Goal: Task Accomplishment & Management: Manage account settings

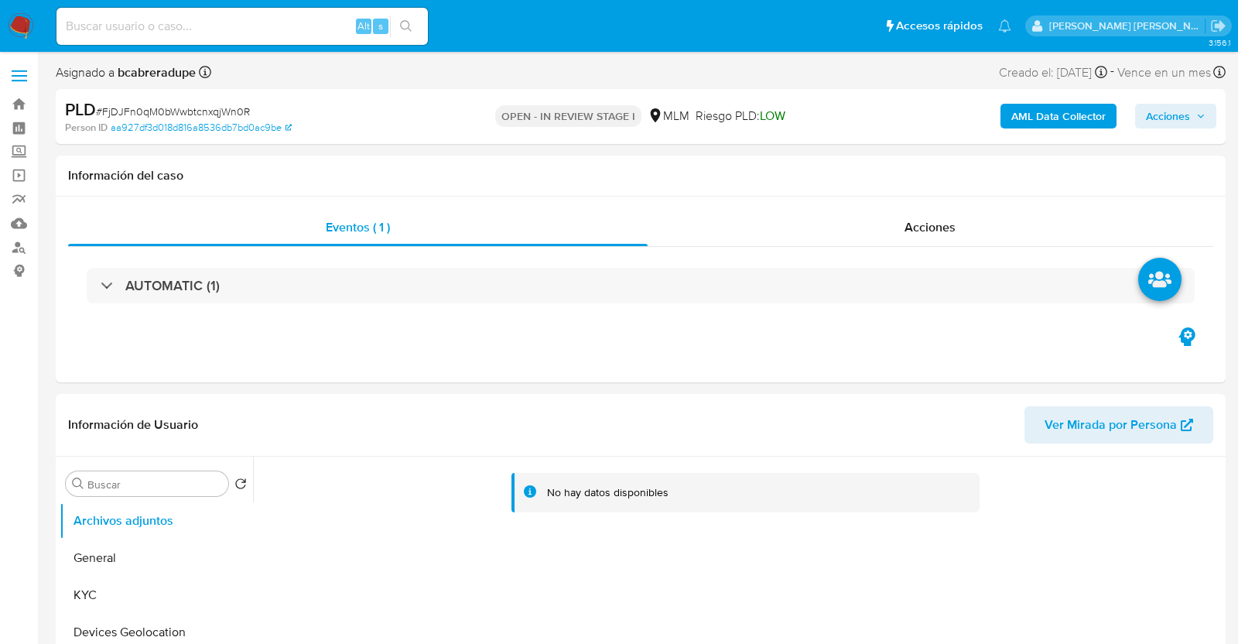
select select "10"
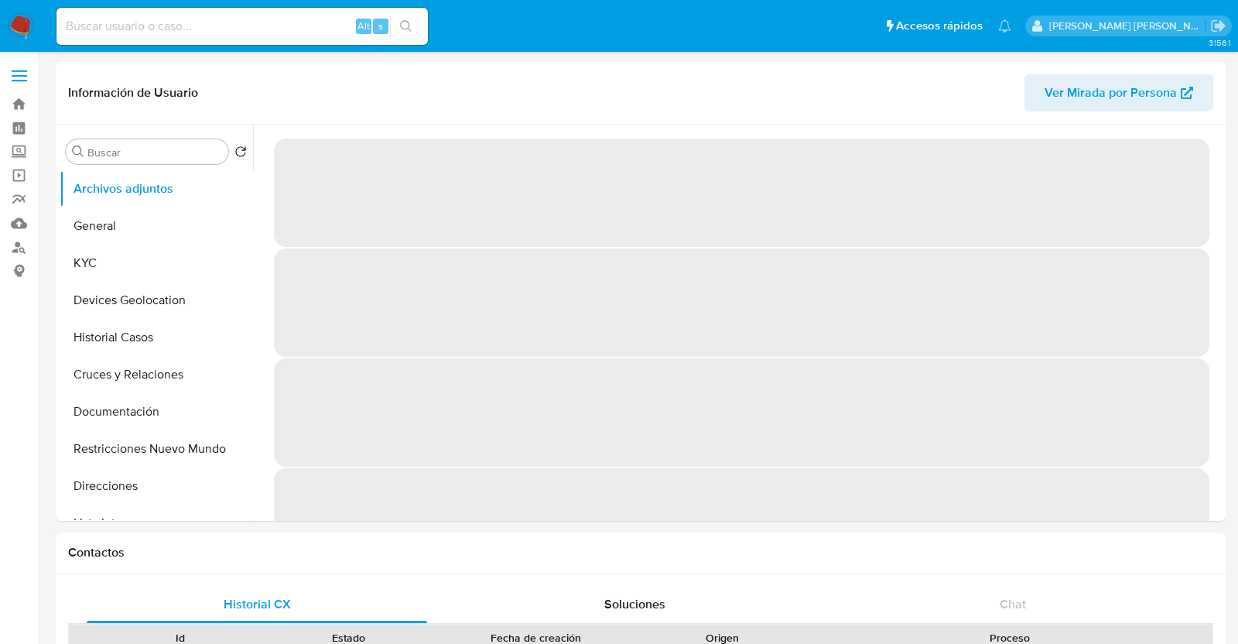
select select "10"
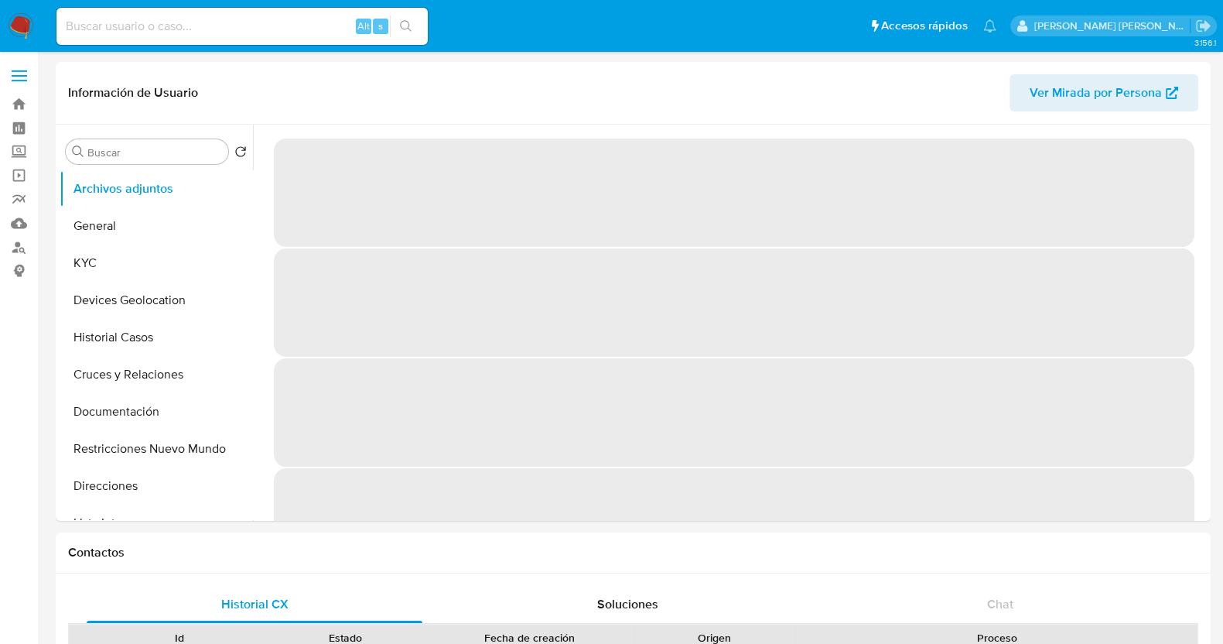
select select "10"
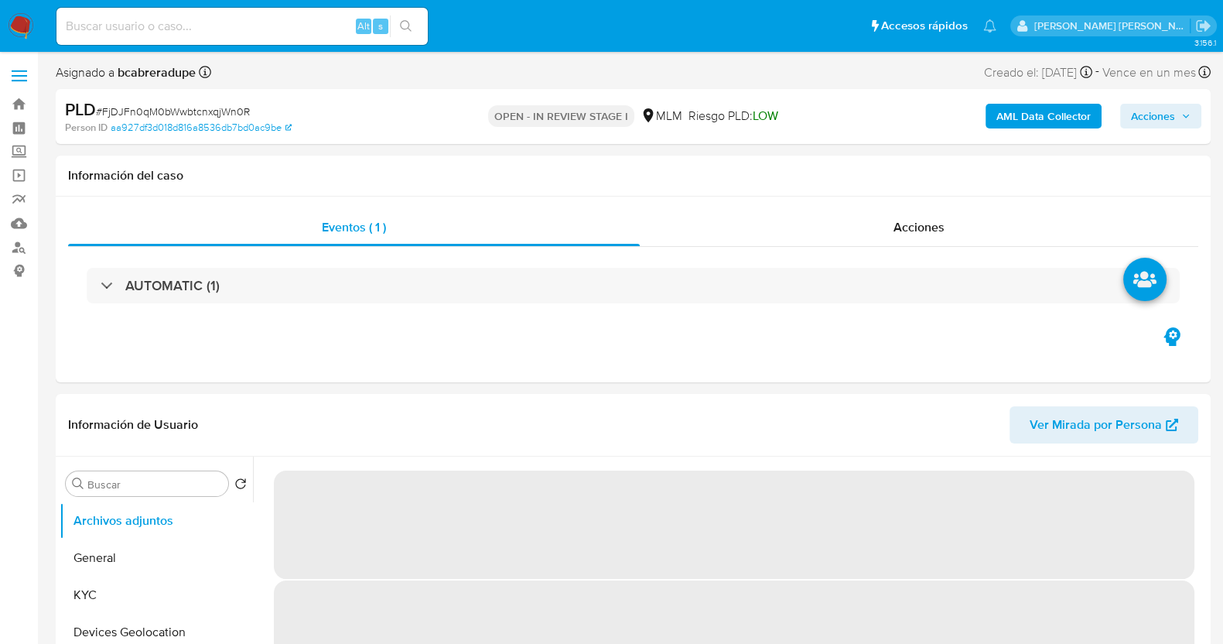
select select "10"
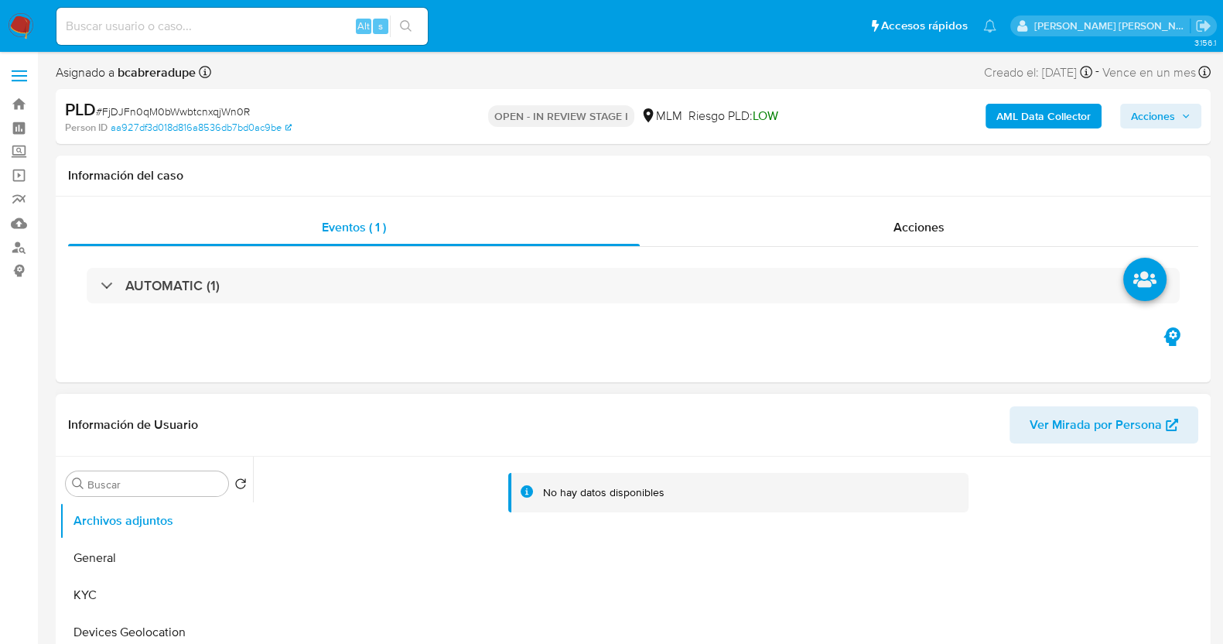
drag, startPoint x: 122, startPoint y: 587, endPoint x: 259, endPoint y: 493, distance: 166.3
click at [123, 587] on button "KYC" at bounding box center [156, 594] width 193 height 37
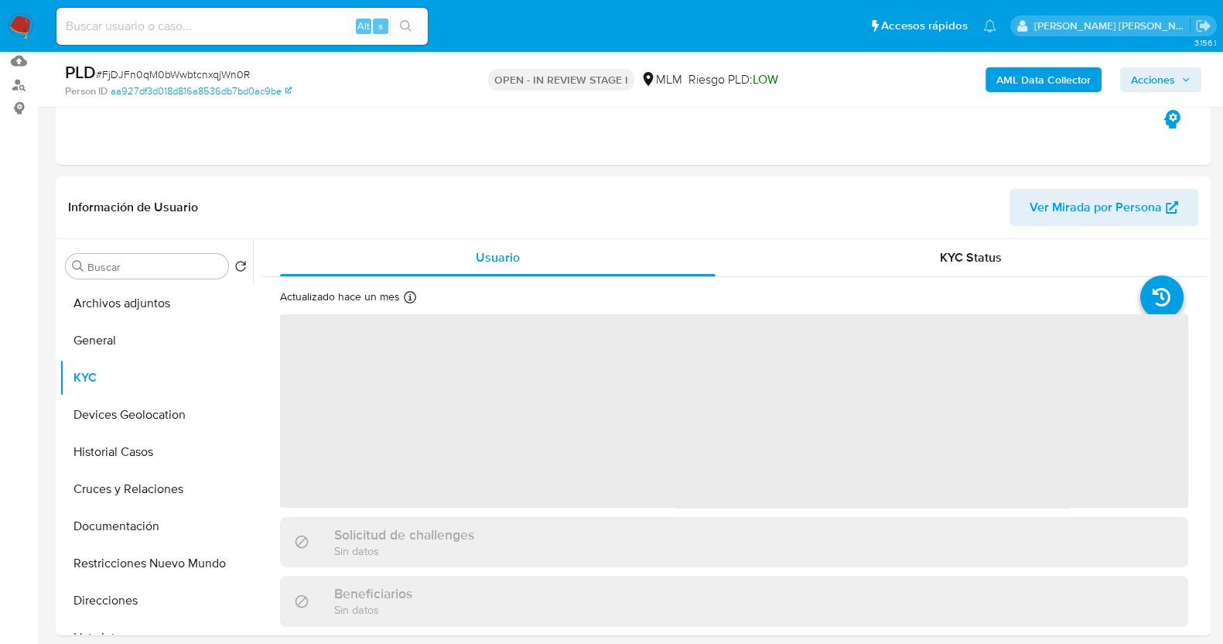
scroll to position [193, 0]
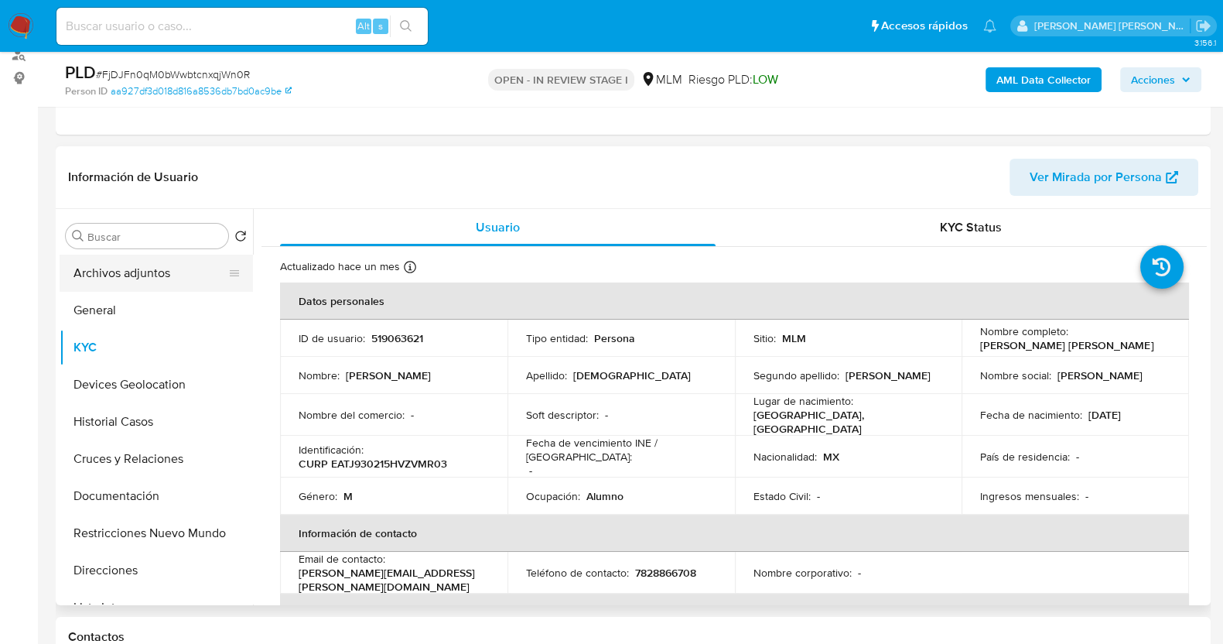
click at [154, 264] on button "Archivos adjuntos" at bounding box center [150, 273] width 181 height 37
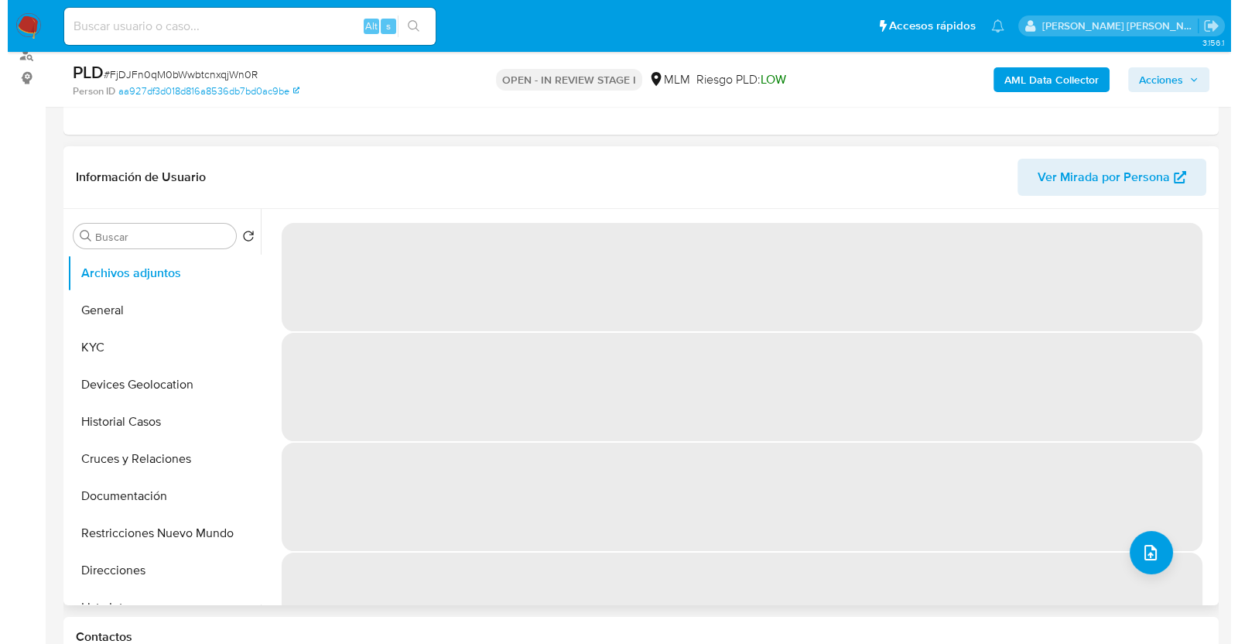
scroll to position [0, 0]
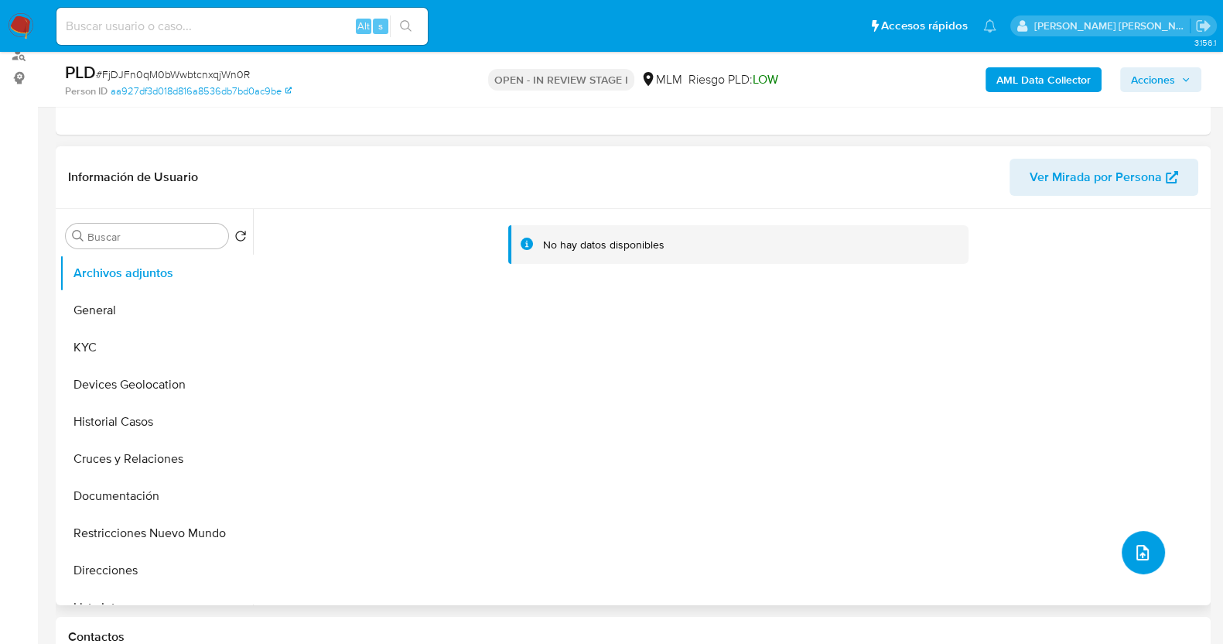
click at [1122, 538] on button "upload-file" at bounding box center [1143, 552] width 43 height 43
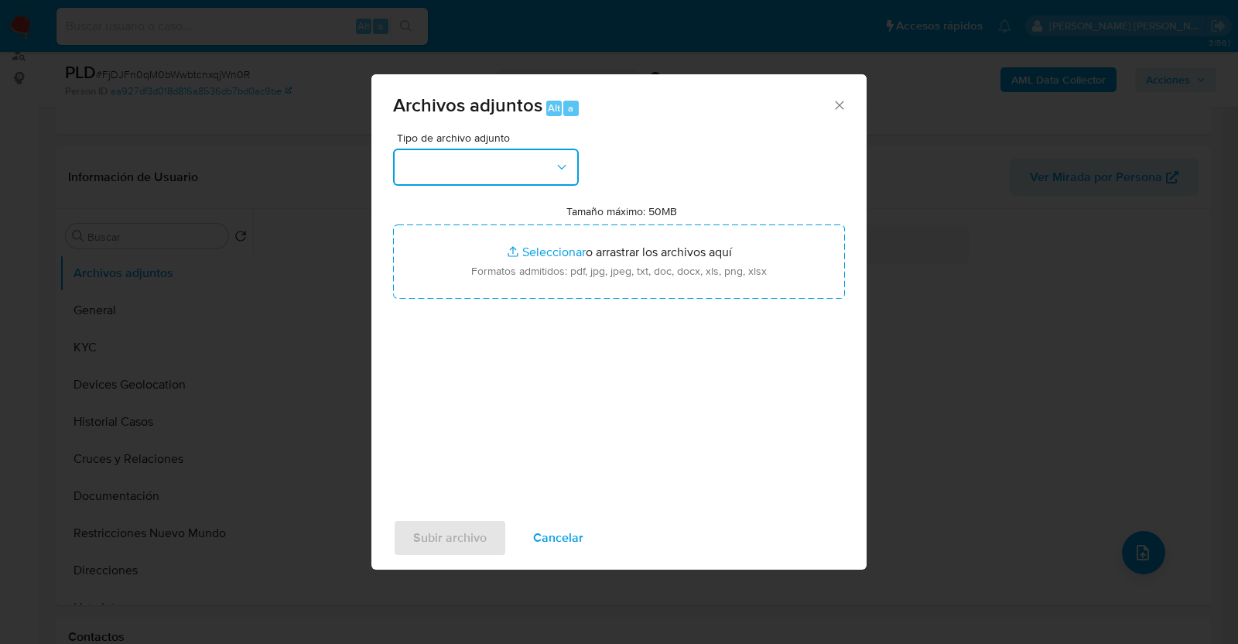
click at [568, 166] on icon "button" at bounding box center [561, 166] width 15 height 15
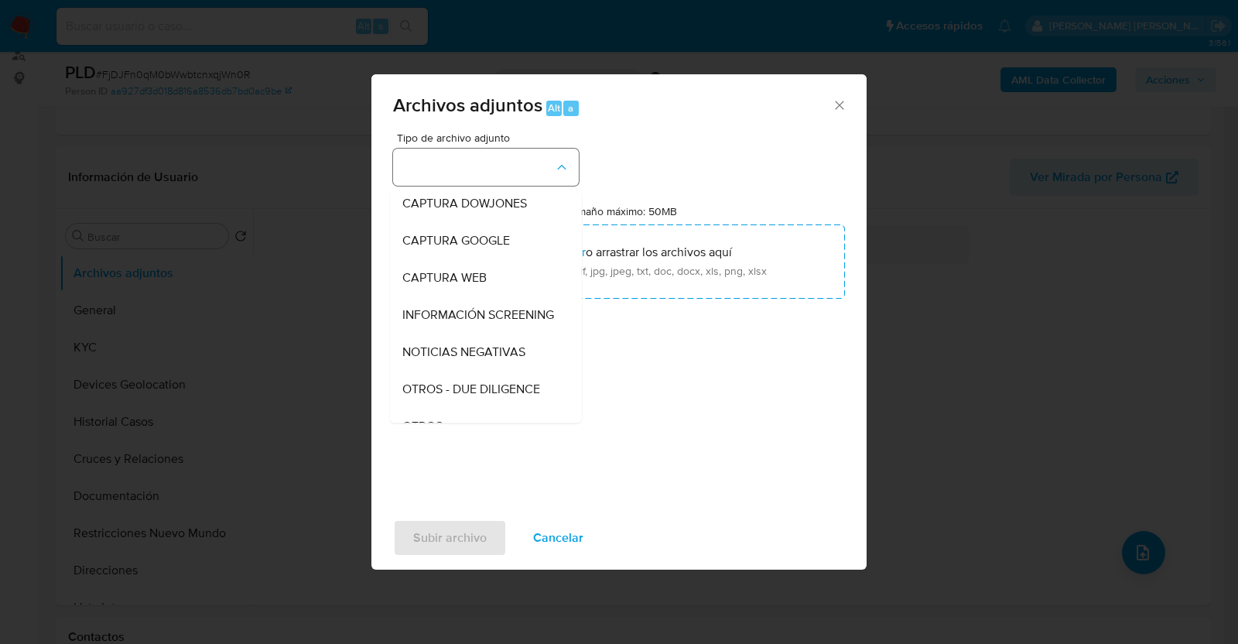
scroll to position [80, 0]
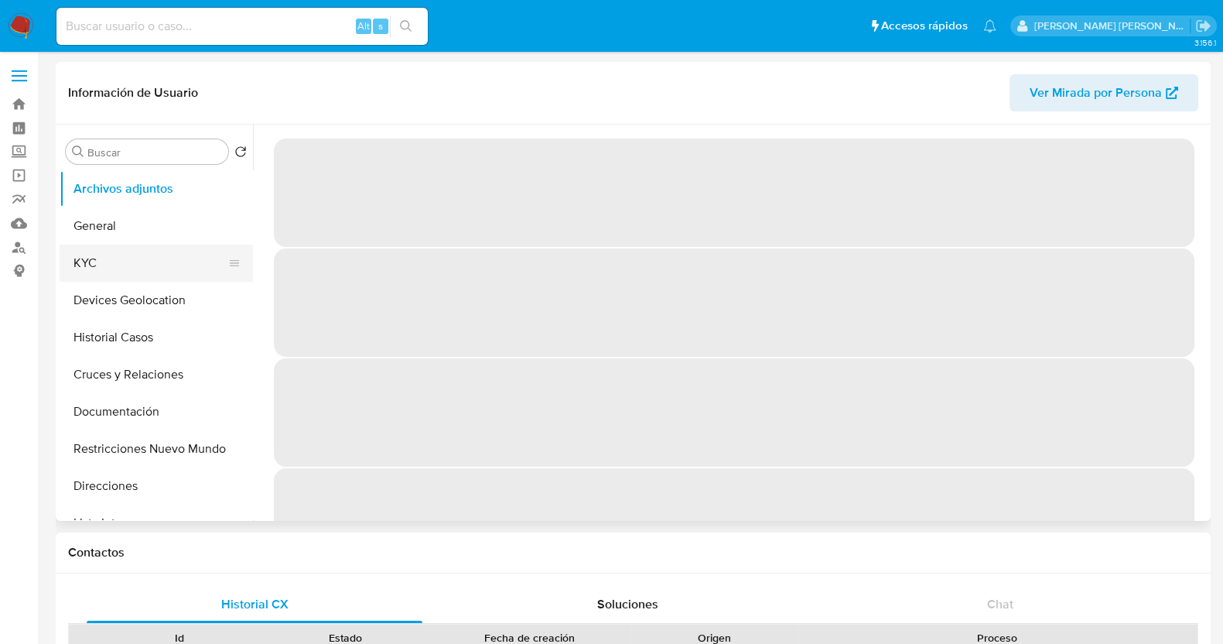
select select "10"
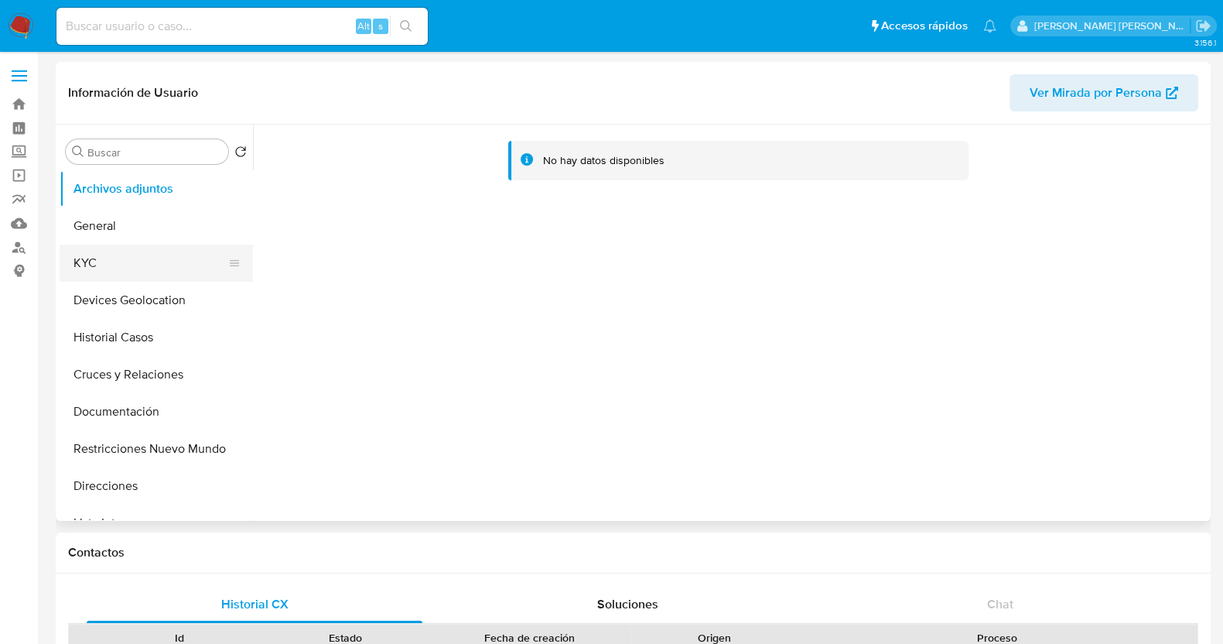
click at [137, 244] on button "KYC" at bounding box center [150, 262] width 181 height 37
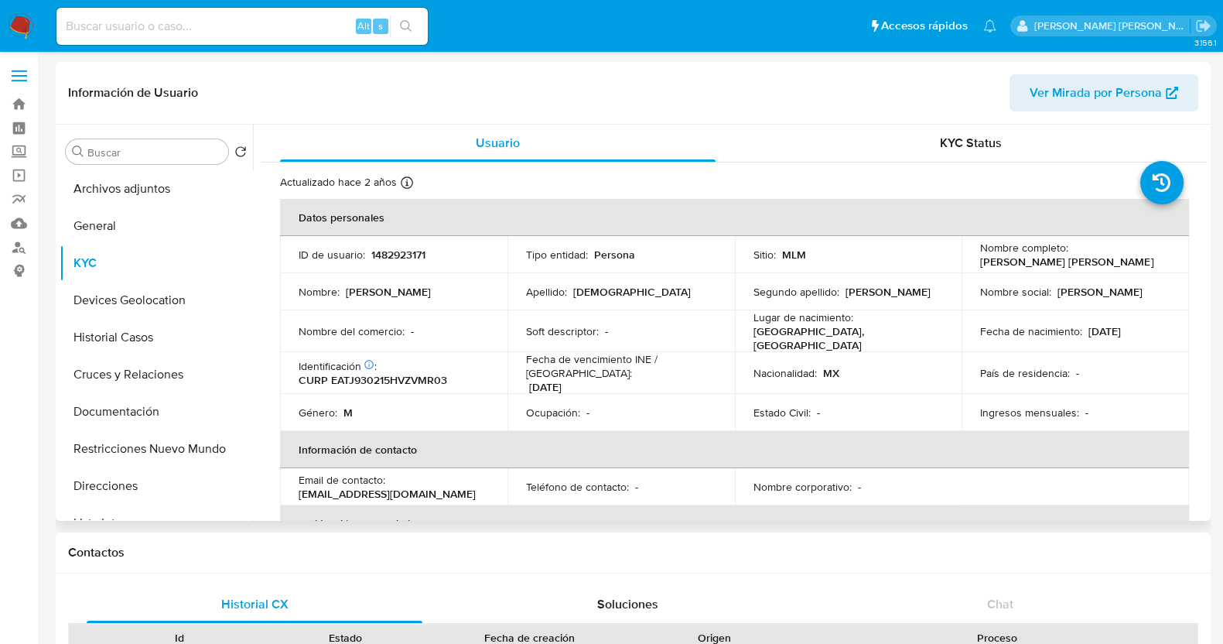
drag, startPoint x: 118, startPoint y: 184, endPoint x: 511, endPoint y: 220, distance: 393.9
click at [120, 185] on button "Archivos adjuntos" at bounding box center [156, 188] width 193 height 37
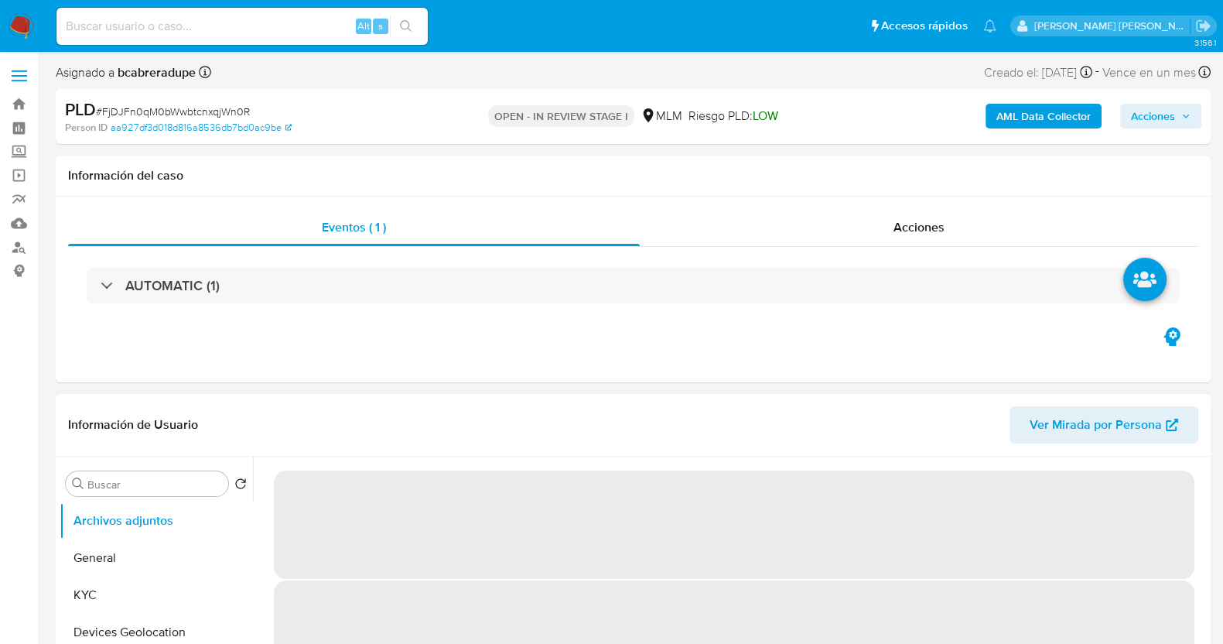
click at [525, 468] on span "‌" at bounding box center [734, 476] width 921 height 17
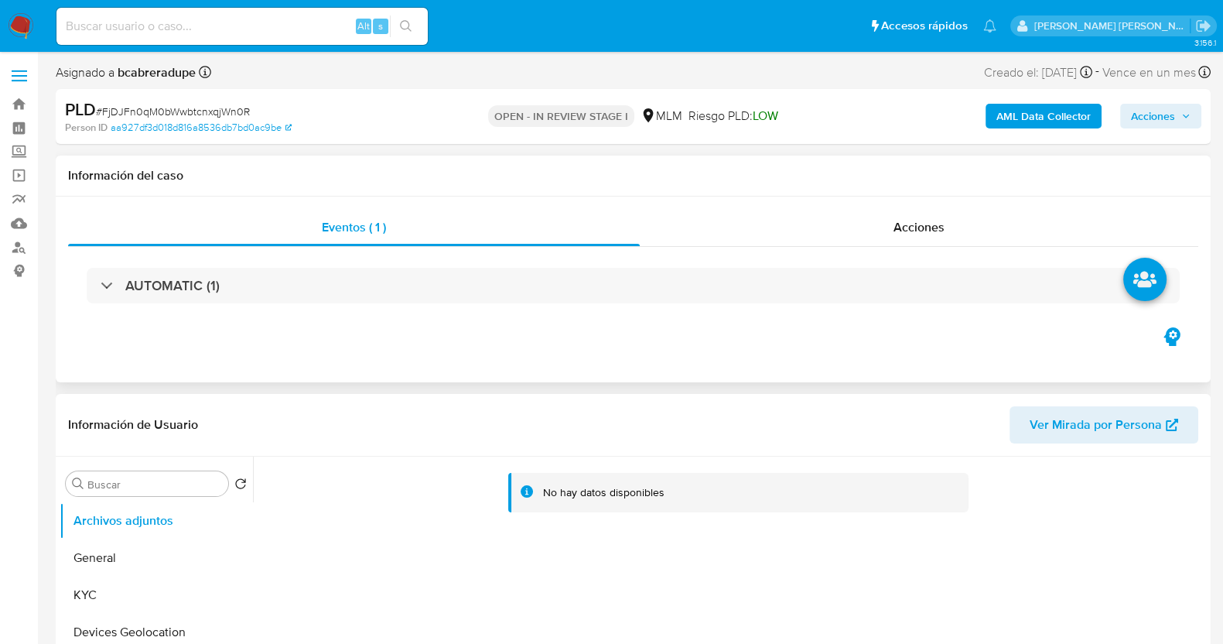
select select "10"
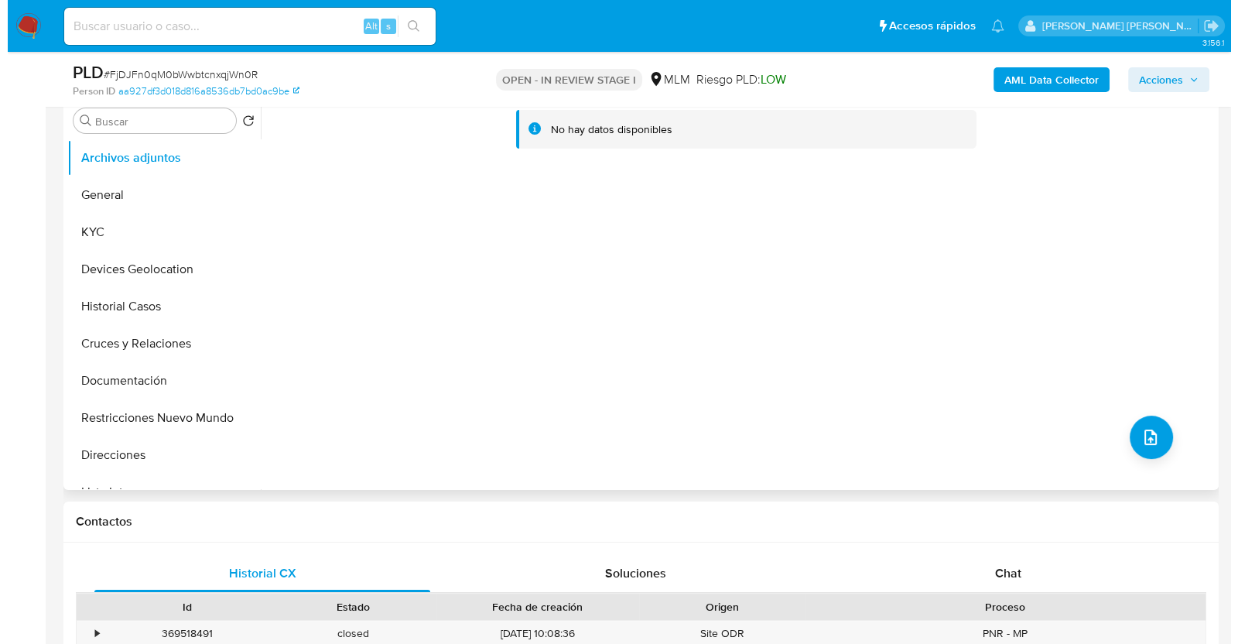
scroll to position [290, 0]
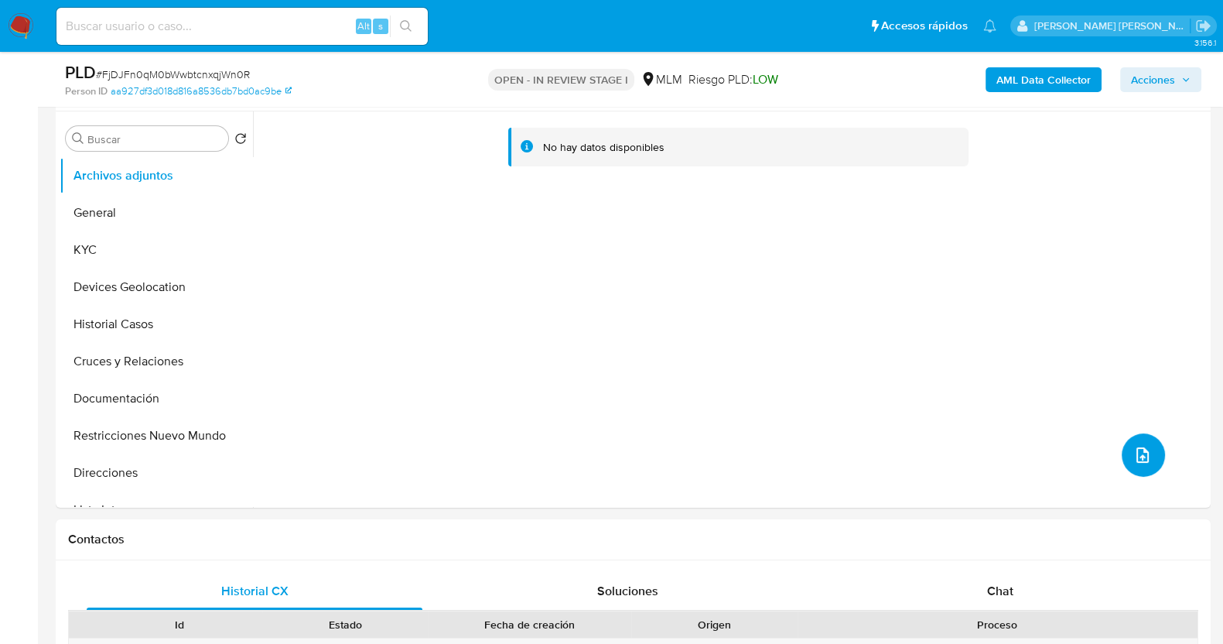
click at [1140, 460] on icon "upload-file" at bounding box center [1142, 455] width 19 height 19
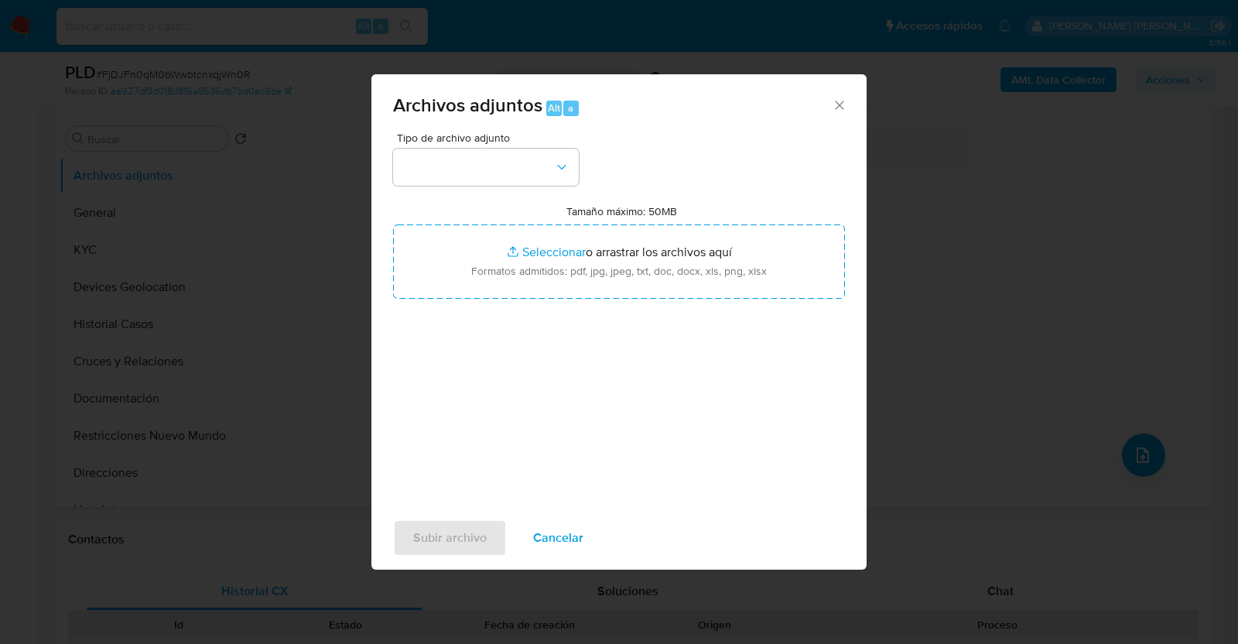
click at [534, 140] on span "Tipo de archivo adjunto" at bounding box center [490, 137] width 186 height 11
click at [542, 176] on button "button" at bounding box center [486, 167] width 186 height 37
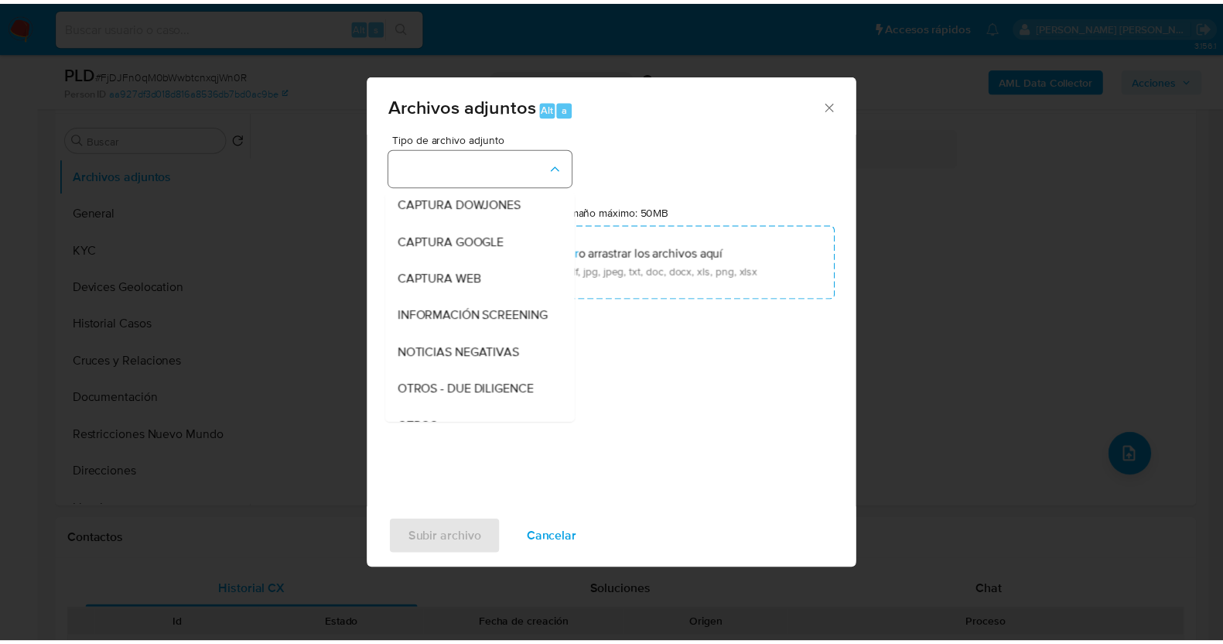
scroll to position [80, 0]
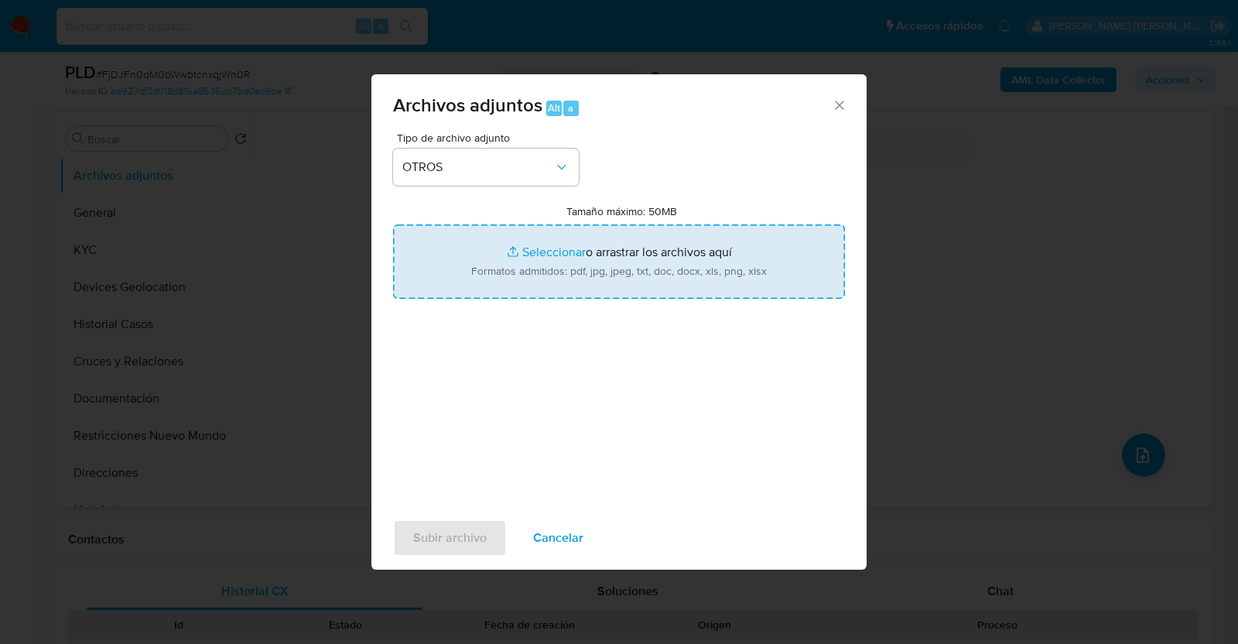
type input "C:\fakepath\519063621_JORGE EVANGELISTA_AGO2025.pdf"
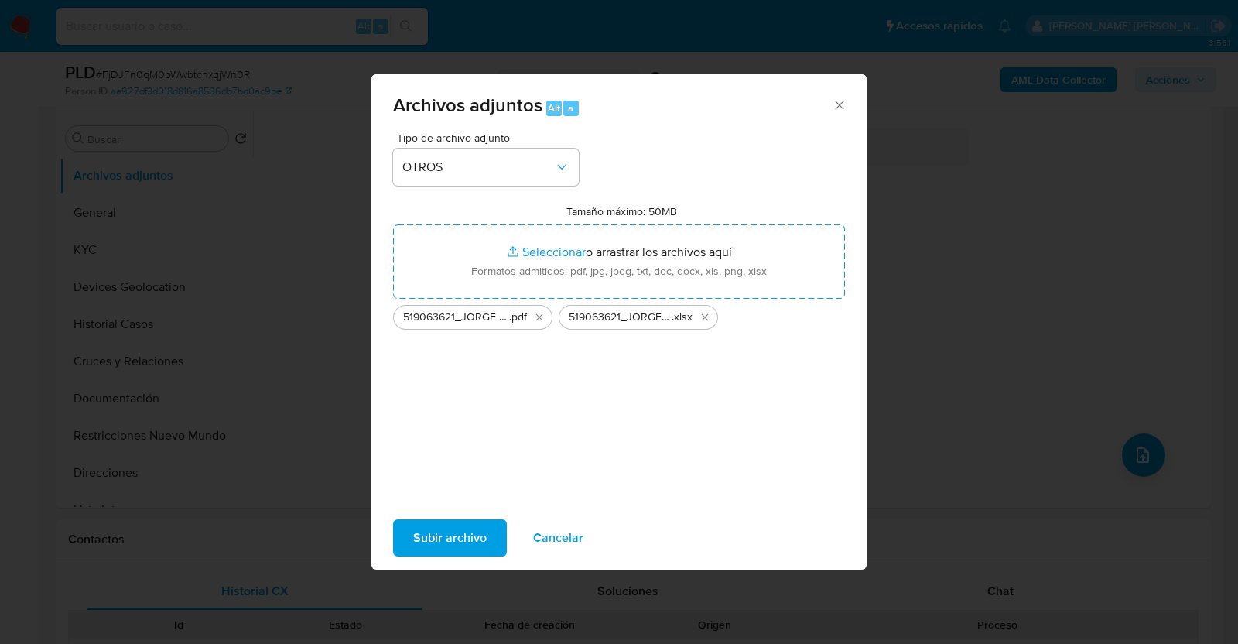
click at [459, 542] on span "Subir archivo" at bounding box center [449, 538] width 73 height 34
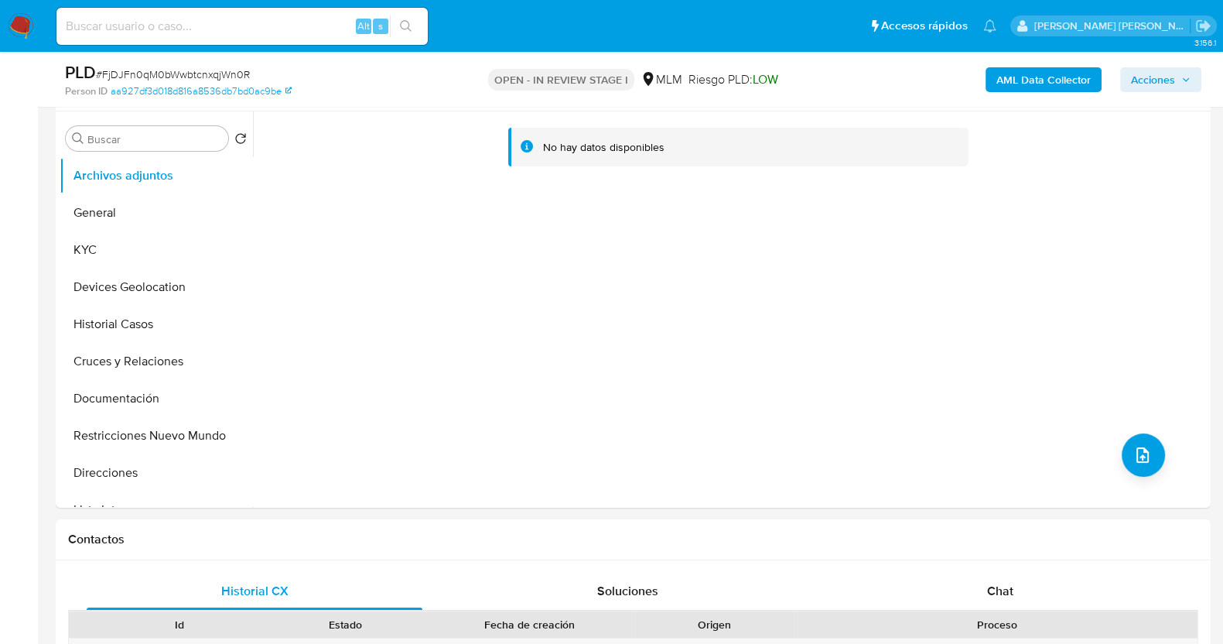
click at [176, 74] on span "# FjDJFn0qM0bWwbtcnxqjWn0R" at bounding box center [173, 74] width 154 height 15
copy span "FjDJFn0qM0bWwbtcnxqjWn0R"
click at [1171, 67] on span "Acciones" at bounding box center [1153, 79] width 44 height 25
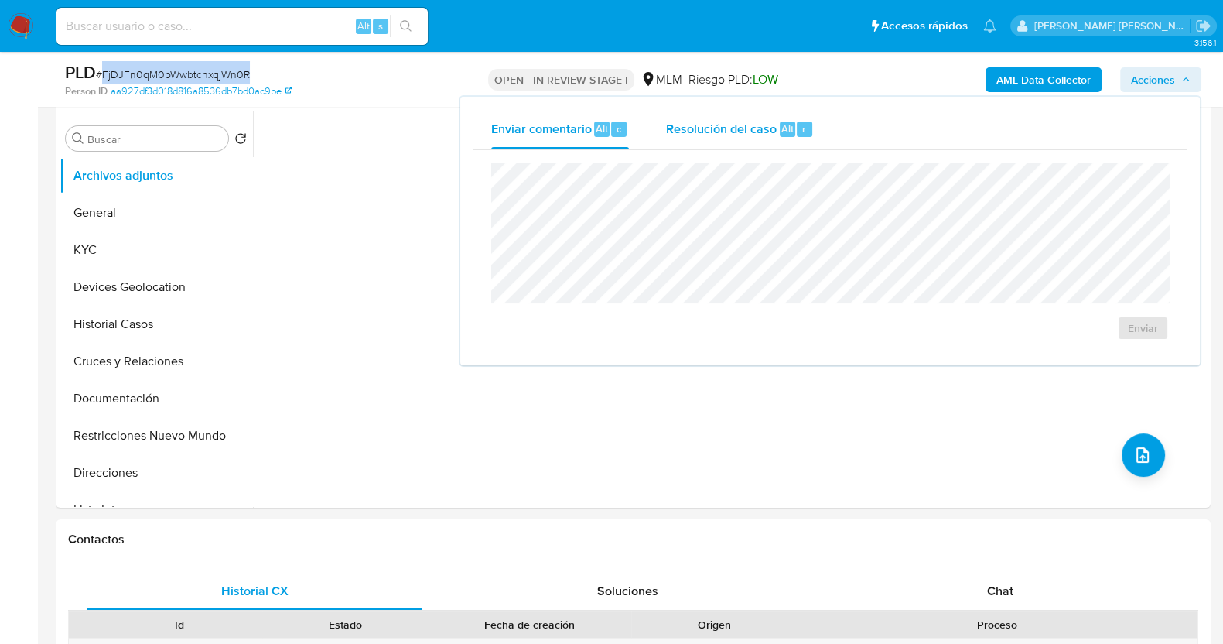
click at [767, 116] on div "Resolución del caso Alt r" at bounding box center [740, 129] width 148 height 40
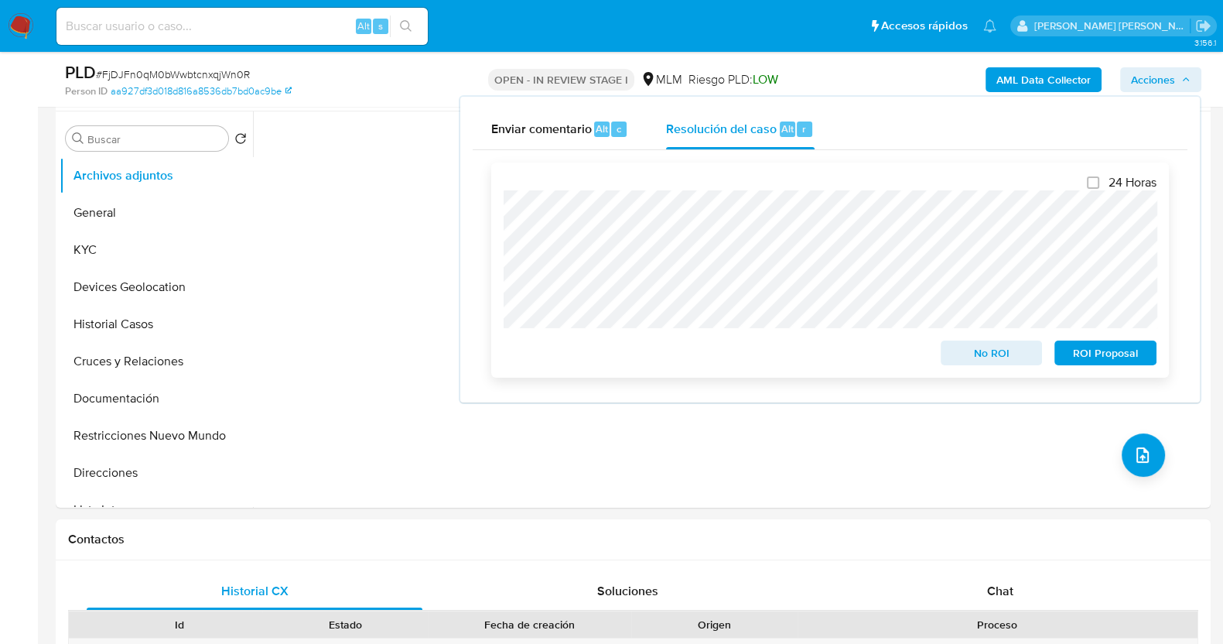
scroll to position [484, 0]
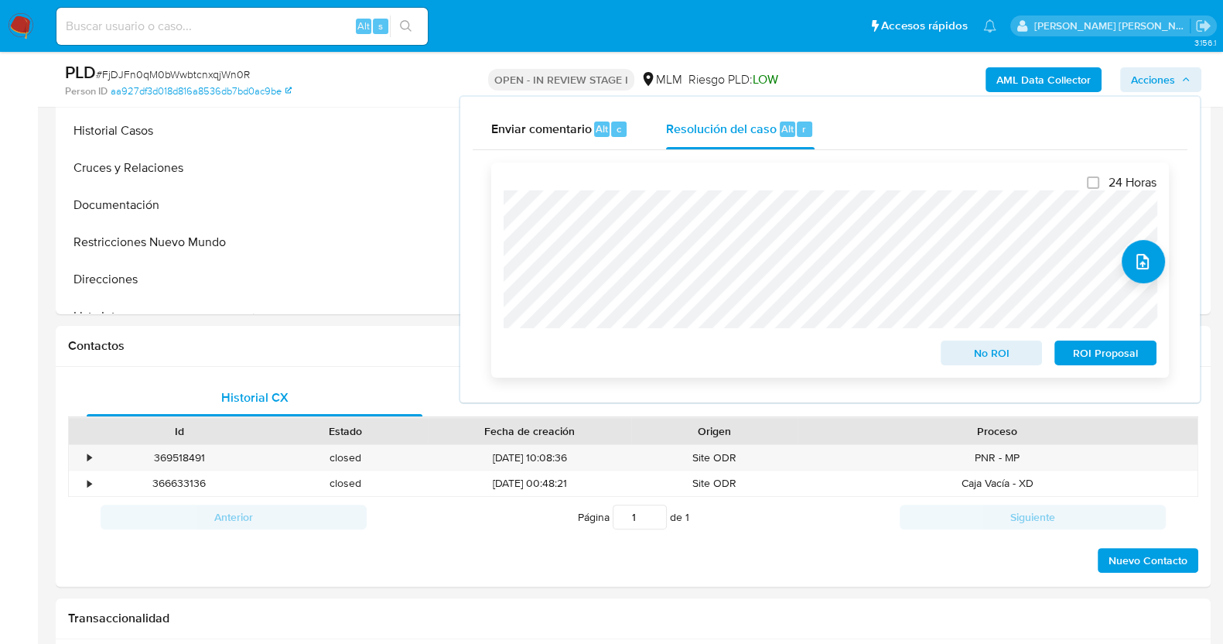
click at [1005, 354] on span "No ROI" at bounding box center [992, 353] width 80 height 22
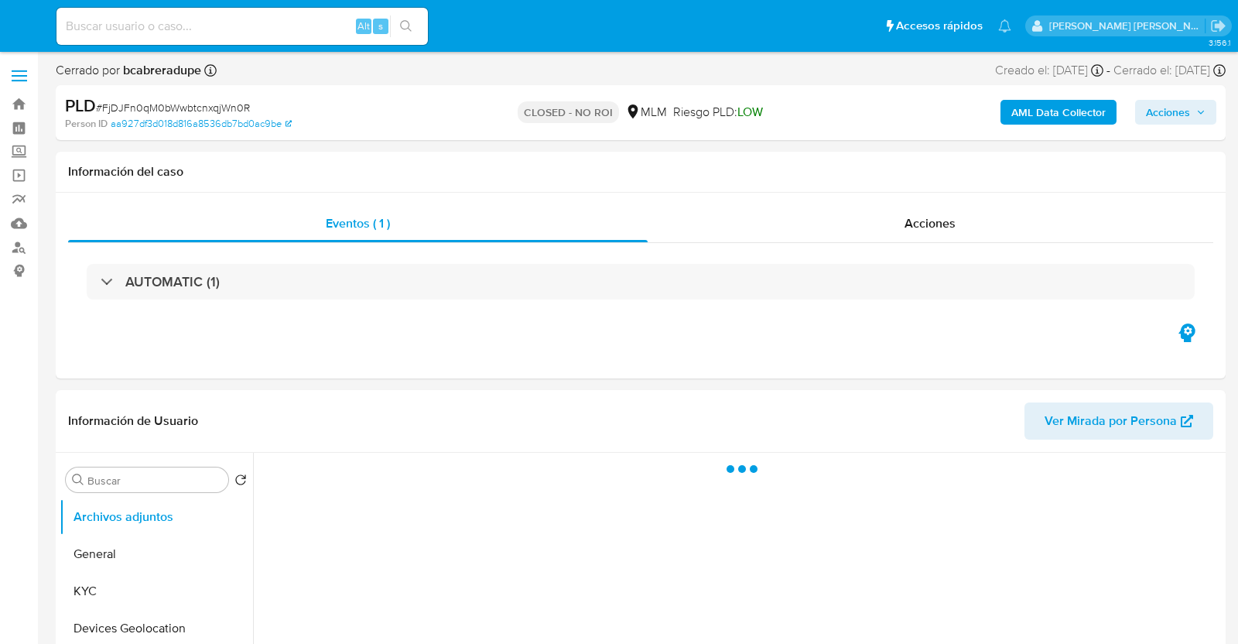
select select "10"
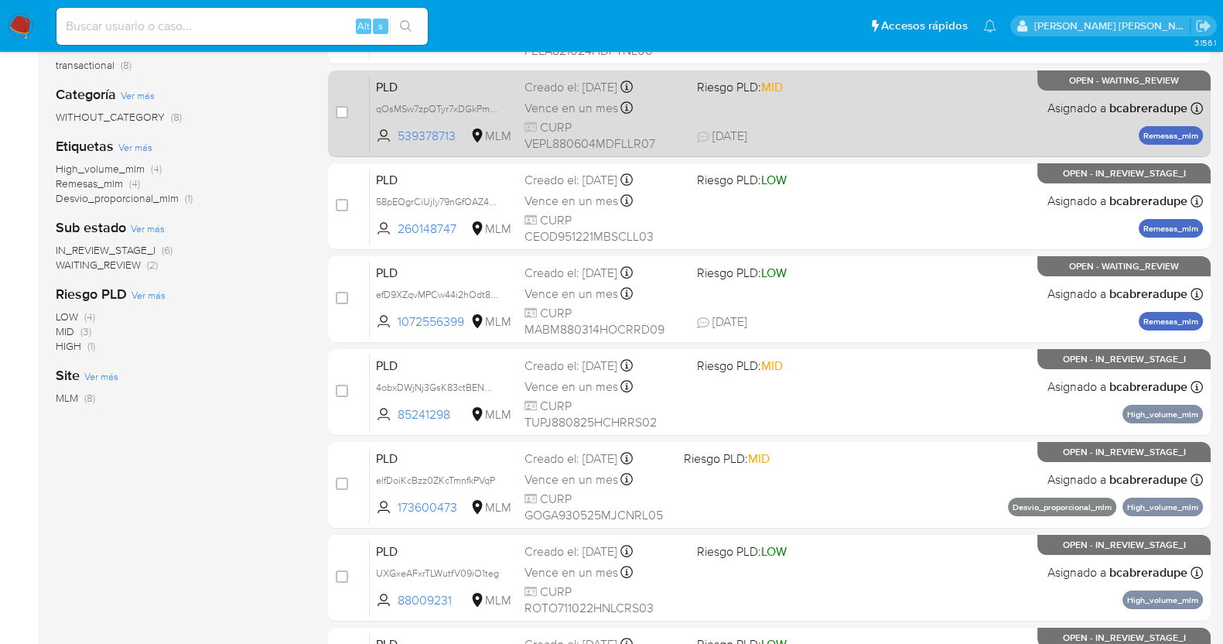
scroll to position [386, 0]
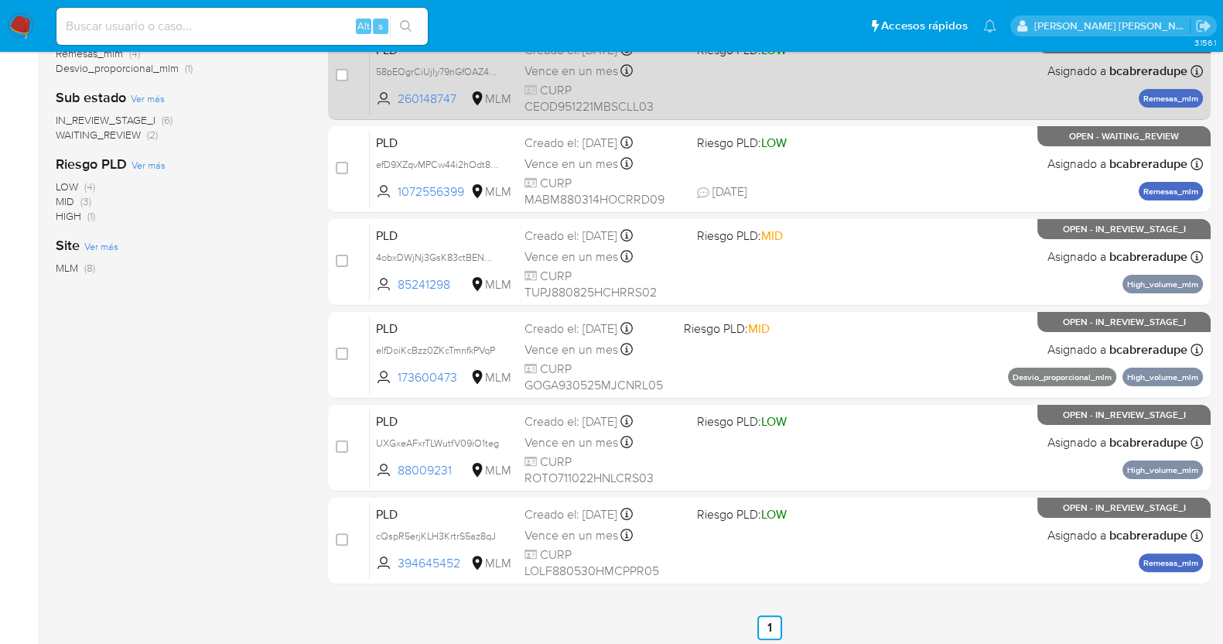
click at [562, 84] on span "CURP CEOD951221MBSCLL03" at bounding box center [605, 98] width 160 height 33
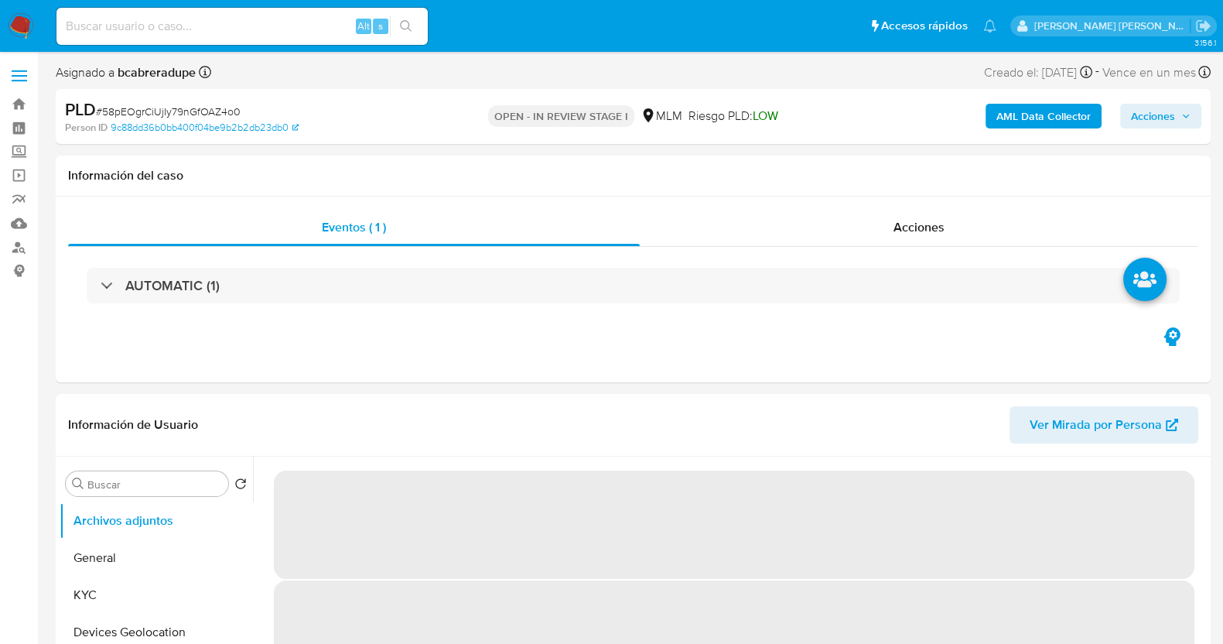
select select "10"
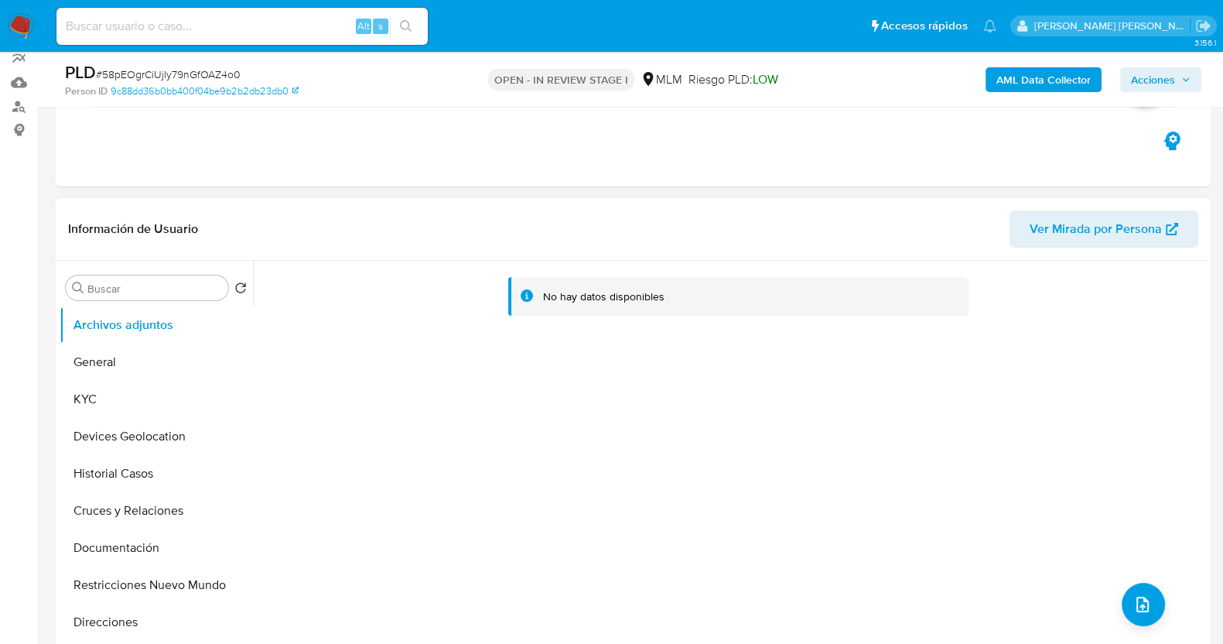
scroll to position [290, 0]
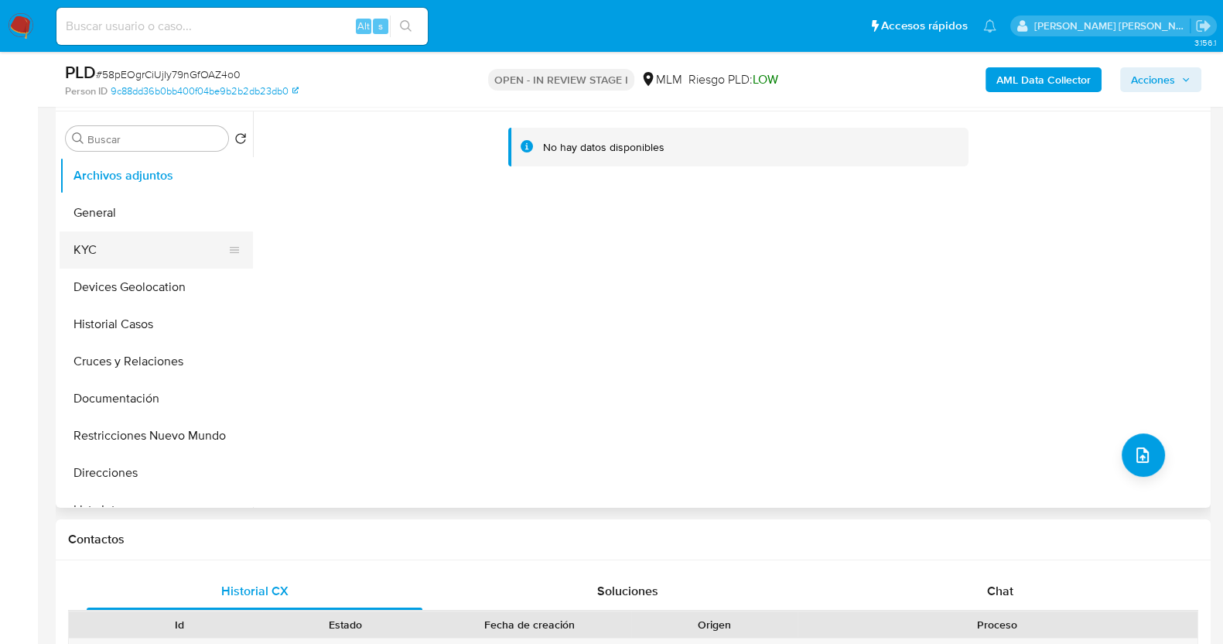
click at [96, 257] on button "KYC" at bounding box center [150, 249] width 181 height 37
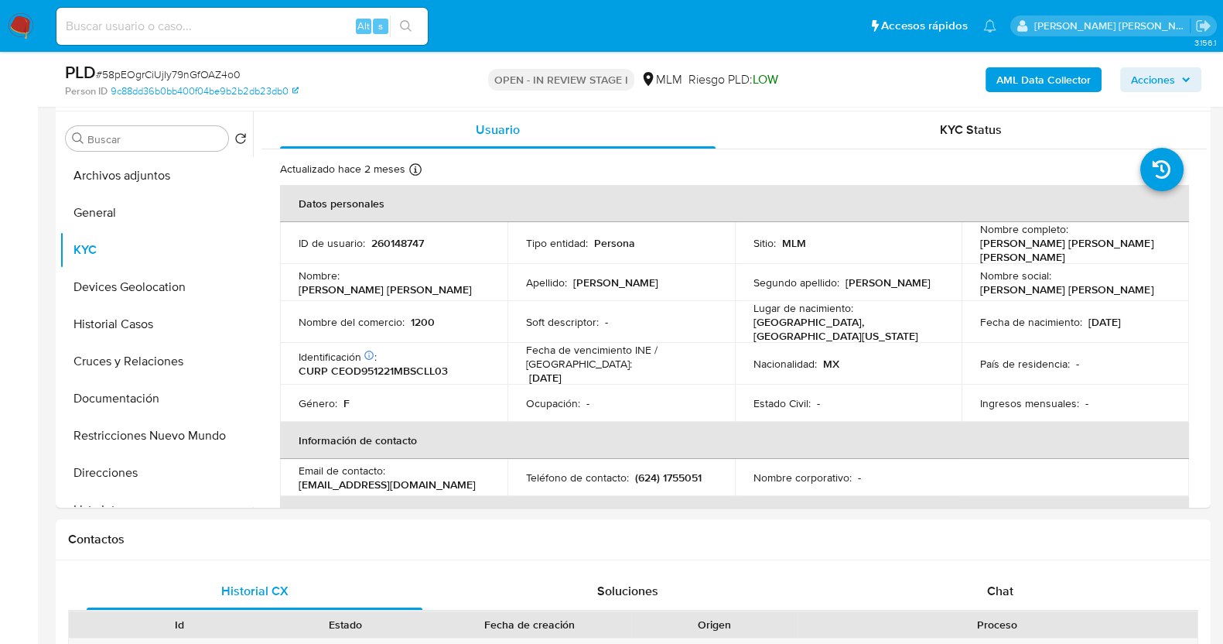
click at [210, 70] on span "# 58pEOgrCiUjIy79nGfOAZ4o0" at bounding box center [168, 74] width 145 height 15
copy span "58pEOgrCiUjIy79nGfOAZ4o0"
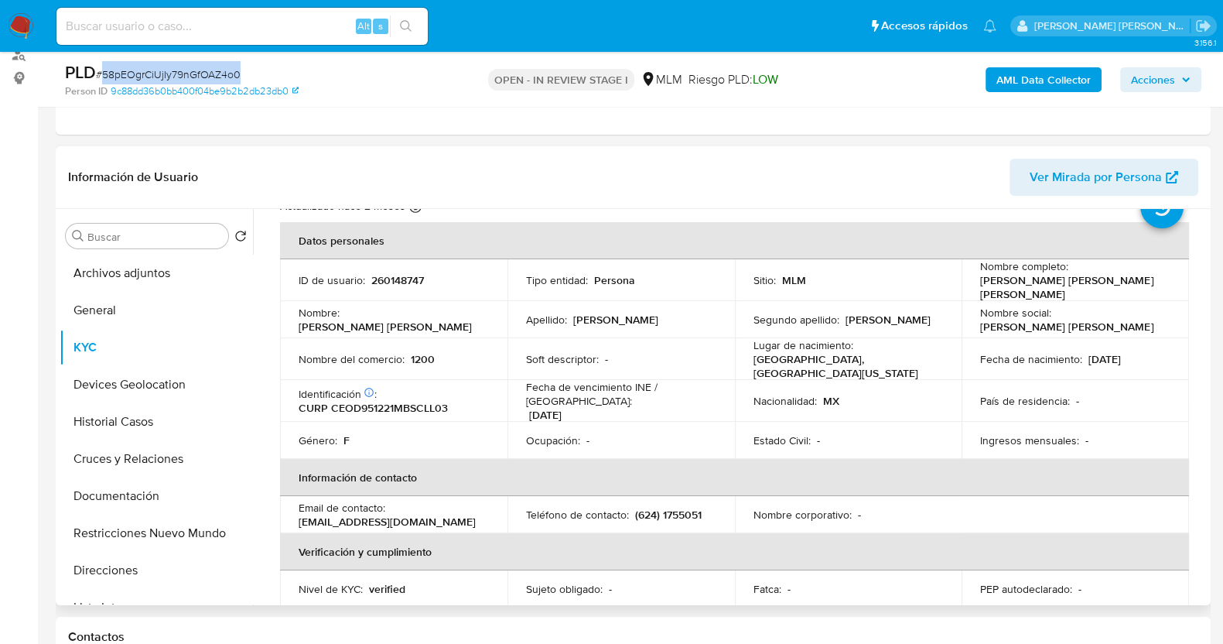
scroll to position [96, 0]
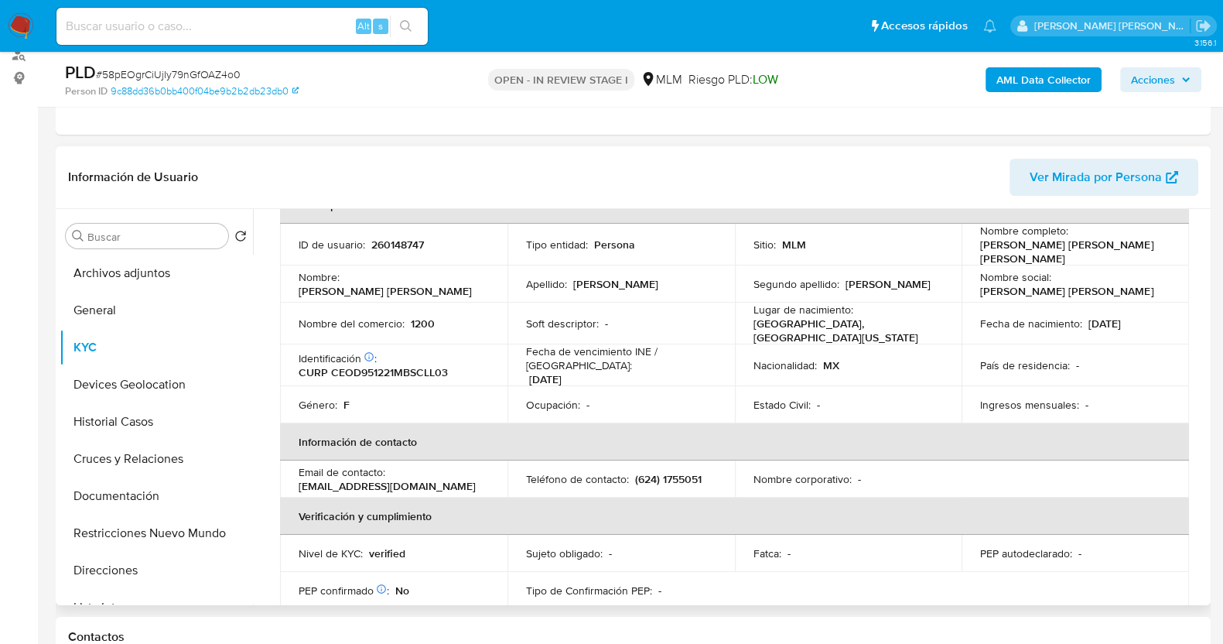
click at [387, 241] on p "260148747" at bounding box center [397, 245] width 53 height 14
copy p "260148747"
click at [143, 422] on button "Historial Casos" at bounding box center [150, 421] width 181 height 37
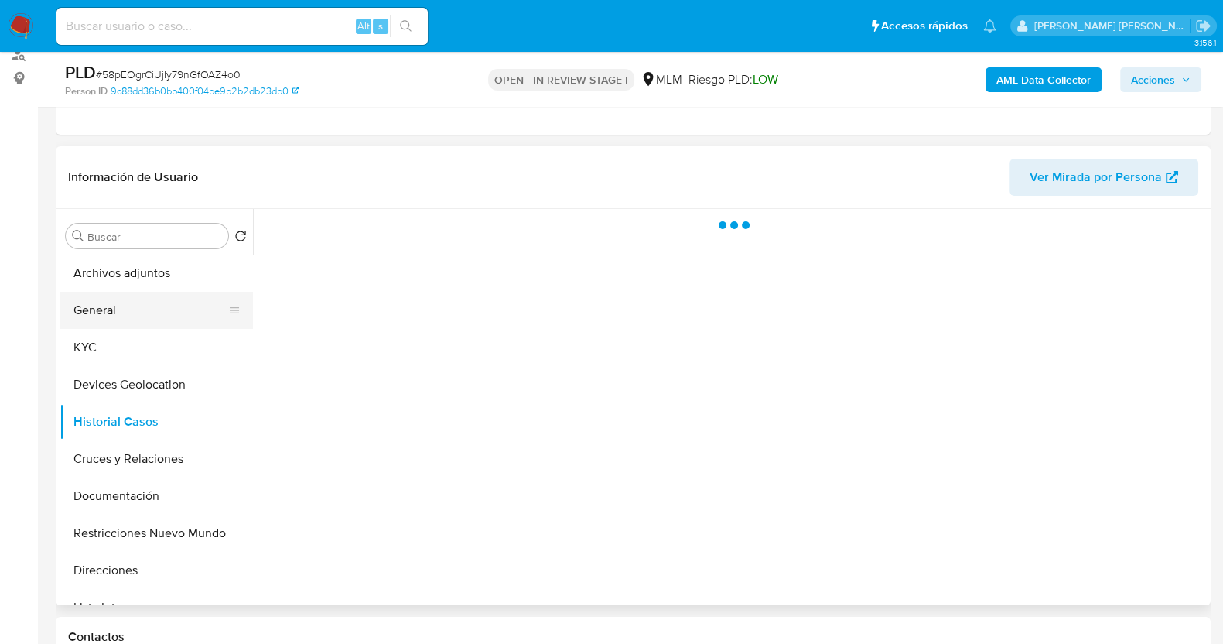
scroll to position [0, 0]
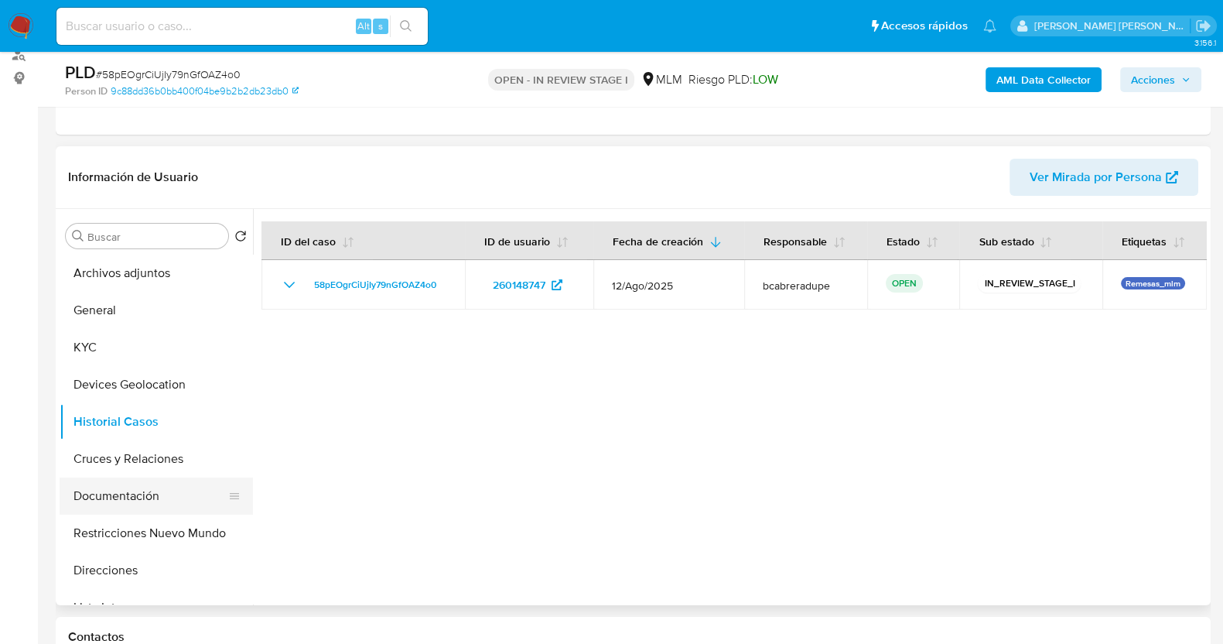
click at [130, 495] on button "Documentación" at bounding box center [150, 495] width 181 height 37
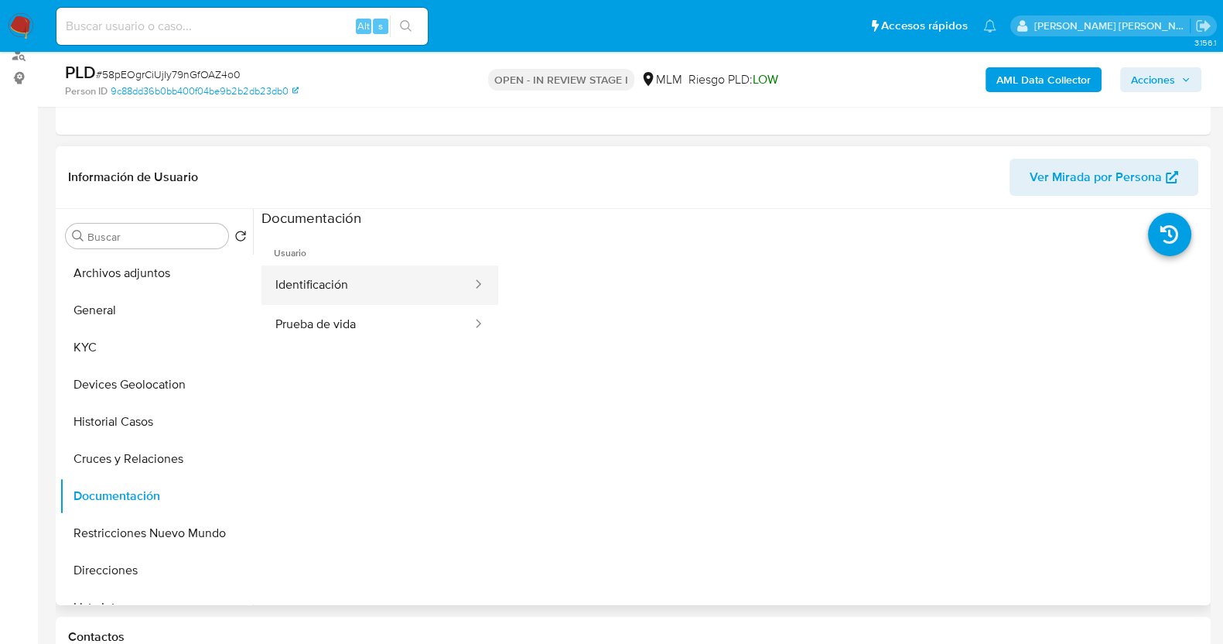
click at [385, 292] on button "Identificación" at bounding box center [367, 284] width 212 height 39
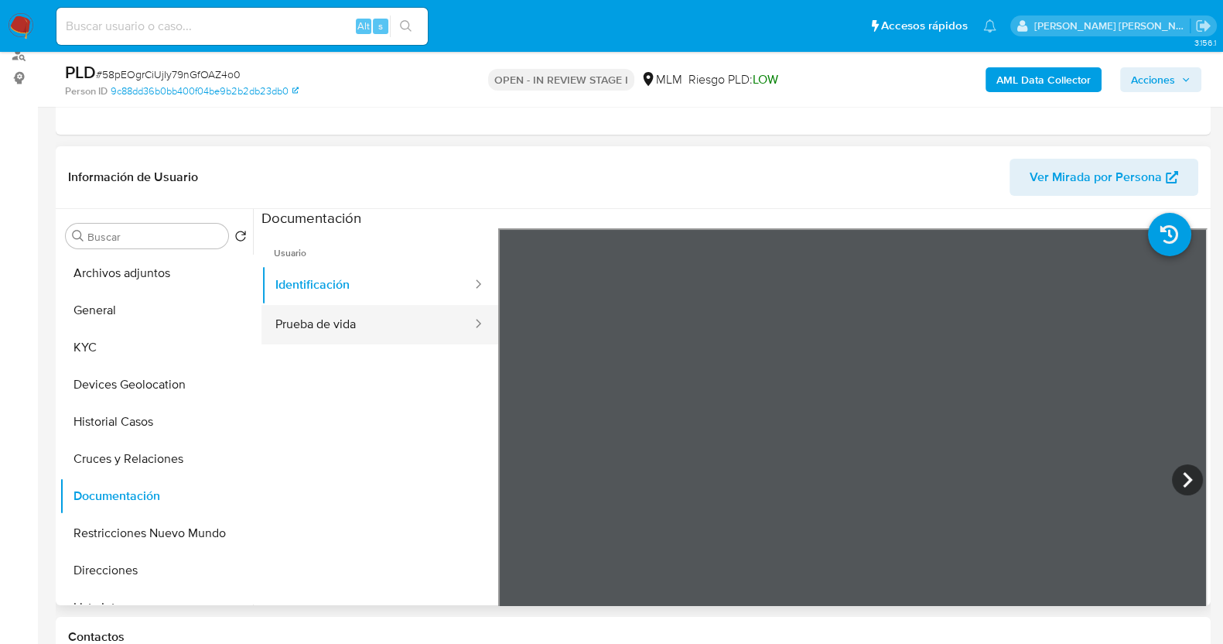
click at [335, 334] on button "Prueba de vida" at bounding box center [367, 324] width 212 height 39
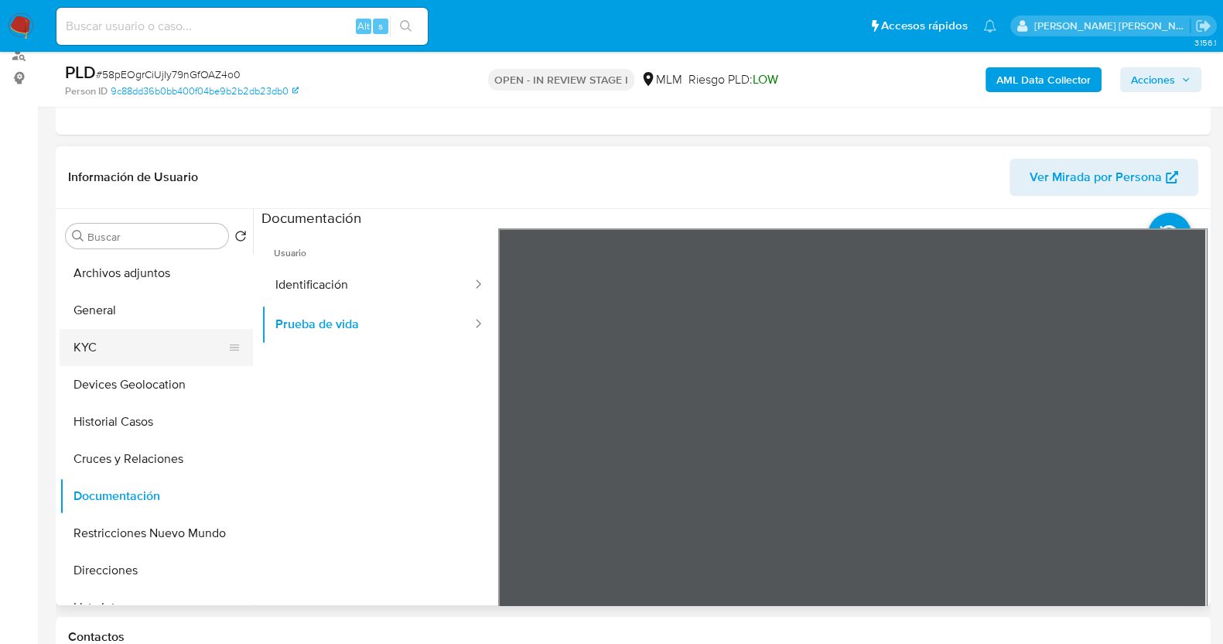
click at [128, 341] on button "KYC" at bounding box center [150, 347] width 181 height 37
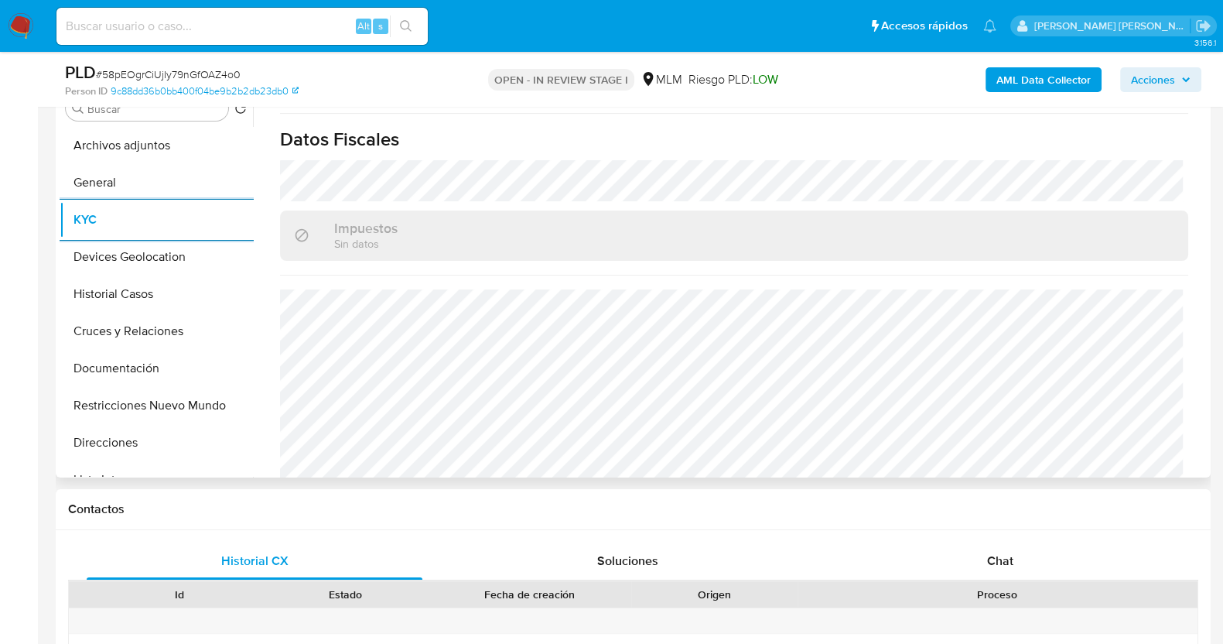
scroll to position [351, 0]
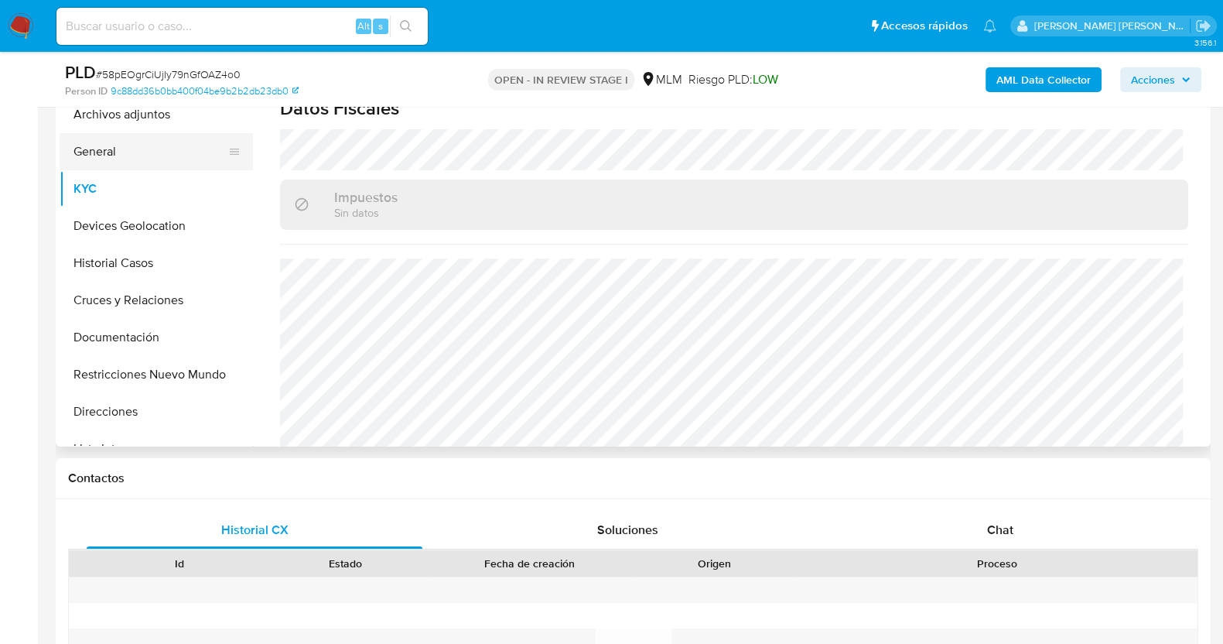
click at [118, 152] on button "General" at bounding box center [150, 151] width 181 height 37
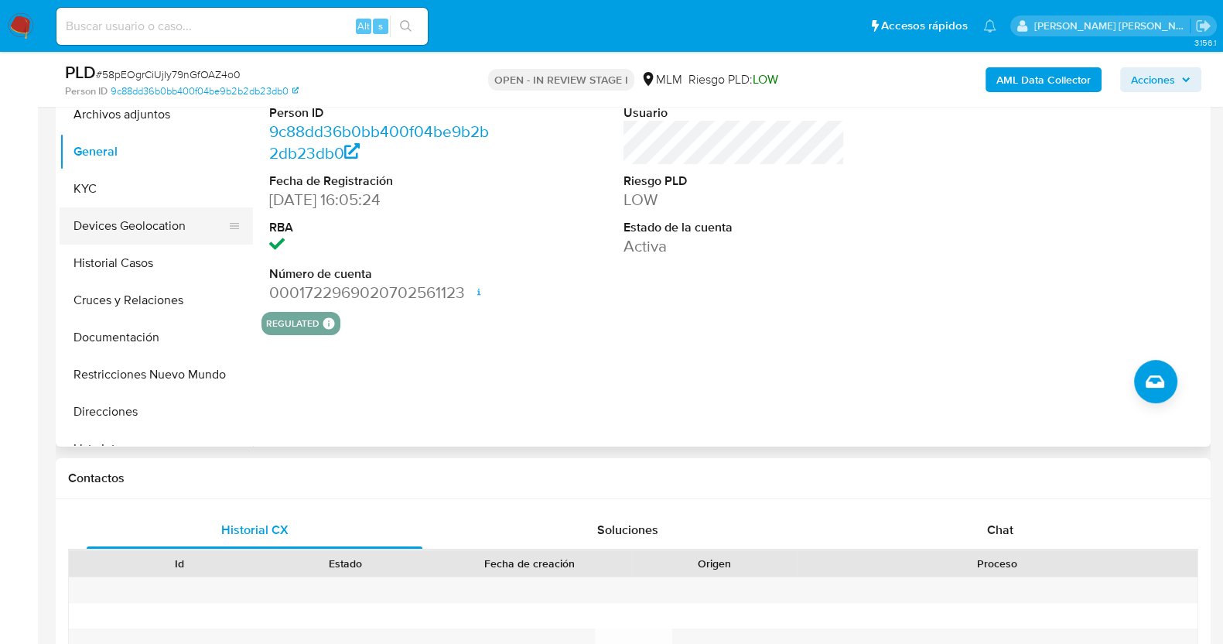
click at [108, 219] on button "Devices Geolocation" at bounding box center [150, 225] width 181 height 37
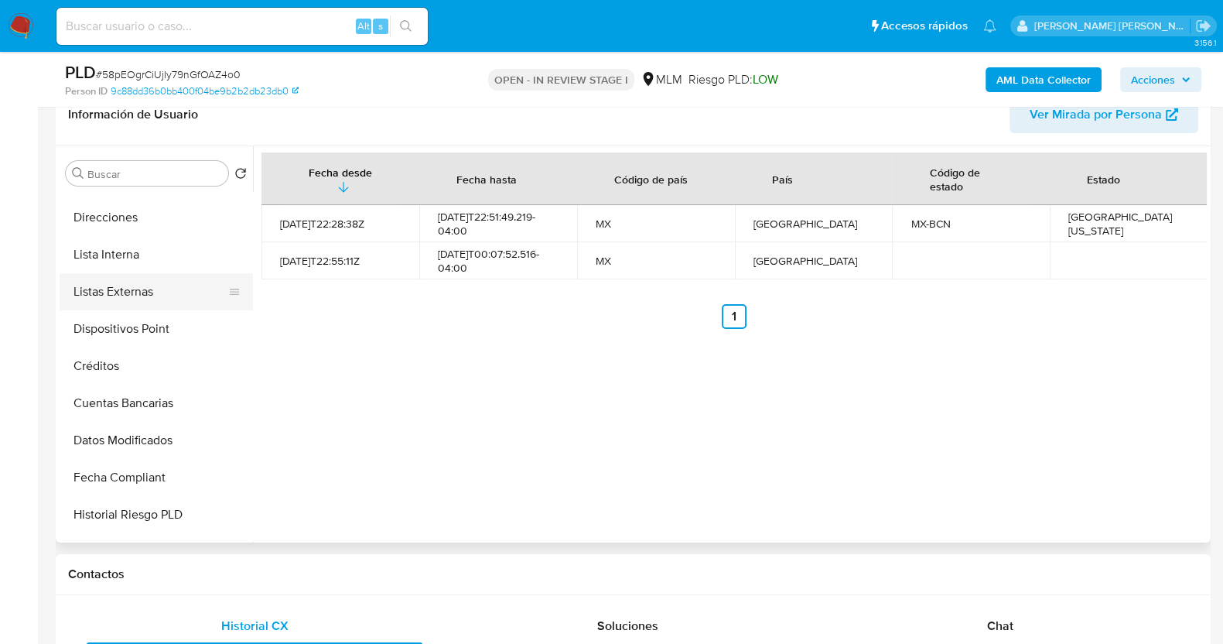
scroll to position [289, 0]
click at [128, 249] on button "Lista Interna" at bounding box center [150, 255] width 181 height 37
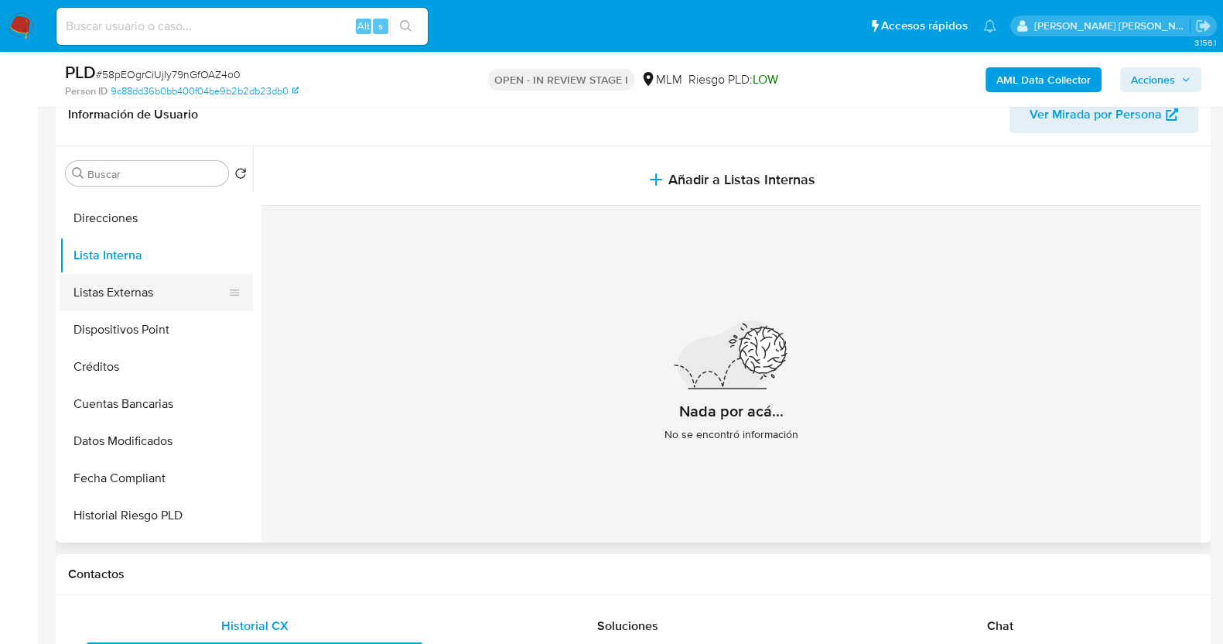
click at [138, 304] on button "Listas Externas" at bounding box center [150, 292] width 181 height 37
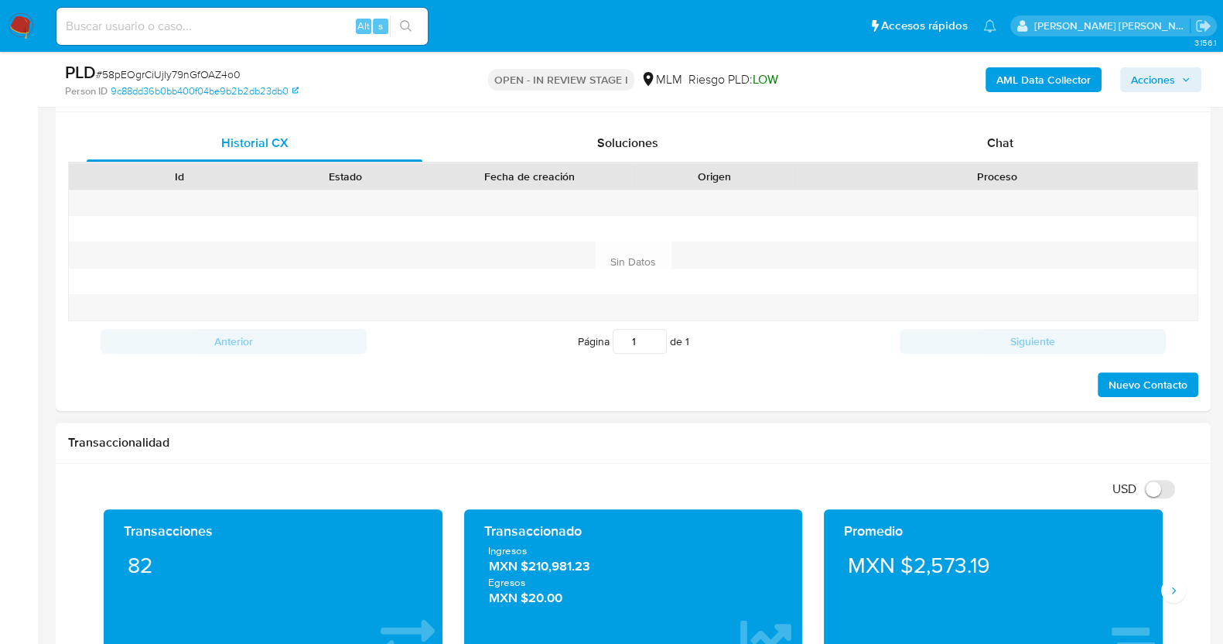
scroll to position [1126, 0]
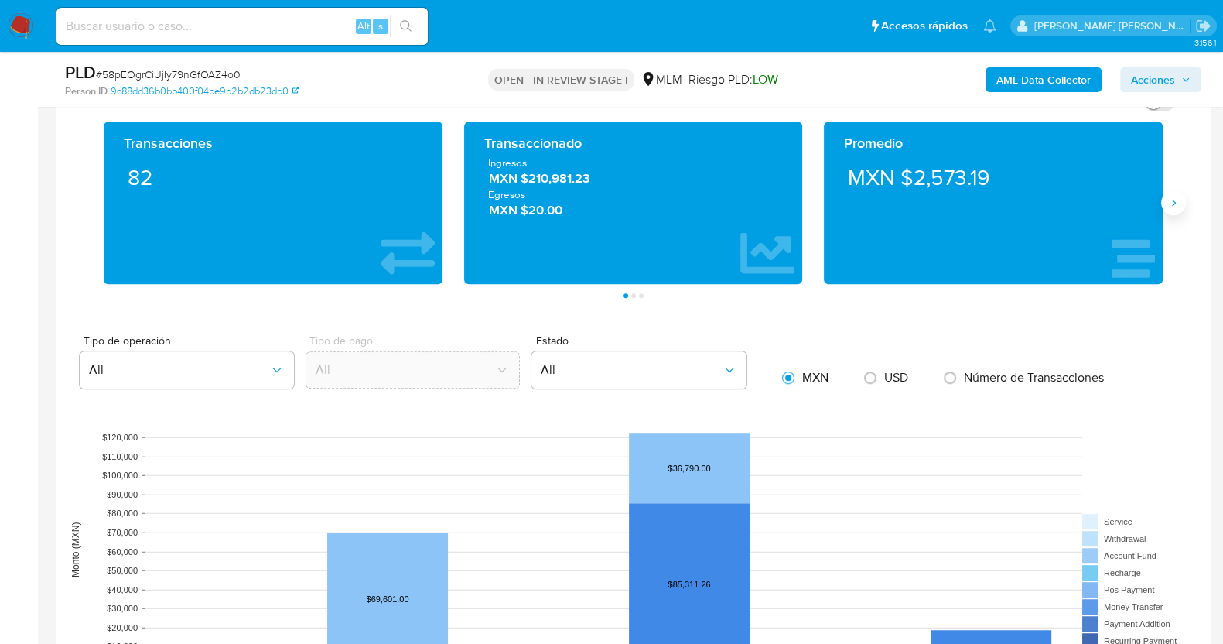
click at [1174, 203] on icon "Siguiente" at bounding box center [1173, 203] width 12 height 12
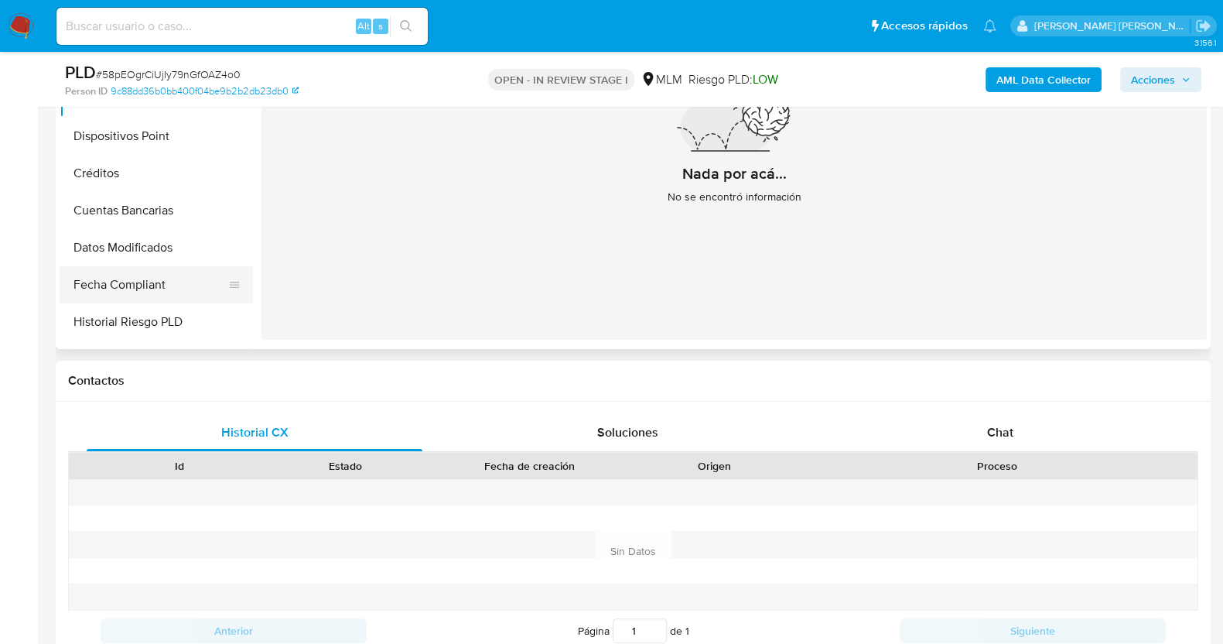
scroll to position [0, 0]
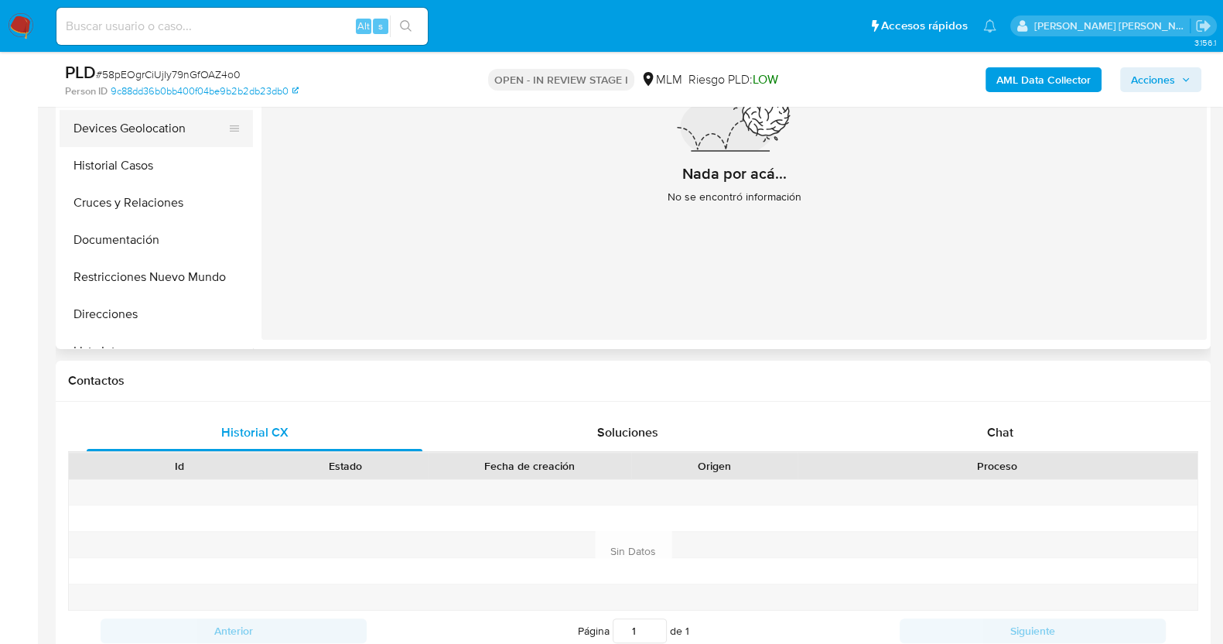
click at [158, 141] on button "Devices Geolocation" at bounding box center [150, 128] width 181 height 37
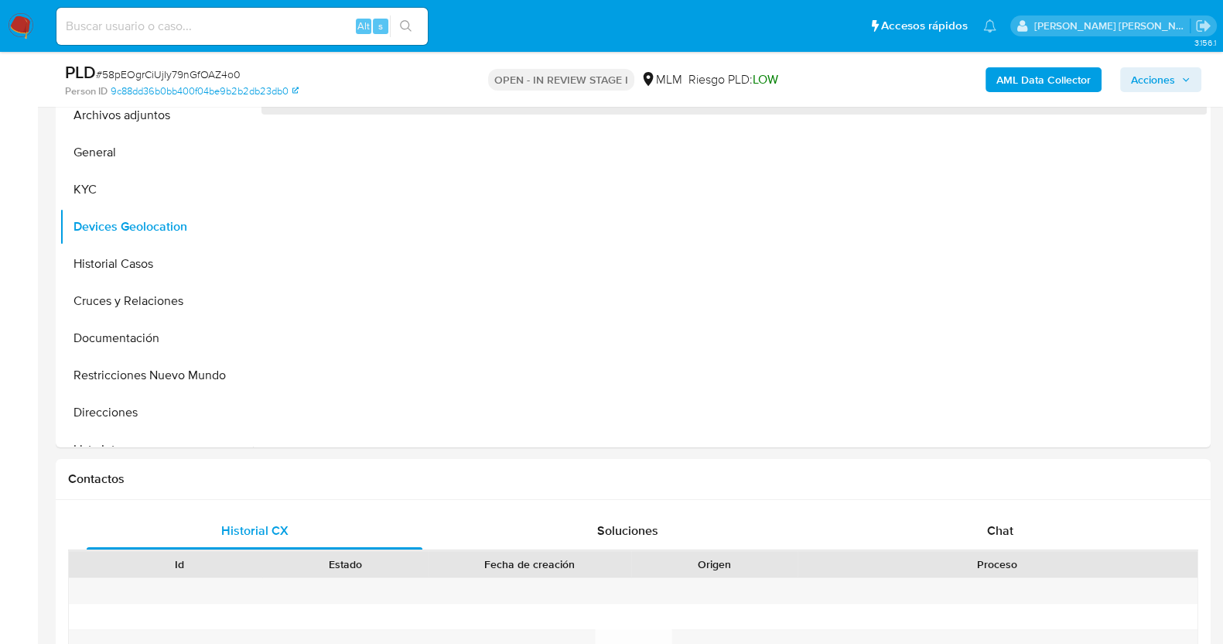
scroll to position [255, 0]
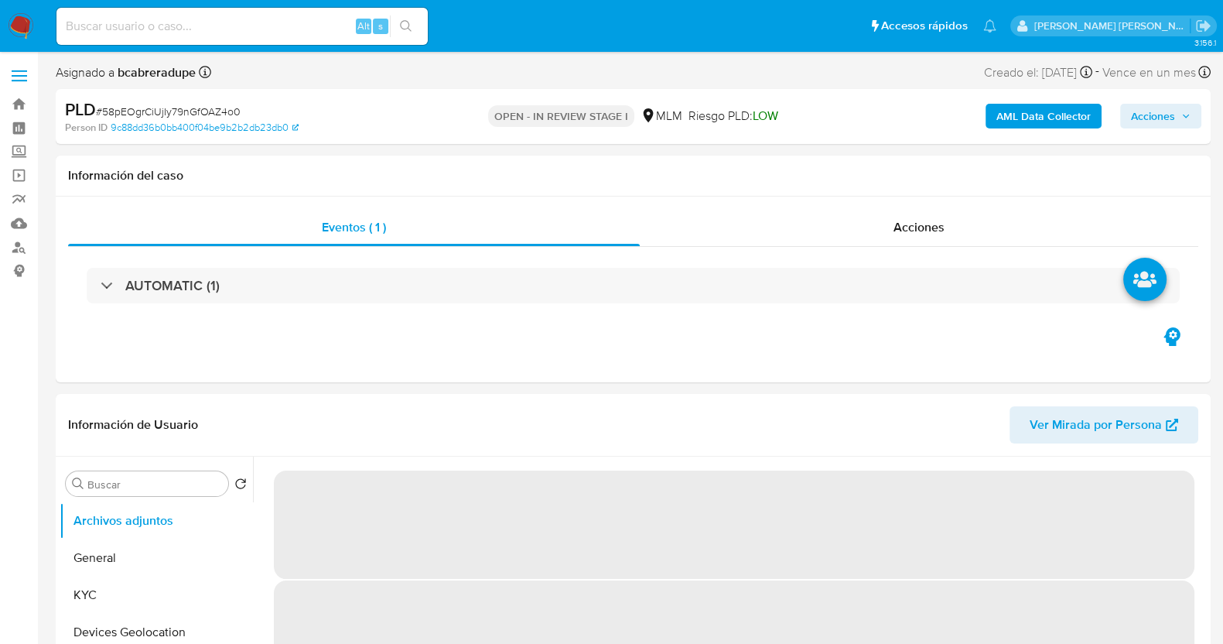
select select "10"
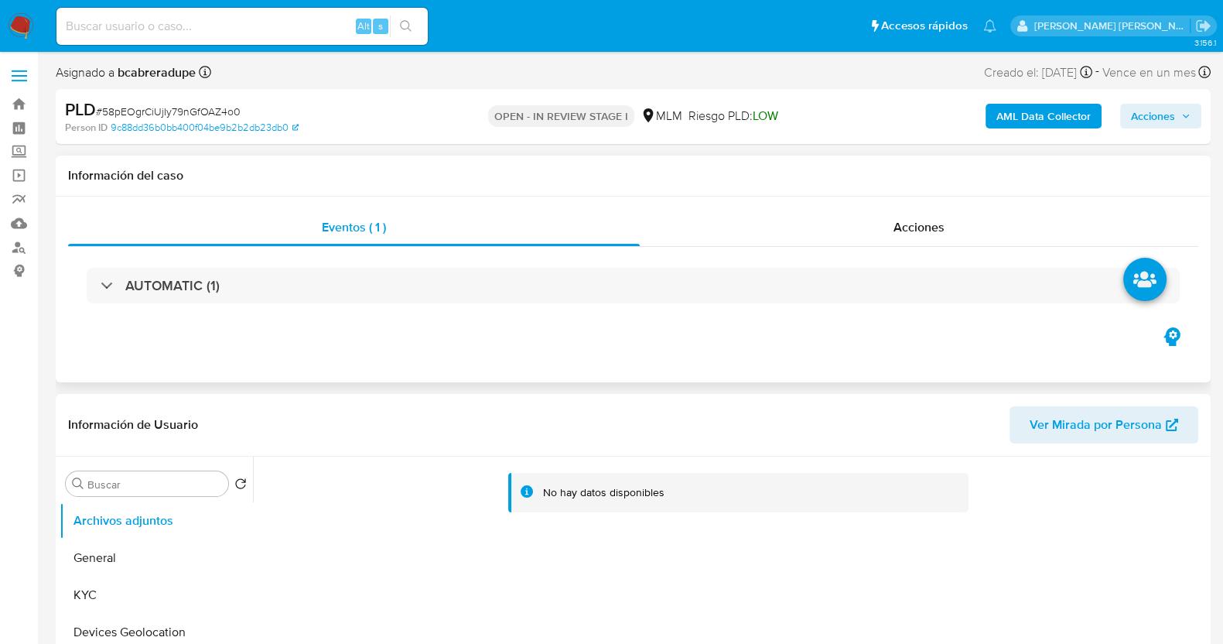
scroll to position [193, 0]
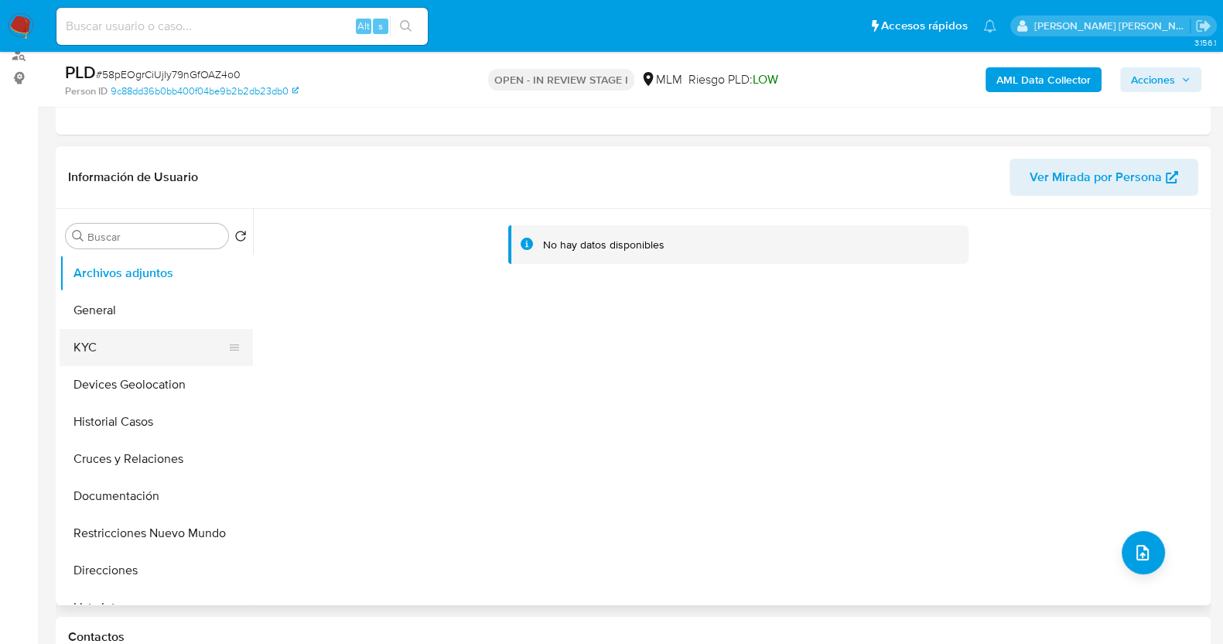
click at [177, 350] on button "KYC" at bounding box center [150, 347] width 181 height 37
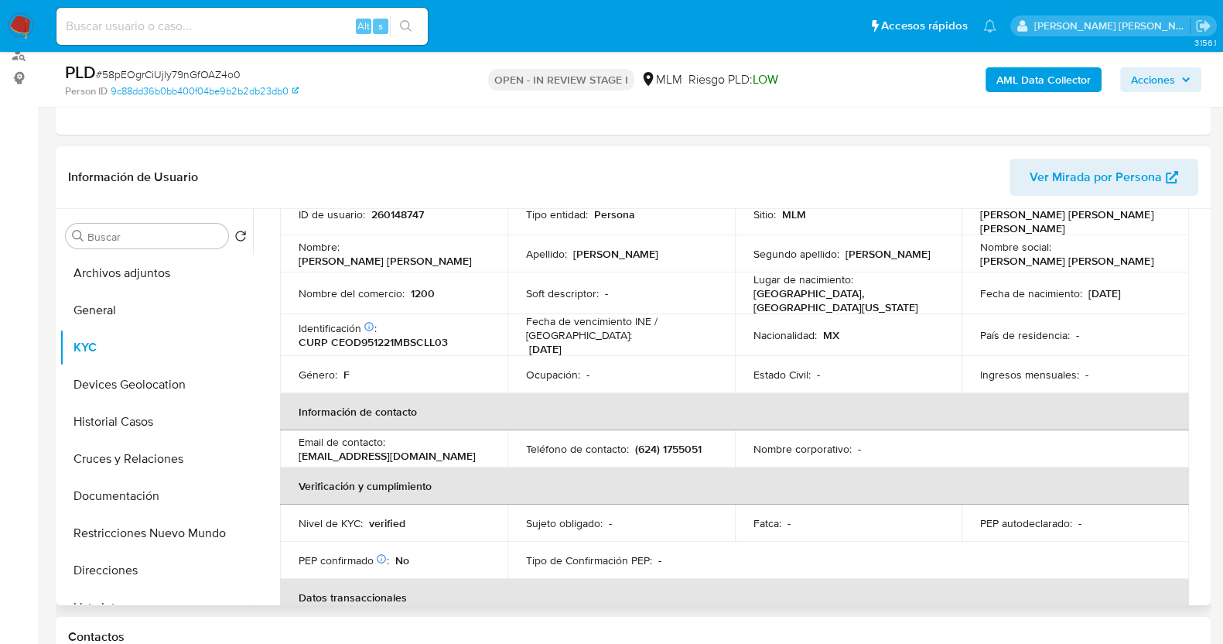
scroll to position [96, 0]
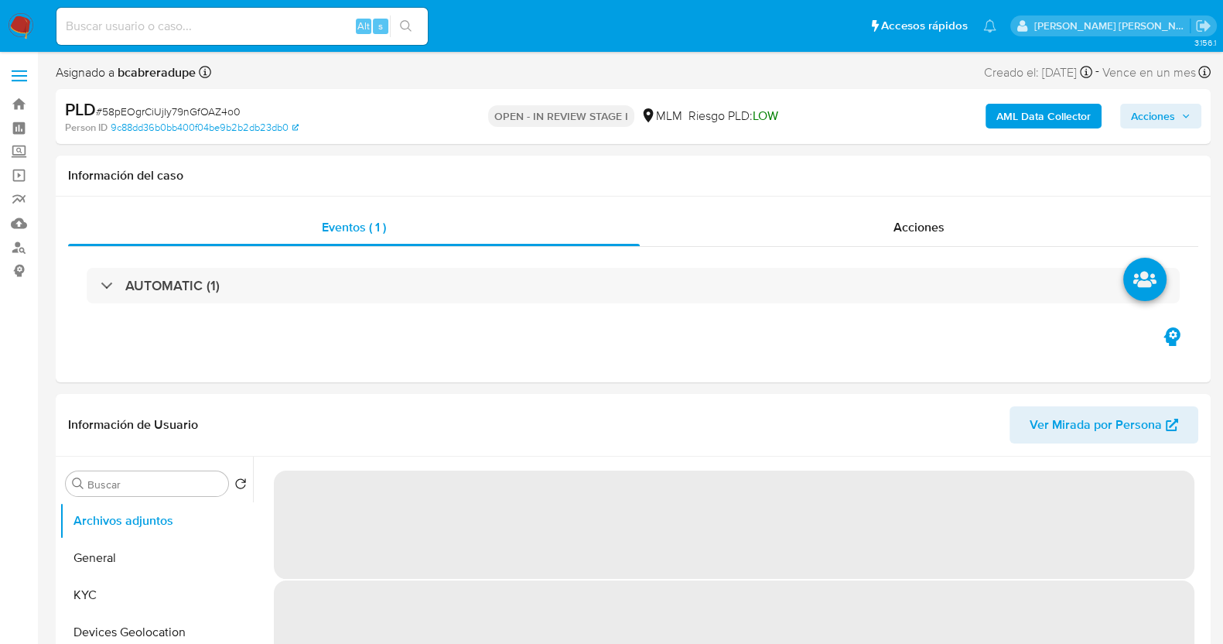
select select "10"
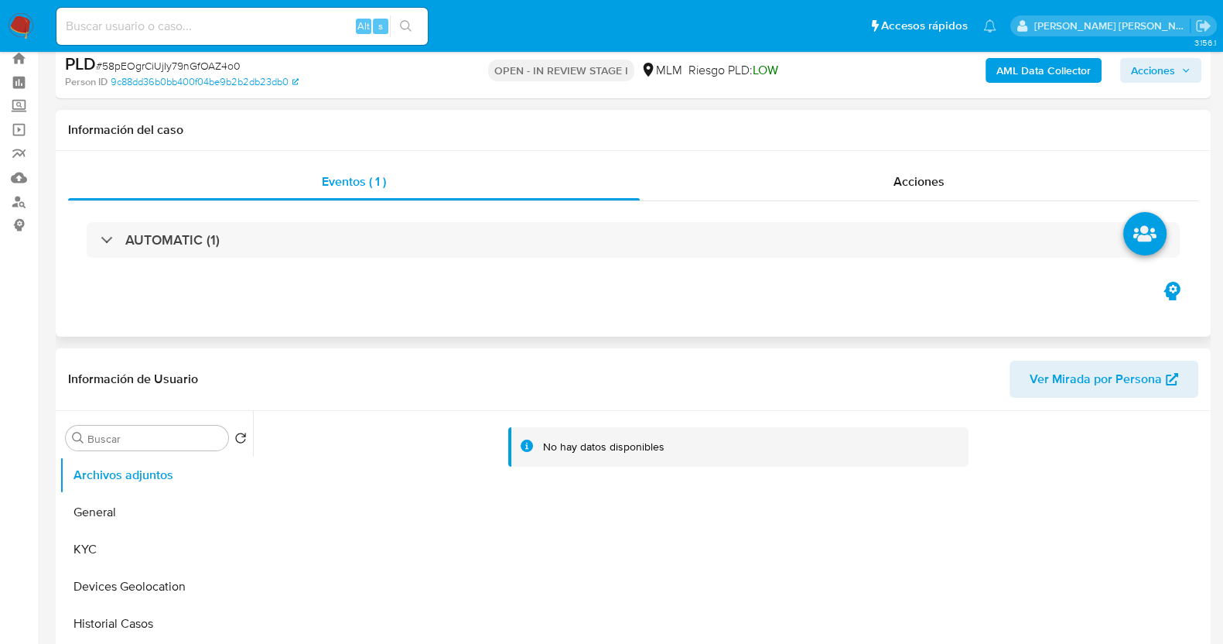
scroll to position [193, 0]
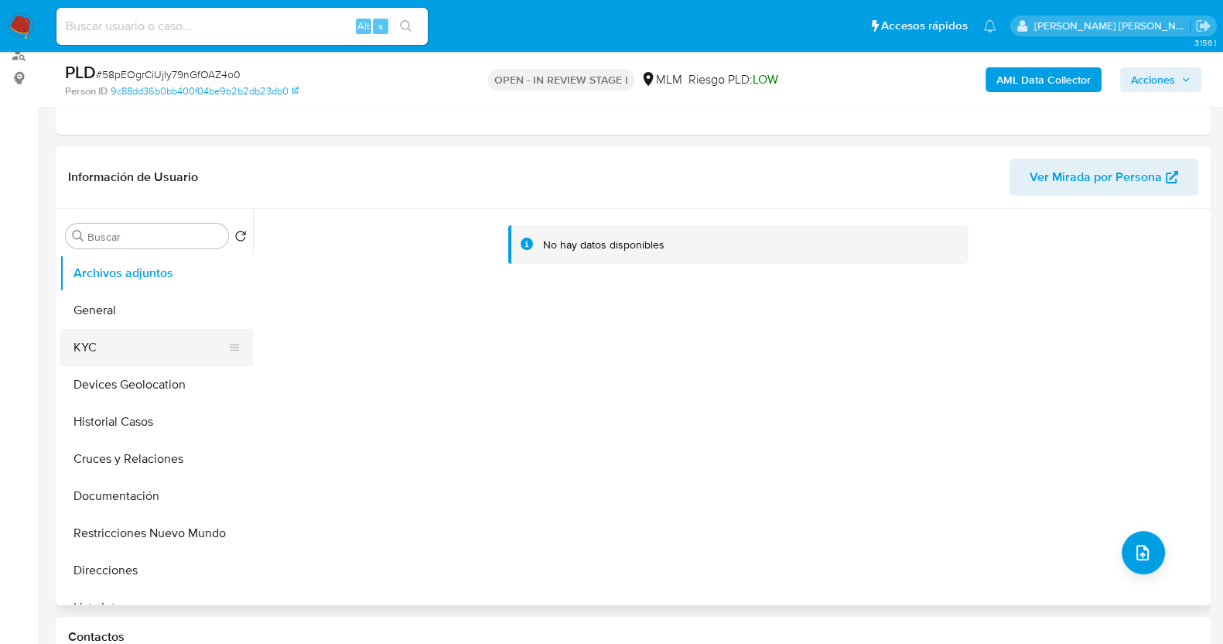
click at [108, 352] on button "KYC" at bounding box center [150, 347] width 181 height 37
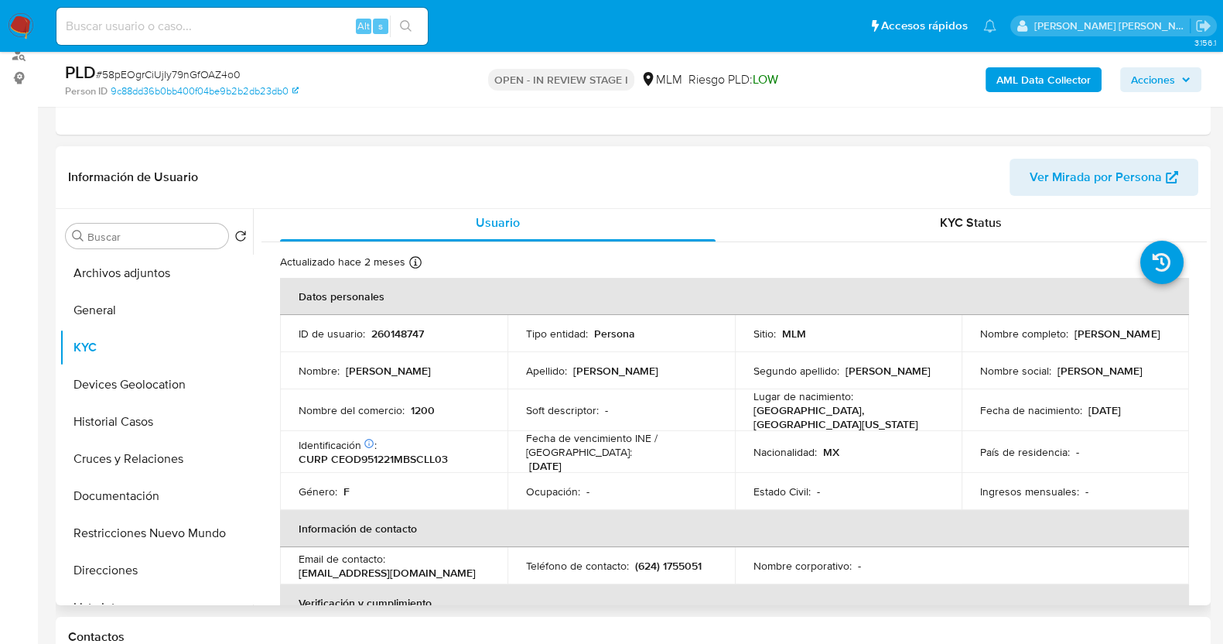
scroll to position [0, 0]
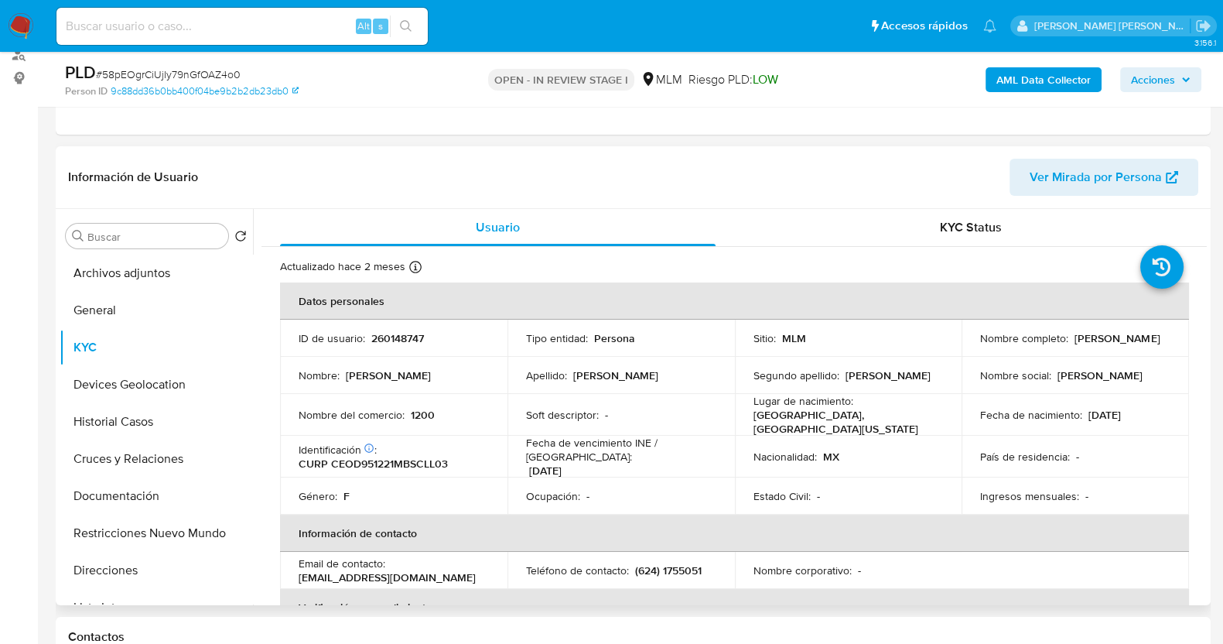
drag, startPoint x: 972, startPoint y: 346, endPoint x: 1114, endPoint y: 346, distance: 142.4
click at [1114, 346] on td "Nombre completo : Dulce Simona Cecilio Olivan" at bounding box center [1075, 338] width 227 height 37
copy p "Dulce Simona Cecilio Olivan"
drag, startPoint x: 135, startPoint y: 559, endPoint x: 205, endPoint y: 498, distance: 93.2
click at [135, 560] on button "Direcciones" at bounding box center [156, 570] width 193 height 37
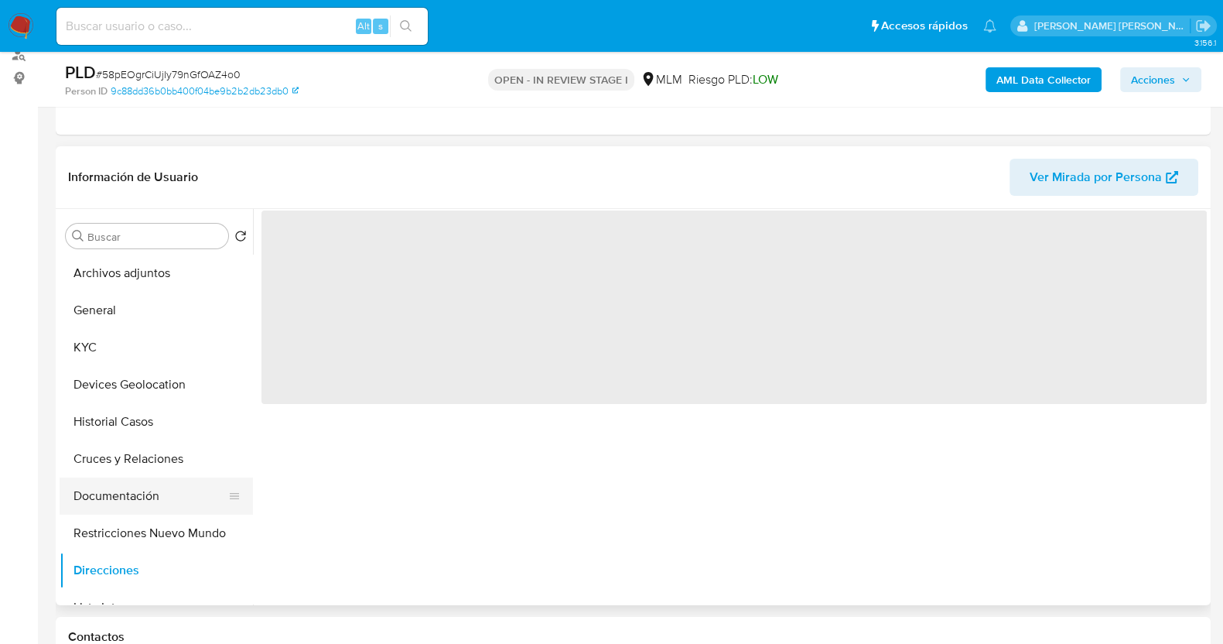
click at [132, 493] on button "Documentación" at bounding box center [150, 495] width 181 height 37
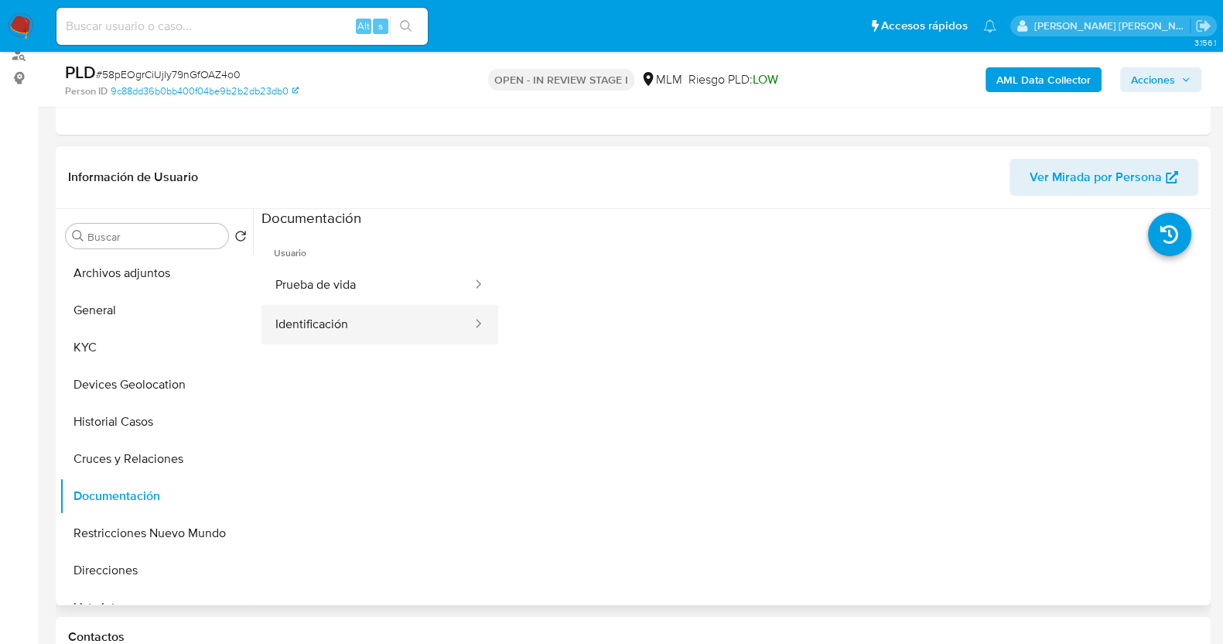
click at [438, 318] on button "Identificación" at bounding box center [367, 324] width 212 height 39
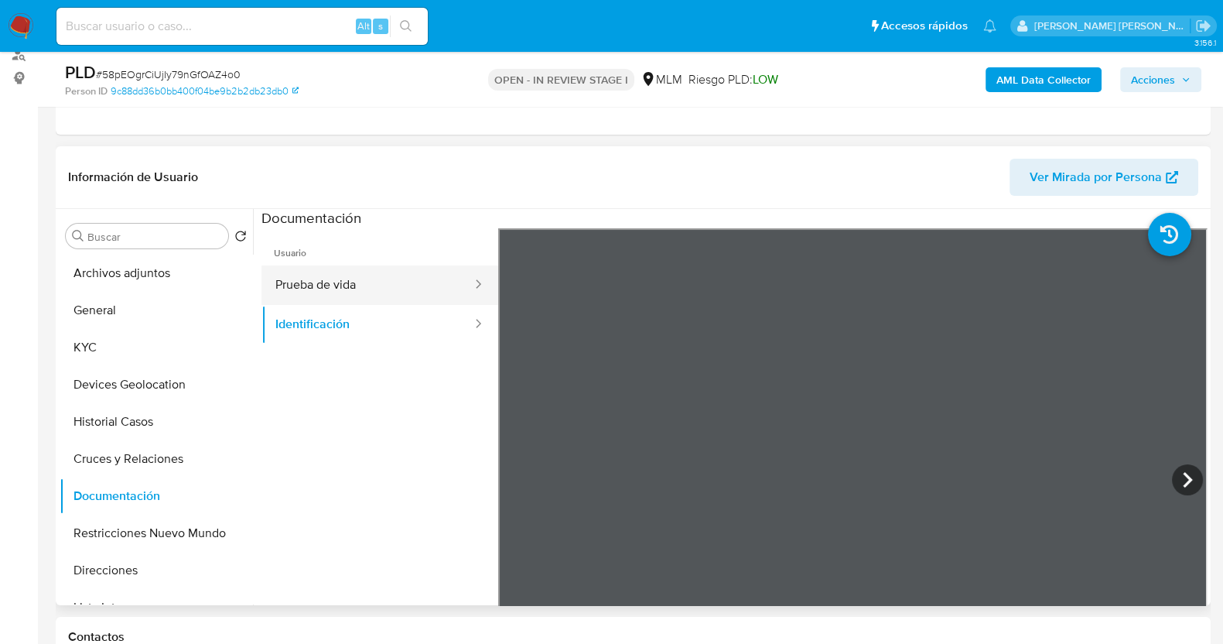
click at [401, 276] on button "Prueba de vida" at bounding box center [367, 284] width 212 height 39
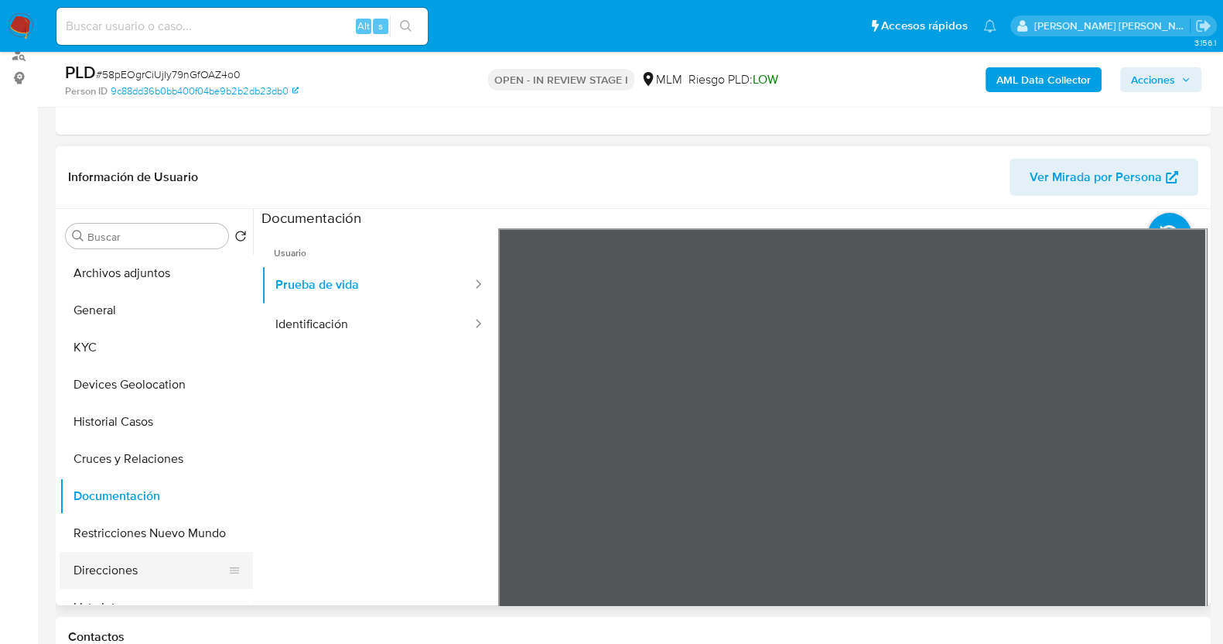
click at [126, 576] on button "Direcciones" at bounding box center [150, 570] width 181 height 37
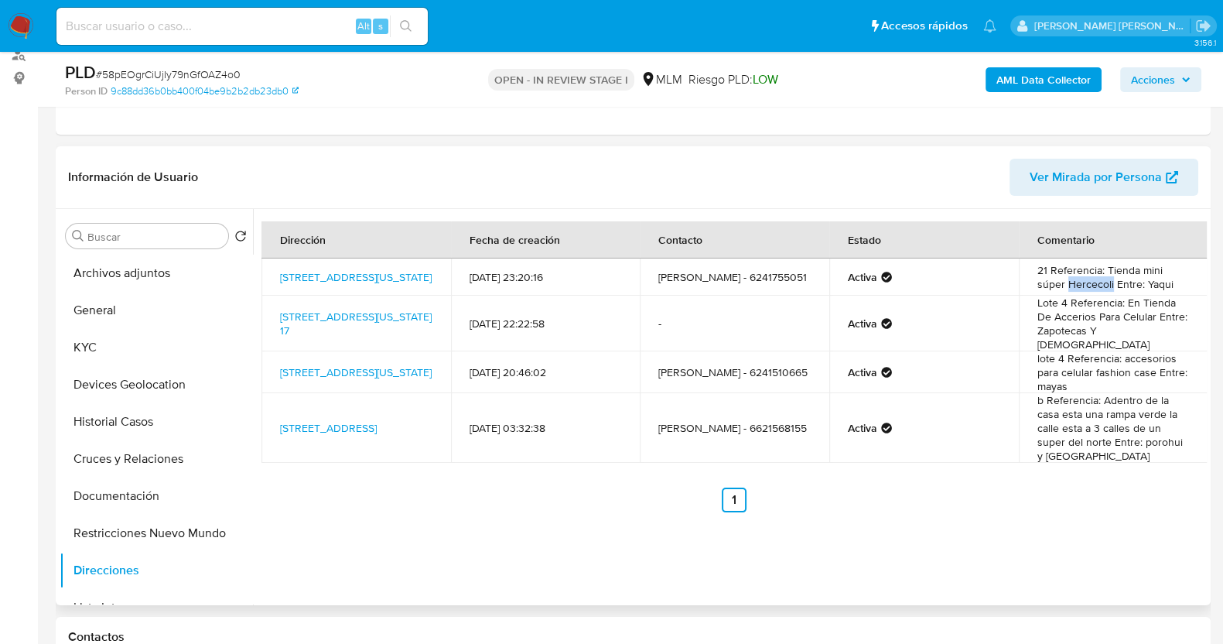
drag, startPoint x: 1065, startPoint y: 288, endPoint x: 1107, endPoint y: 288, distance: 41.8
click at [1107, 288] on td "21 Referencia: Tienda mini súper Hercecoli Entre: Yaqui" at bounding box center [1114, 276] width 190 height 37
copy td "Hercecoli"
drag, startPoint x: 127, startPoint y: 485, endPoint x: 212, endPoint y: 451, distance: 91.7
click at [128, 485] on button "Documentación" at bounding box center [156, 495] width 193 height 37
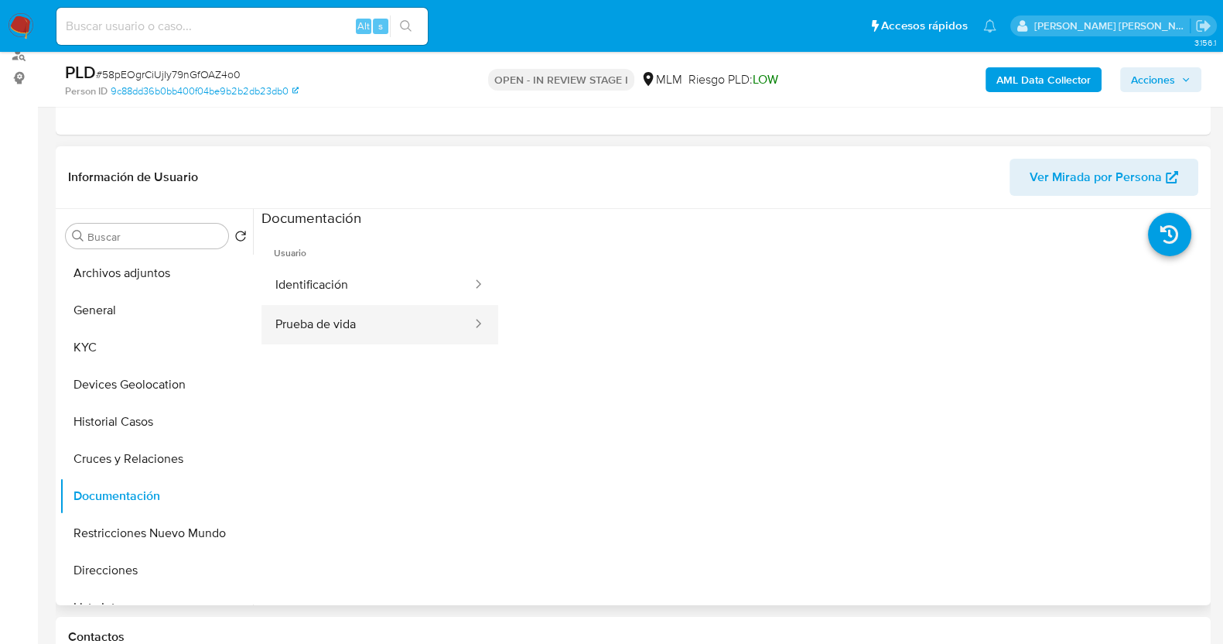
click at [381, 326] on button "Prueba de vida" at bounding box center [367, 324] width 212 height 39
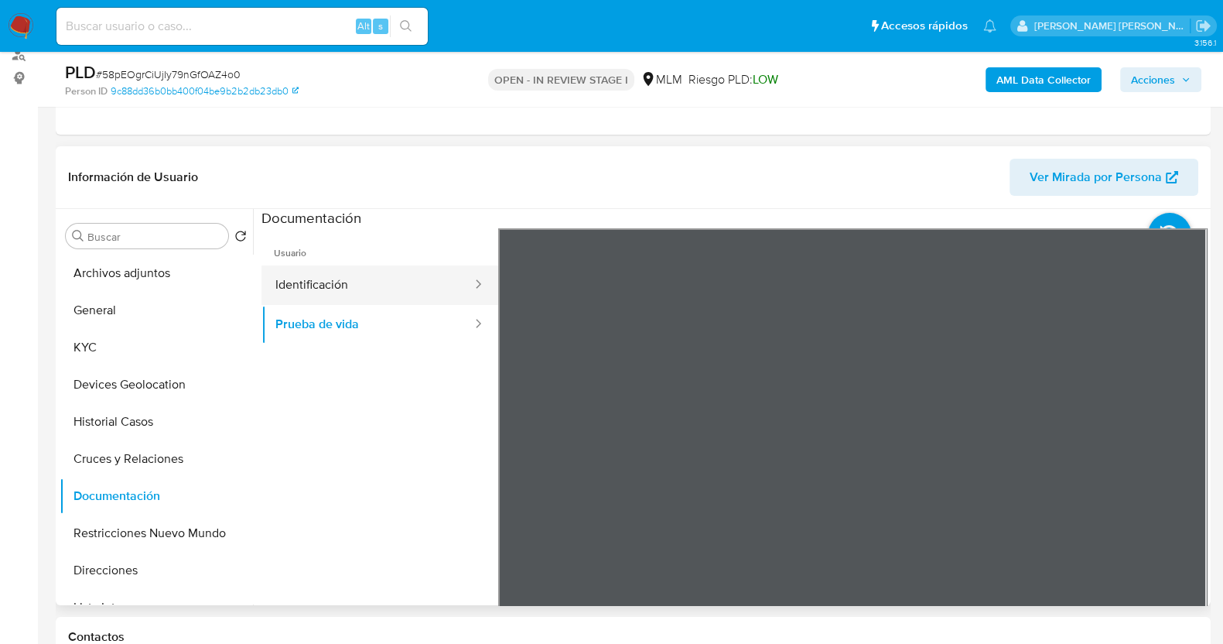
click at [414, 286] on button "Identificación" at bounding box center [367, 284] width 212 height 39
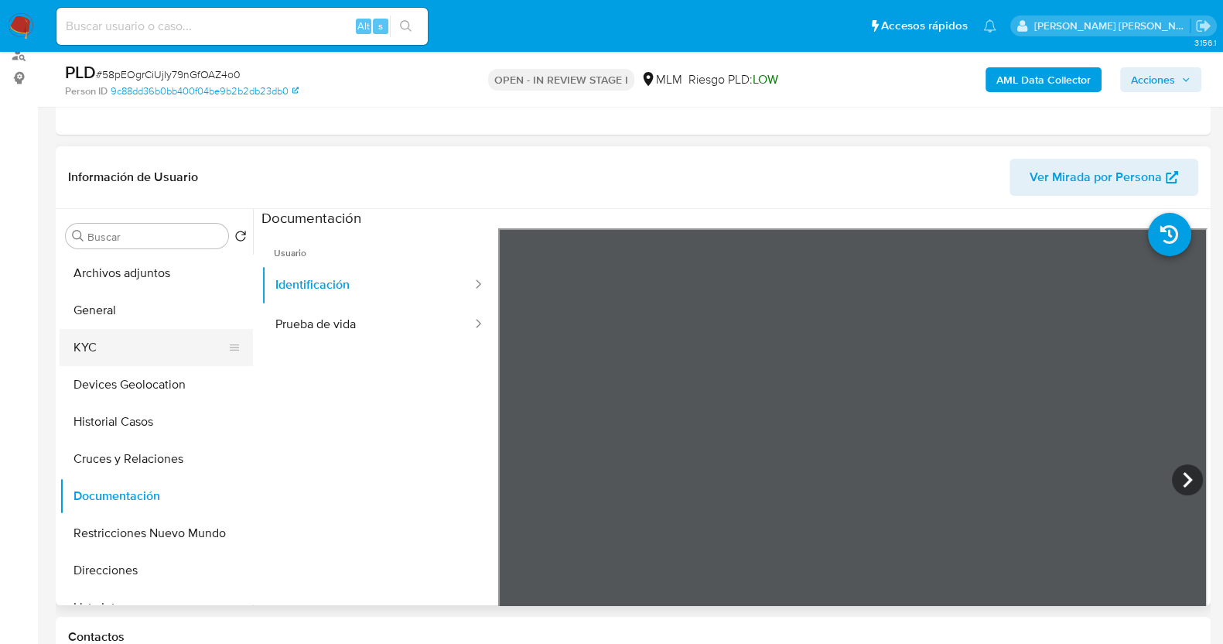
drag, startPoint x: 101, startPoint y: 341, endPoint x: 208, endPoint y: 332, distance: 107.9
click at [101, 342] on button "KYC" at bounding box center [150, 347] width 181 height 37
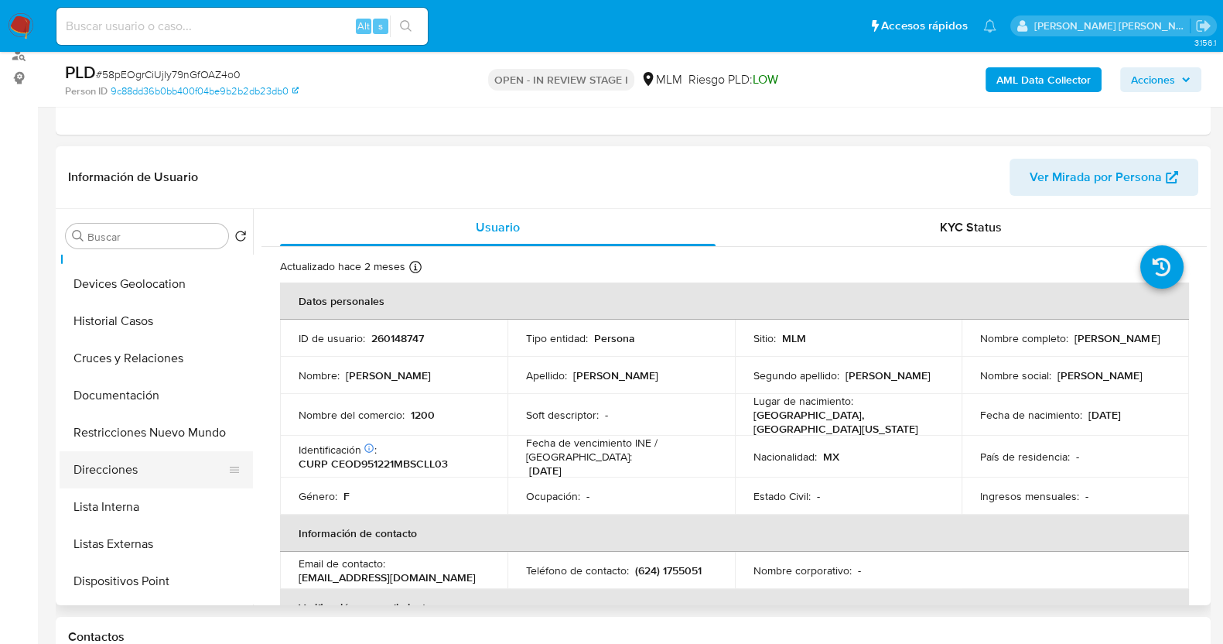
scroll to position [193, 0]
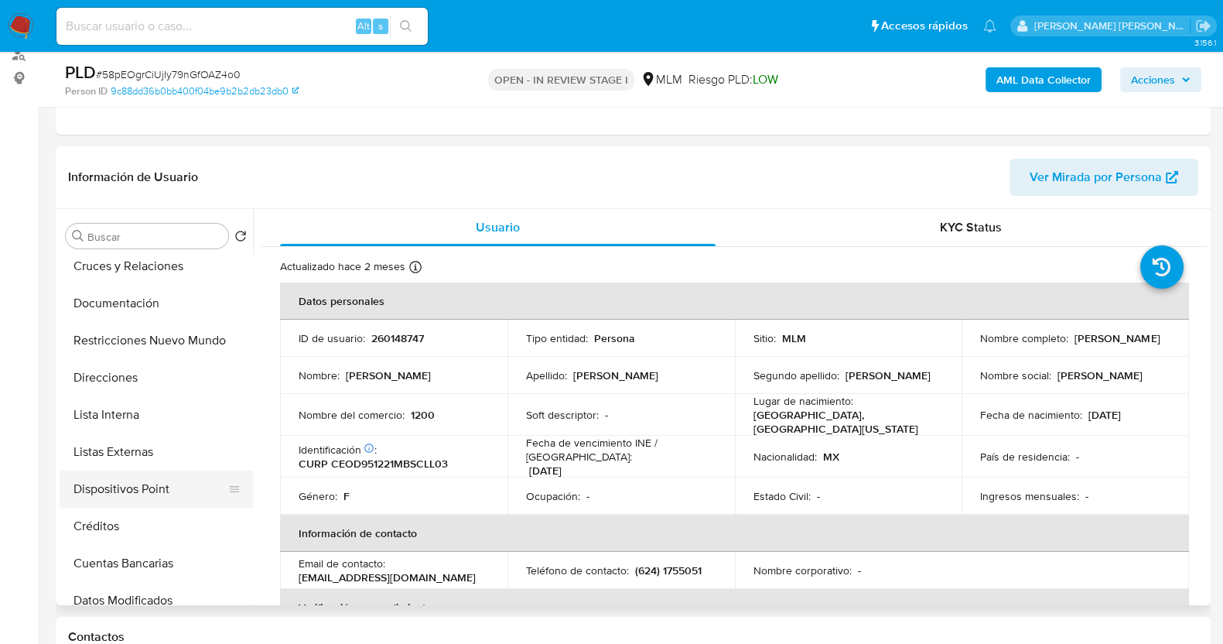
click at [173, 489] on button "Dispositivos Point" at bounding box center [150, 488] width 181 height 37
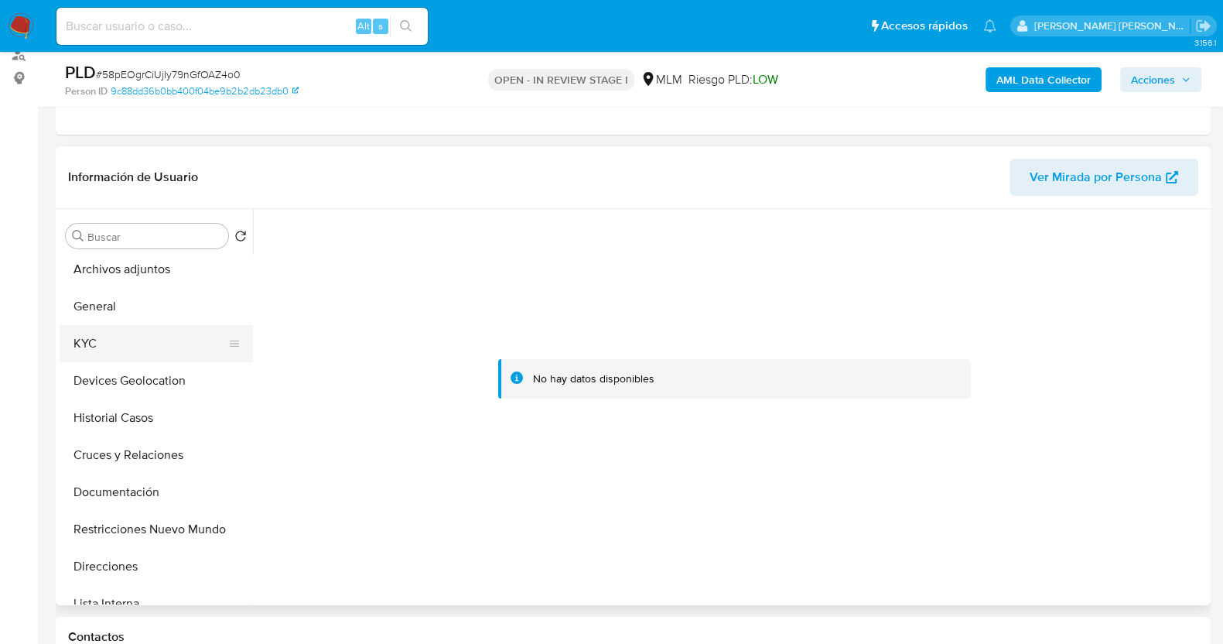
scroll to position [0, 0]
click at [125, 340] on button "KYC" at bounding box center [150, 347] width 181 height 37
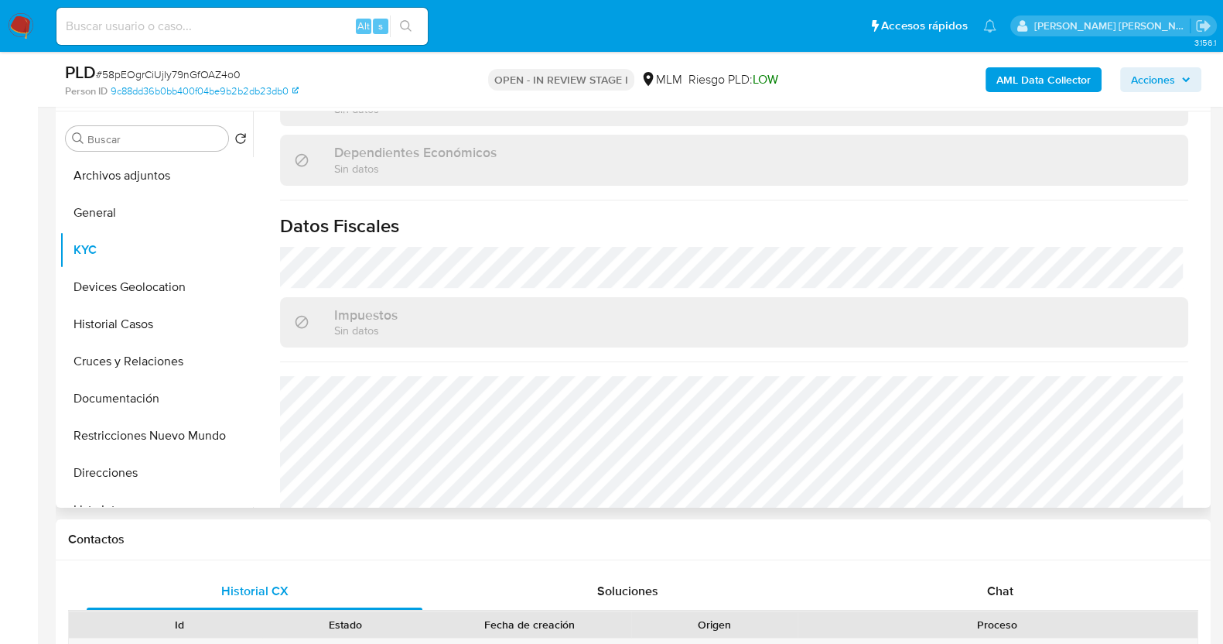
scroll to position [972, 0]
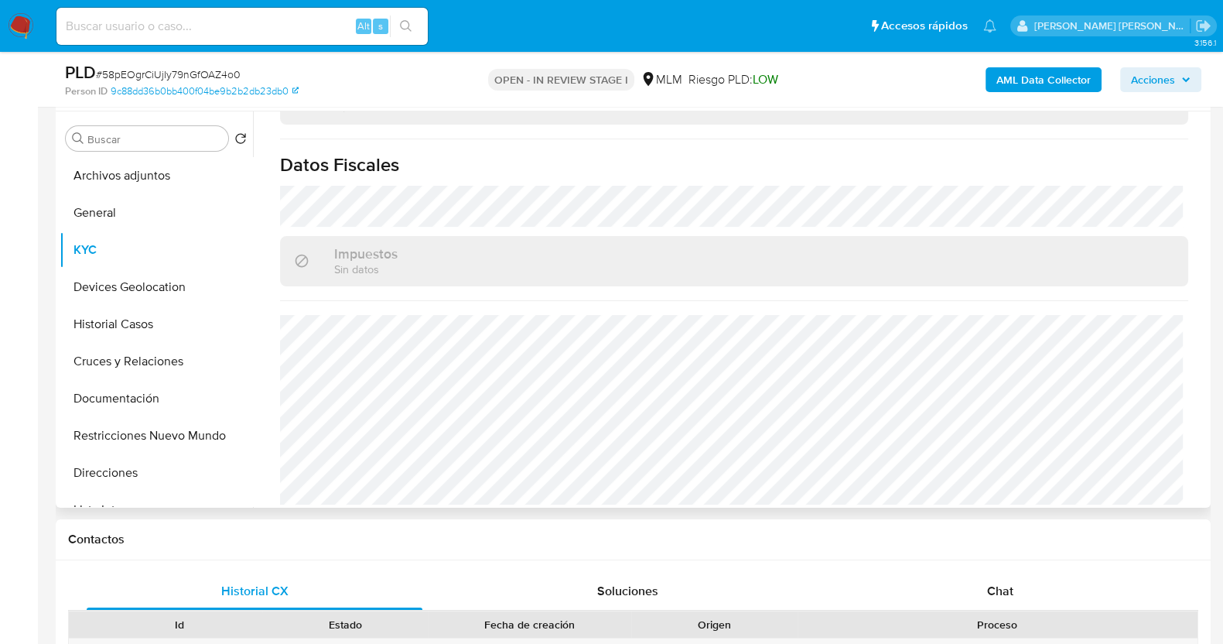
click at [132, 175] on button "Archivos adjuntos" at bounding box center [156, 175] width 193 height 37
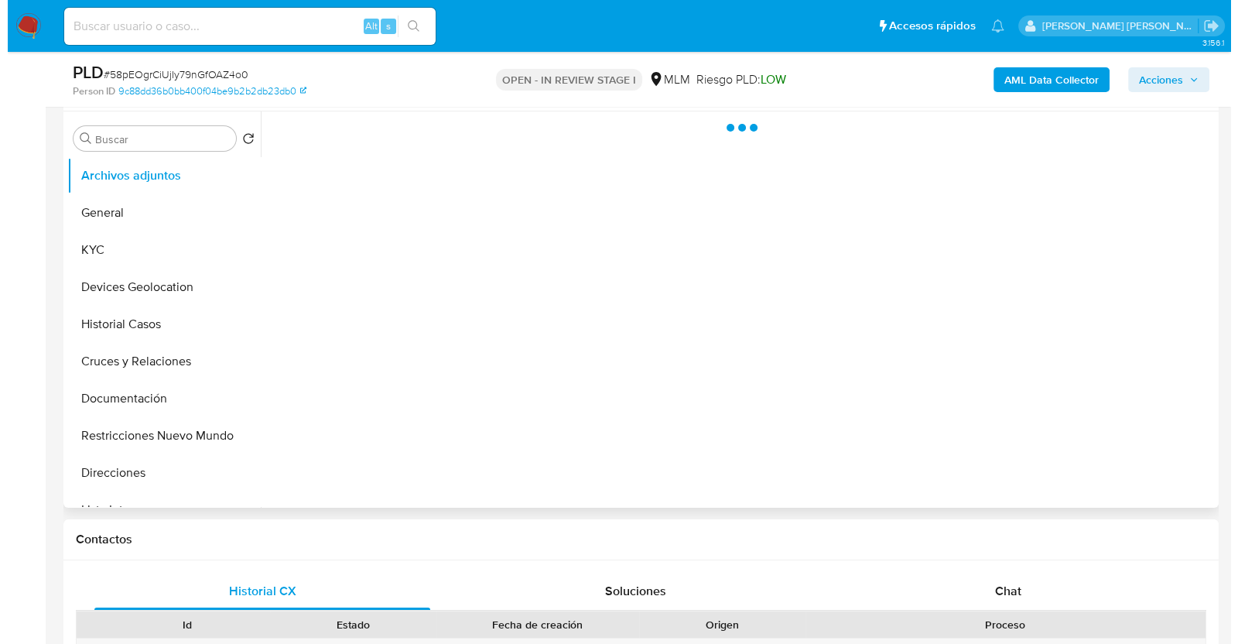
scroll to position [0, 0]
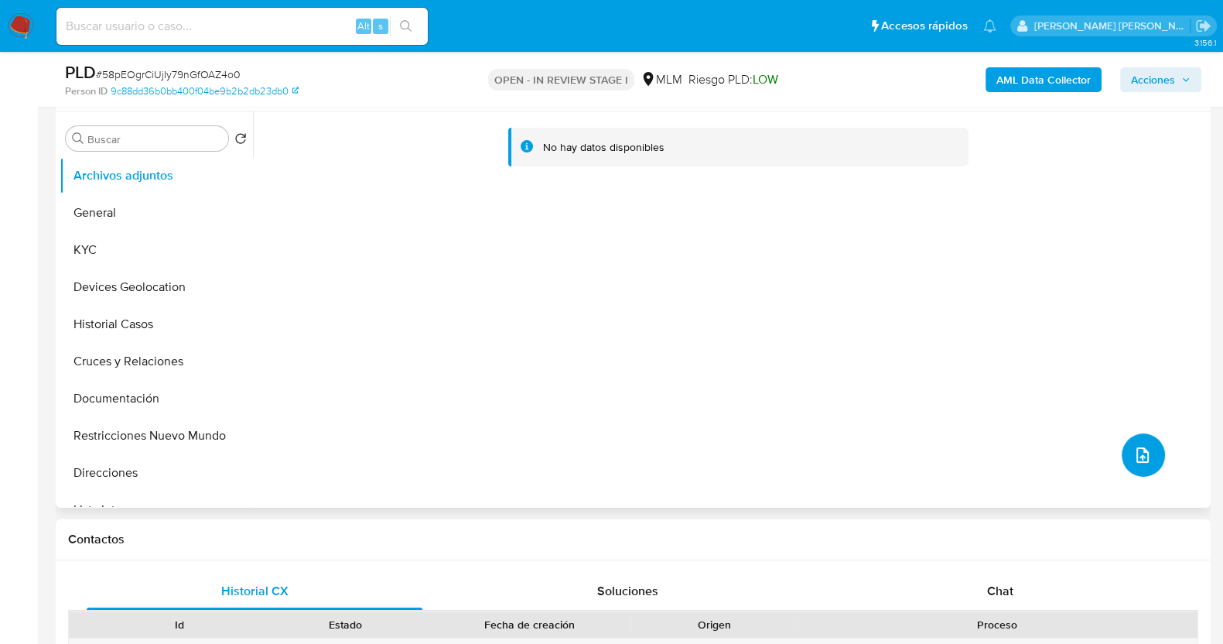
click at [1122, 449] on button "upload-file" at bounding box center [1143, 454] width 43 height 43
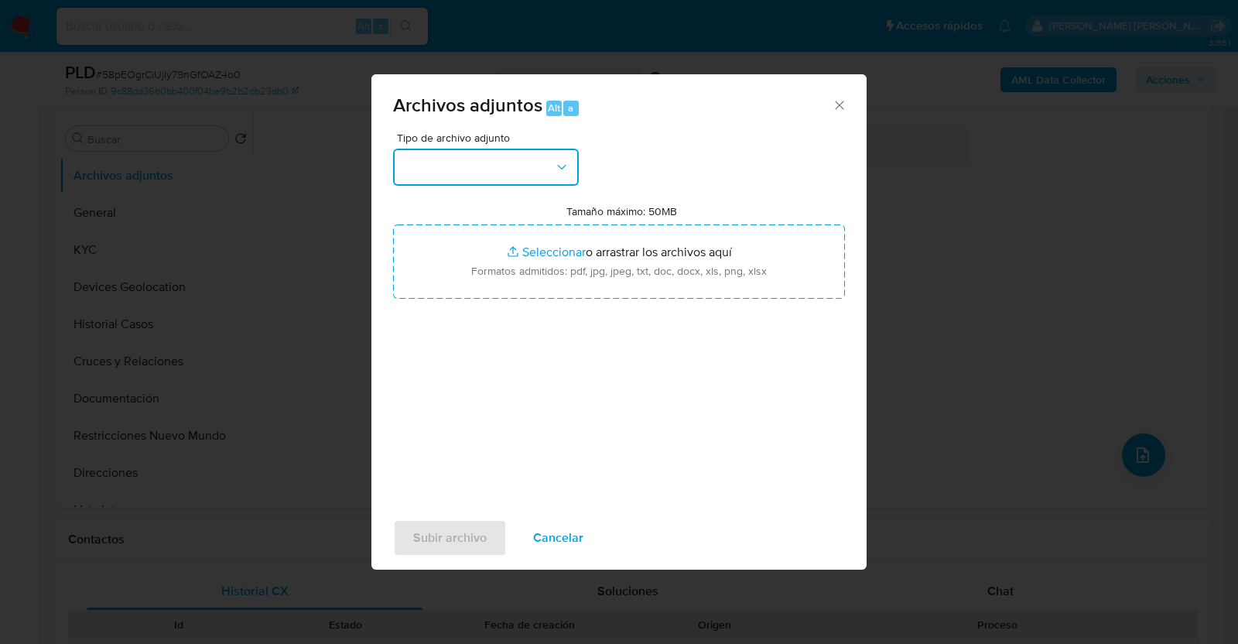
click at [527, 164] on button "button" at bounding box center [486, 167] width 186 height 37
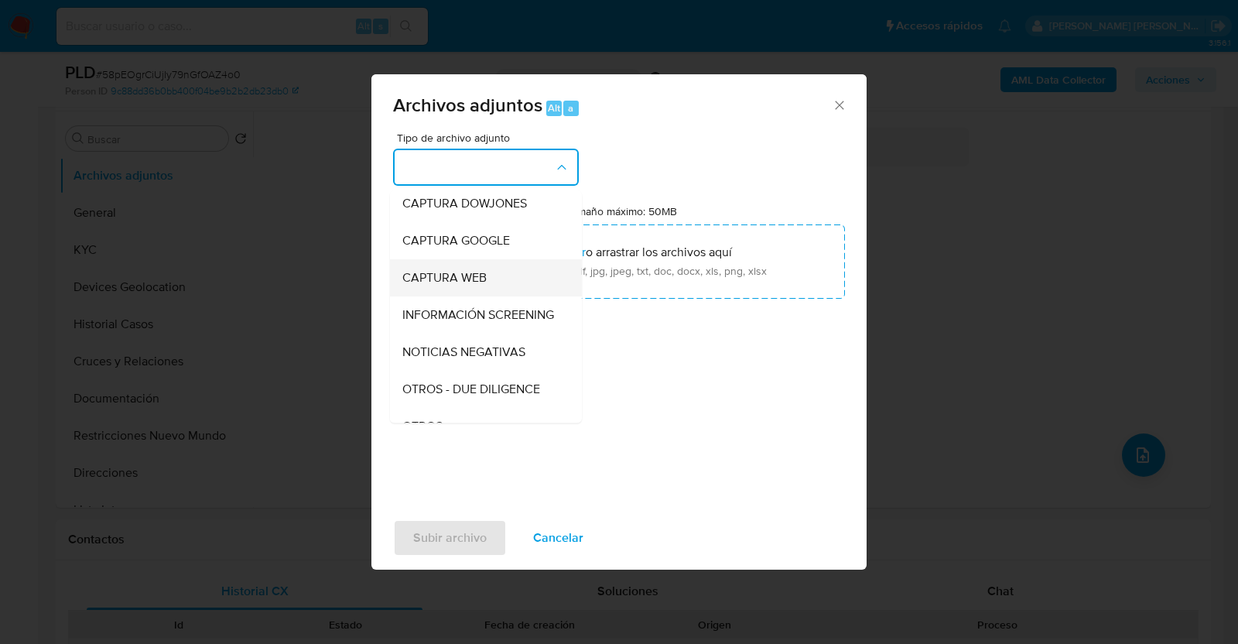
scroll to position [80, 0]
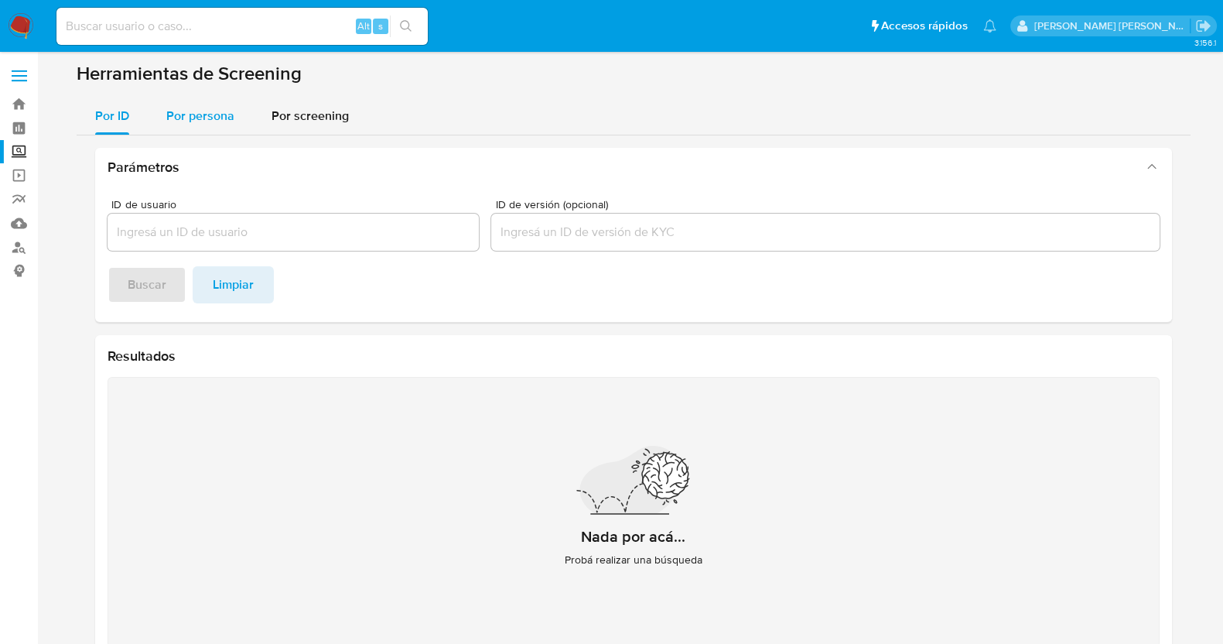
click at [176, 119] on span "Por persona" at bounding box center [200, 116] width 68 height 18
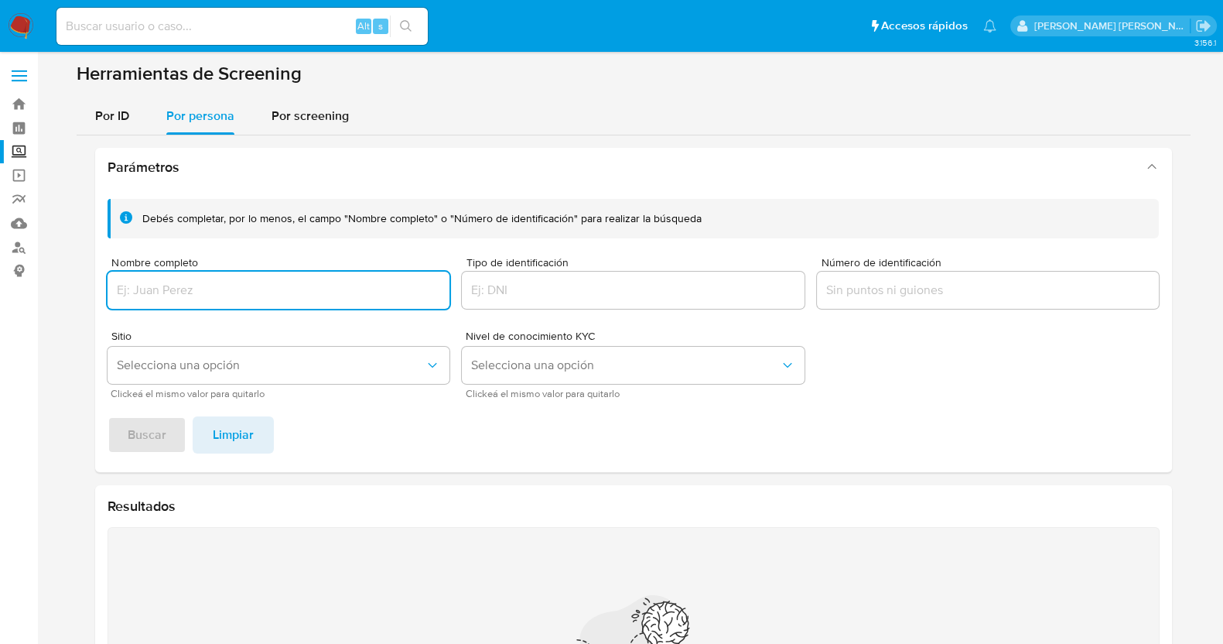
click at [228, 288] on input "Nombre completo" at bounding box center [279, 290] width 343 height 20
type input "[PERSON_NAME] [PERSON_NAME]"
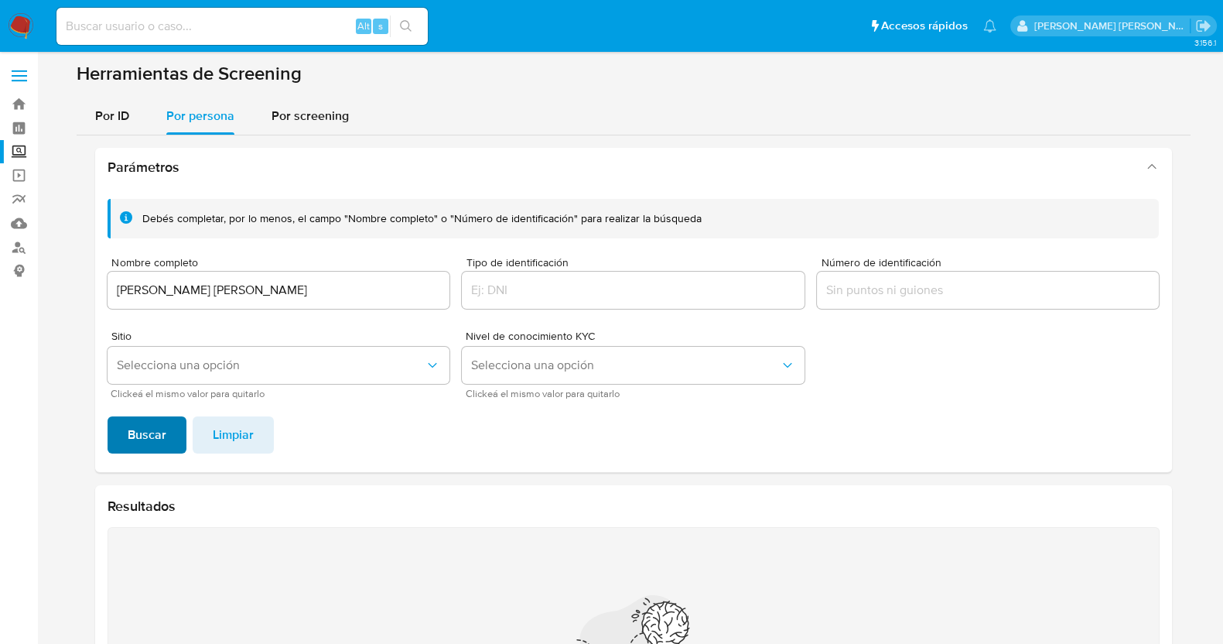
click at [153, 426] on span "Buscar" at bounding box center [147, 435] width 39 height 34
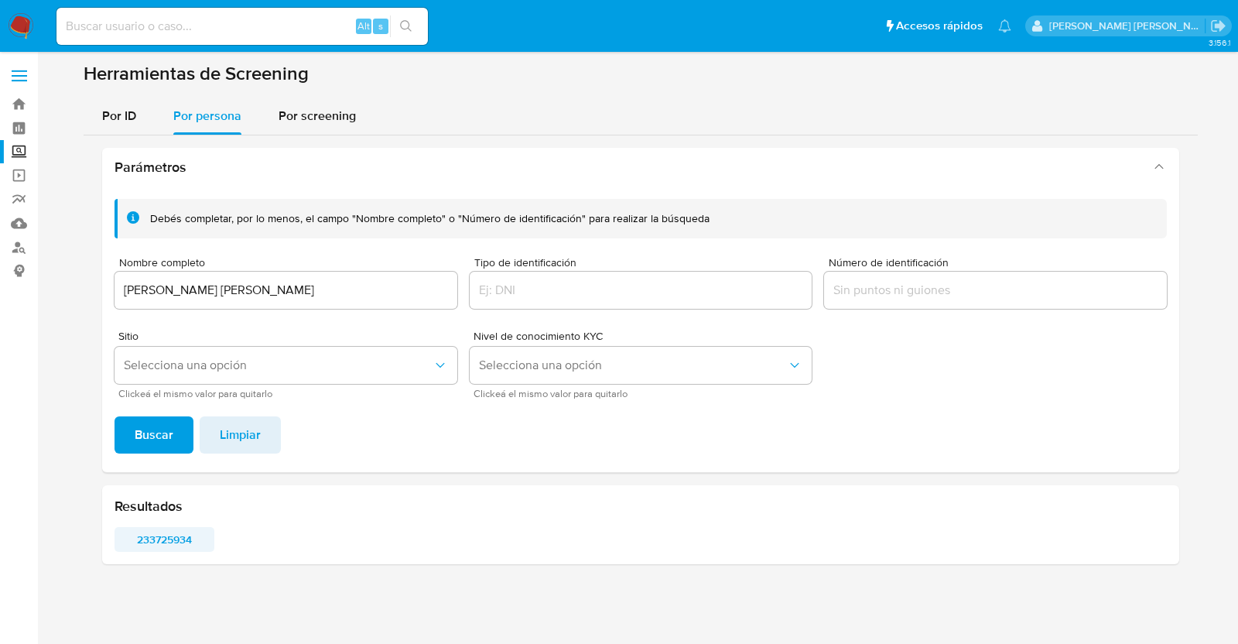
click at [182, 547] on span "233725934" at bounding box center [164, 539] width 78 height 22
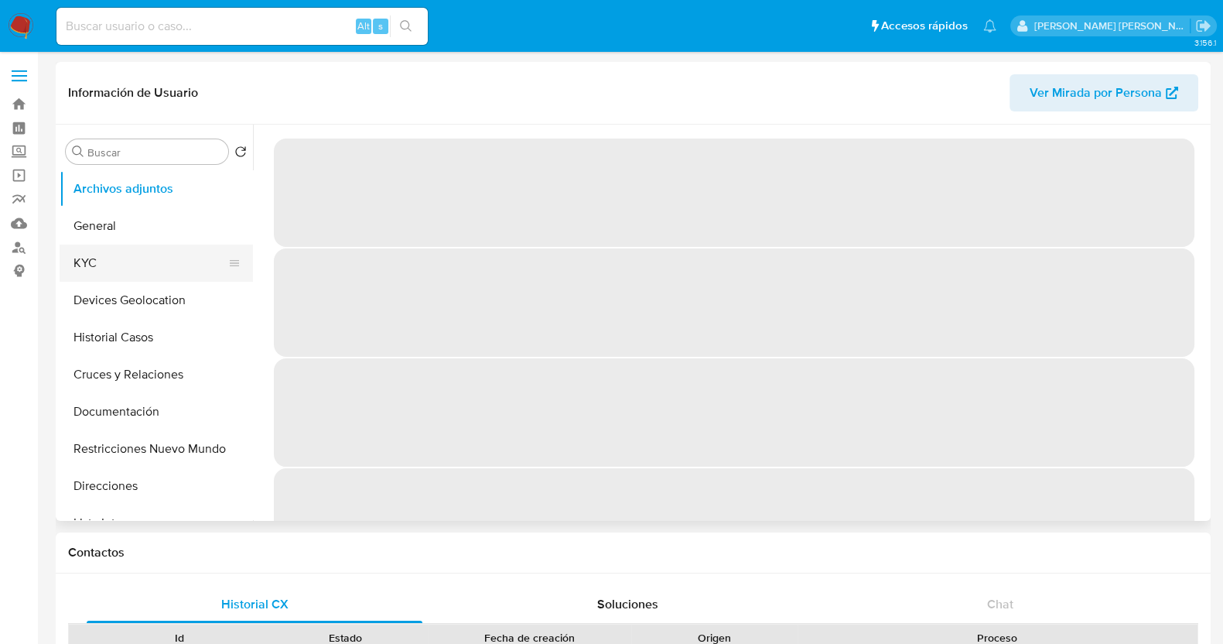
select select "10"
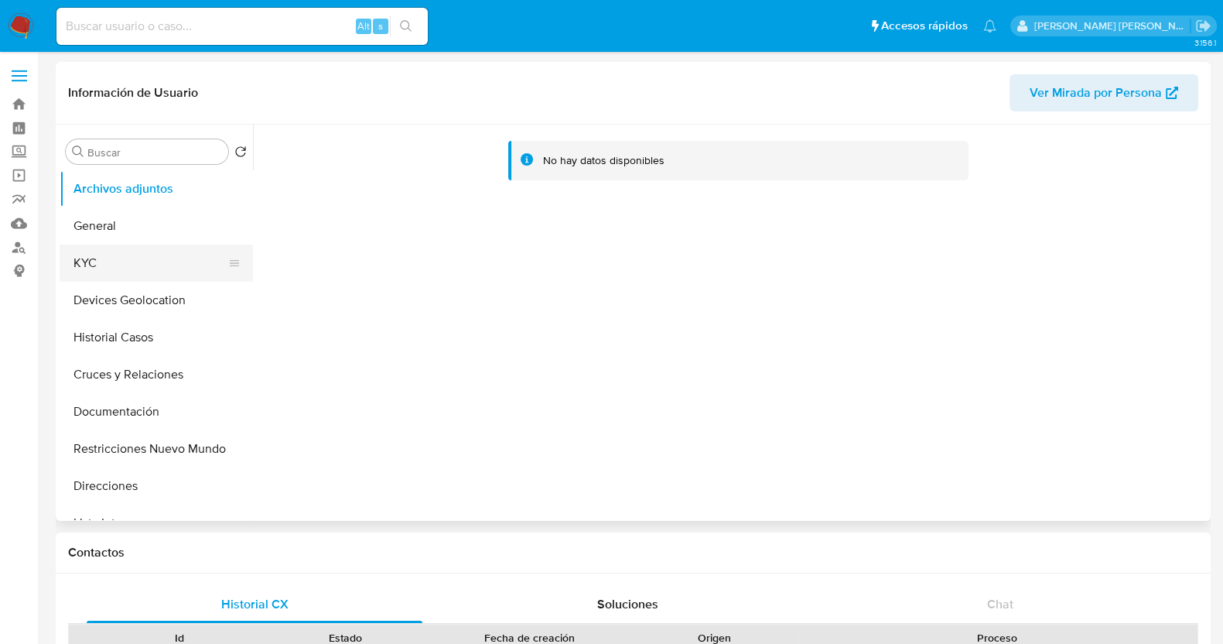
click at [135, 265] on button "KYC" at bounding box center [150, 262] width 181 height 37
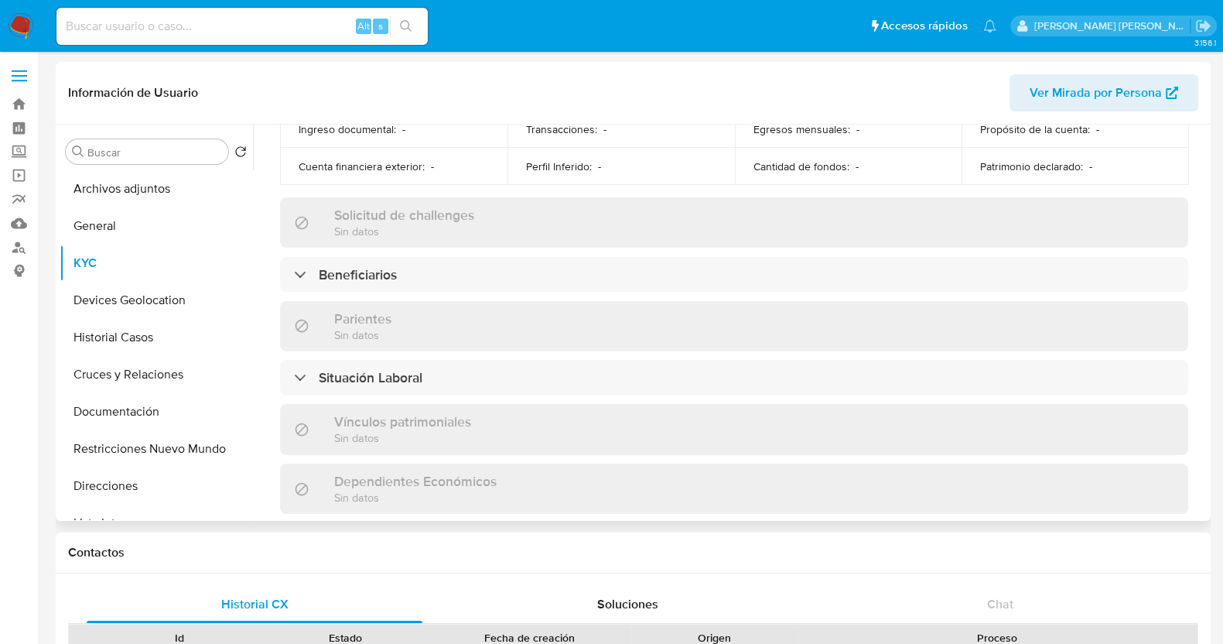
scroll to position [957, 0]
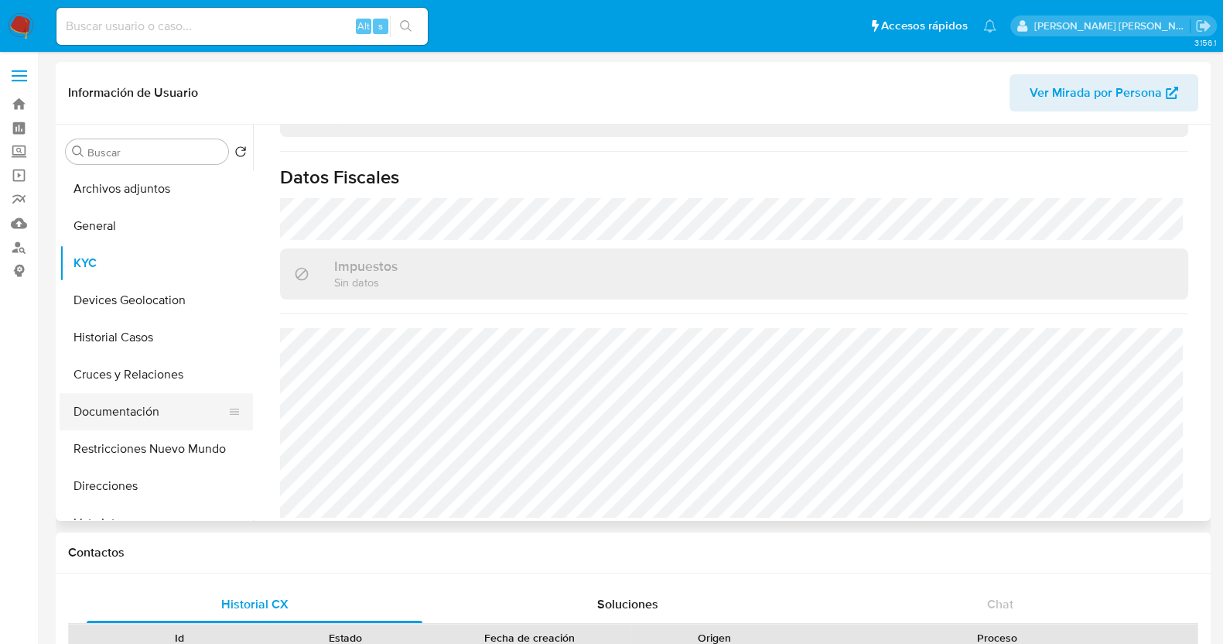
click at [146, 412] on button "Documentación" at bounding box center [150, 411] width 181 height 37
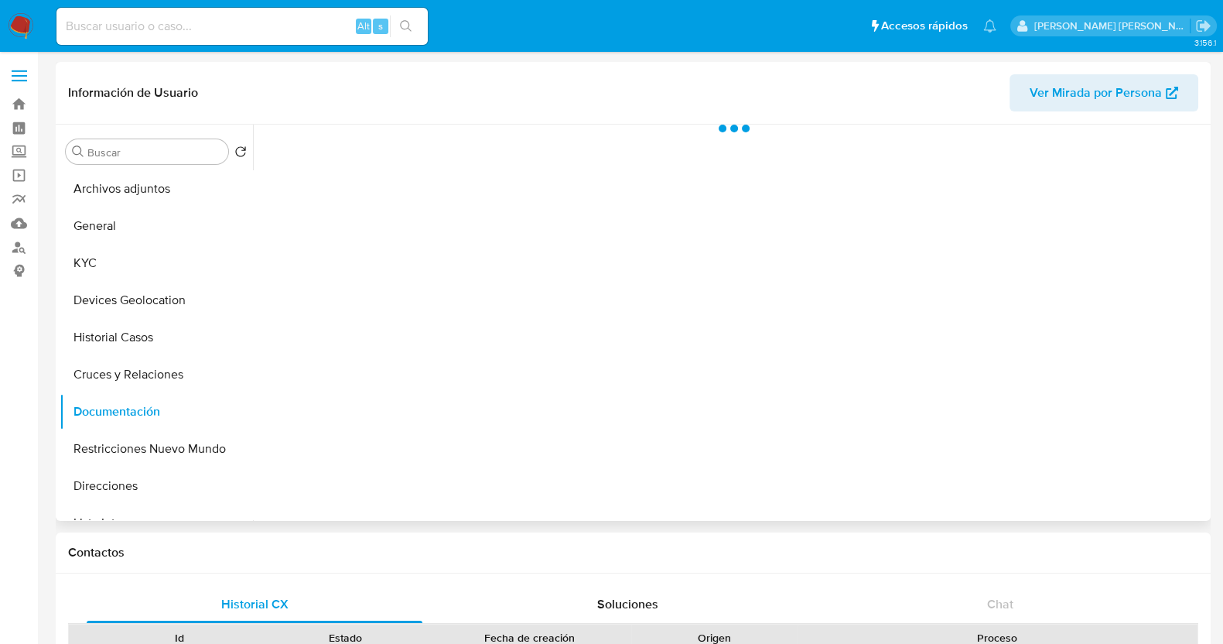
scroll to position [0, 0]
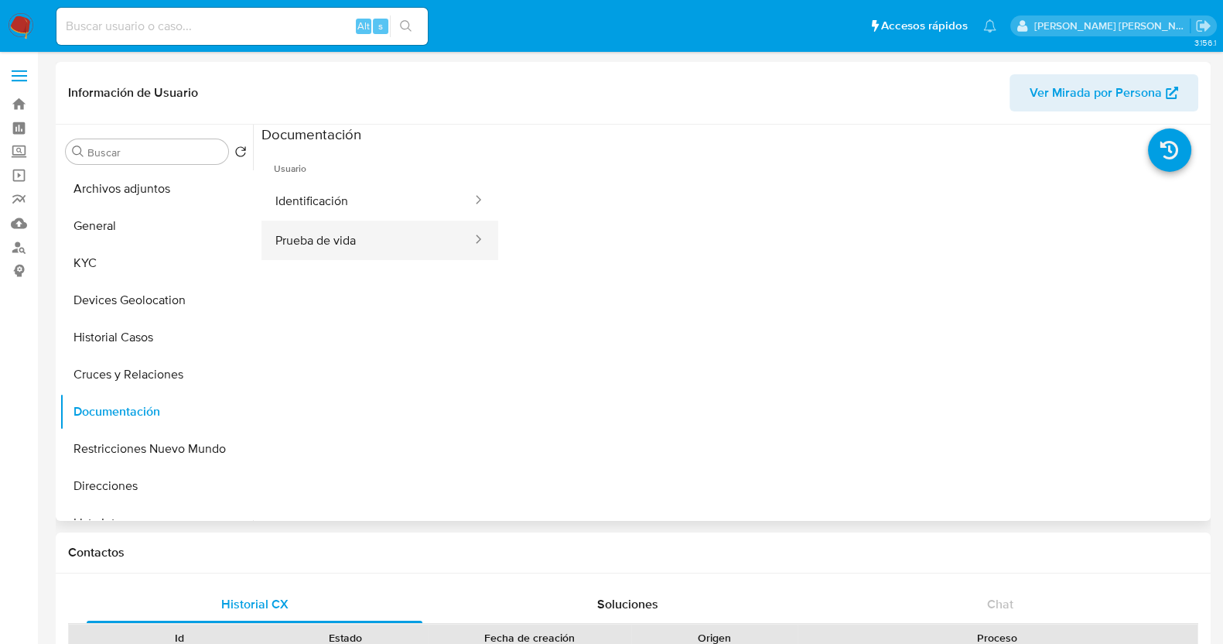
click at [376, 229] on button "Prueba de vida" at bounding box center [367, 239] width 212 height 39
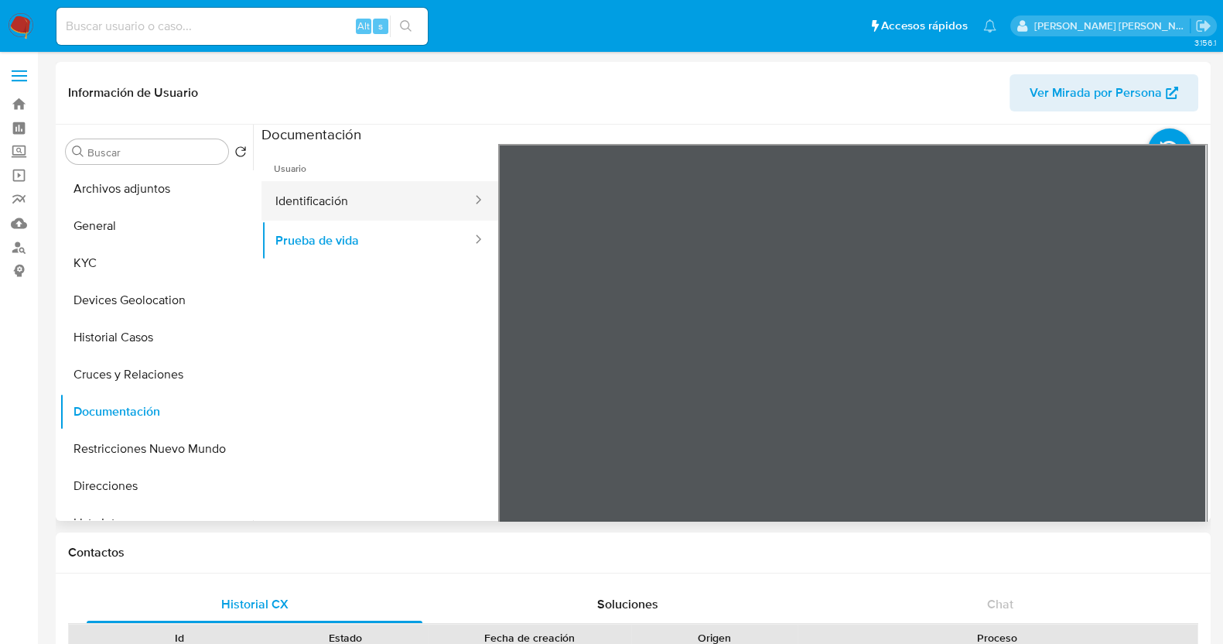
click at [414, 208] on button "Identificación" at bounding box center [367, 200] width 212 height 39
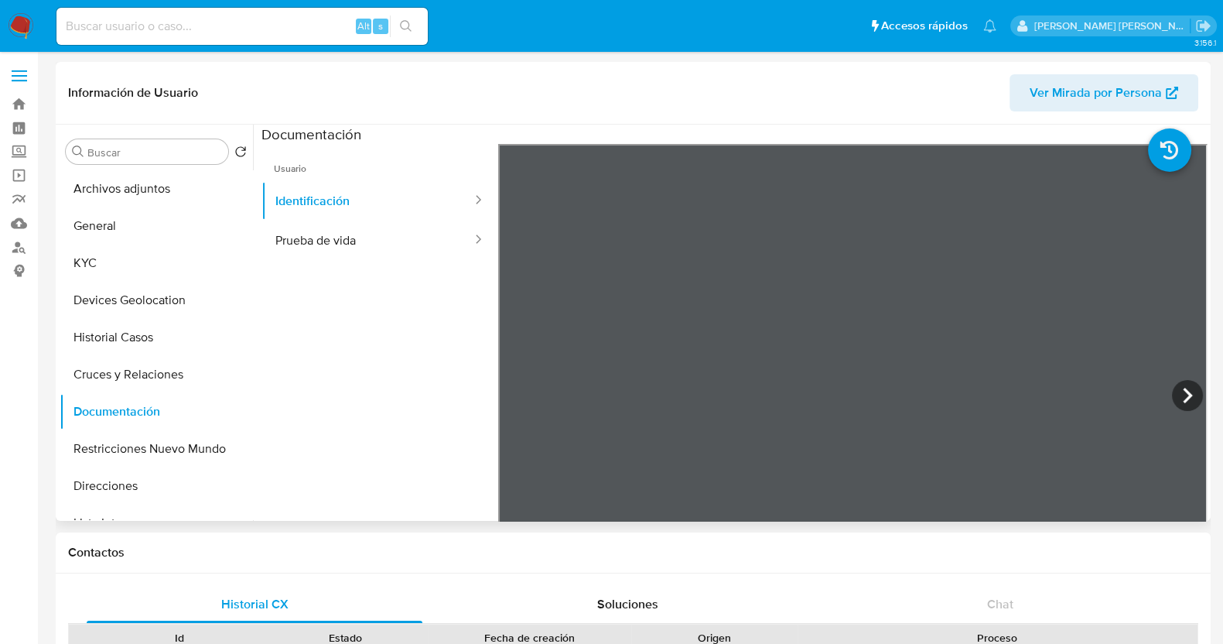
scroll to position [128, 0]
click at [151, 477] on button "Direcciones" at bounding box center [150, 485] width 181 height 37
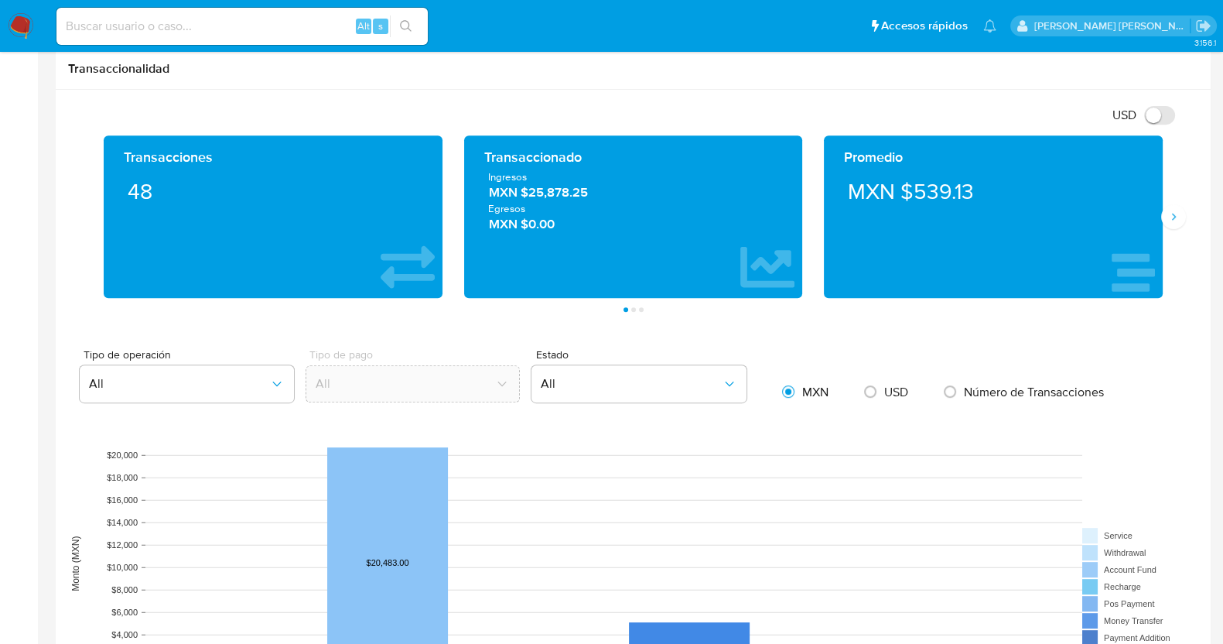
scroll to position [676, 0]
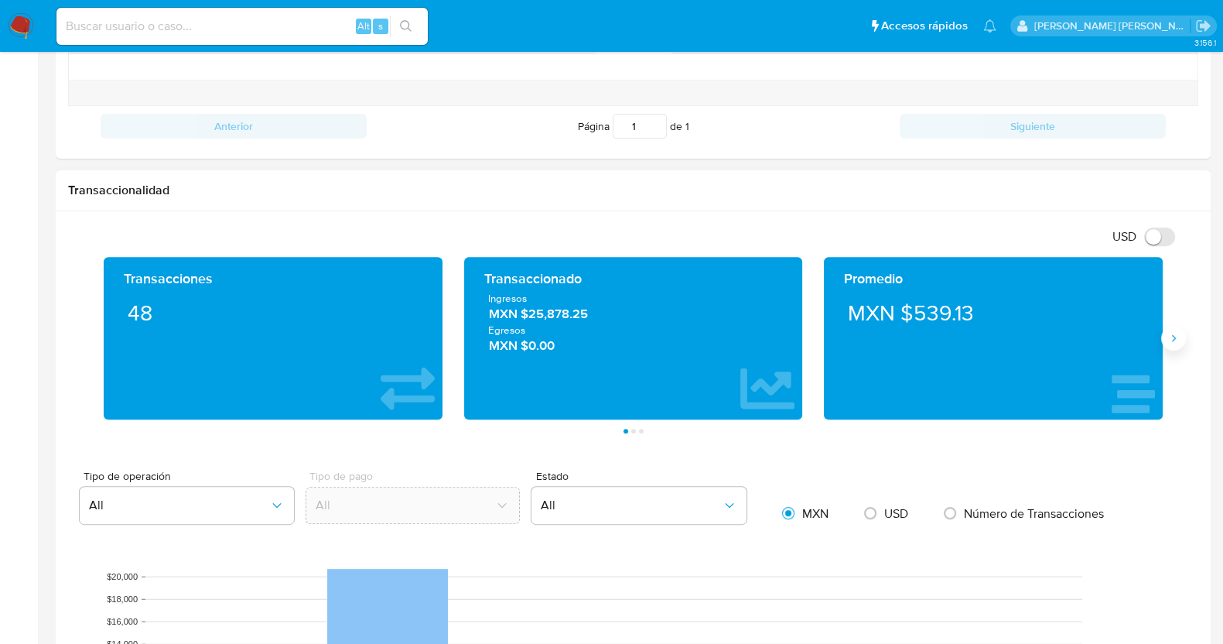
click at [1179, 341] on icon "Siguiente" at bounding box center [1173, 338] width 12 height 12
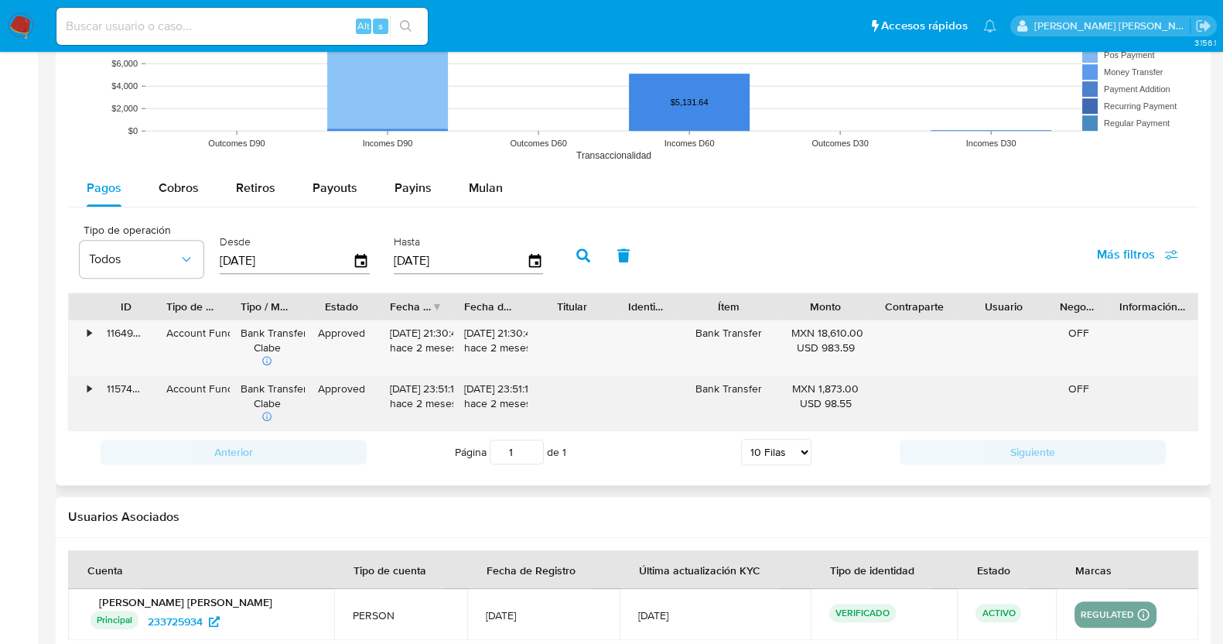
scroll to position [1424, 0]
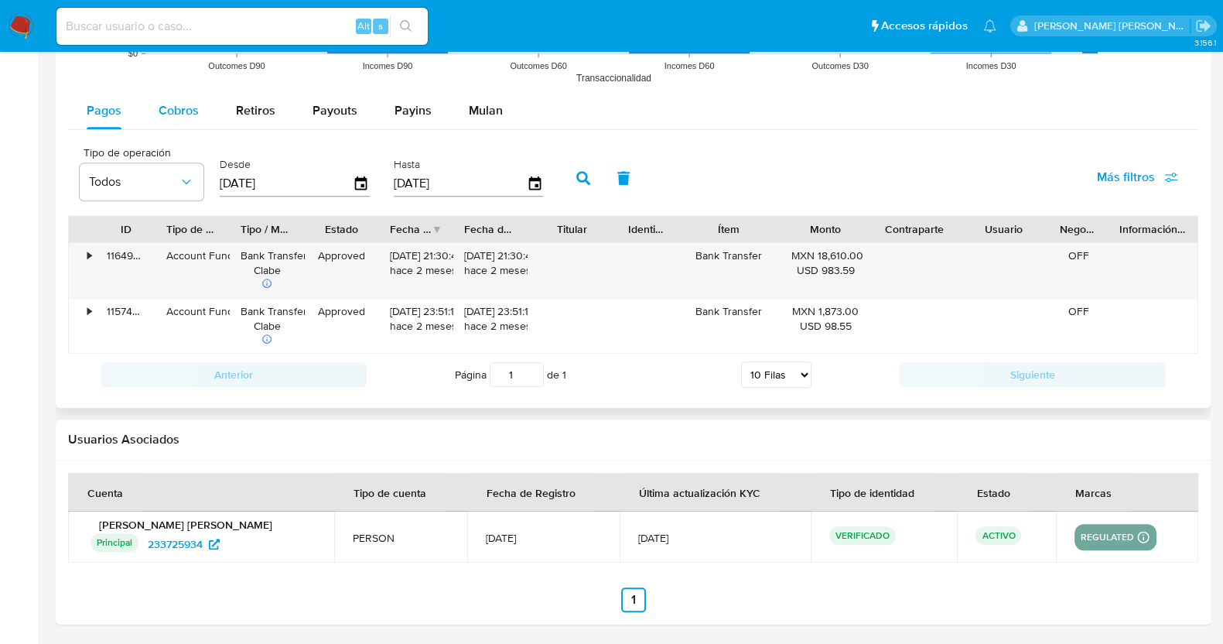
click at [197, 101] on button "Cobros" at bounding box center [178, 110] width 77 height 37
select select "10"
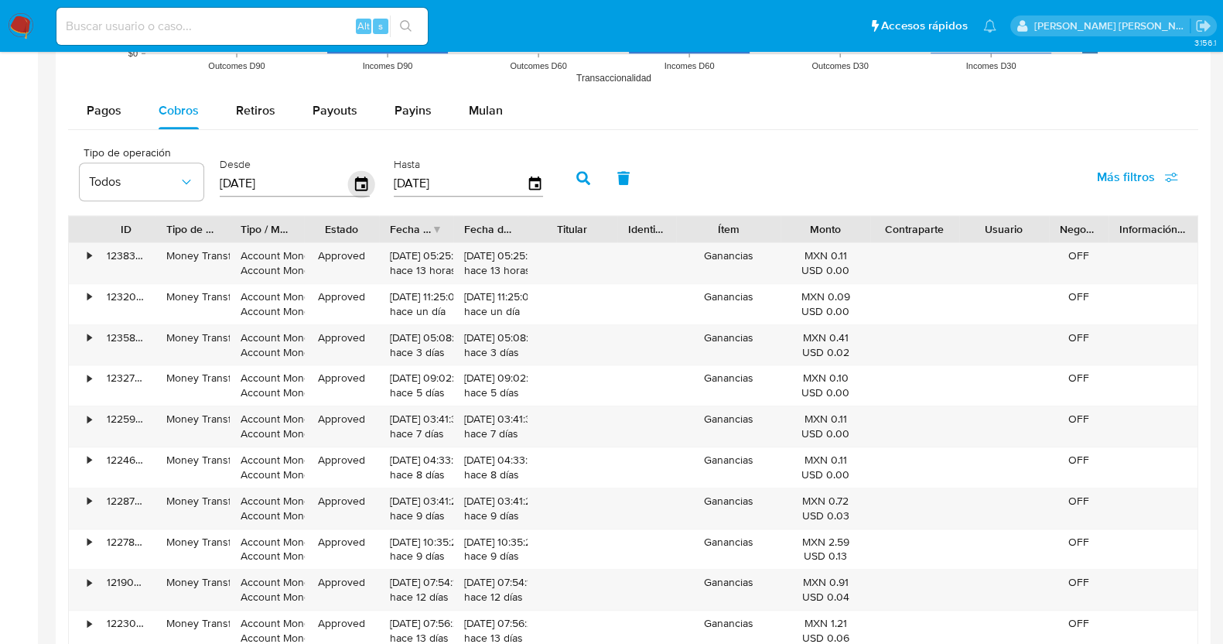
click at [360, 182] on icon "button" at bounding box center [361, 183] width 27 height 27
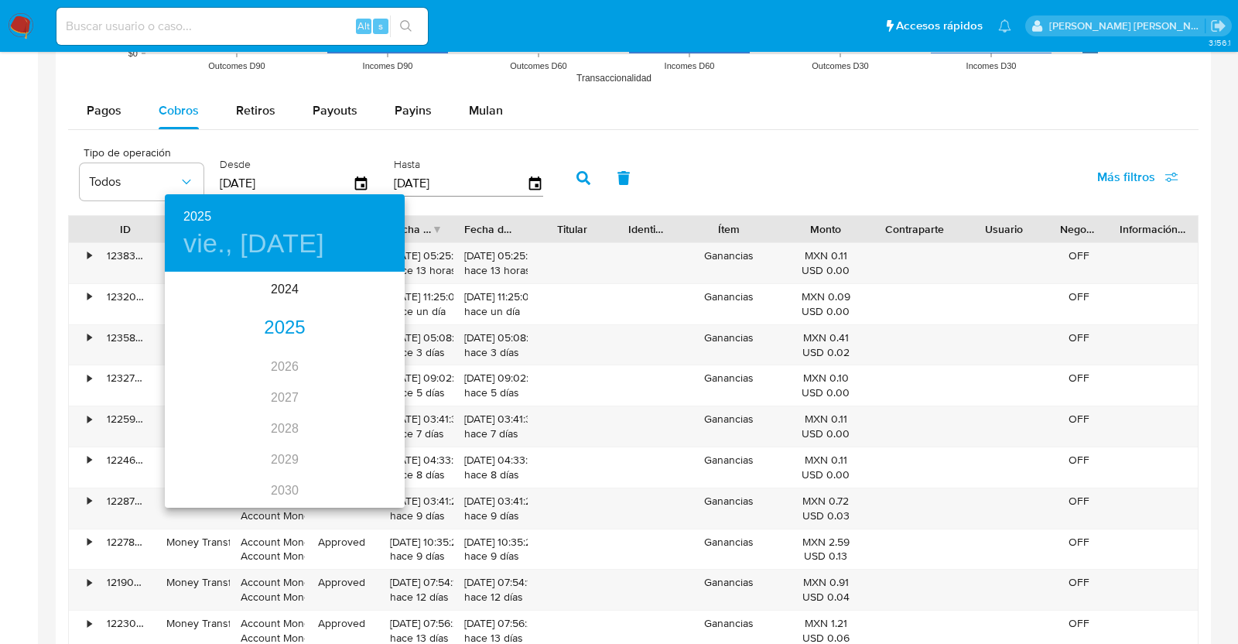
click at [283, 332] on div "2025" at bounding box center [285, 328] width 240 height 31
click at [213, 358] on div "abr." at bounding box center [205, 361] width 80 height 58
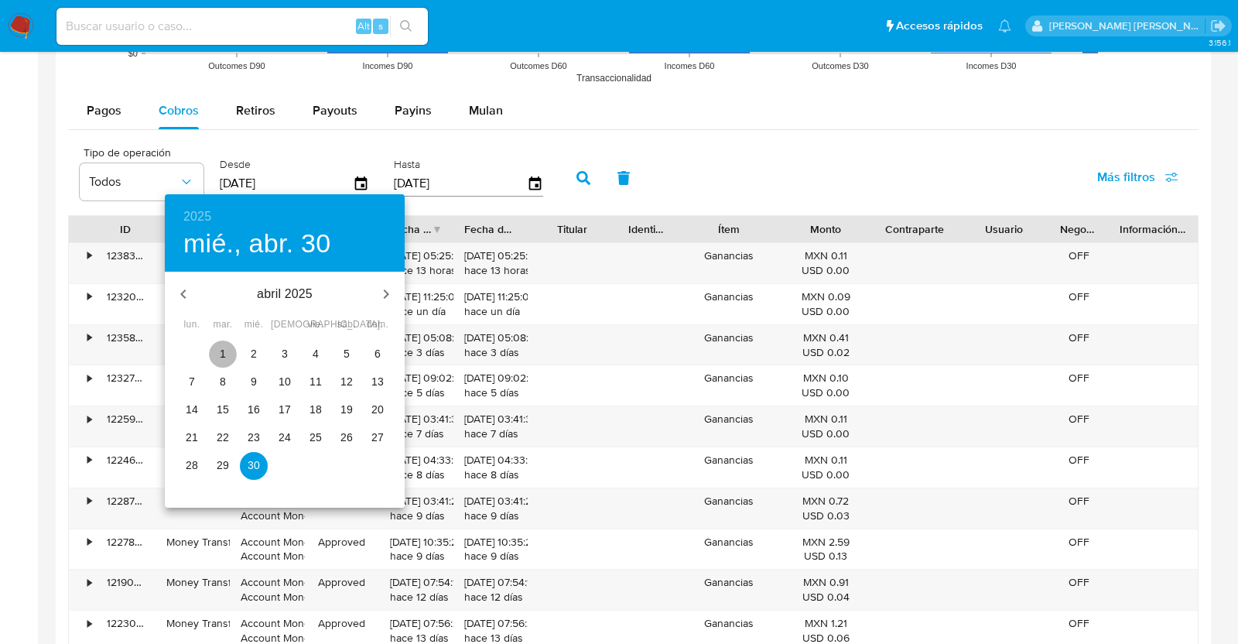
drag, startPoint x: 222, startPoint y: 350, endPoint x: 346, endPoint y: 327, distance: 125.8
click at [223, 350] on p "1" at bounding box center [223, 353] width 6 height 15
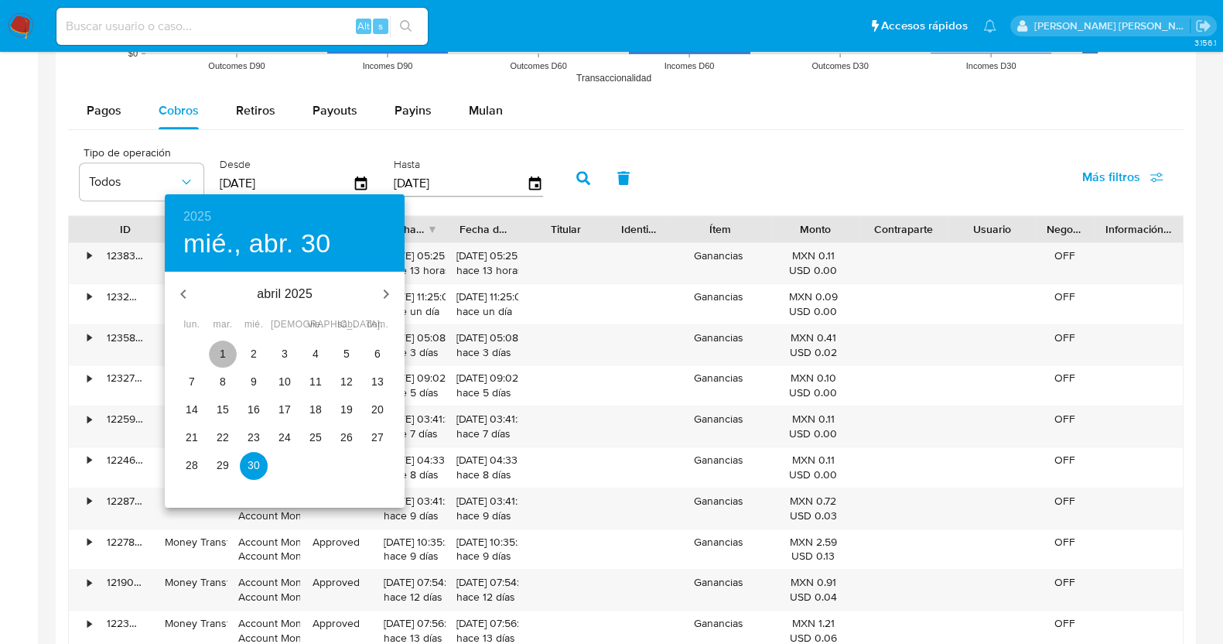
type input "01/04/2025"
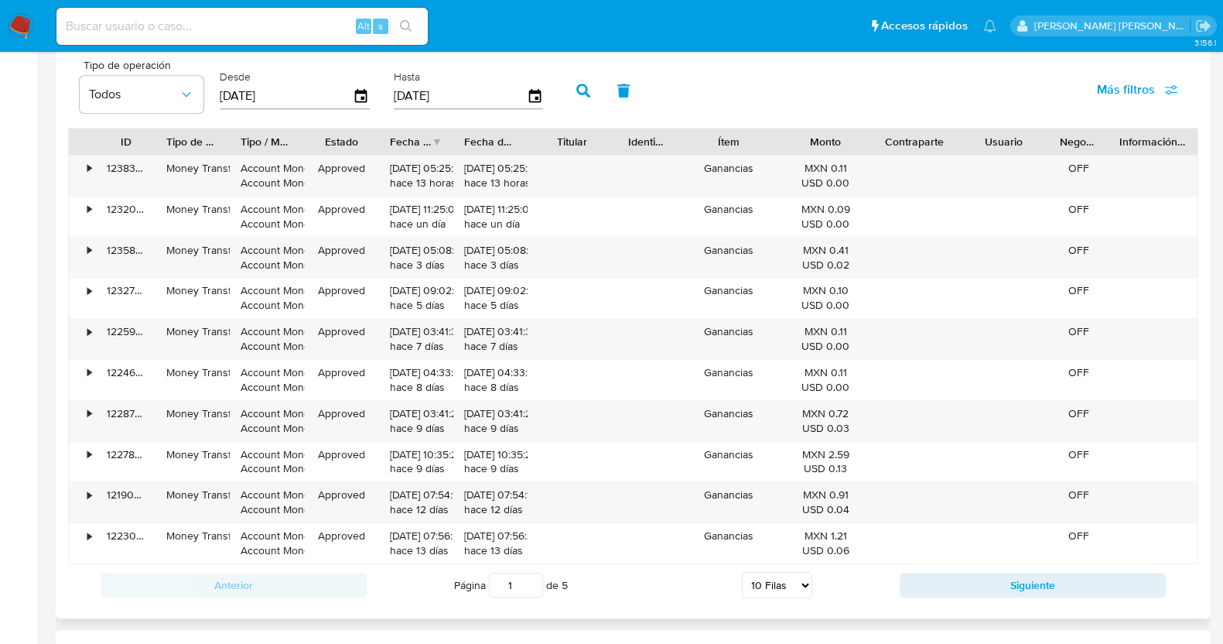
scroll to position [1430, 0]
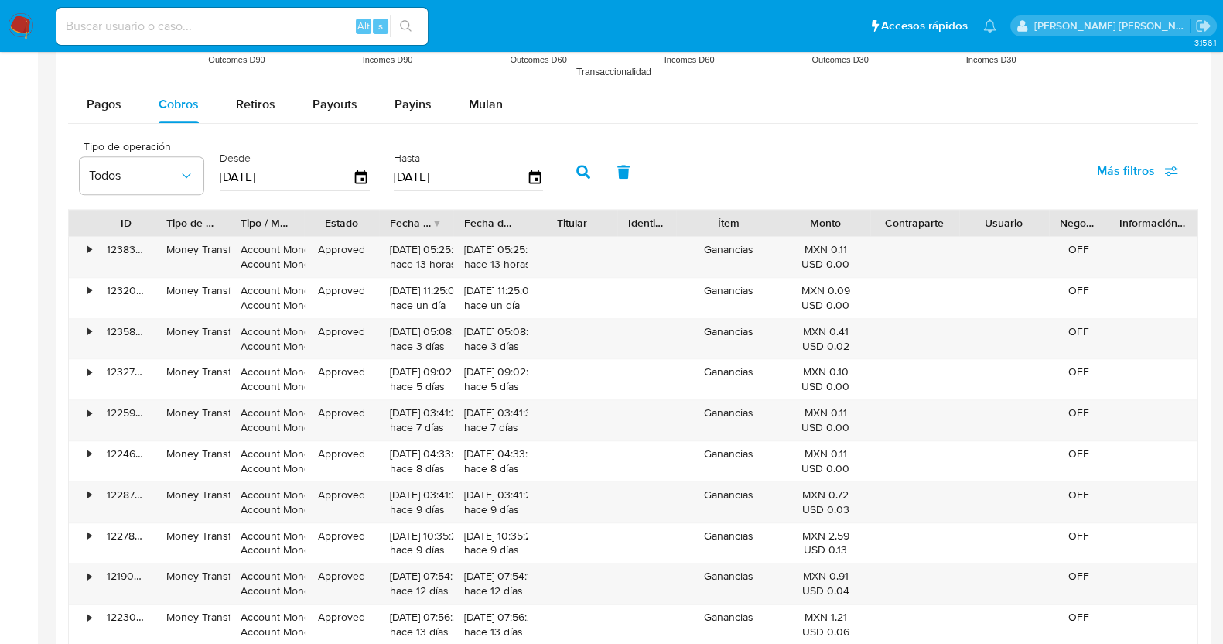
click at [576, 173] on icon "button" at bounding box center [583, 172] width 14 height 14
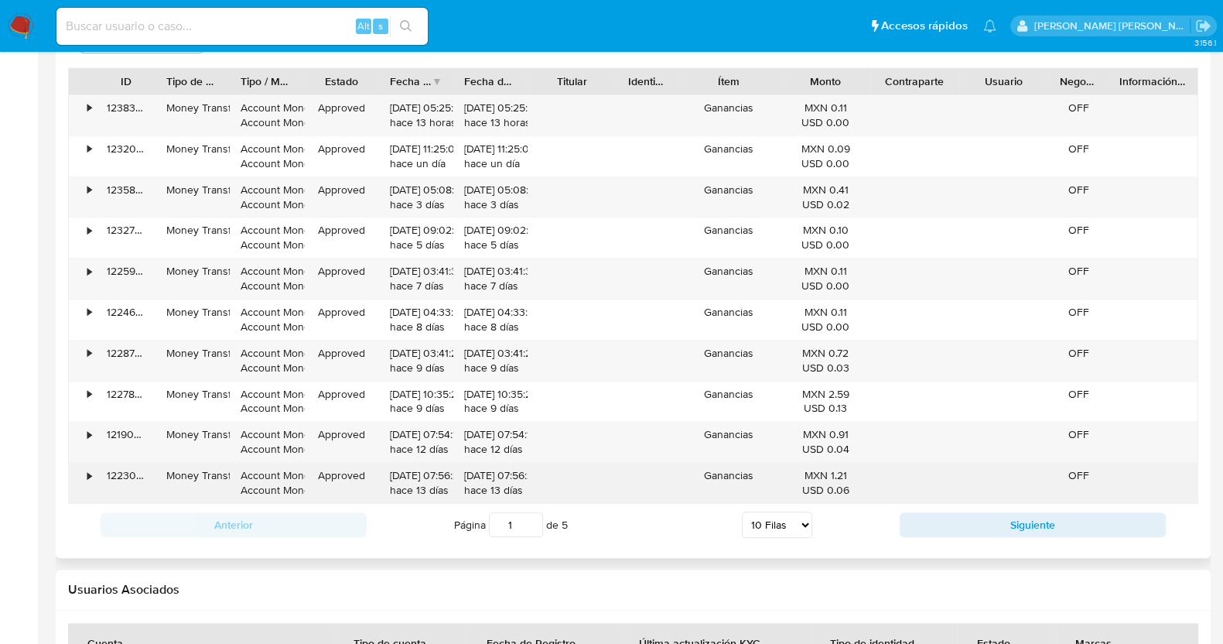
scroll to position [1720, 0]
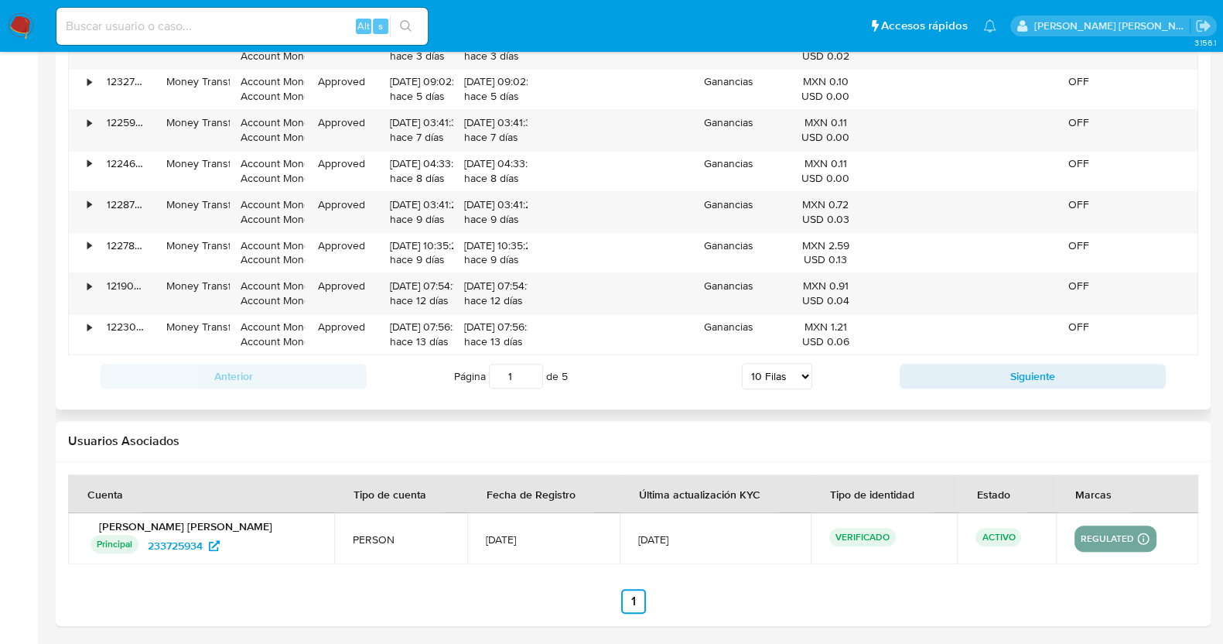
click at [793, 379] on select "5 Filas 10 Filas 20 Filas 25 Filas 50 Filas 100 Filas" at bounding box center [777, 376] width 70 height 26
select select "100"
click at [742, 363] on select "5 Filas 10 Filas 20 Filas 25 Filas 50 Filas 100 Filas" at bounding box center [777, 376] width 70 height 26
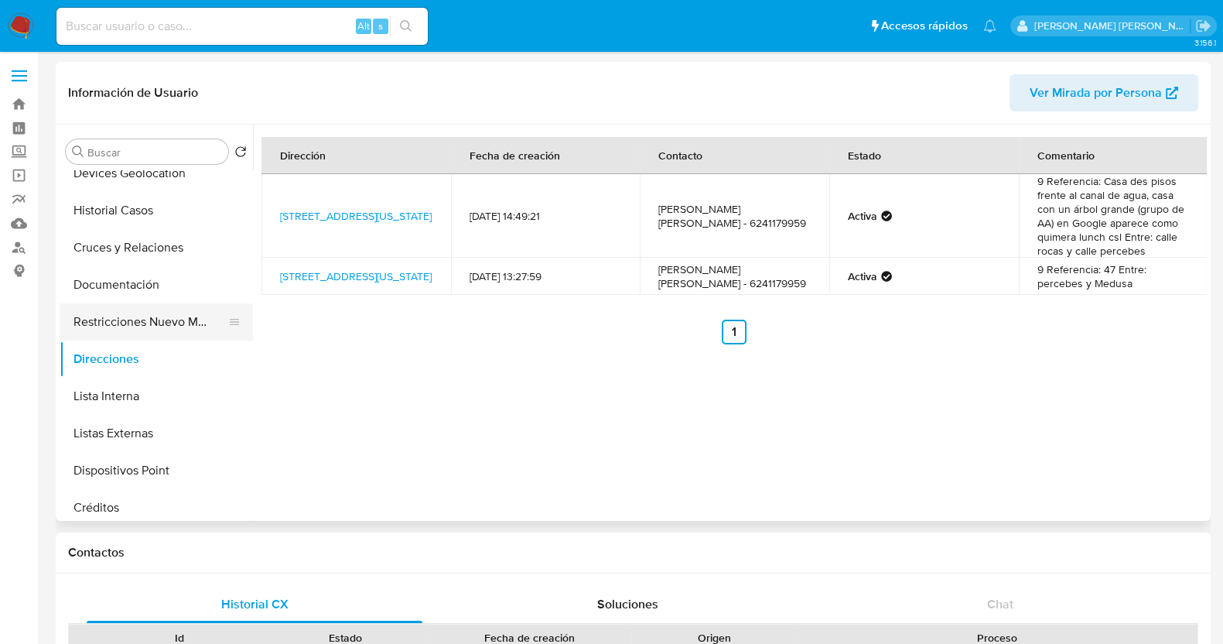
scroll to position [96, 0]
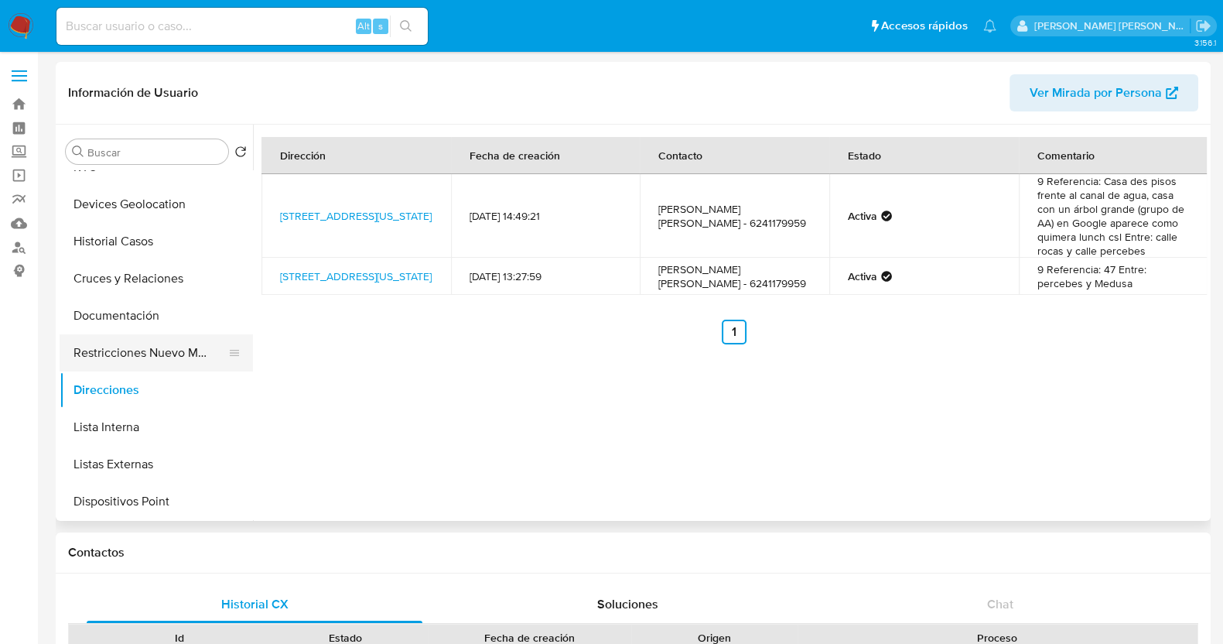
click at [155, 360] on button "Restricciones Nuevo Mundo" at bounding box center [150, 352] width 181 height 37
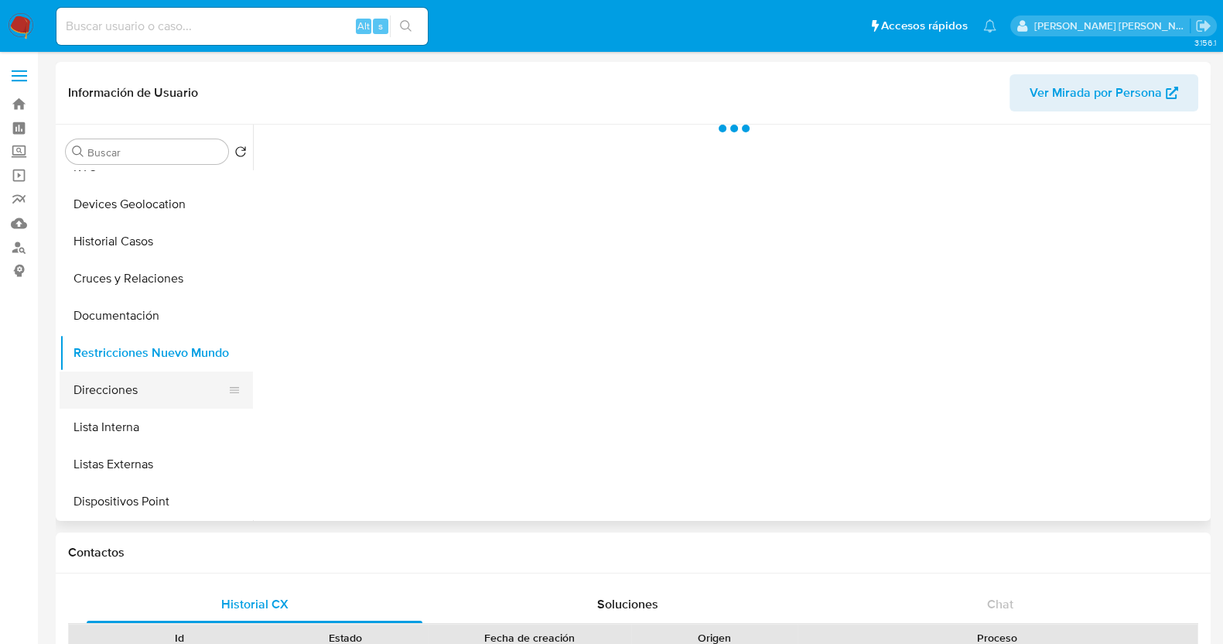
scroll to position [0, 0]
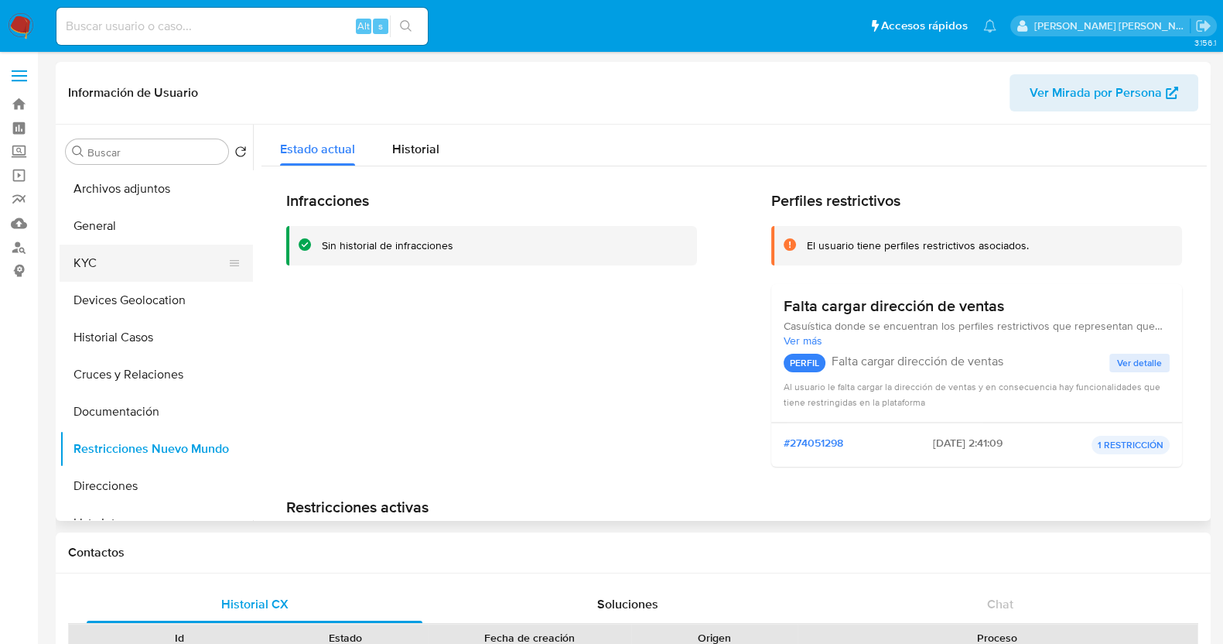
click at [91, 261] on button "KYC" at bounding box center [150, 262] width 181 height 37
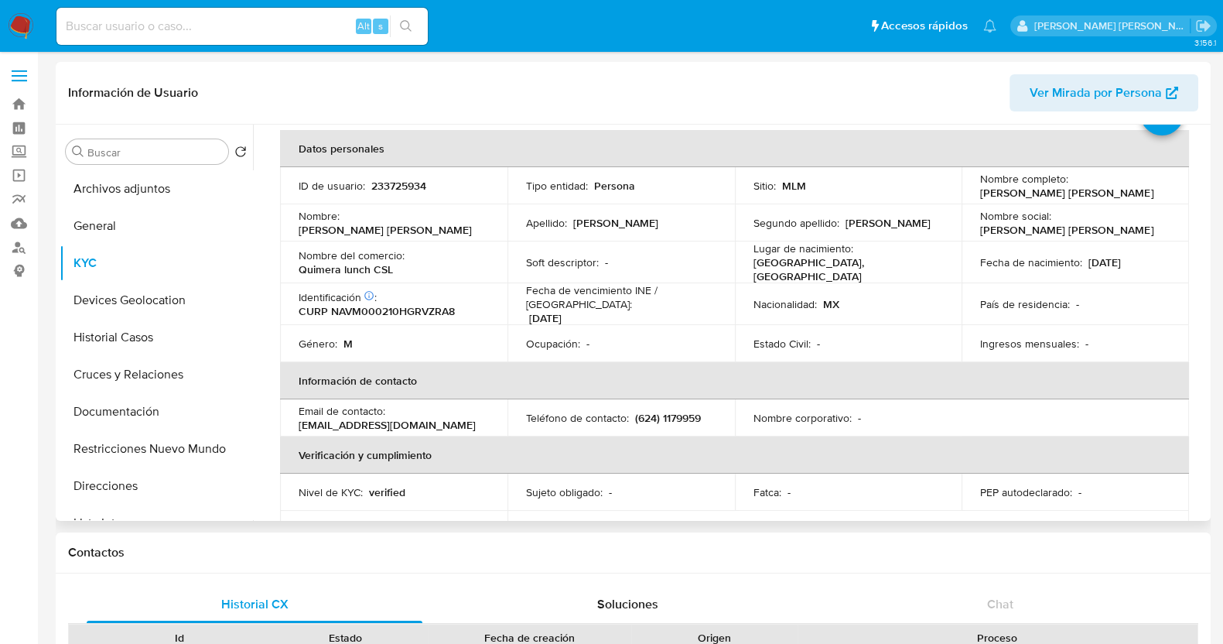
scroll to position [96, 0]
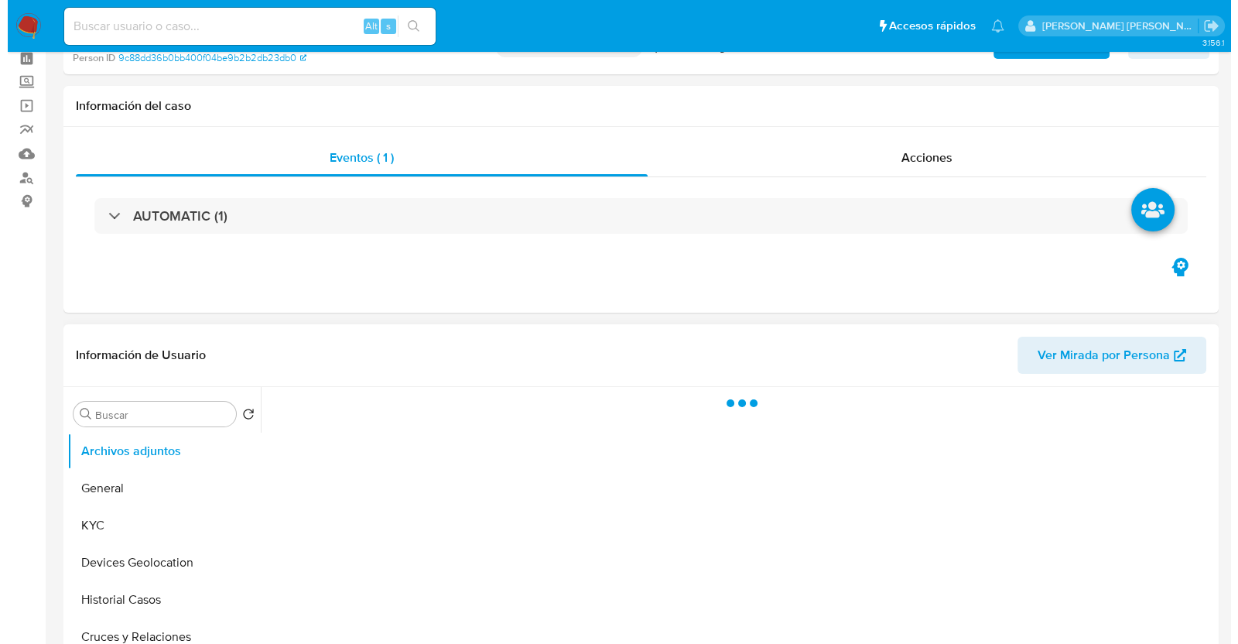
scroll to position [193, 0]
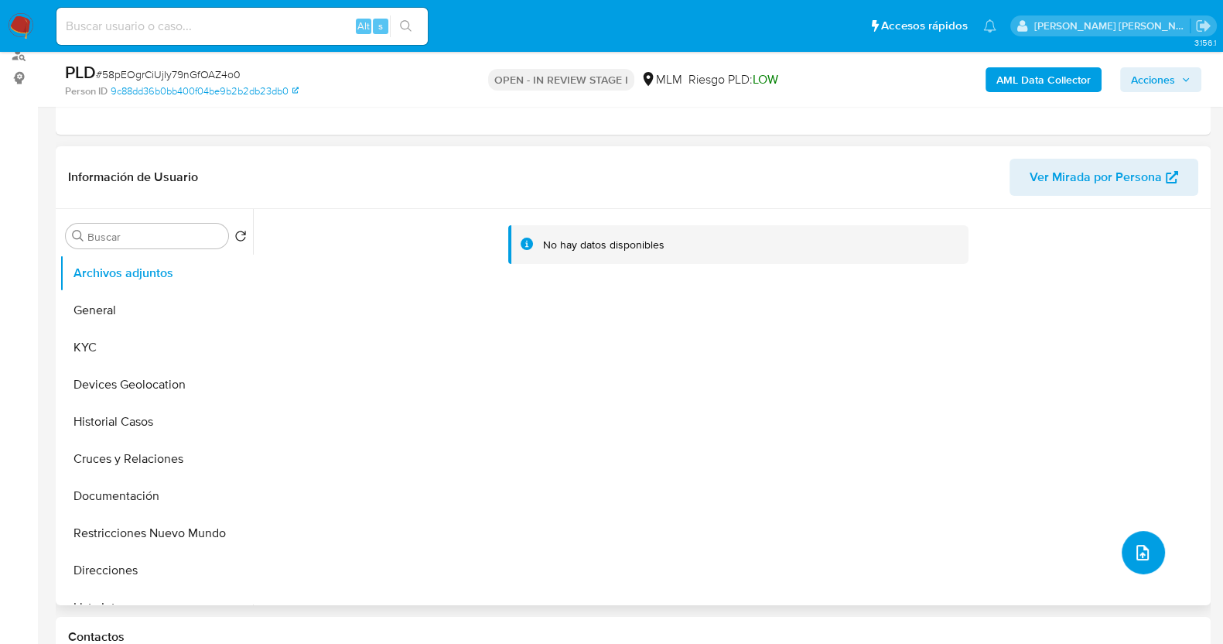
click at [1147, 550] on button "upload-file" at bounding box center [1143, 552] width 43 height 43
select select "10"
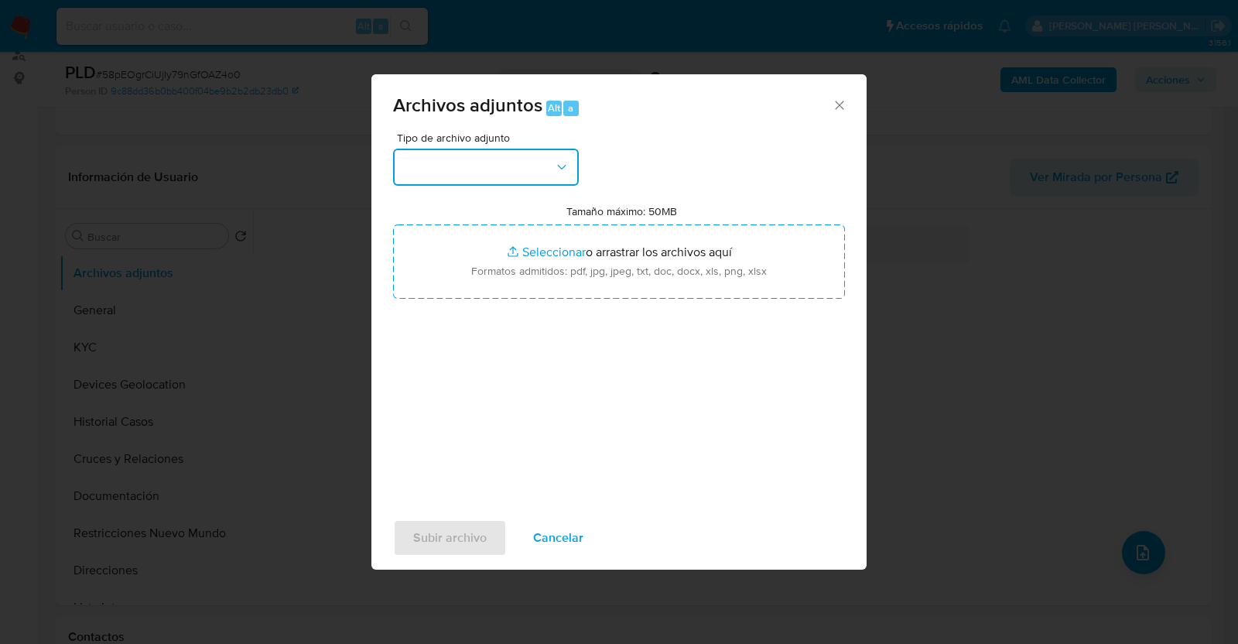
click at [542, 174] on button "button" at bounding box center [486, 167] width 186 height 37
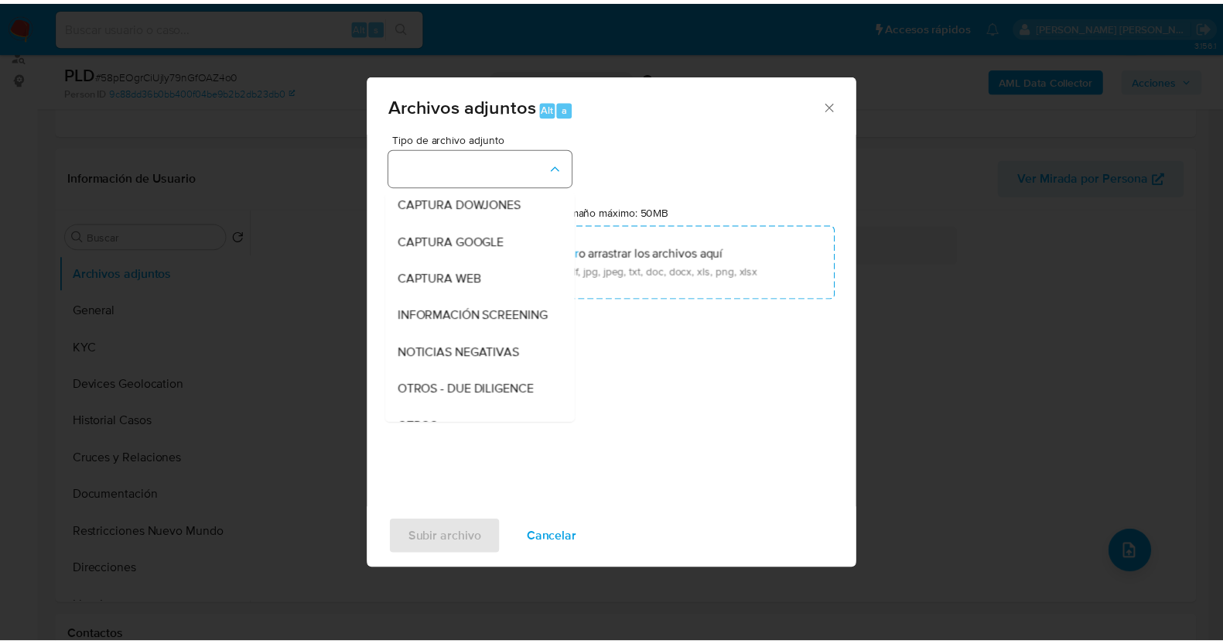
scroll to position [80, 0]
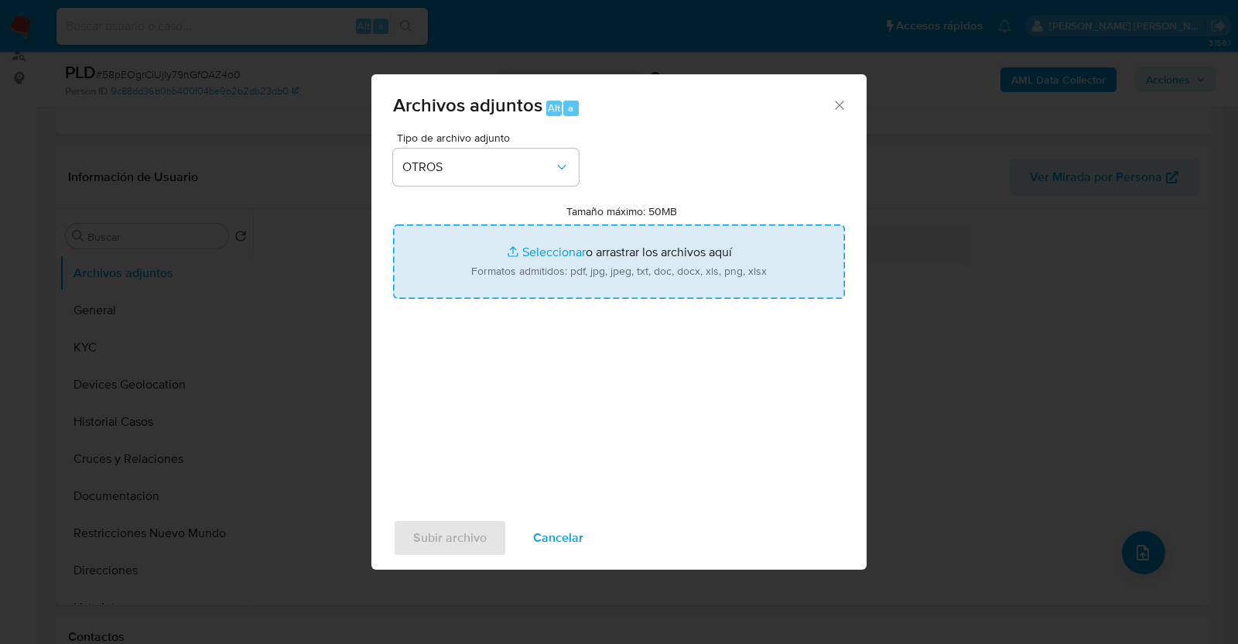
type input "C:\fakepath\260148747_DULCE CECILIO_AGO2025.pdf"
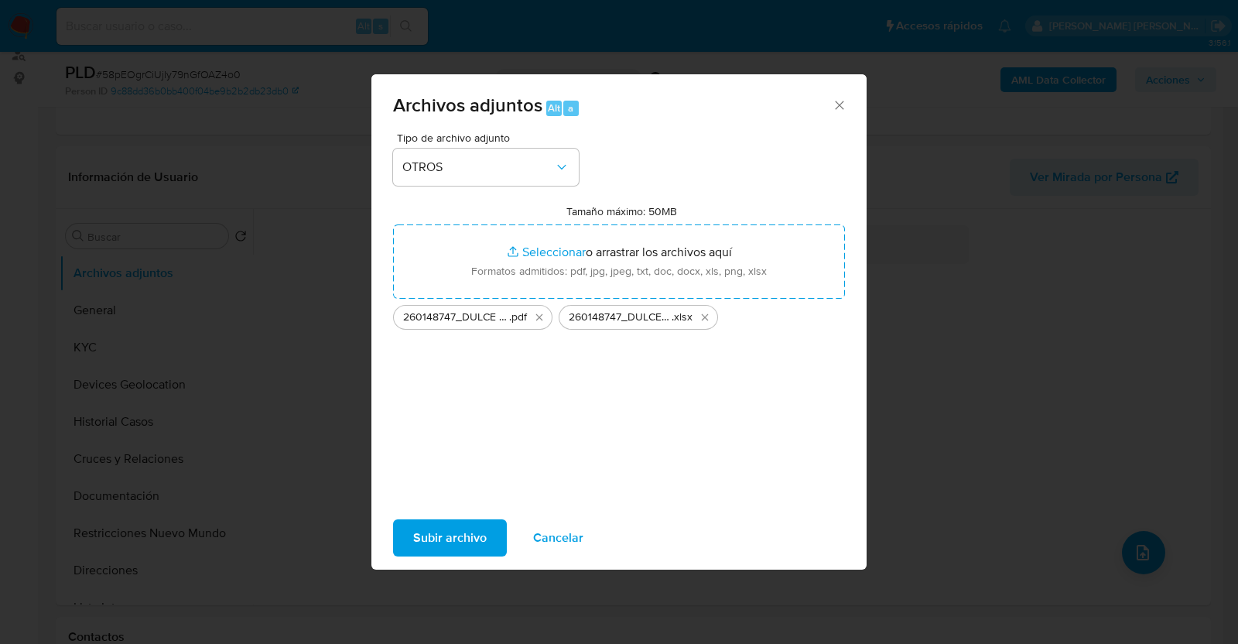
click at [455, 552] on span "Subir archivo" at bounding box center [449, 538] width 73 height 34
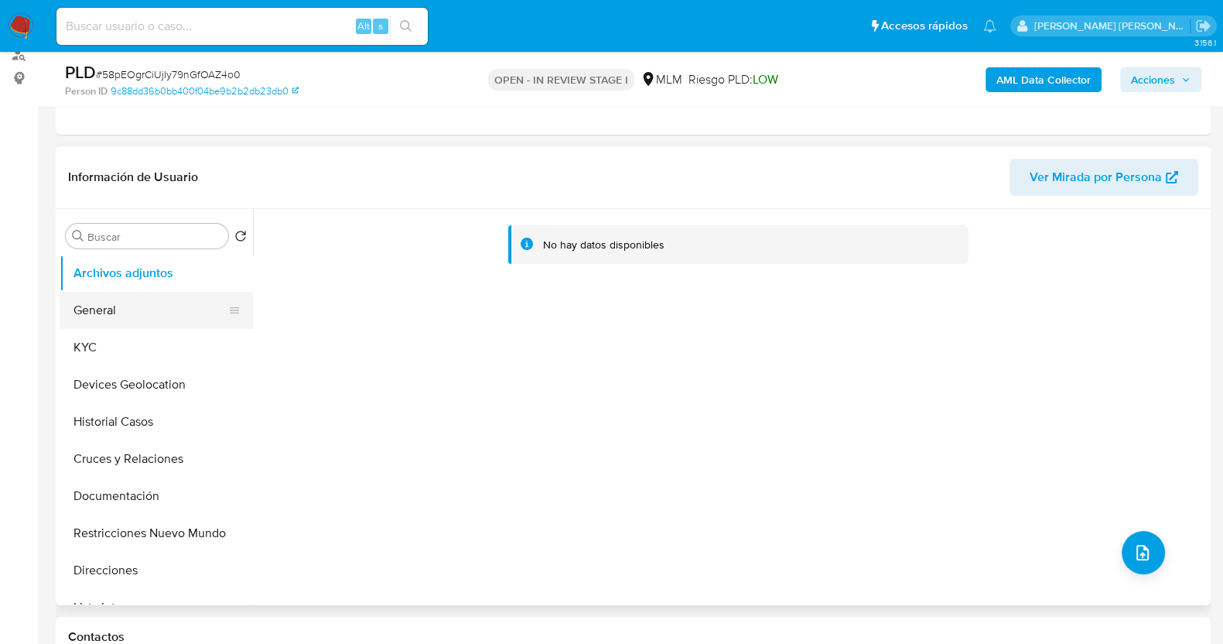
click at [118, 310] on button "General" at bounding box center [150, 310] width 181 height 37
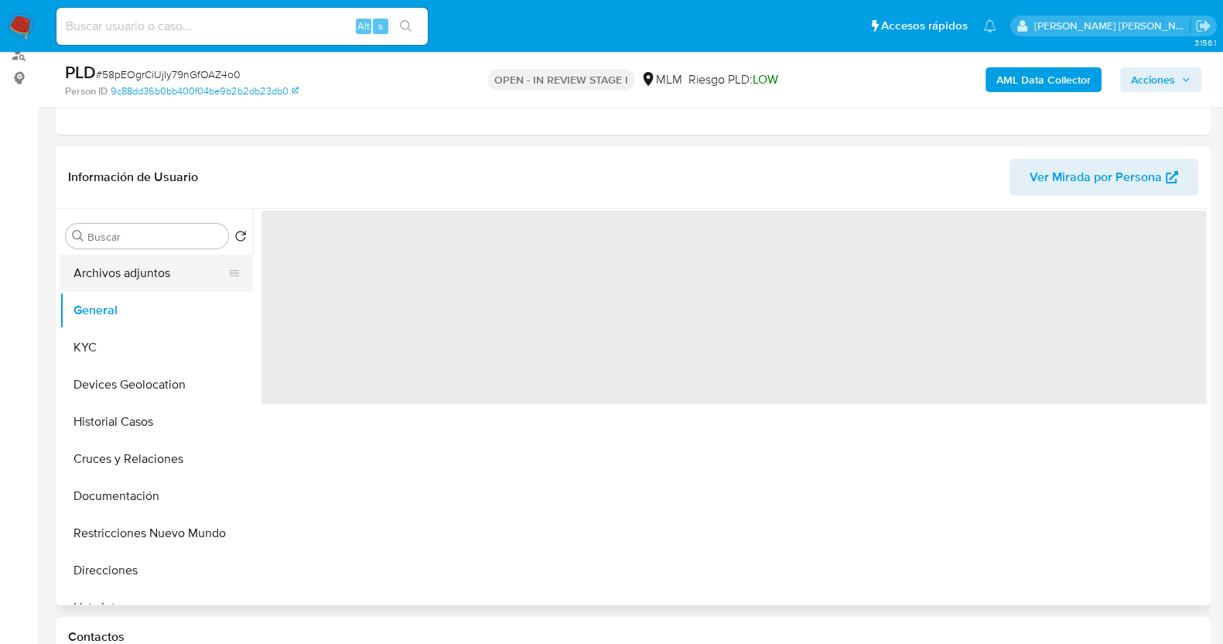
click at [143, 284] on button "Archivos adjuntos" at bounding box center [150, 273] width 181 height 37
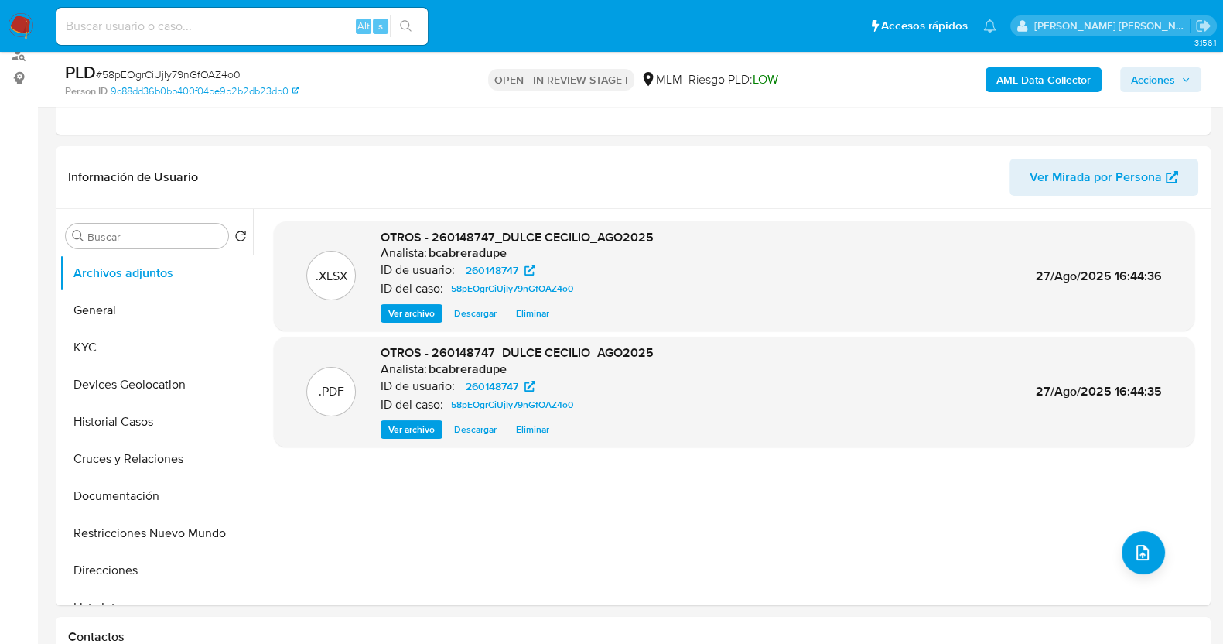
click at [1148, 81] on span "Acciones" at bounding box center [1153, 79] width 44 height 25
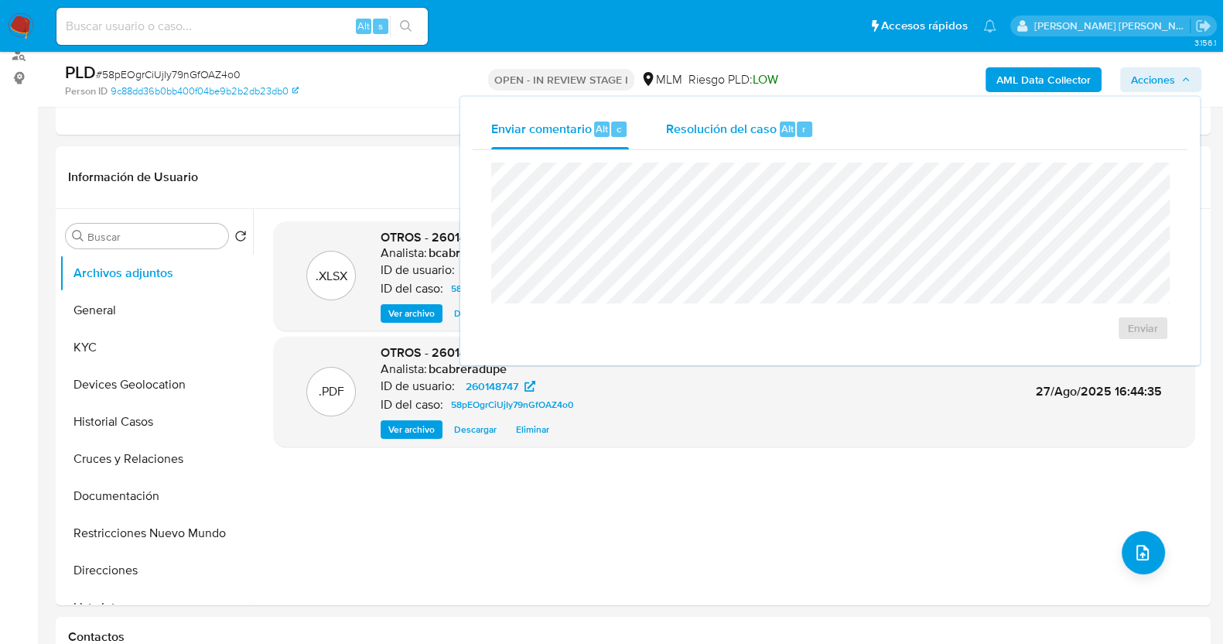
click at [700, 125] on span "Resolución del caso" at bounding box center [721, 128] width 111 height 18
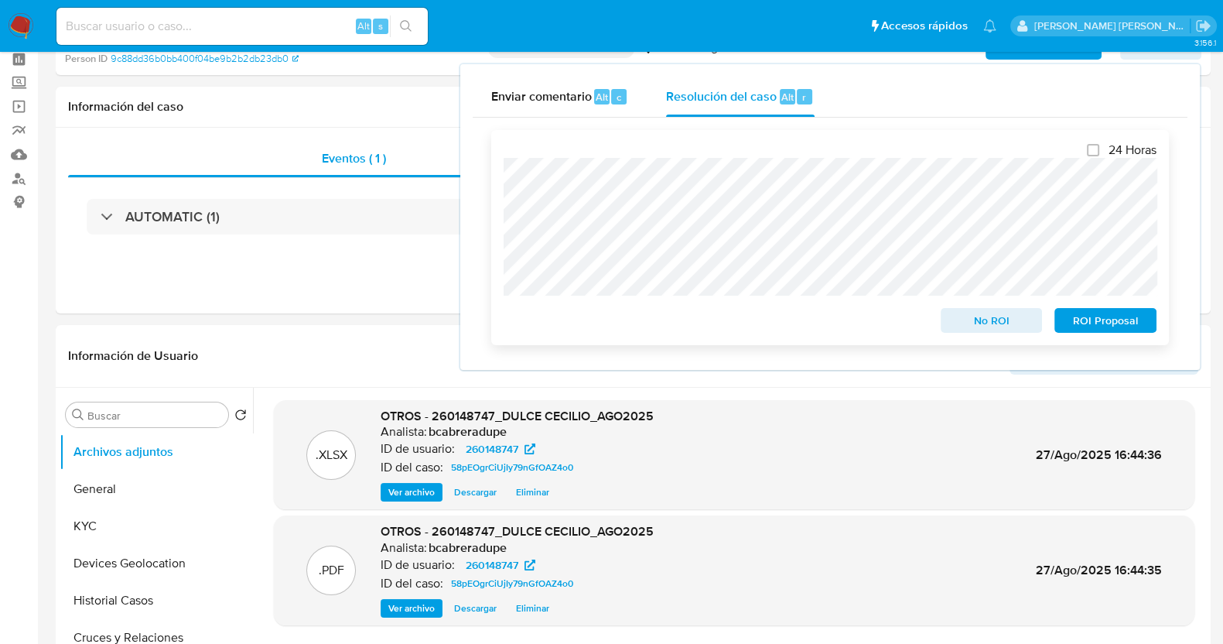
scroll to position [0, 0]
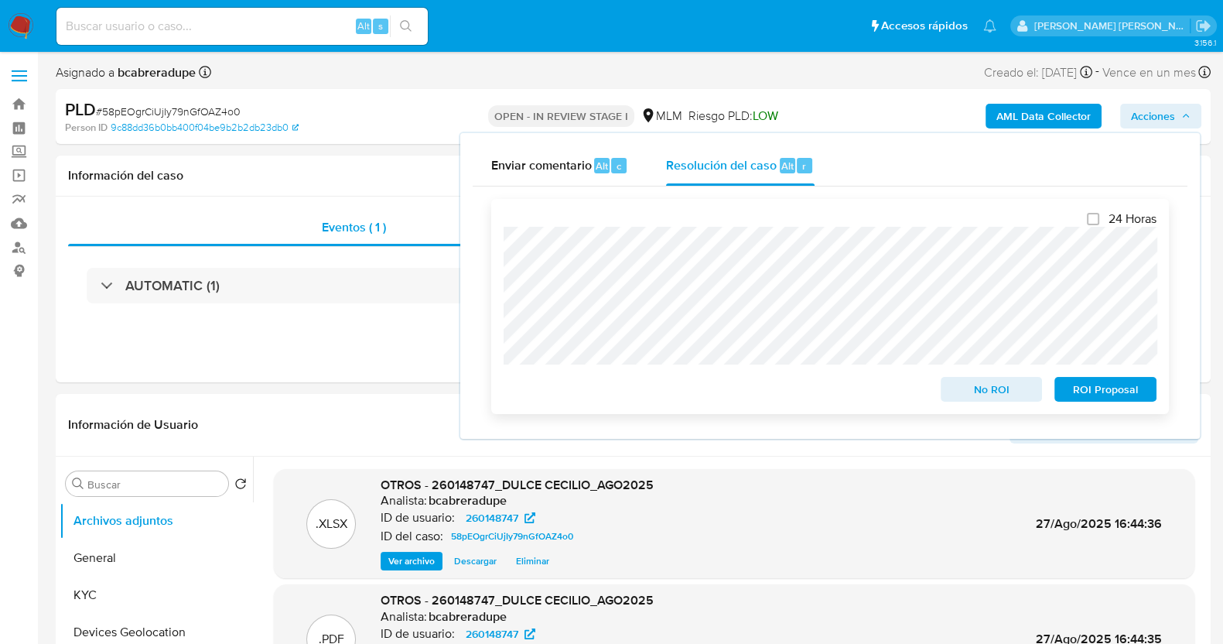
click at [985, 385] on span "No ROI" at bounding box center [992, 389] width 80 height 22
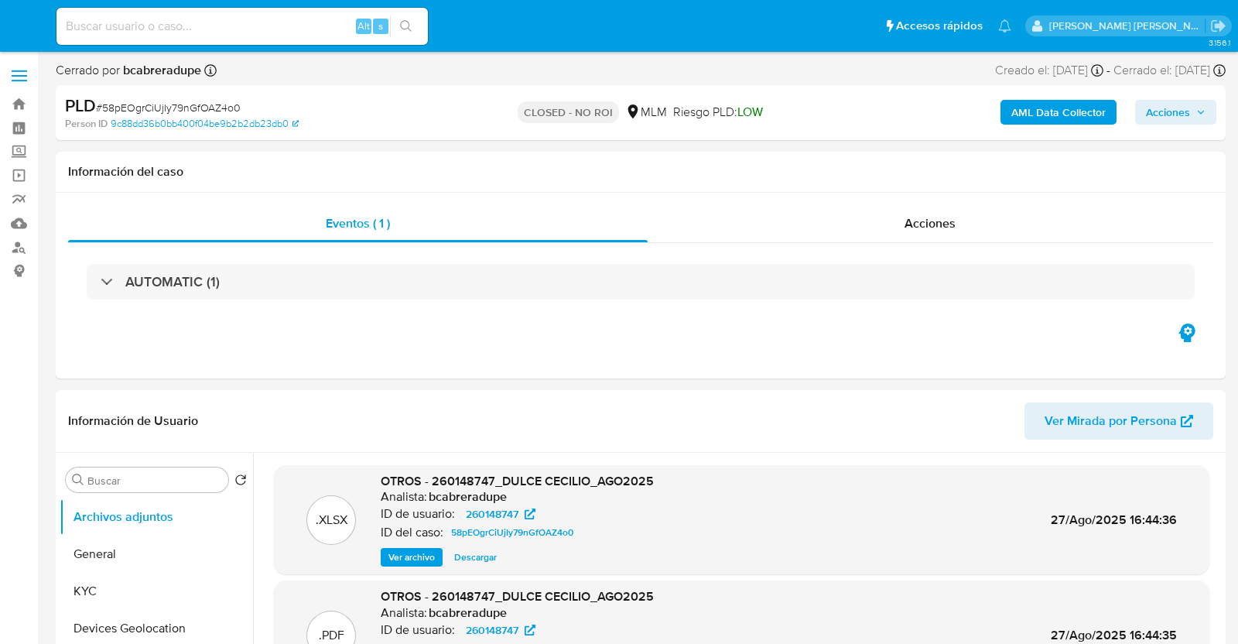
select select "10"
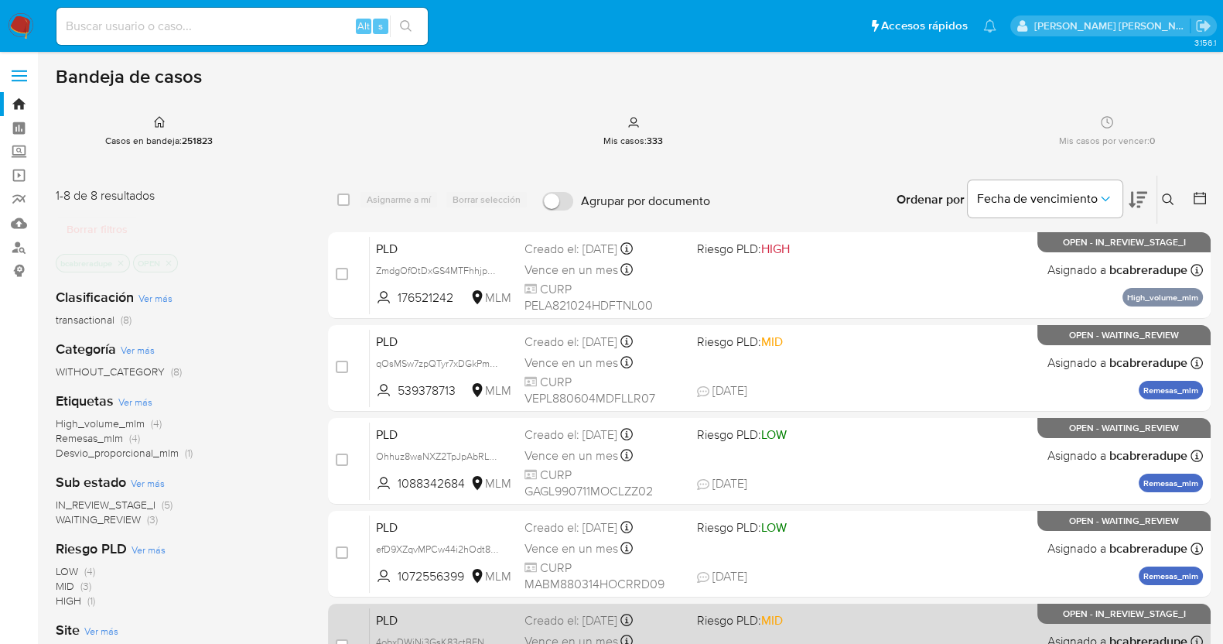
scroll to position [391, 0]
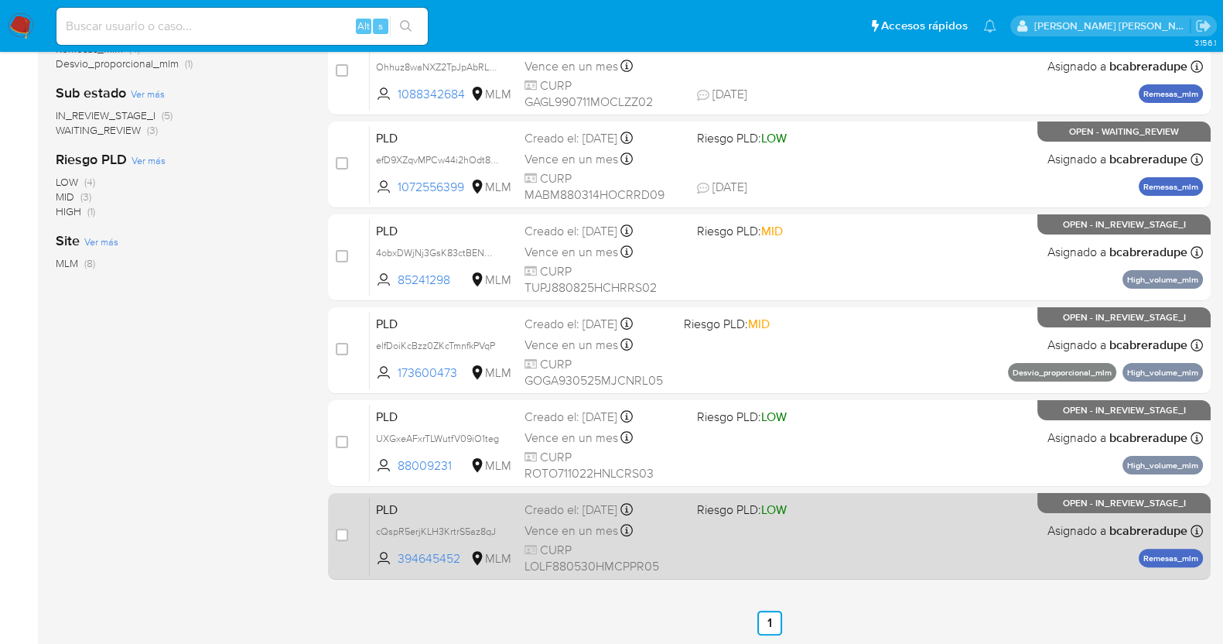
click at [576, 528] on span "Vence en un mes" at bounding box center [572, 530] width 94 height 17
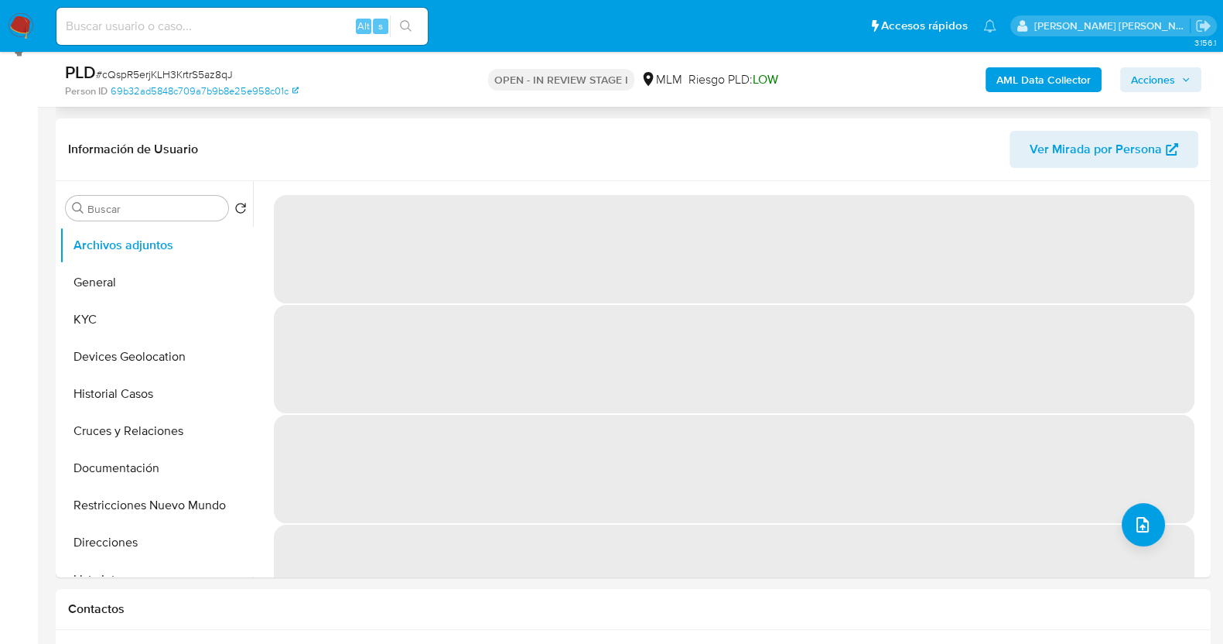
scroll to position [193, 0]
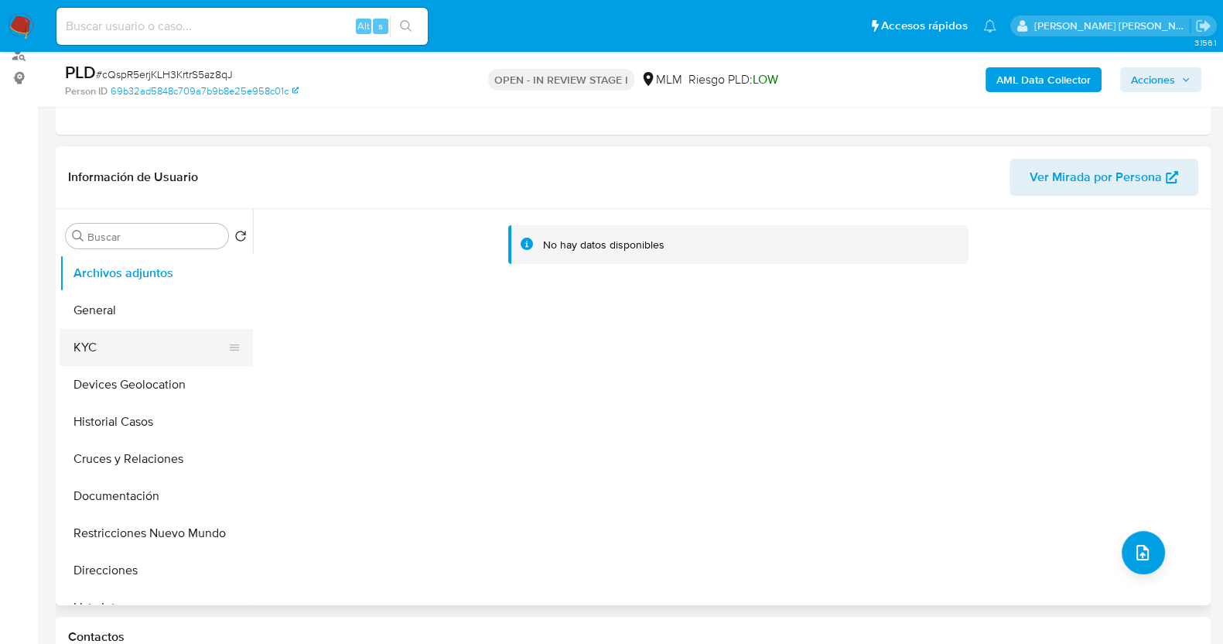
click at [106, 338] on button "KYC" at bounding box center [150, 347] width 181 height 37
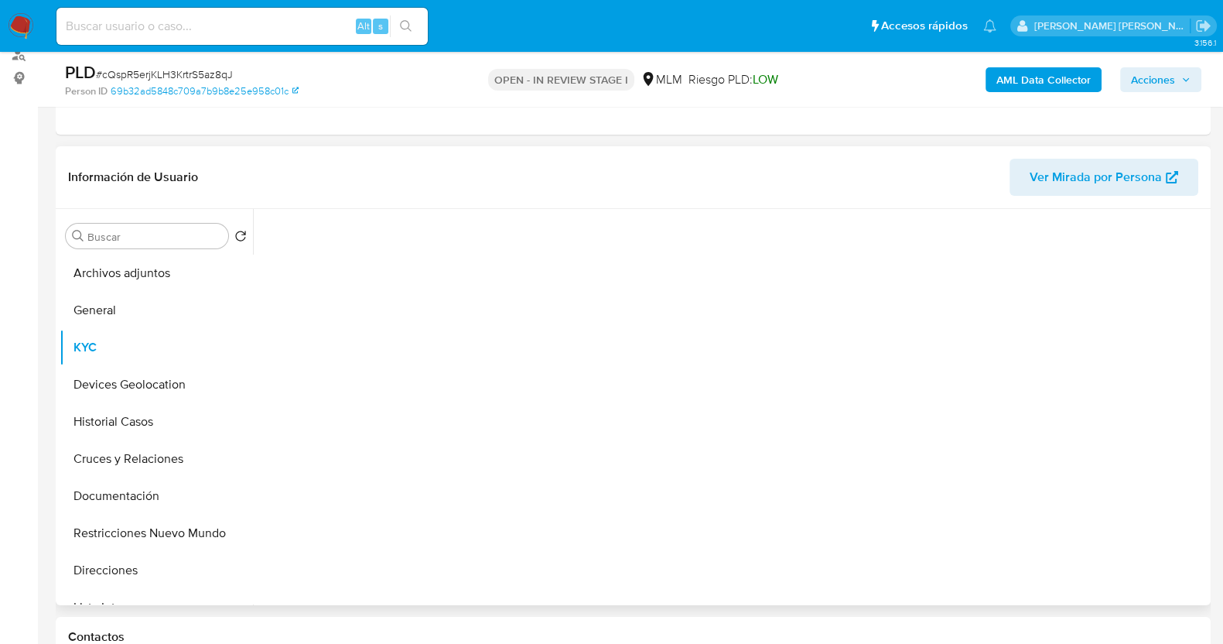
select select "10"
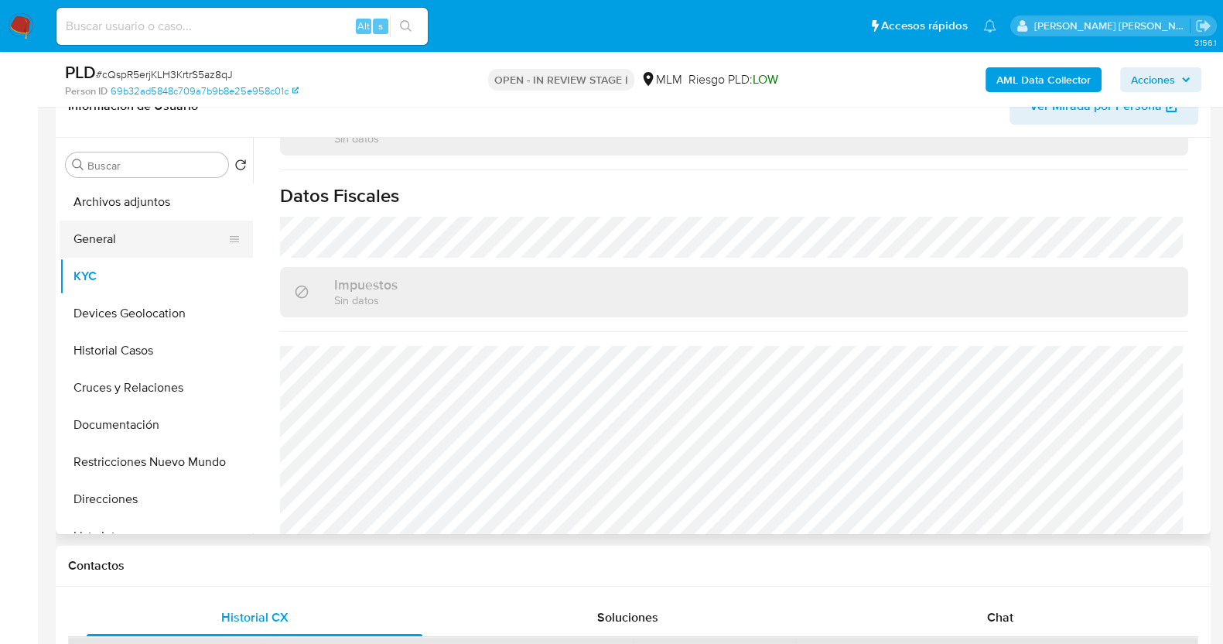
scroll to position [241, 0]
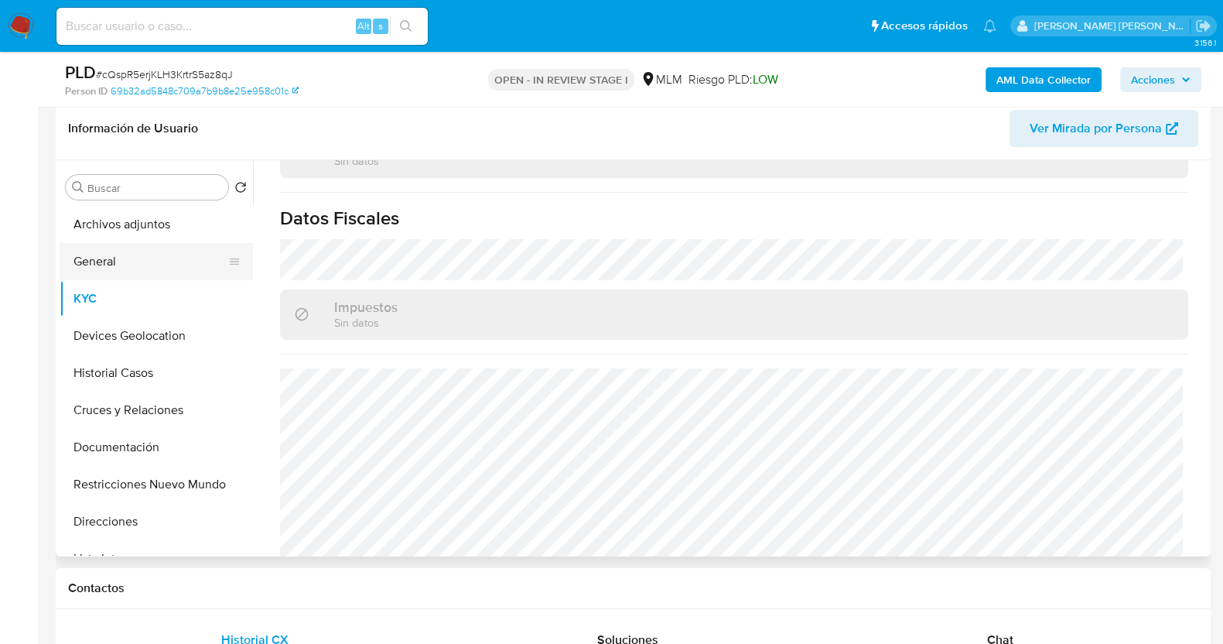
drag, startPoint x: 132, startPoint y: 265, endPoint x: 201, endPoint y: 255, distance: 70.5
click at [132, 265] on button "General" at bounding box center [150, 261] width 181 height 37
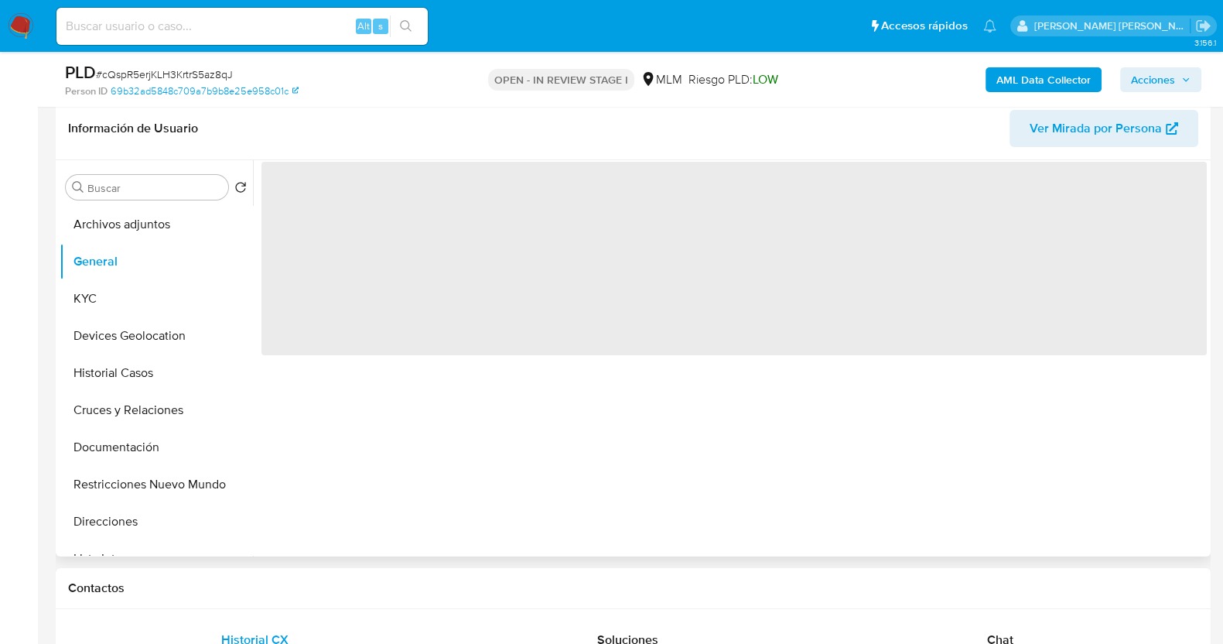
scroll to position [0, 0]
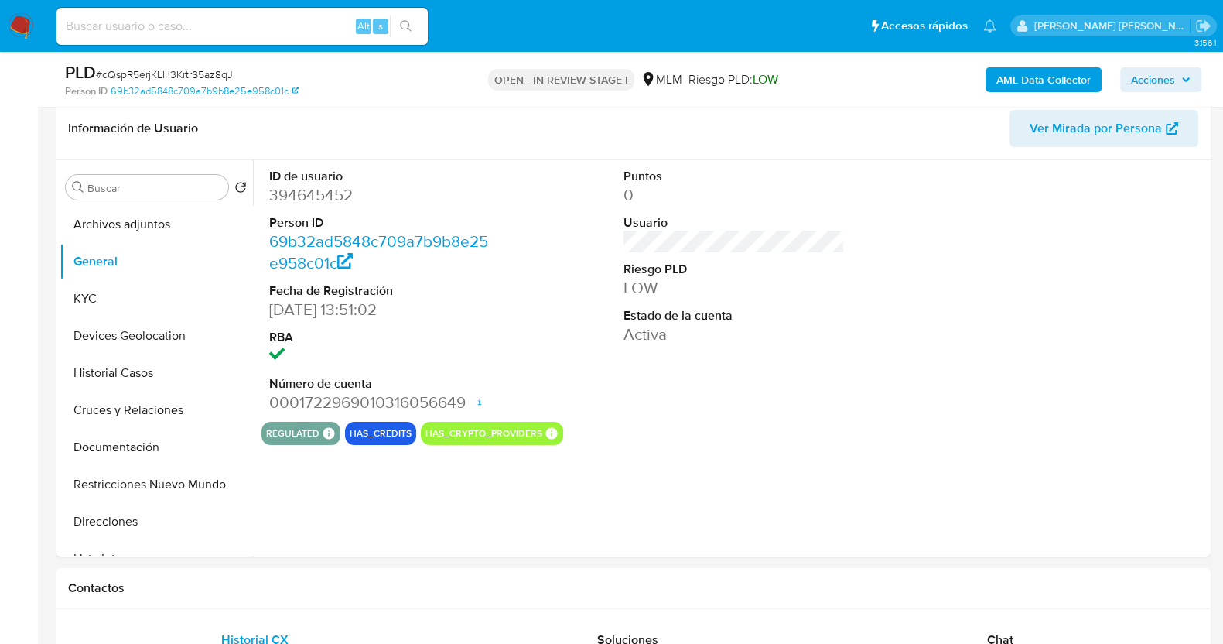
click at [220, 75] on span "# cQspR5erjKLH3KrtrS5az8qJ" at bounding box center [164, 74] width 137 height 15
copy span "cQspR5erjKLH3KrtrS5az8qJ"
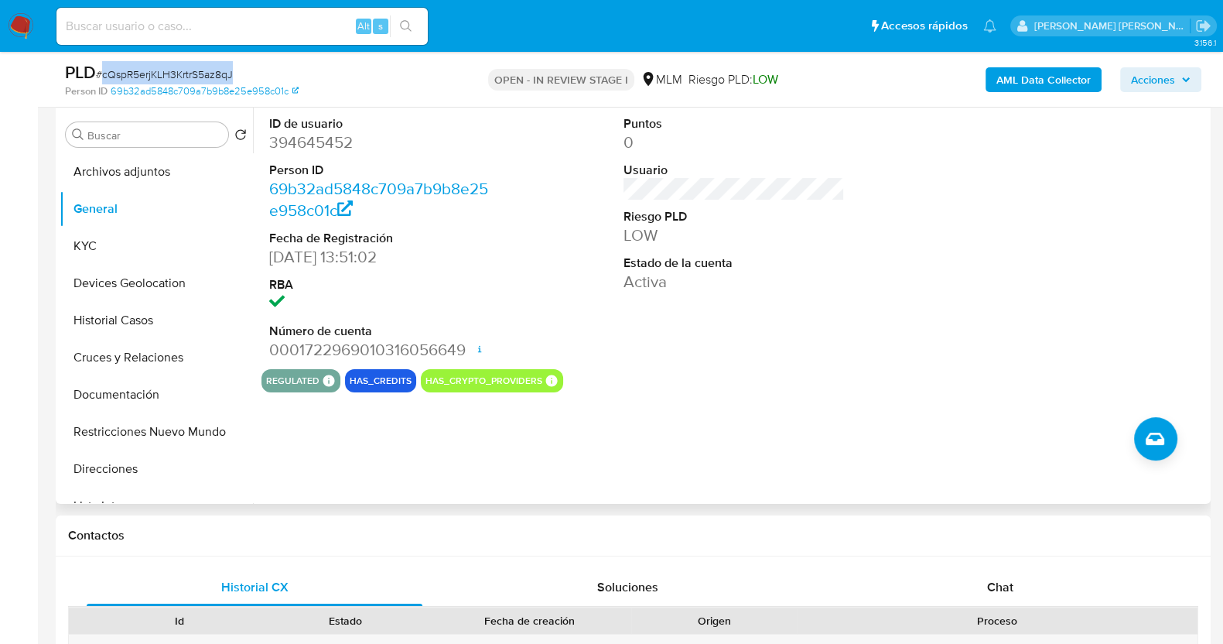
scroll to position [338, 0]
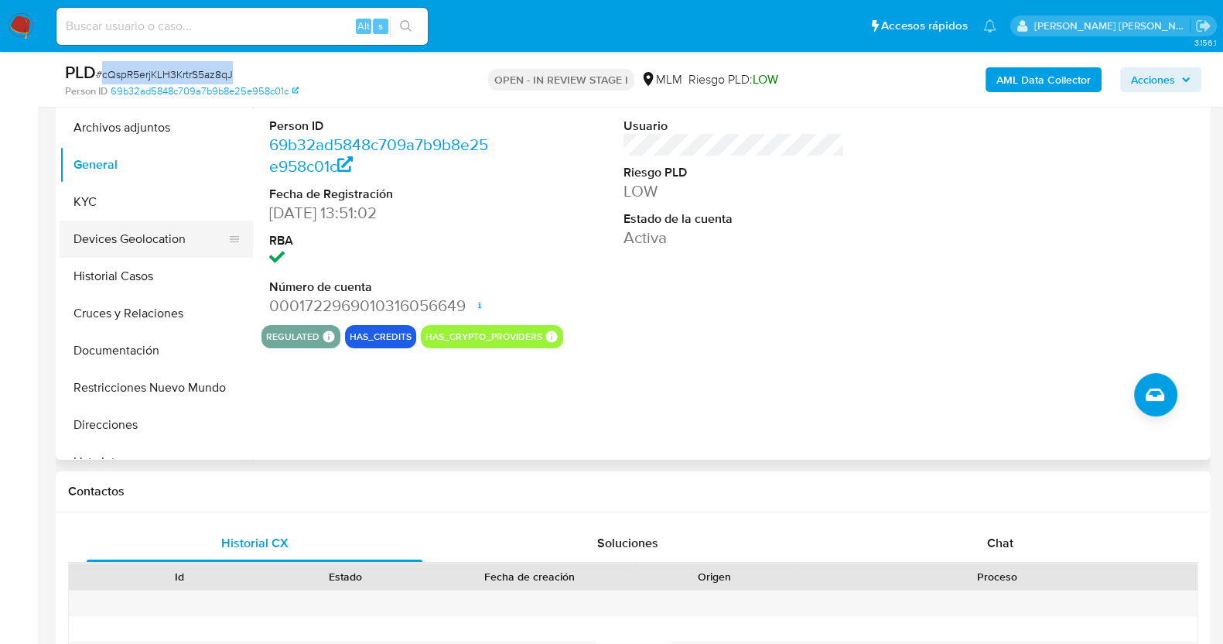
click at [167, 242] on button "Devices Geolocation" at bounding box center [150, 238] width 181 height 37
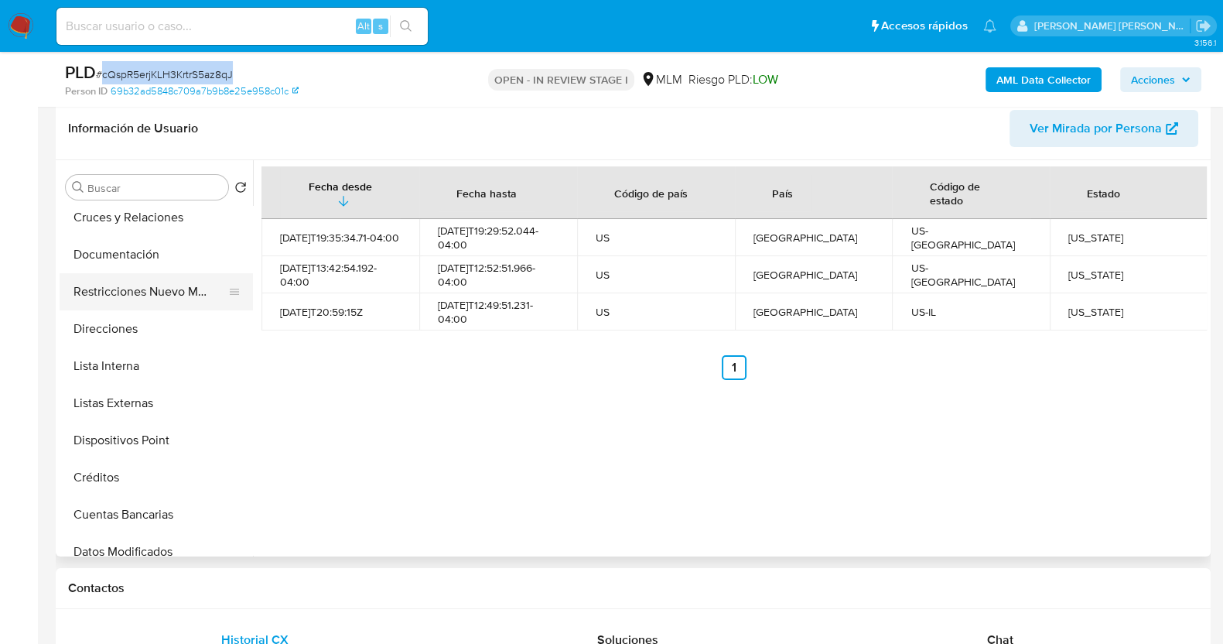
scroll to position [96, 0]
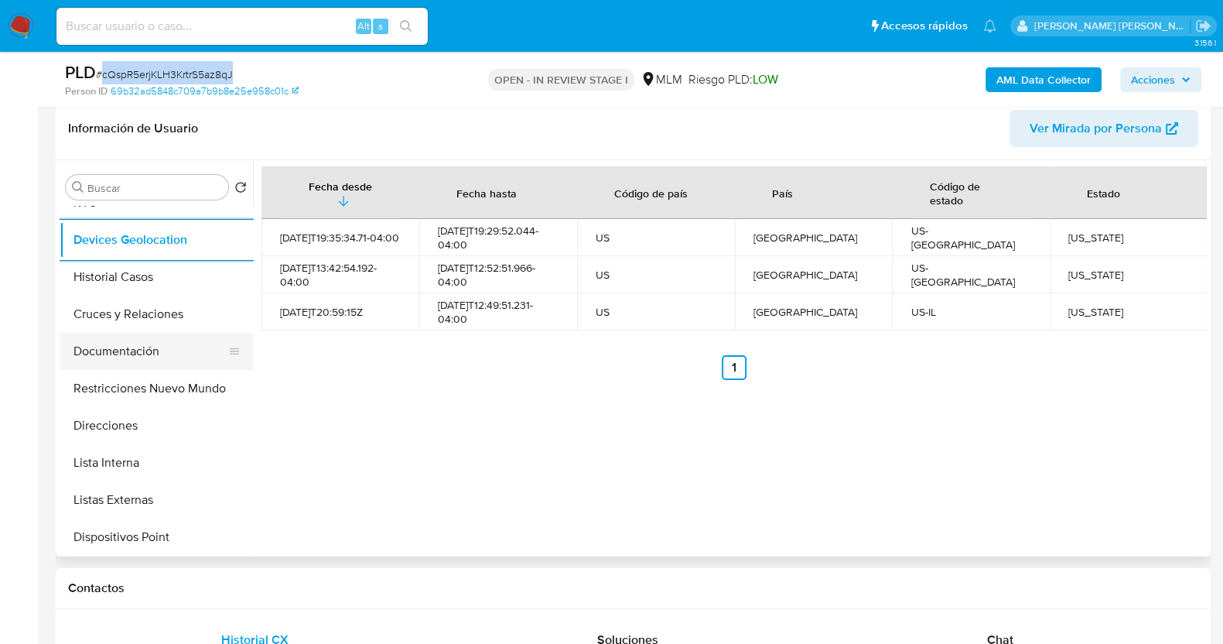
click at [144, 349] on button "Documentación" at bounding box center [150, 351] width 181 height 37
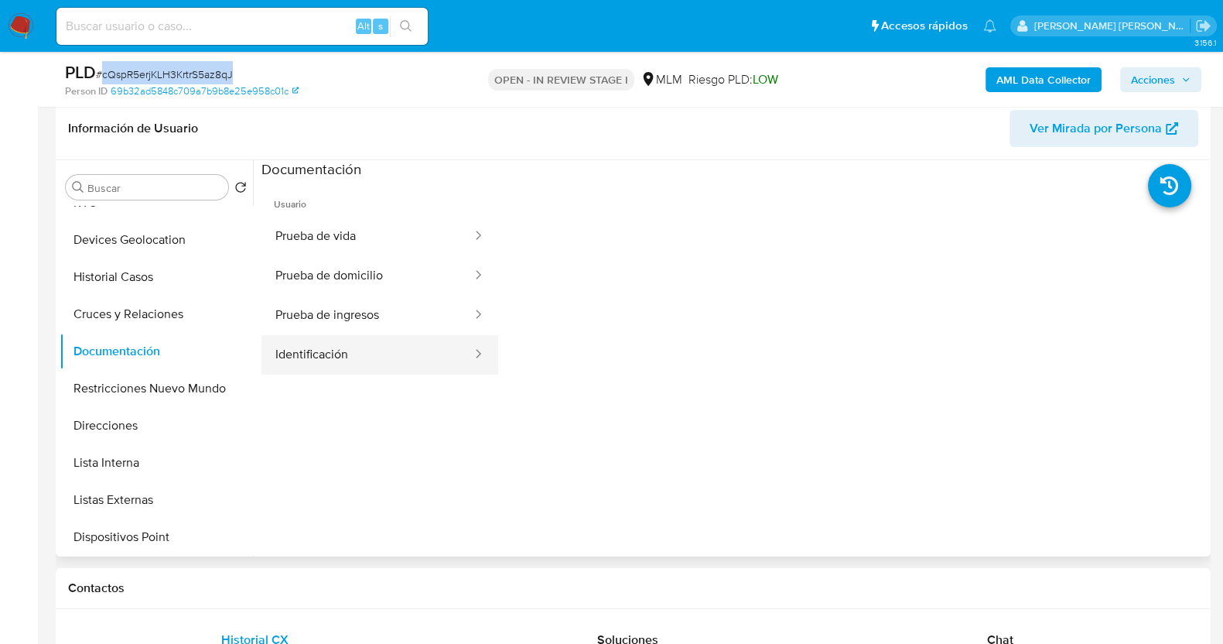
click at [374, 354] on button "Identificación" at bounding box center [367, 354] width 212 height 39
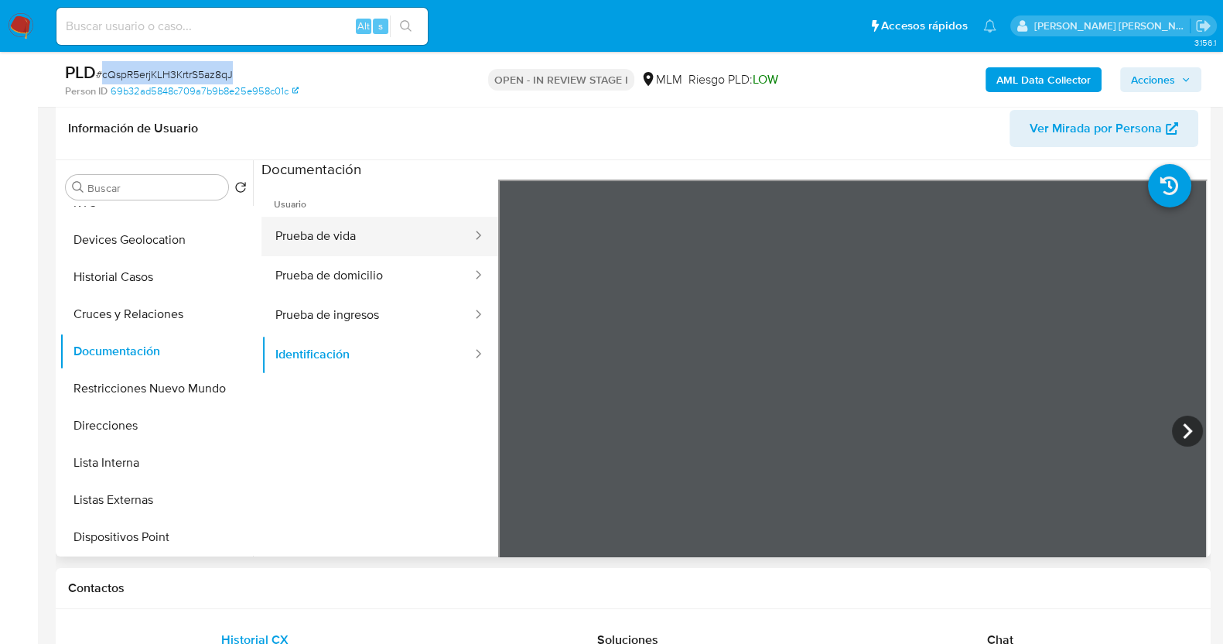
click at [397, 242] on button "Prueba de vida" at bounding box center [367, 236] width 212 height 39
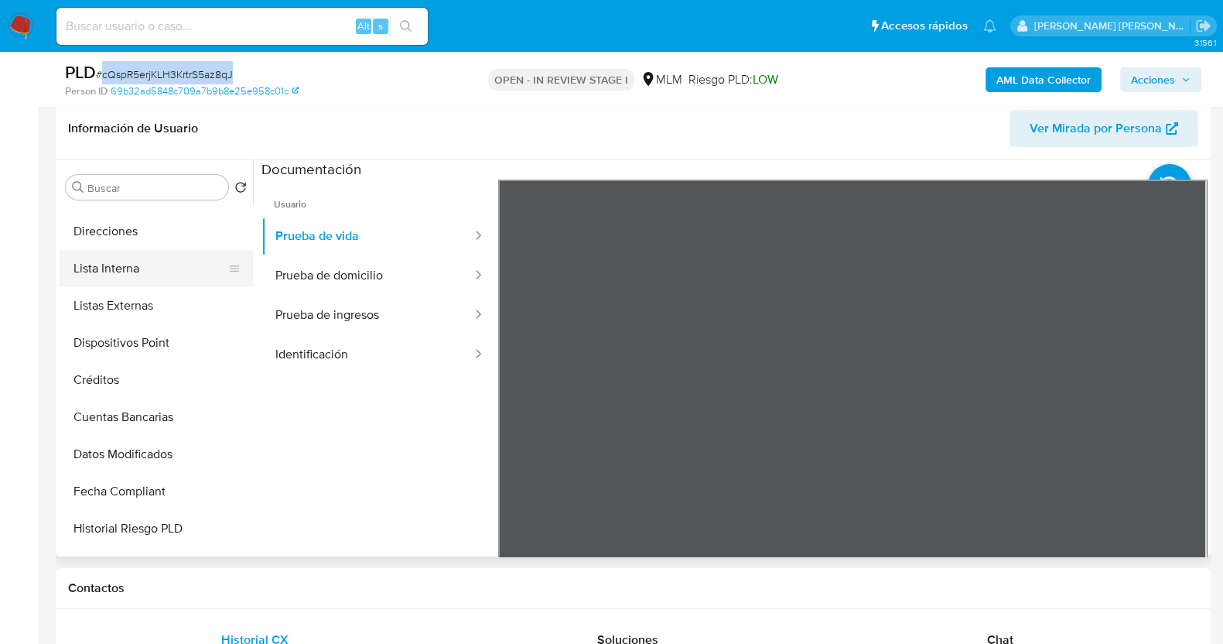
scroll to position [289, 0]
click at [142, 265] on button "Lista Interna" at bounding box center [150, 269] width 181 height 37
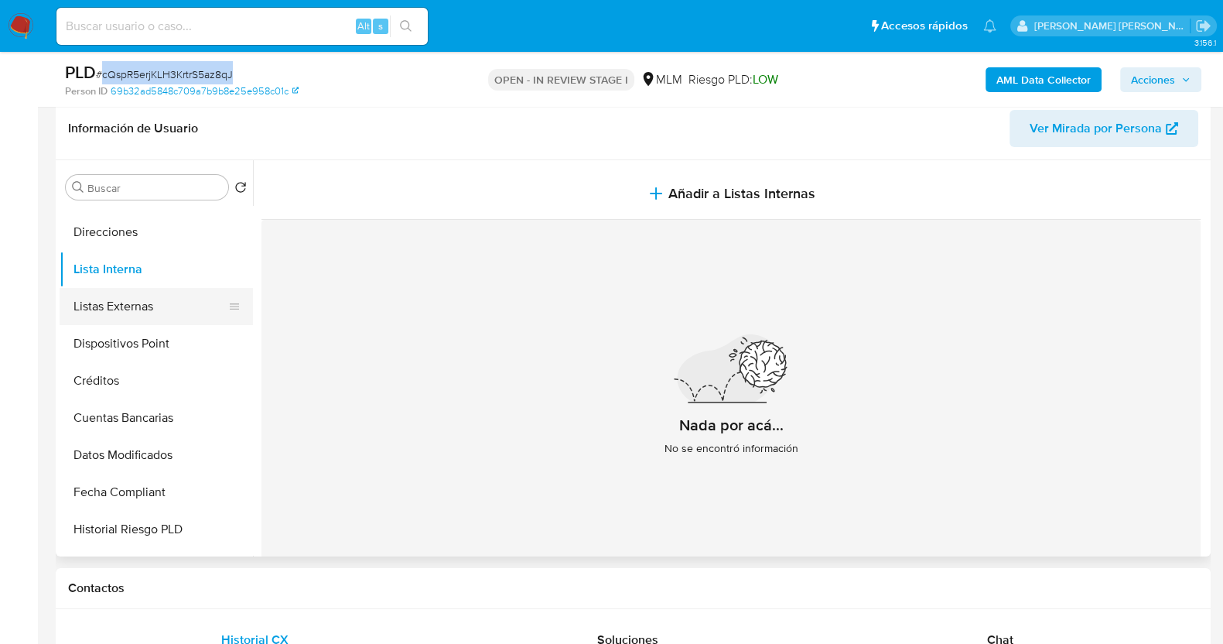
click at [143, 309] on button "Listas Externas" at bounding box center [150, 306] width 181 height 37
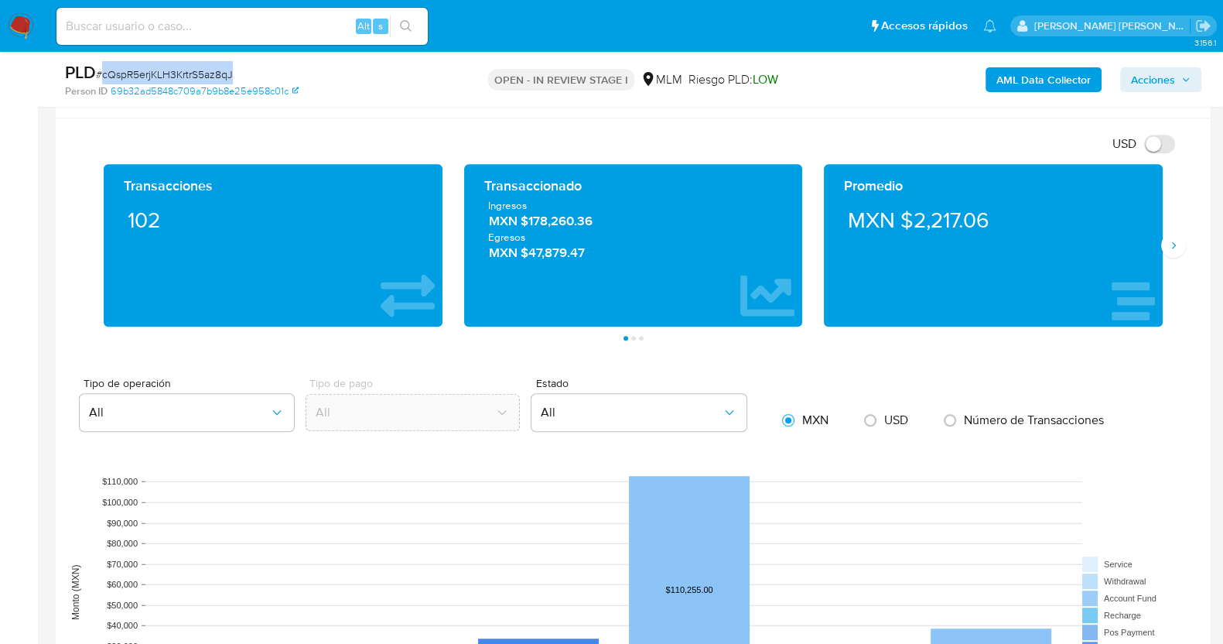
scroll to position [1112, 0]
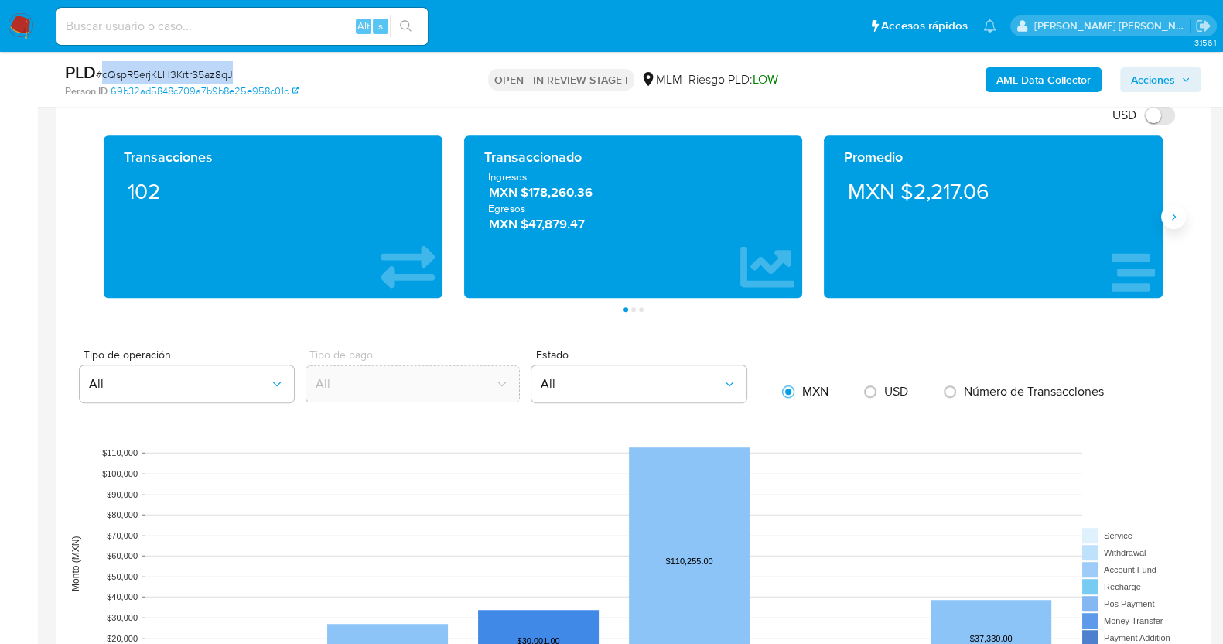
click at [1174, 225] on button "Siguiente" at bounding box center [1173, 216] width 25 height 25
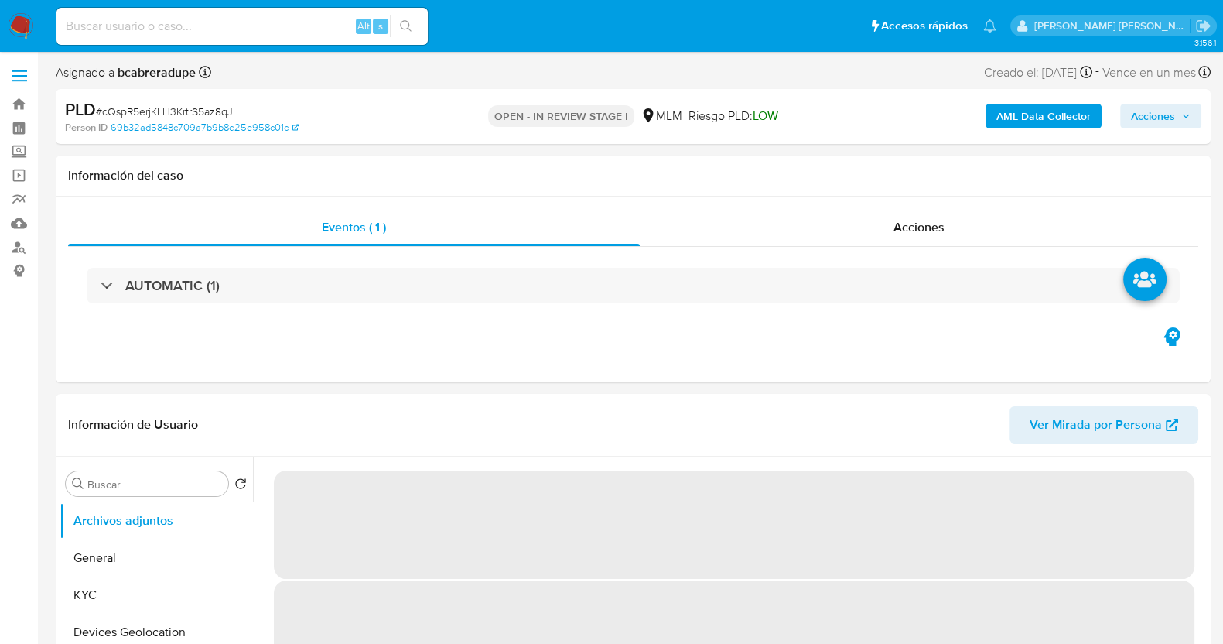
select select "10"
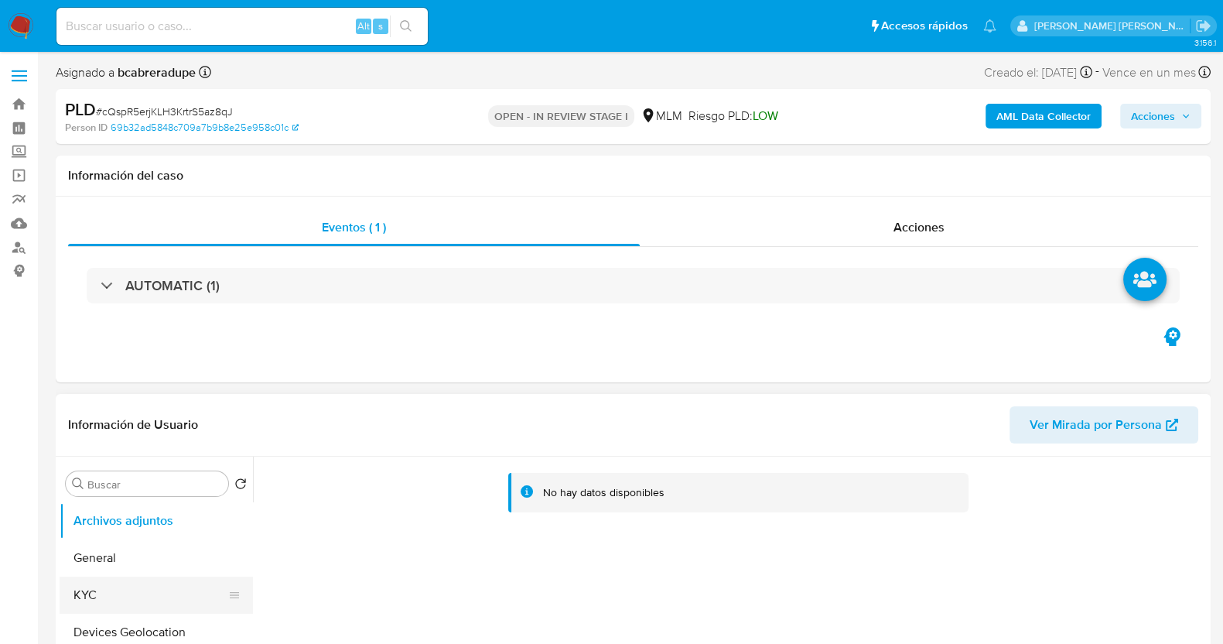
drag, startPoint x: 135, startPoint y: 605, endPoint x: 149, endPoint y: 589, distance: 21.9
click at [138, 603] on button "KYC" at bounding box center [150, 594] width 181 height 37
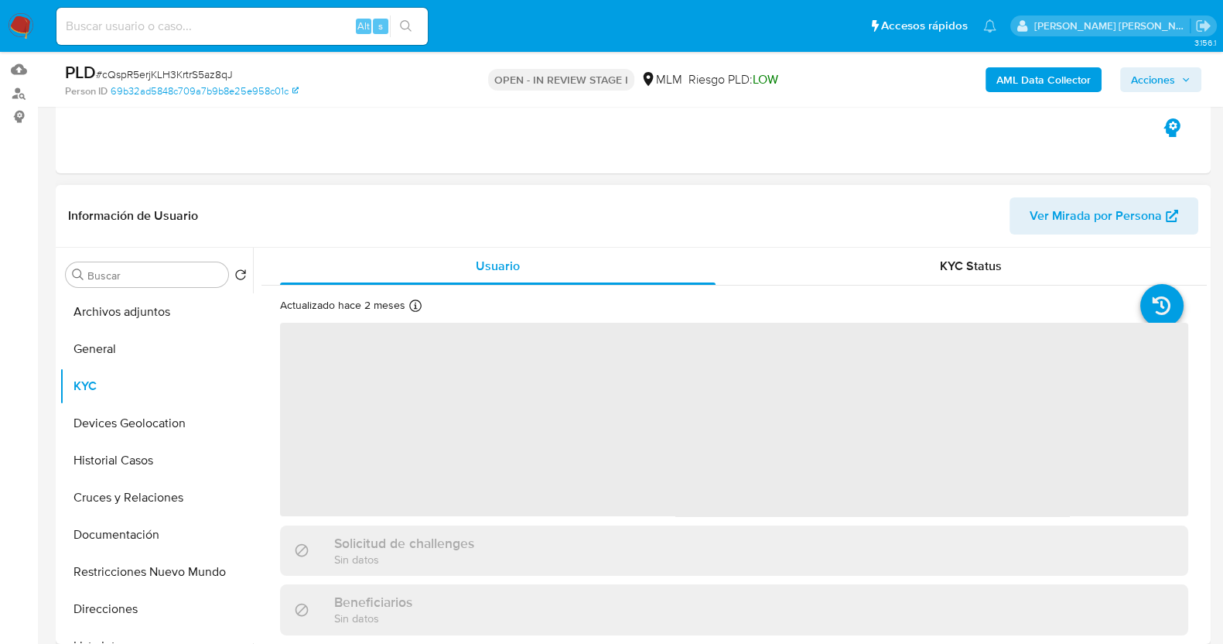
scroll to position [290, 0]
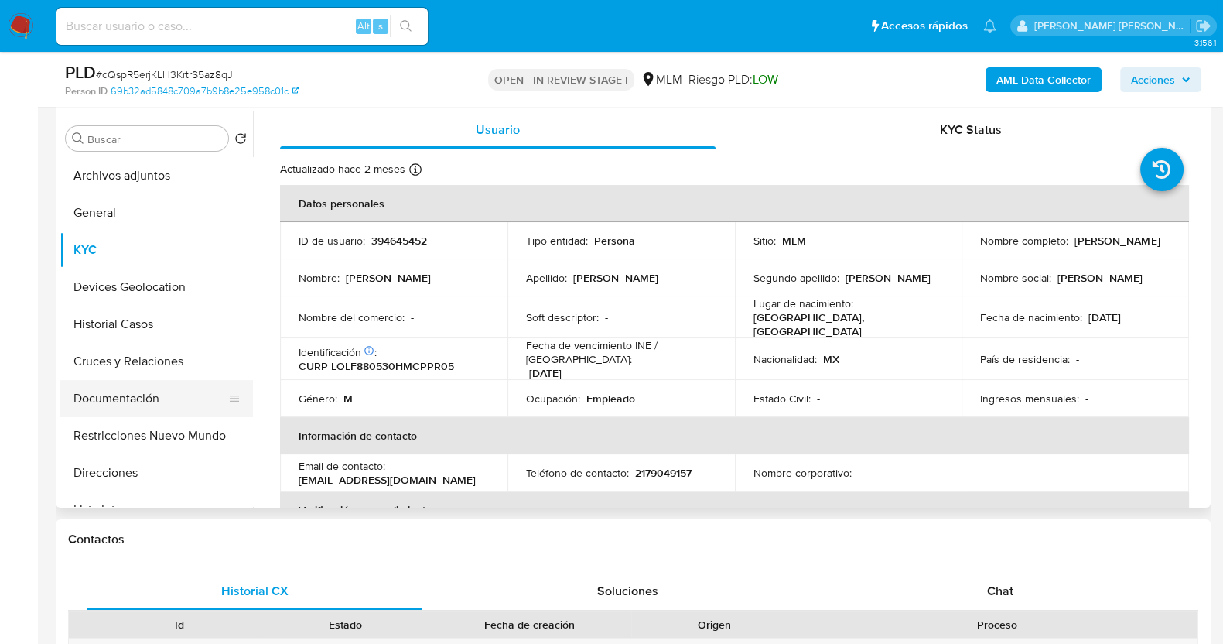
click at [121, 398] on button "Documentación" at bounding box center [150, 398] width 181 height 37
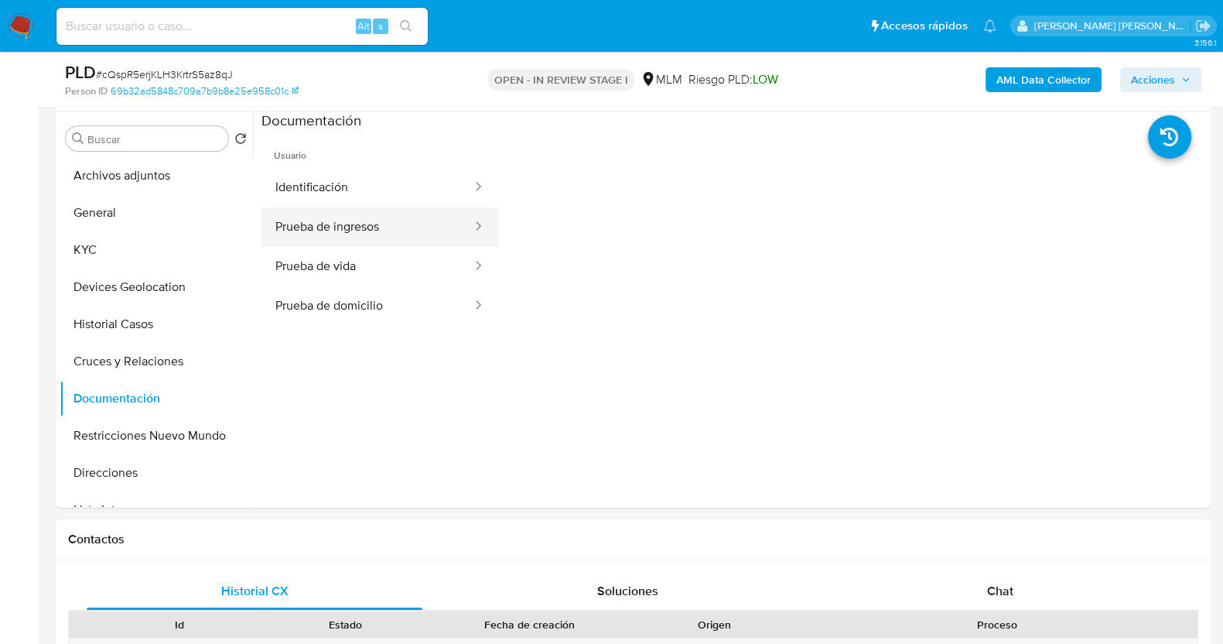
click at [337, 223] on button "Prueba de ingresos" at bounding box center [367, 226] width 212 height 39
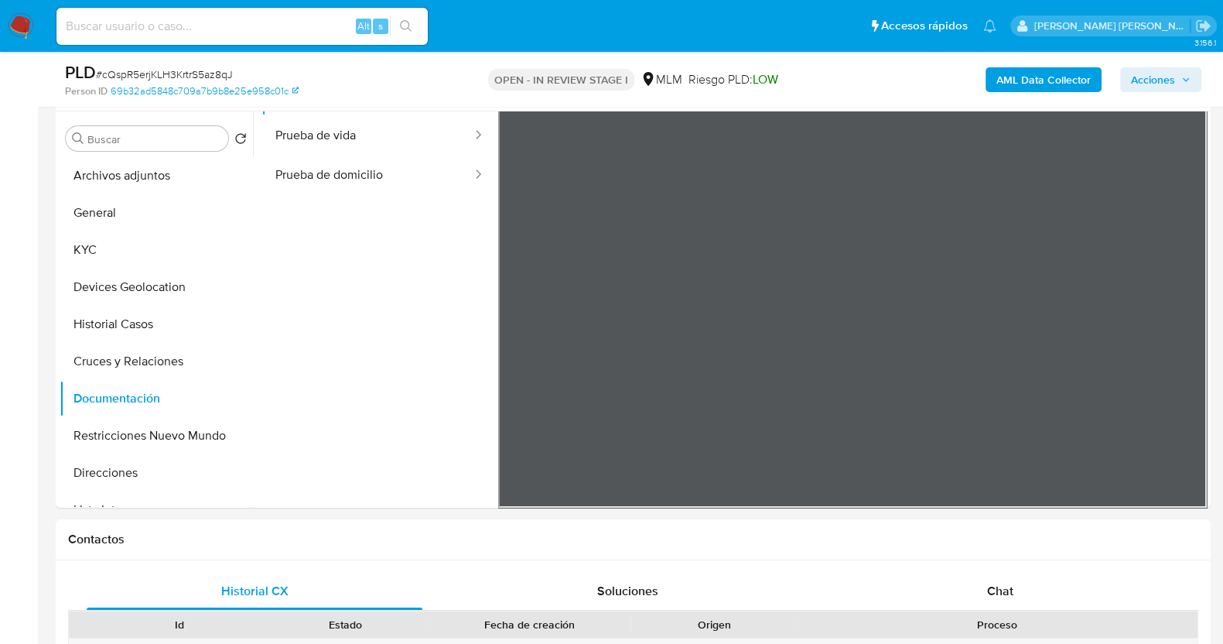
scroll to position [0, 0]
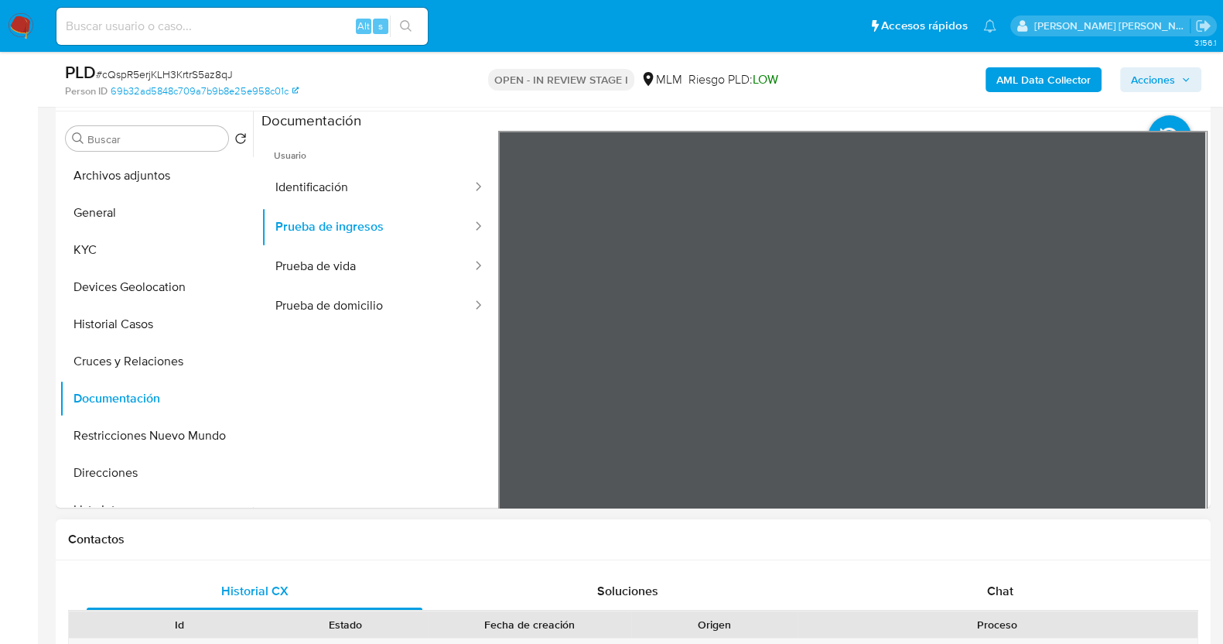
click at [819, 114] on section at bounding box center [733, 368] width 945 height 514
click at [87, 249] on button "KYC" at bounding box center [150, 249] width 181 height 37
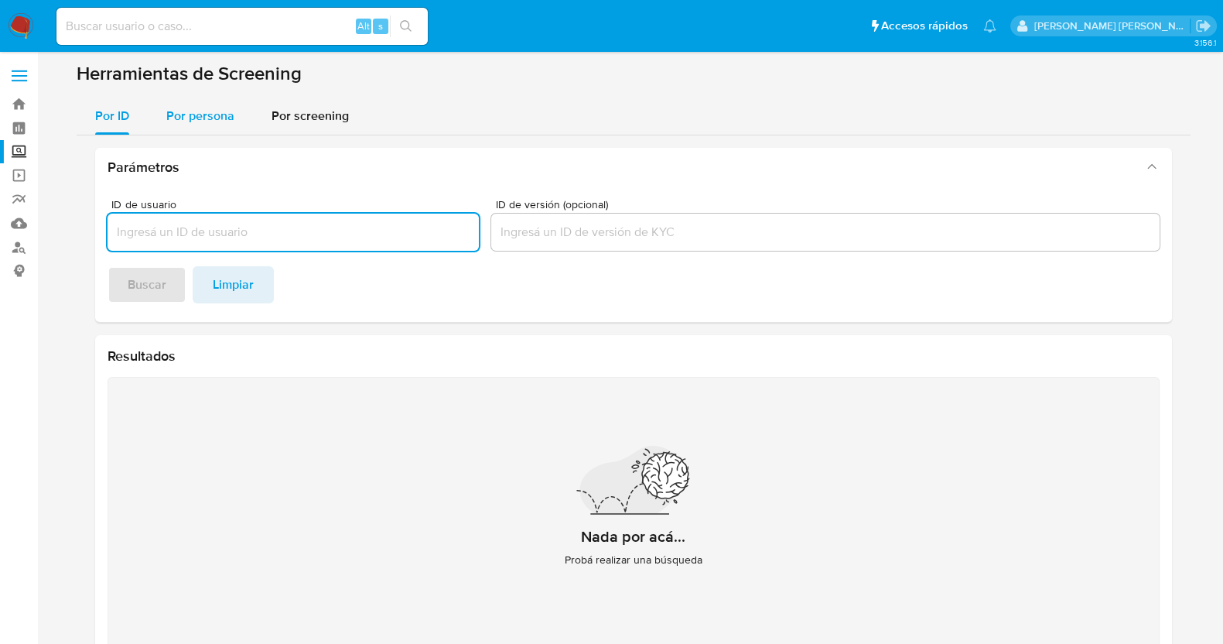
click at [207, 103] on div "Por persona" at bounding box center [200, 115] width 68 height 37
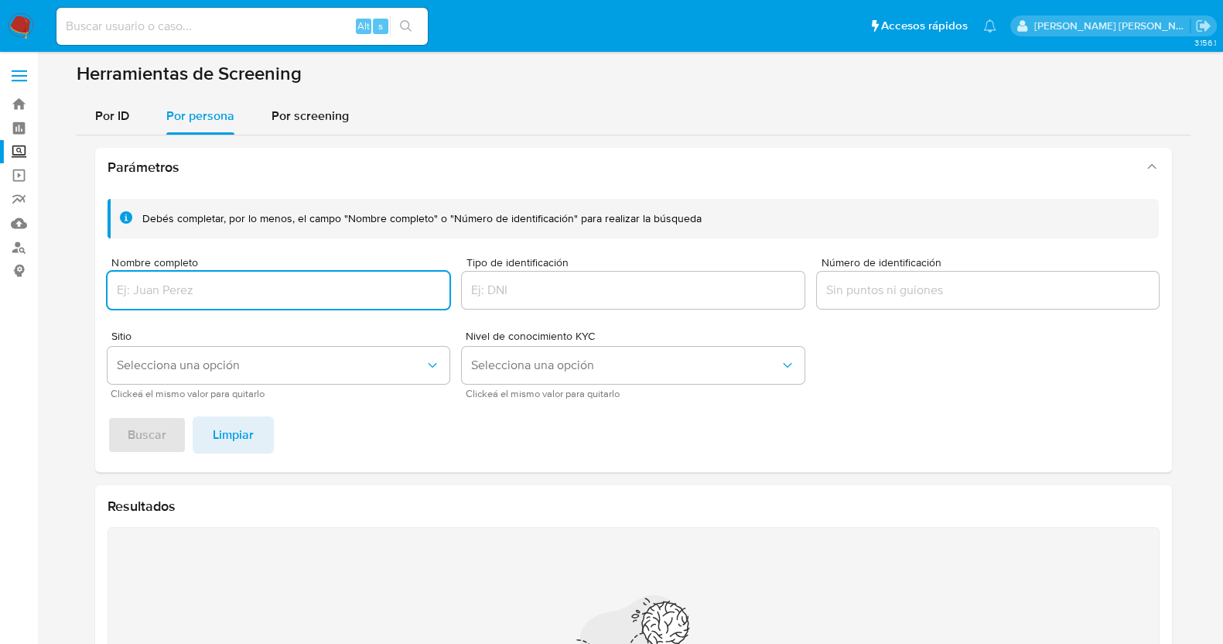
click at [215, 294] on input "Nombre completo" at bounding box center [279, 290] width 343 height 20
type input "MARIA SECUNDINO LOPEZ"
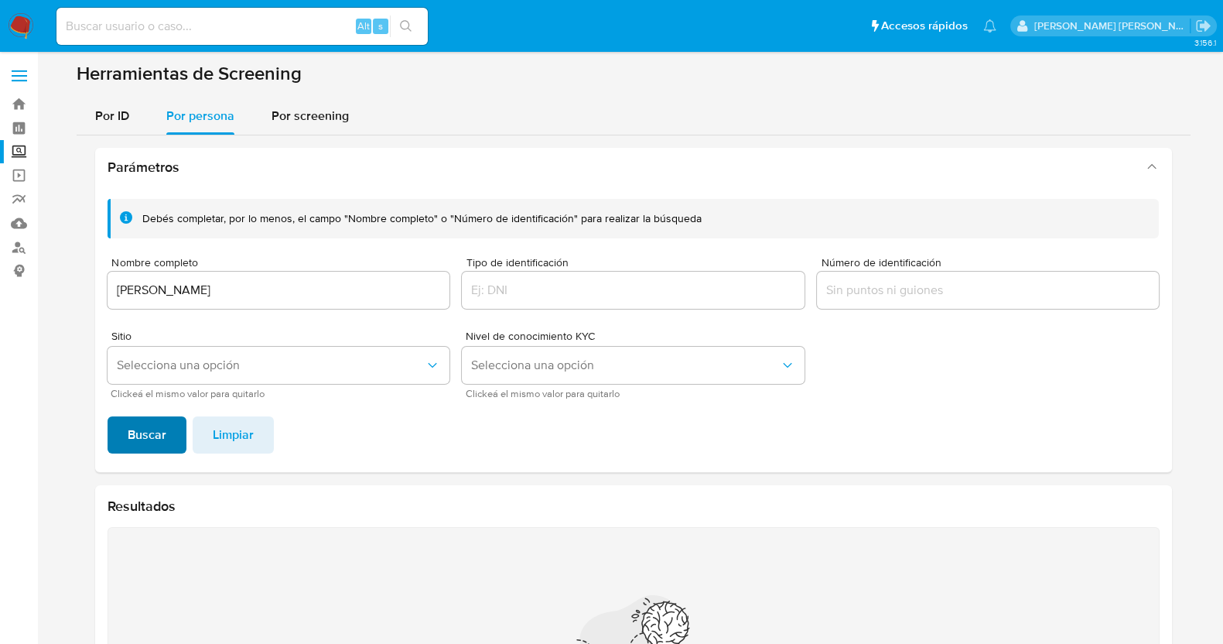
click at [151, 423] on span "Buscar" at bounding box center [147, 435] width 39 height 34
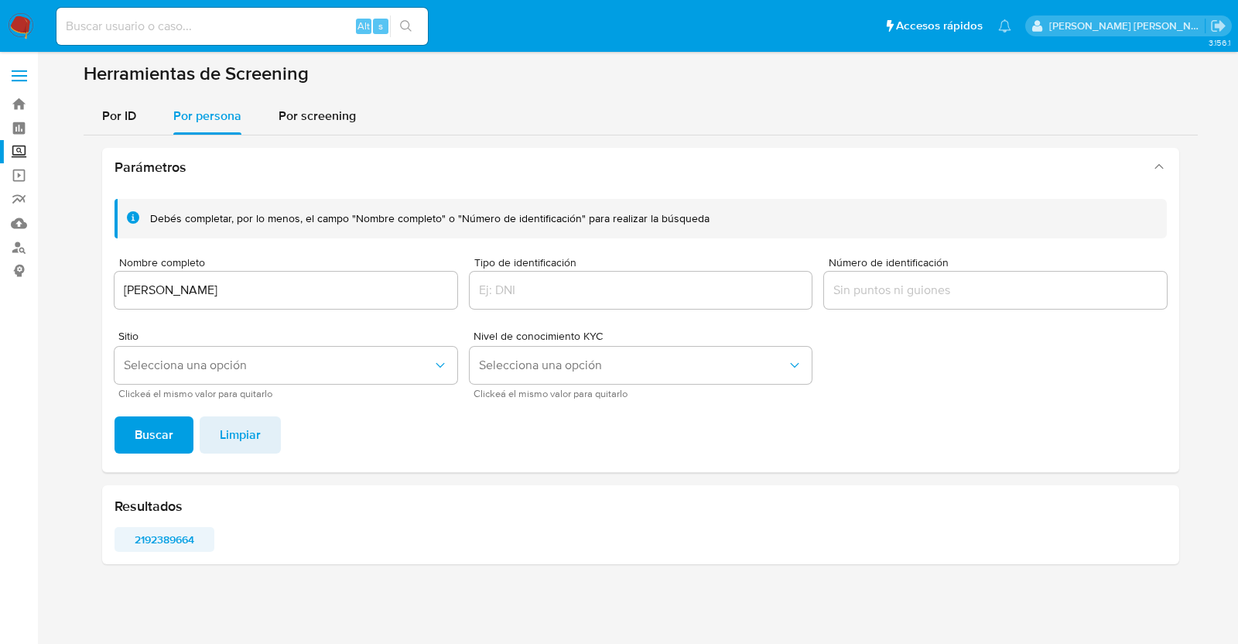
click at [156, 548] on span "2192389664" at bounding box center [164, 539] width 78 height 22
drag, startPoint x: 282, startPoint y: 296, endPoint x: 268, endPoint y: 299, distance: 14.5
click at [241, 282] on div "MARIA SECUNDINO LOPEZ" at bounding box center [286, 290] width 343 height 37
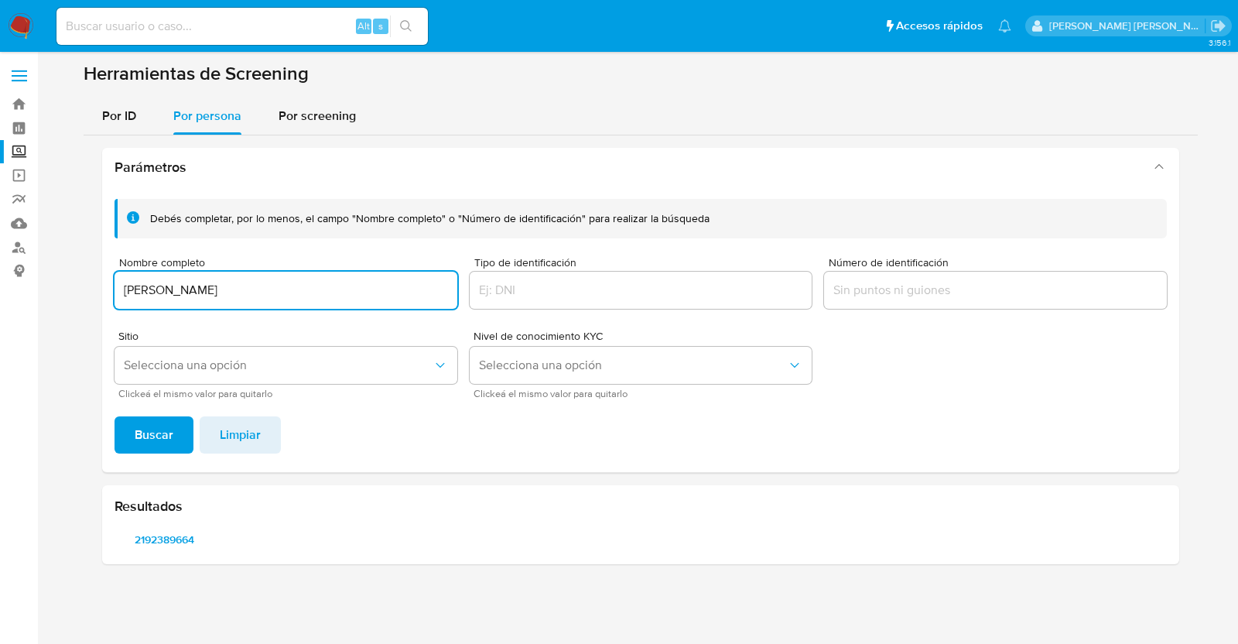
drag, startPoint x: 281, startPoint y: 289, endPoint x: 47, endPoint y: 288, distance: 233.6
click at [47, 288] on main "3.156.1" at bounding box center [619, 322] width 1238 height 644
type input "VICTOR MANUEL LOPEZ LOPEZ"
click at [159, 427] on span "Buscar" at bounding box center [154, 435] width 39 height 34
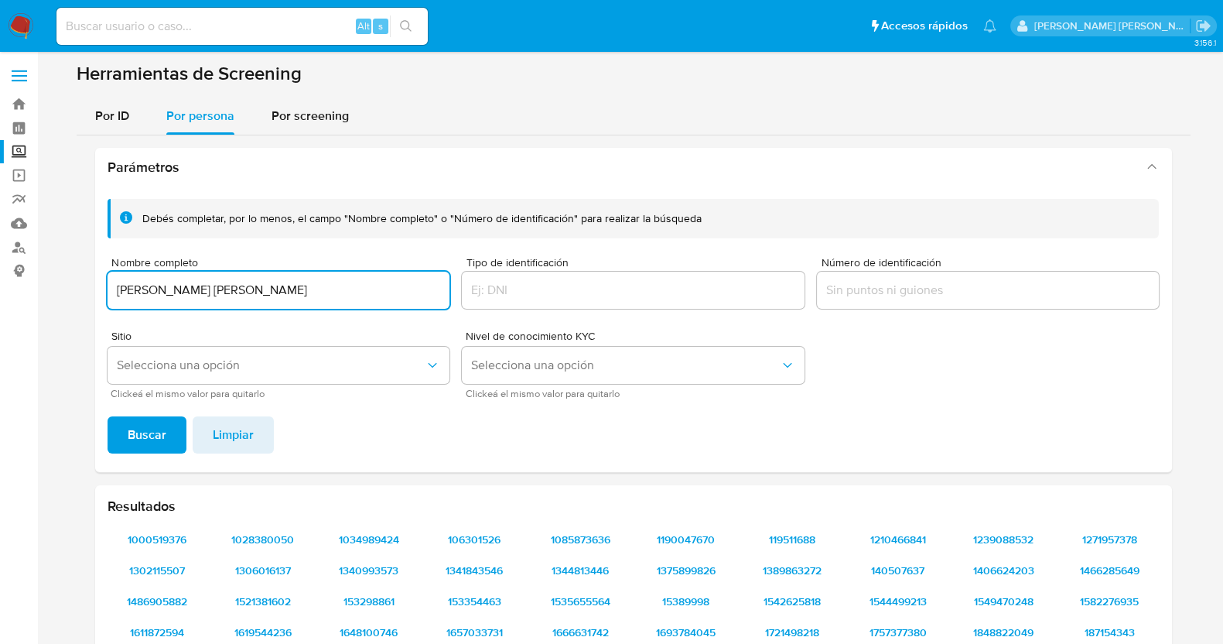
click at [351, 289] on input "VICTOR MANUEL LOPEZ LOPEZ" at bounding box center [279, 290] width 343 height 20
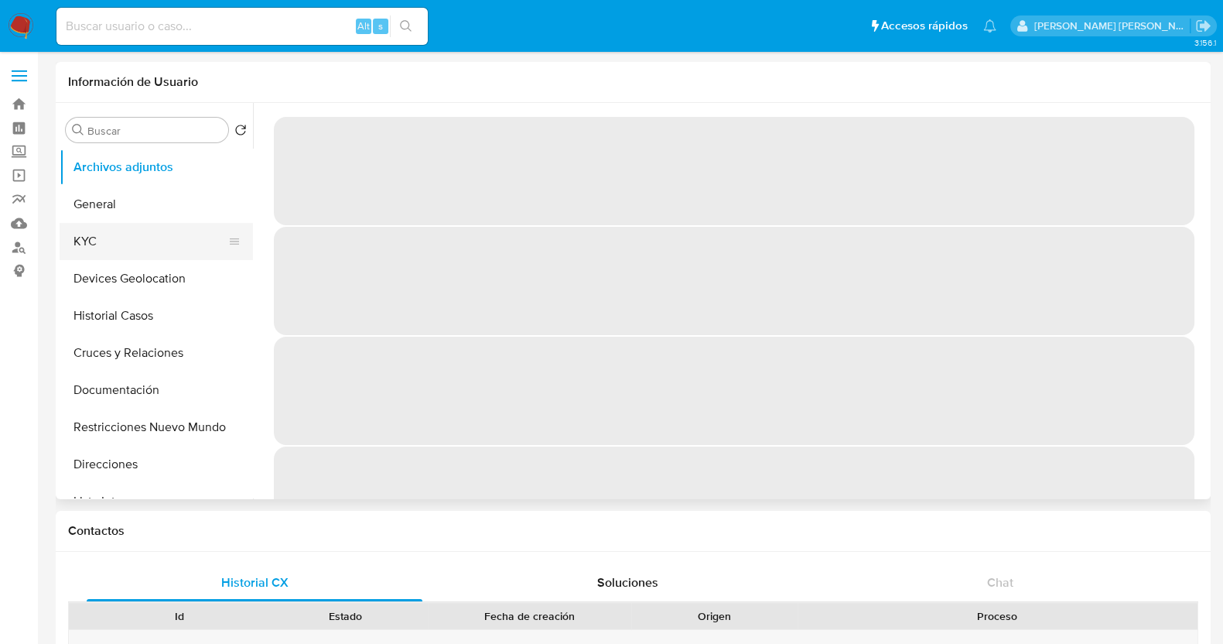
select select "10"
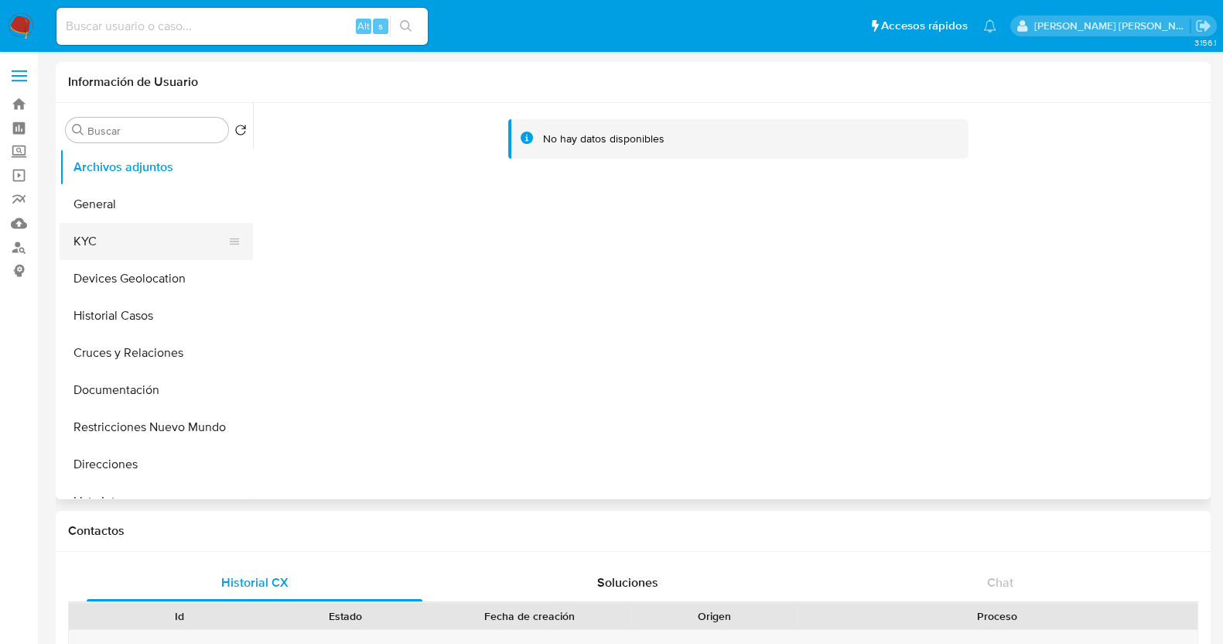
click at [100, 245] on button "KYC" at bounding box center [150, 241] width 181 height 37
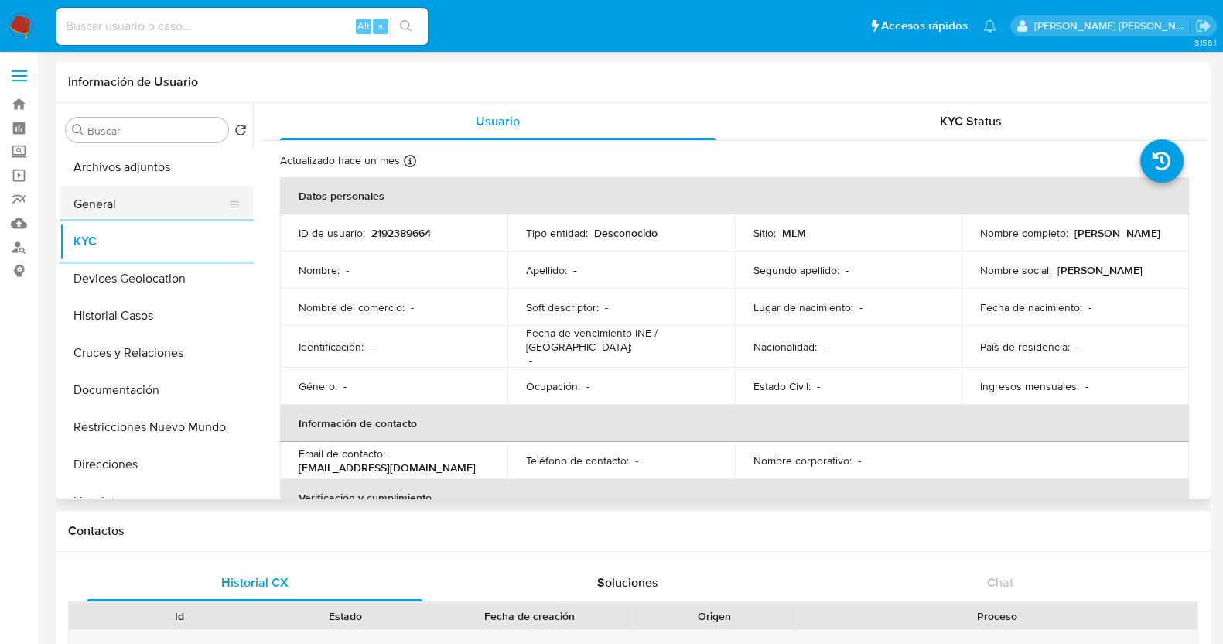
click at [105, 199] on button "General" at bounding box center [150, 204] width 181 height 37
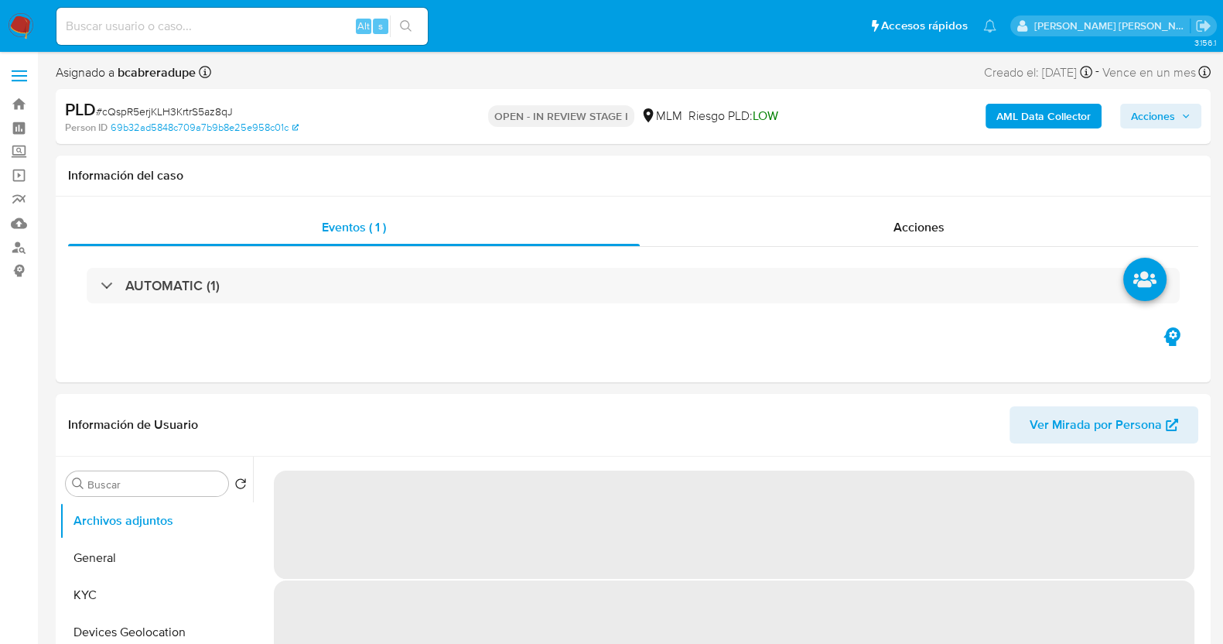
select select "10"
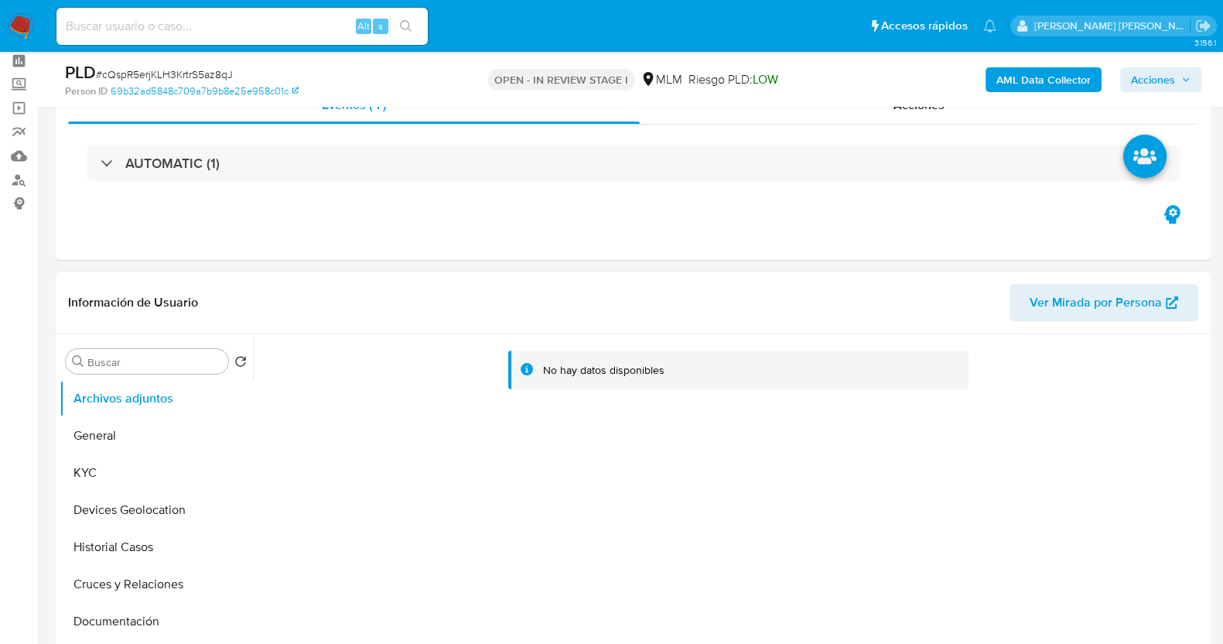
scroll to position [96, 0]
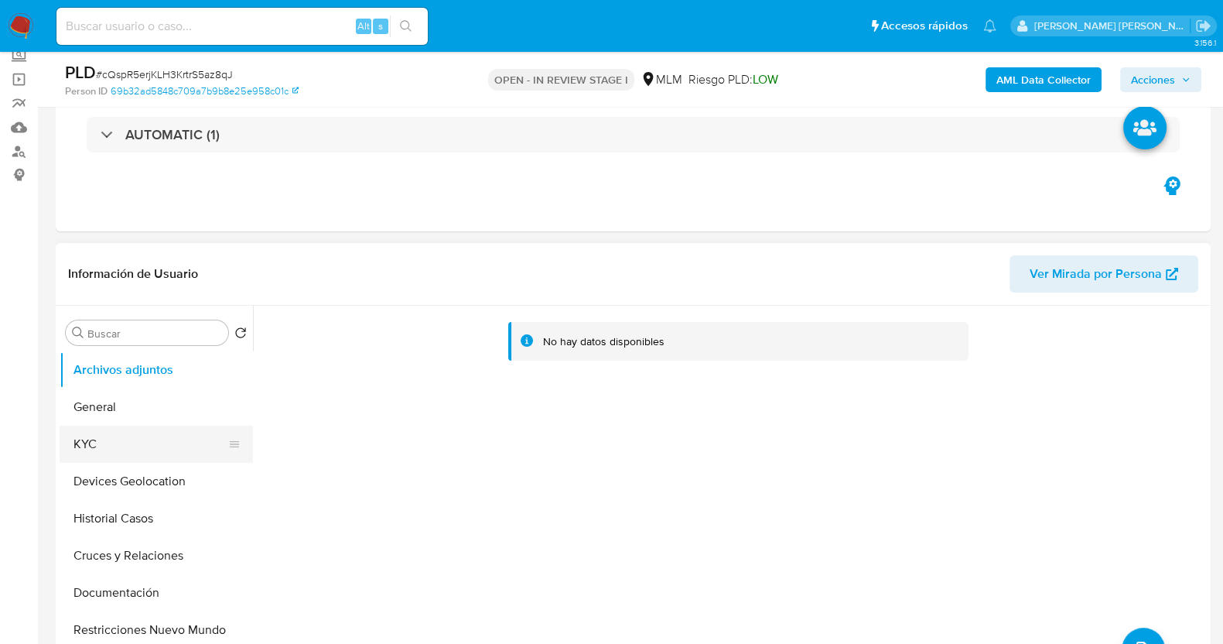
click at [132, 448] on button "KYC" at bounding box center [150, 444] width 181 height 37
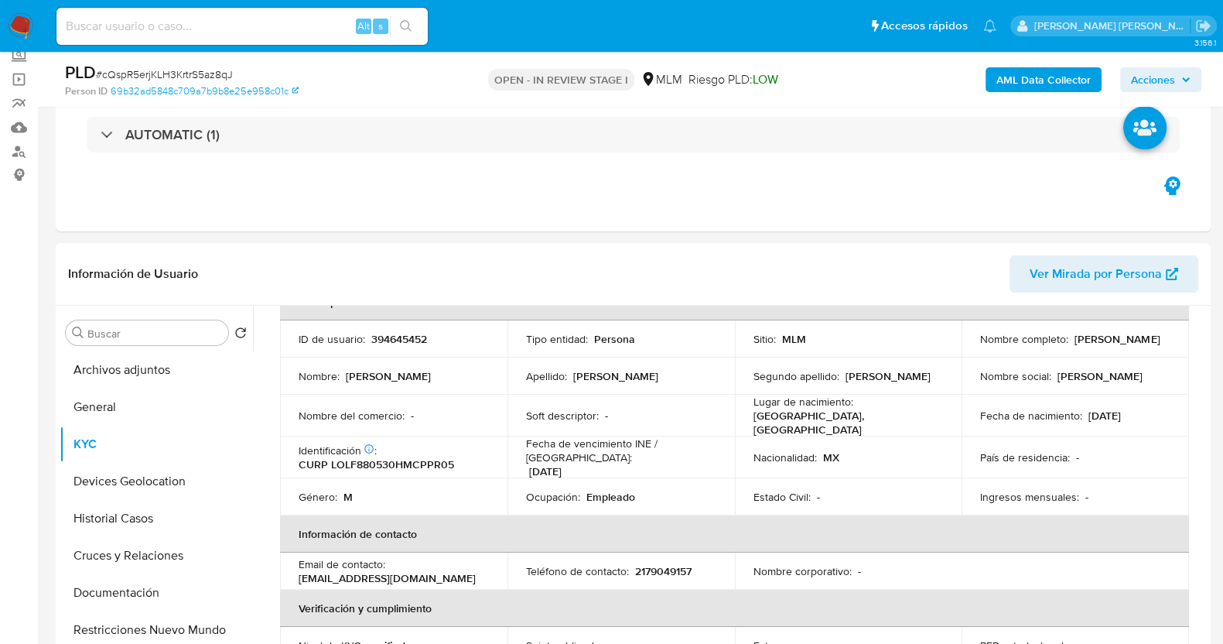
scroll to position [0, 0]
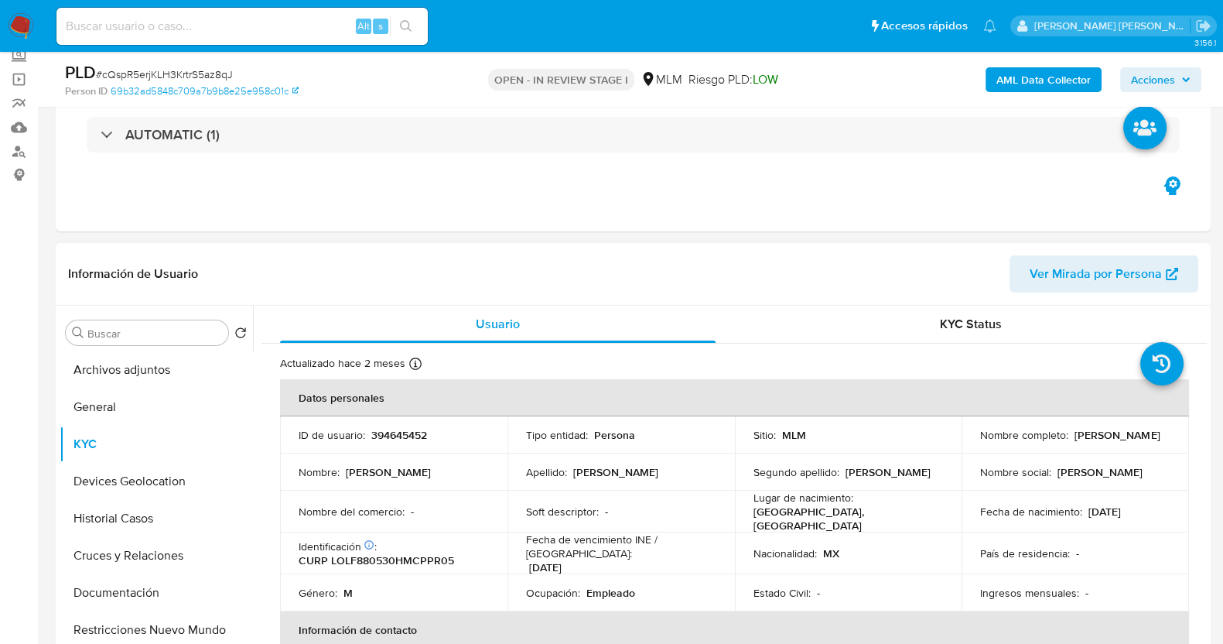
drag, startPoint x: 986, startPoint y: 443, endPoint x: 1108, endPoint y: 443, distance: 122.2
click at [1108, 443] on td "Nombre completo : [PERSON_NAME]" at bounding box center [1075, 434] width 227 height 37
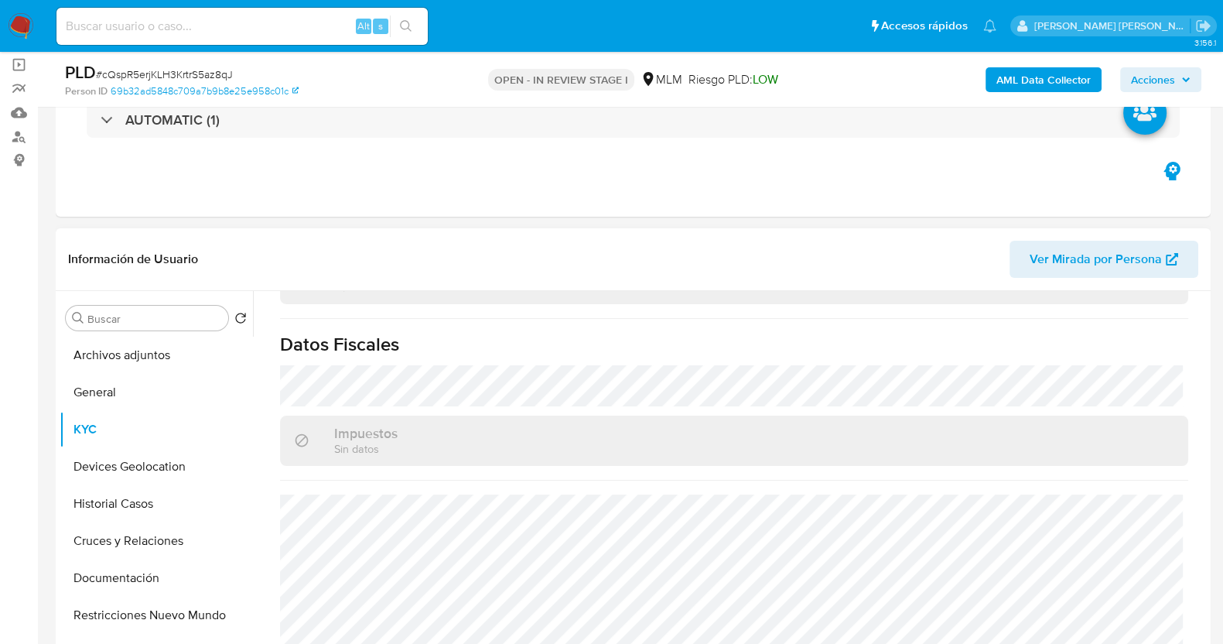
scroll to position [193, 0]
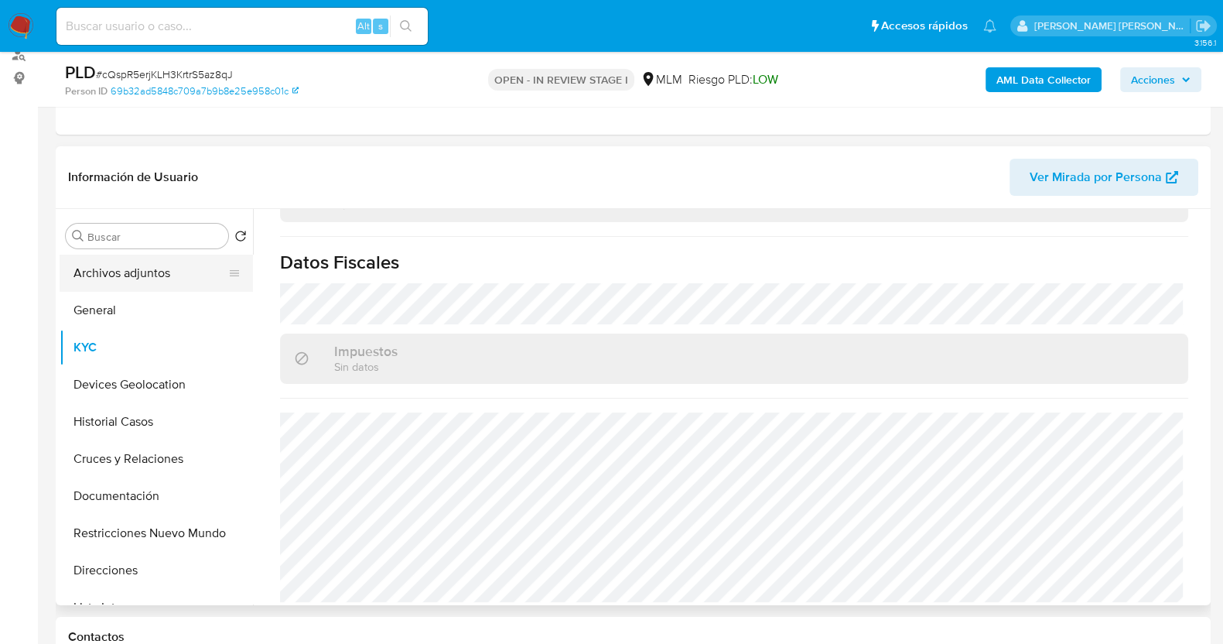
drag, startPoint x: 128, startPoint y: 272, endPoint x: 174, endPoint y: 261, distance: 47.7
click at [128, 272] on button "Archivos adjuntos" at bounding box center [150, 273] width 181 height 37
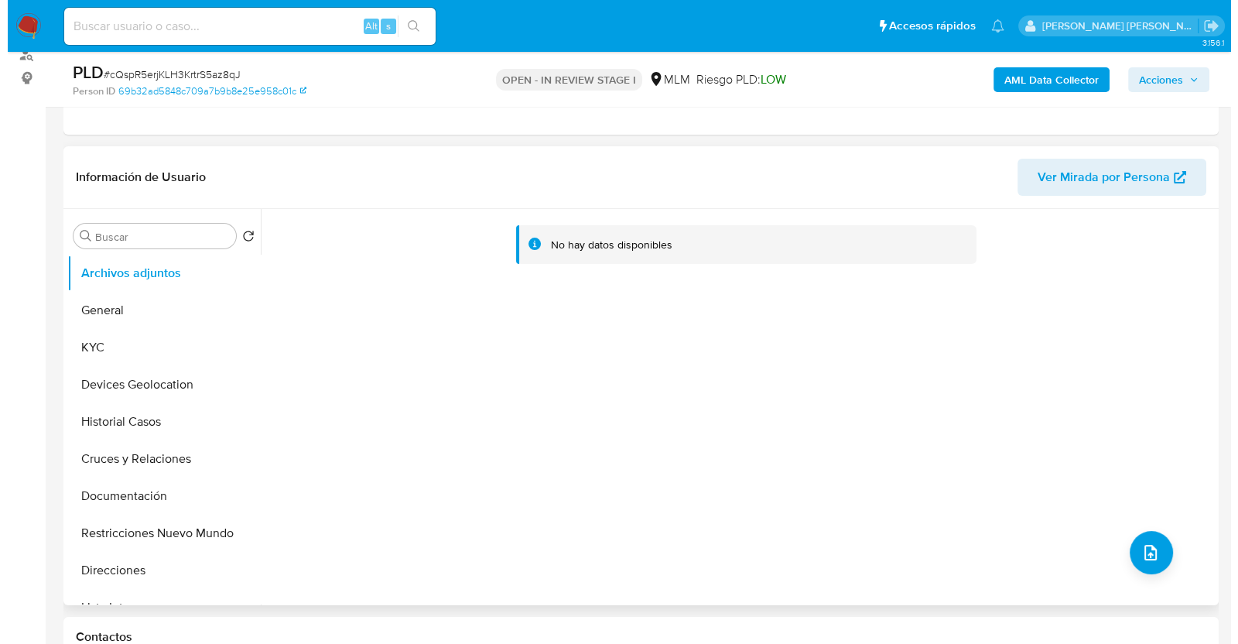
scroll to position [290, 0]
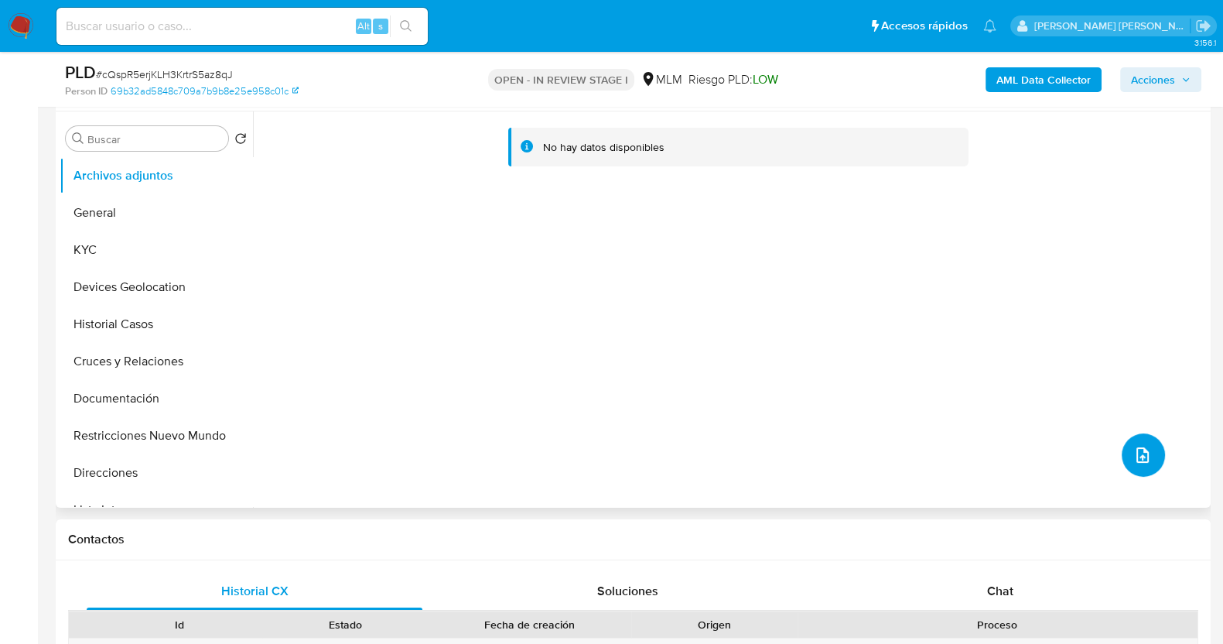
click at [1141, 446] on icon "upload-file" at bounding box center [1142, 455] width 19 height 19
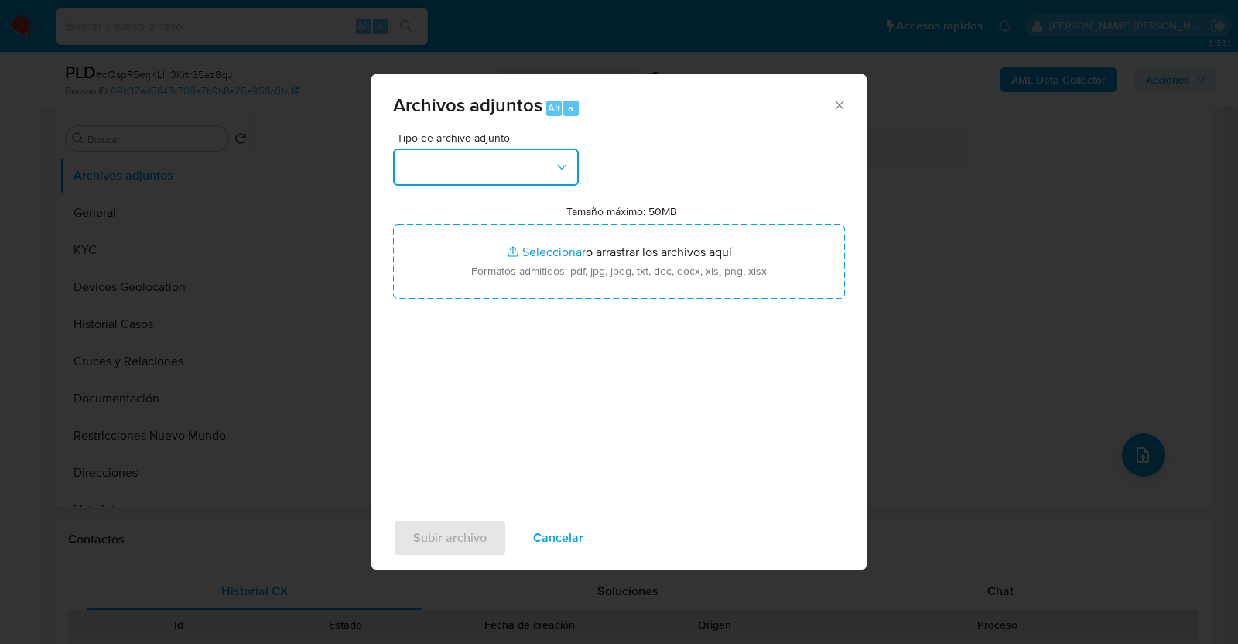
click at [563, 164] on icon "button" at bounding box center [561, 166] width 15 height 15
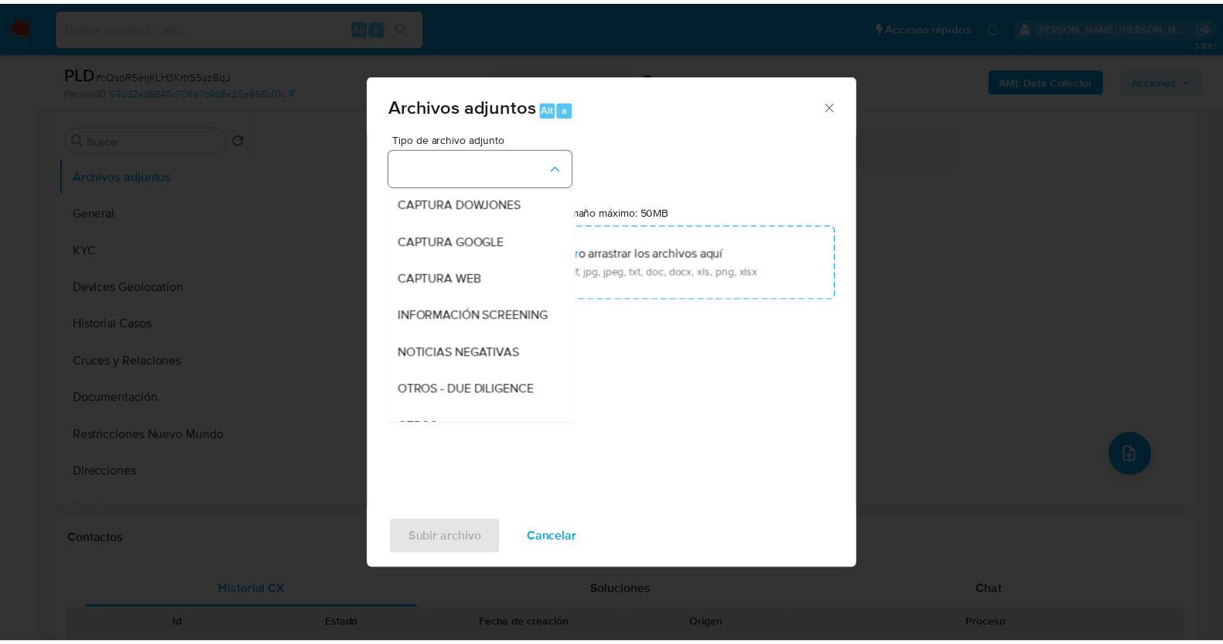
scroll to position [80, 0]
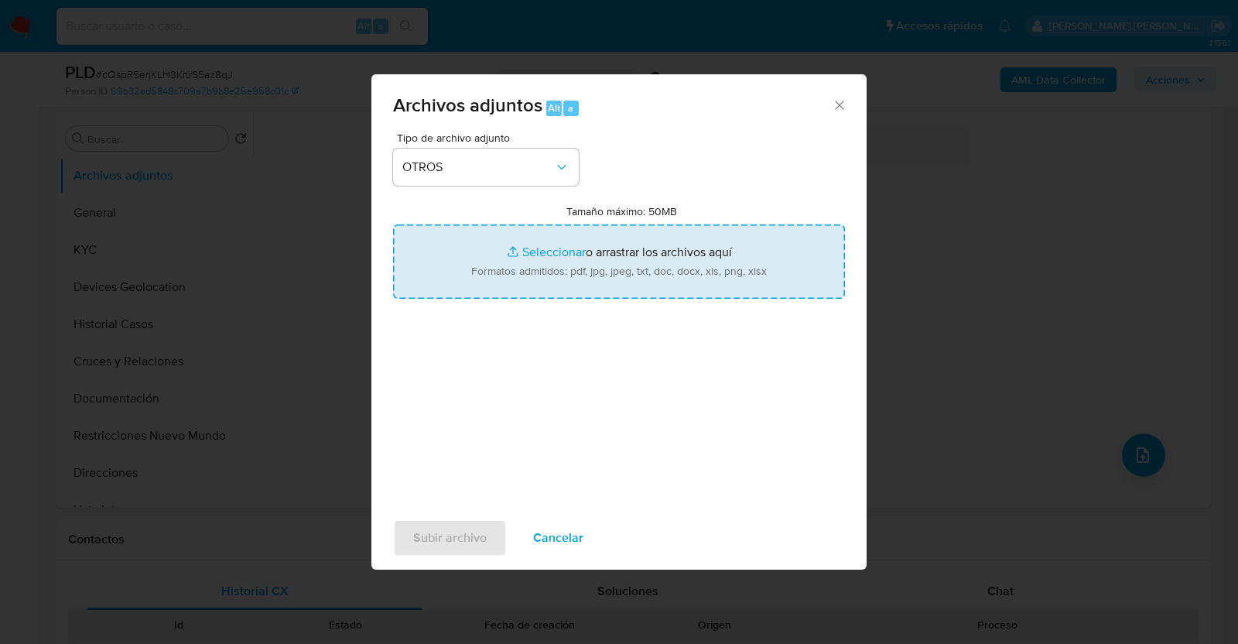
type input "C:\fakepath\394645452_FERNANDO LOPEZ_AGO2025.pdf"
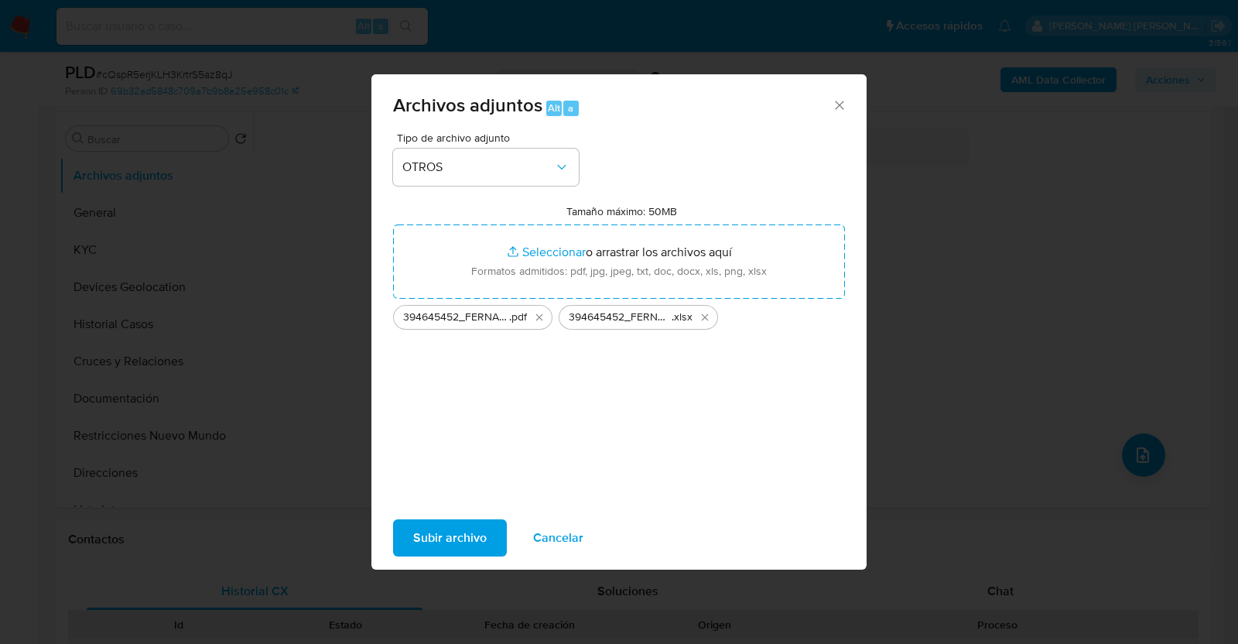
drag, startPoint x: 624, startPoint y: 268, endPoint x: 473, endPoint y: 535, distance: 306.6
click at [473, 535] on span "Subir archivo" at bounding box center [449, 538] width 73 height 34
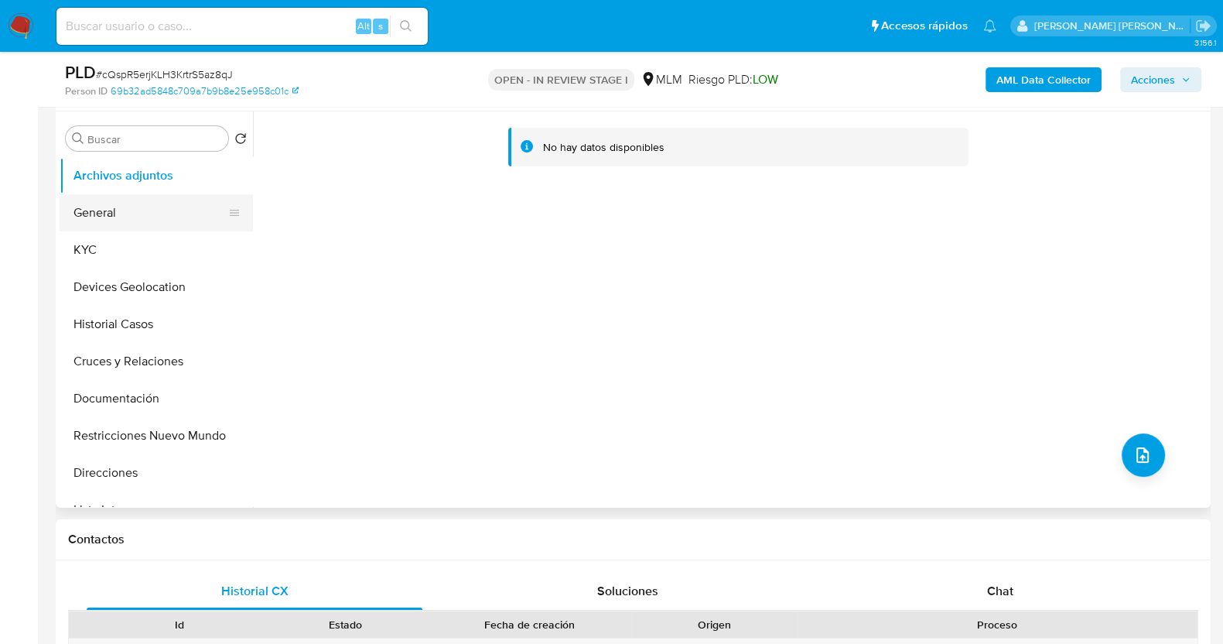
click at [119, 210] on button "General" at bounding box center [150, 212] width 181 height 37
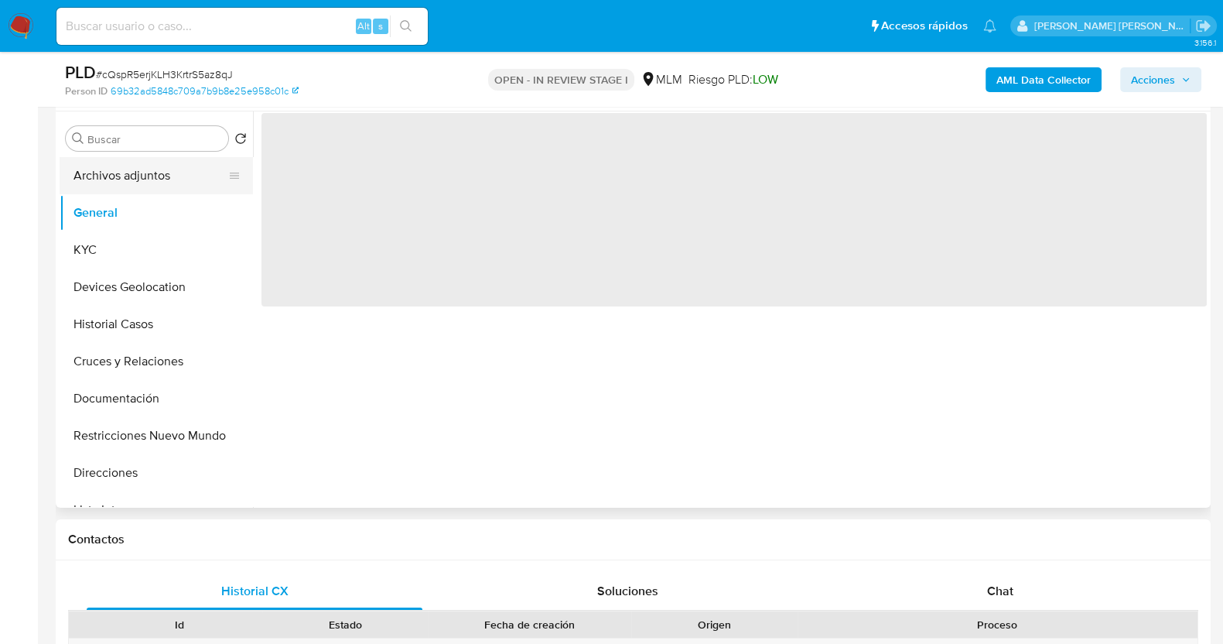
click at [126, 181] on button "Archivos adjuntos" at bounding box center [150, 175] width 181 height 37
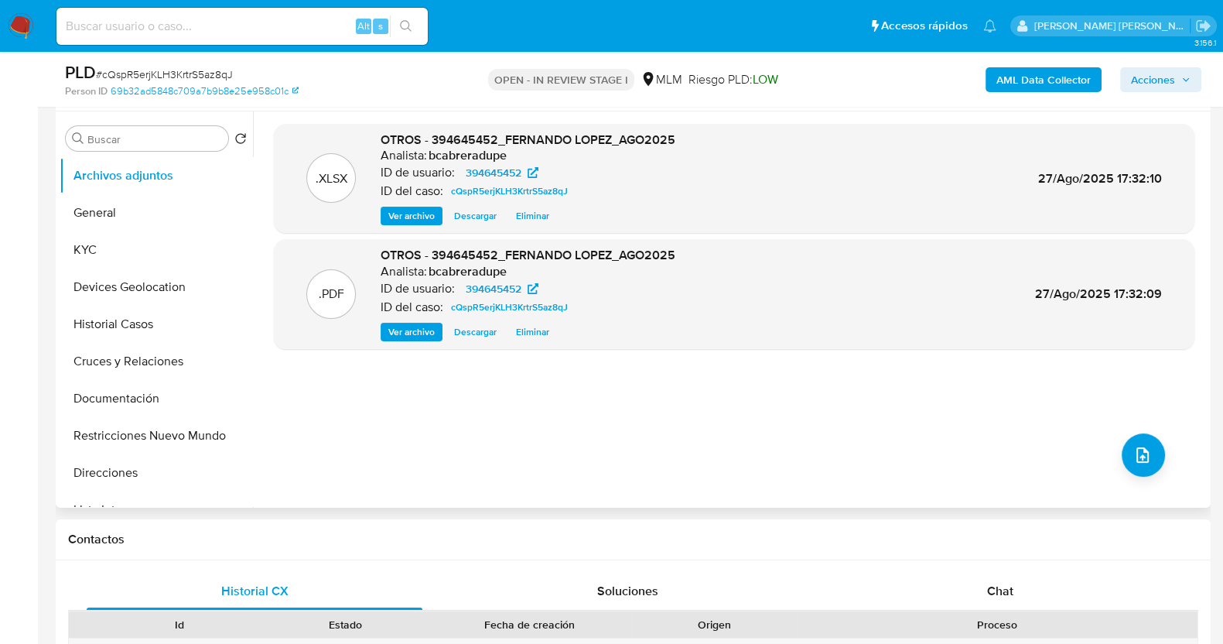
scroll to position [96, 0]
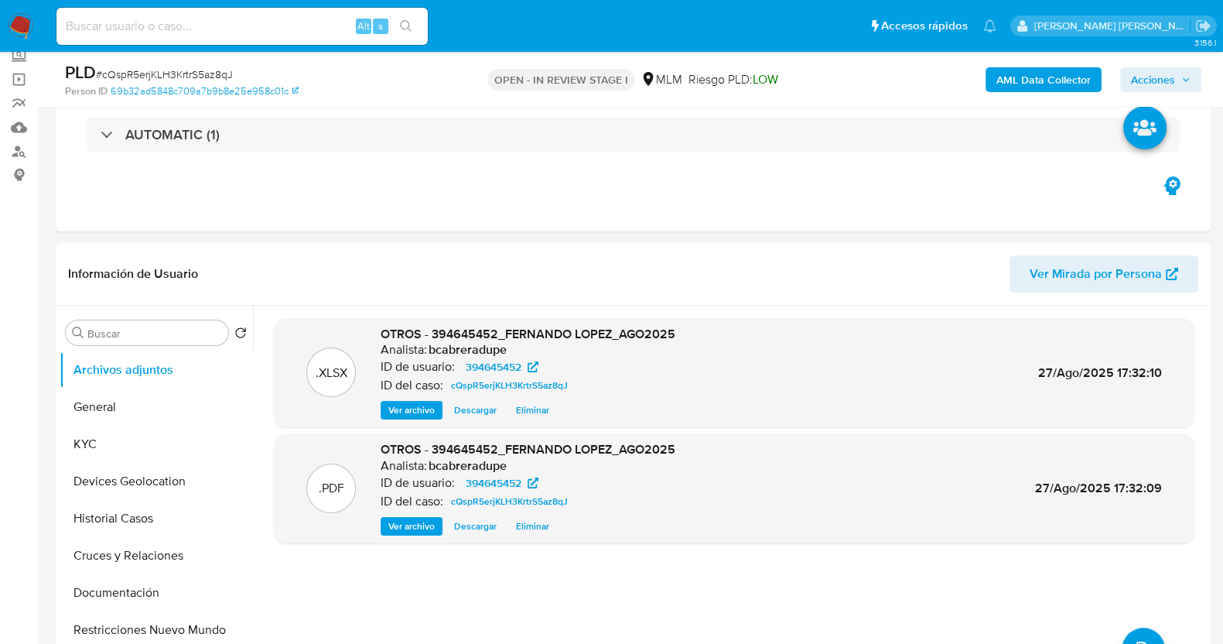
click at [1183, 83] on icon "button" at bounding box center [1185, 79] width 9 height 9
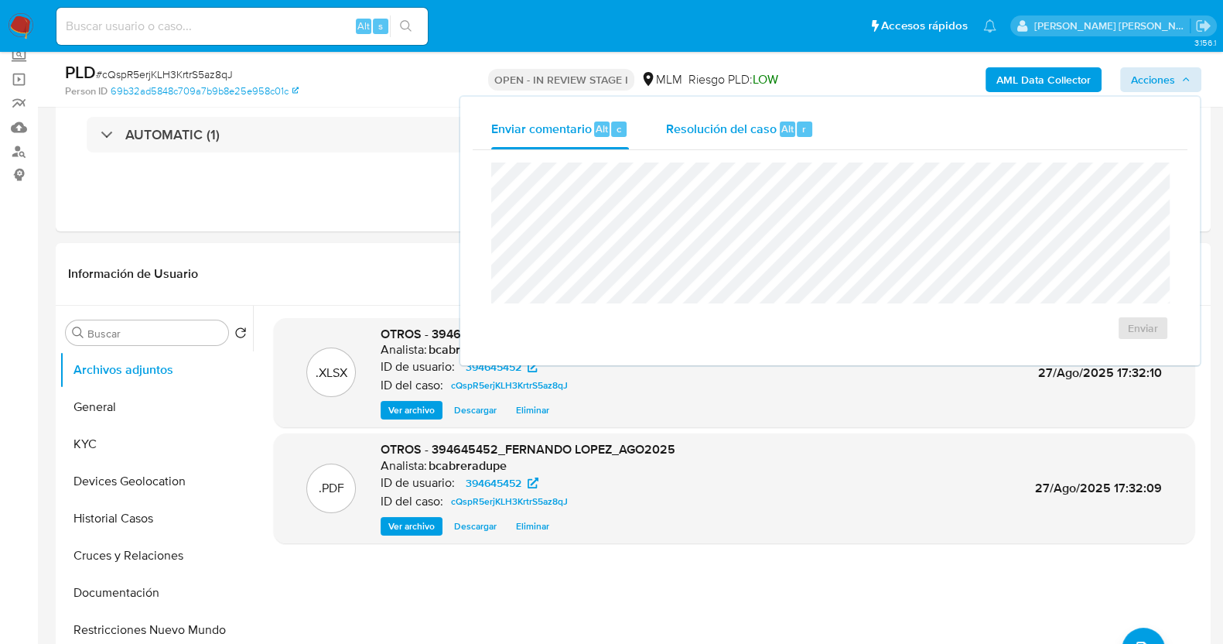
click at [702, 126] on span "Resolución del caso" at bounding box center [721, 128] width 111 height 18
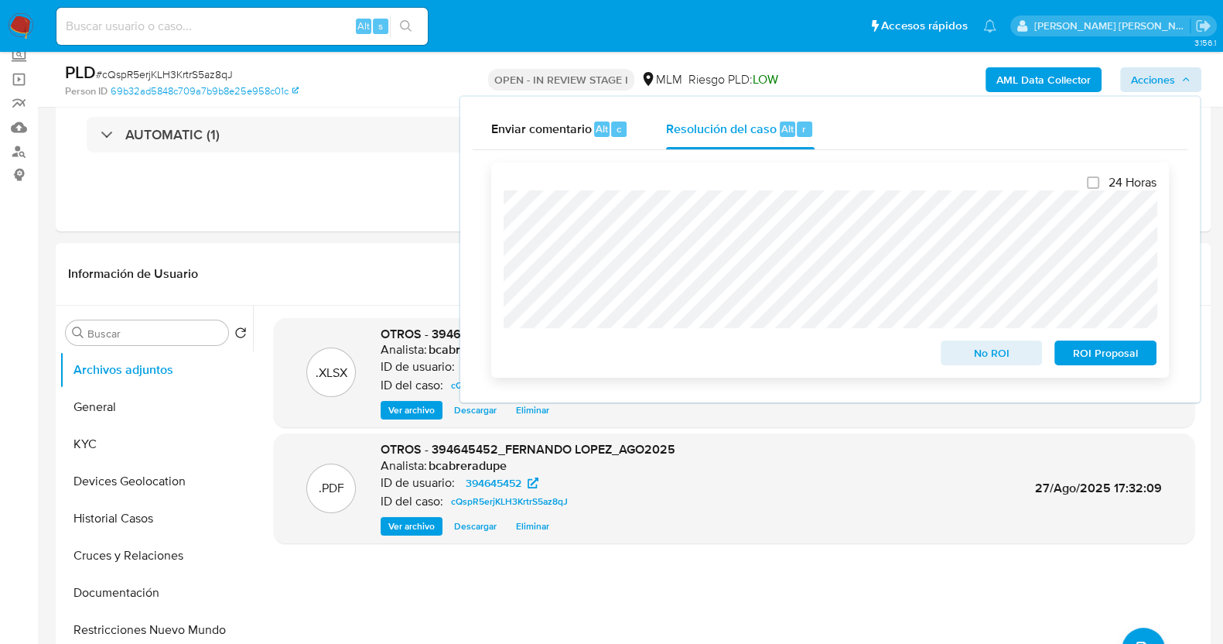
click at [1007, 357] on span "No ROI" at bounding box center [992, 353] width 80 height 22
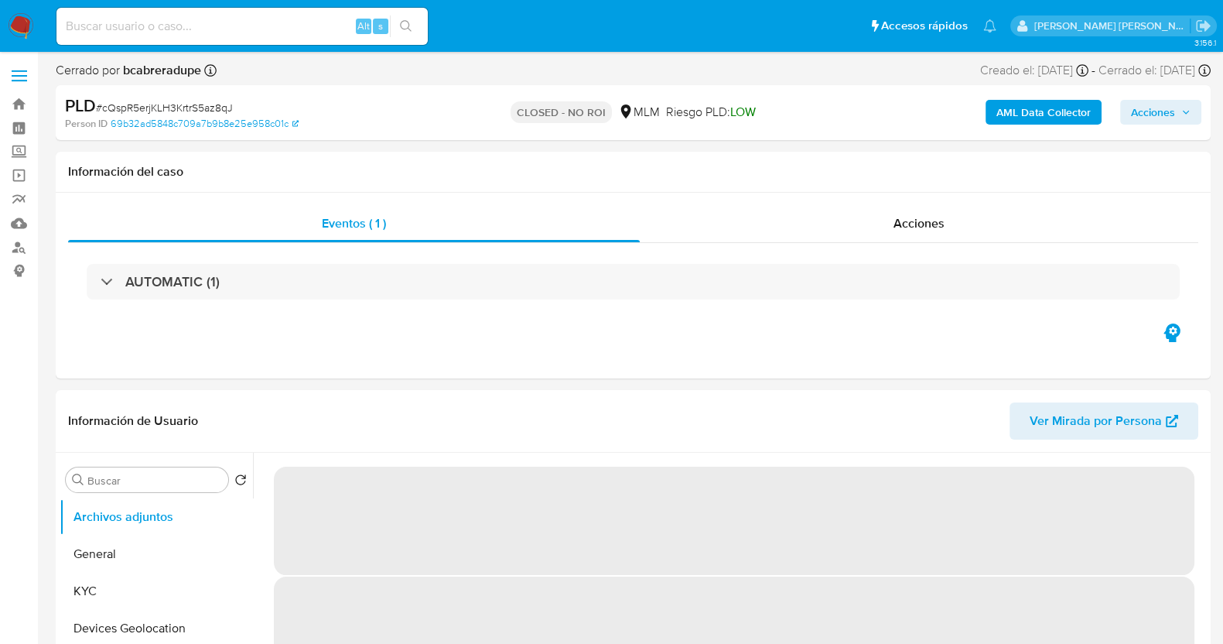
select select "10"
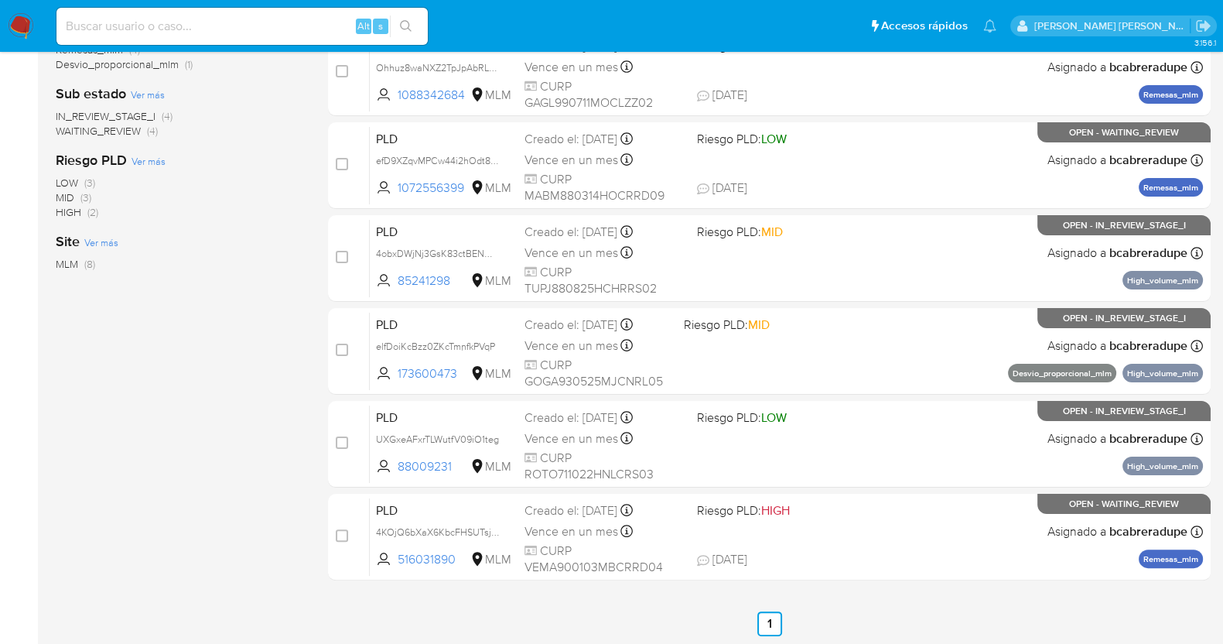
scroll to position [391, 0]
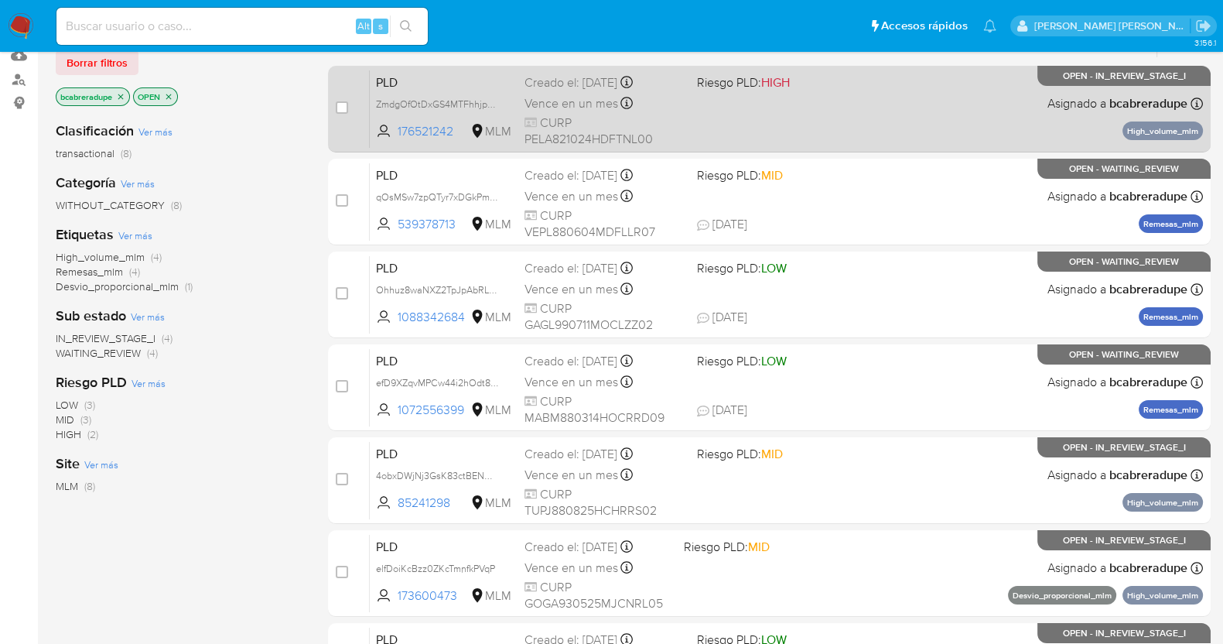
scroll to position [193, 0]
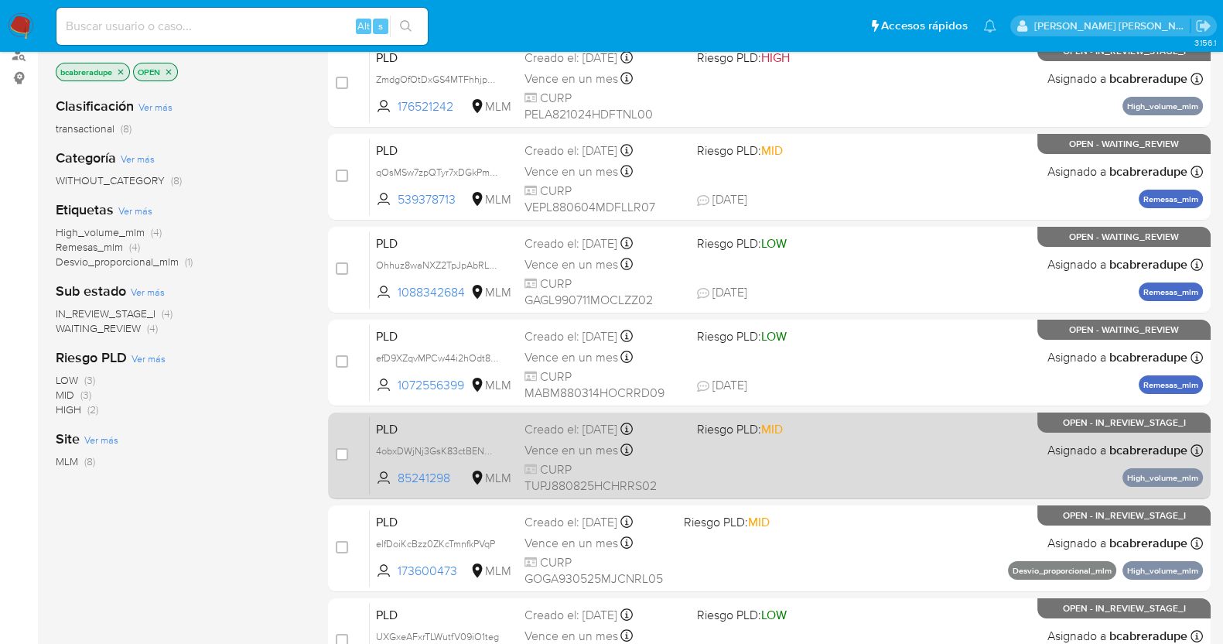
click at [585, 427] on div "Creado el: 12/08/2025 Creado el: 12/08/2025 02:08:55" at bounding box center [605, 429] width 160 height 17
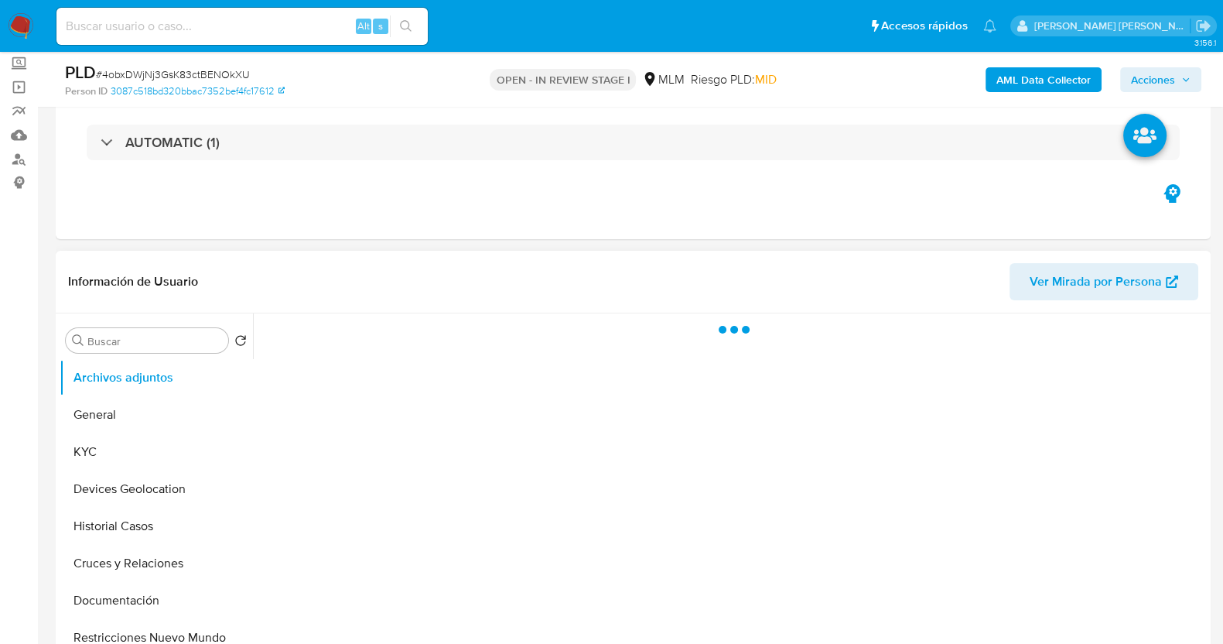
scroll to position [193, 0]
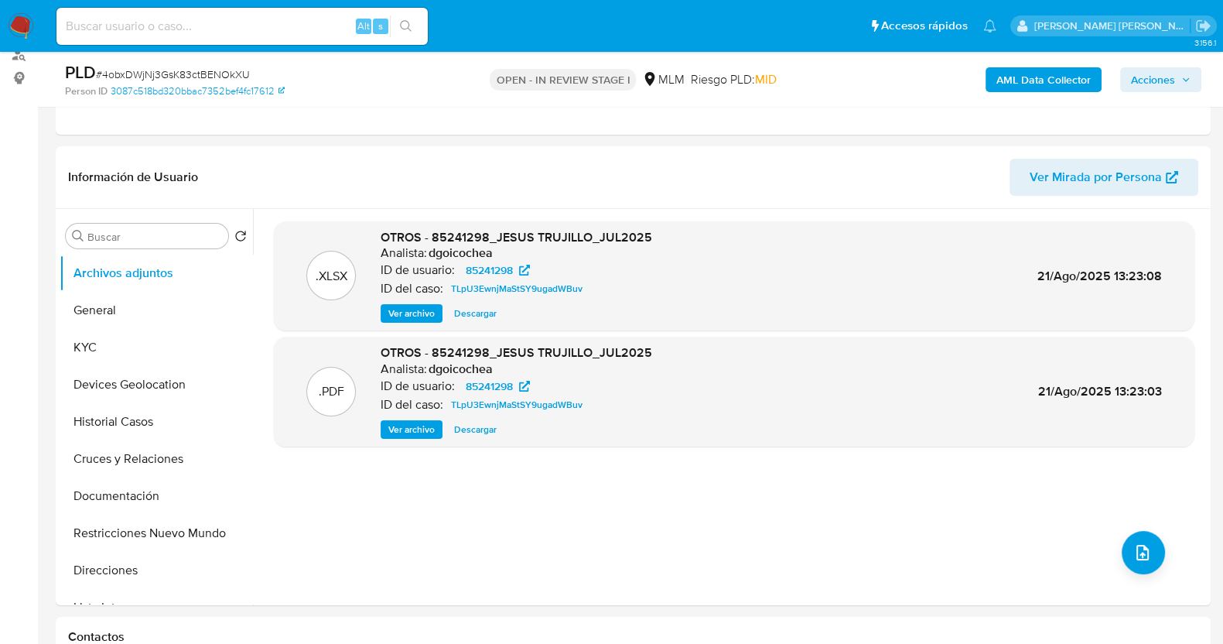
select select "10"
click at [134, 417] on button "Historial Casos" at bounding box center [150, 421] width 181 height 37
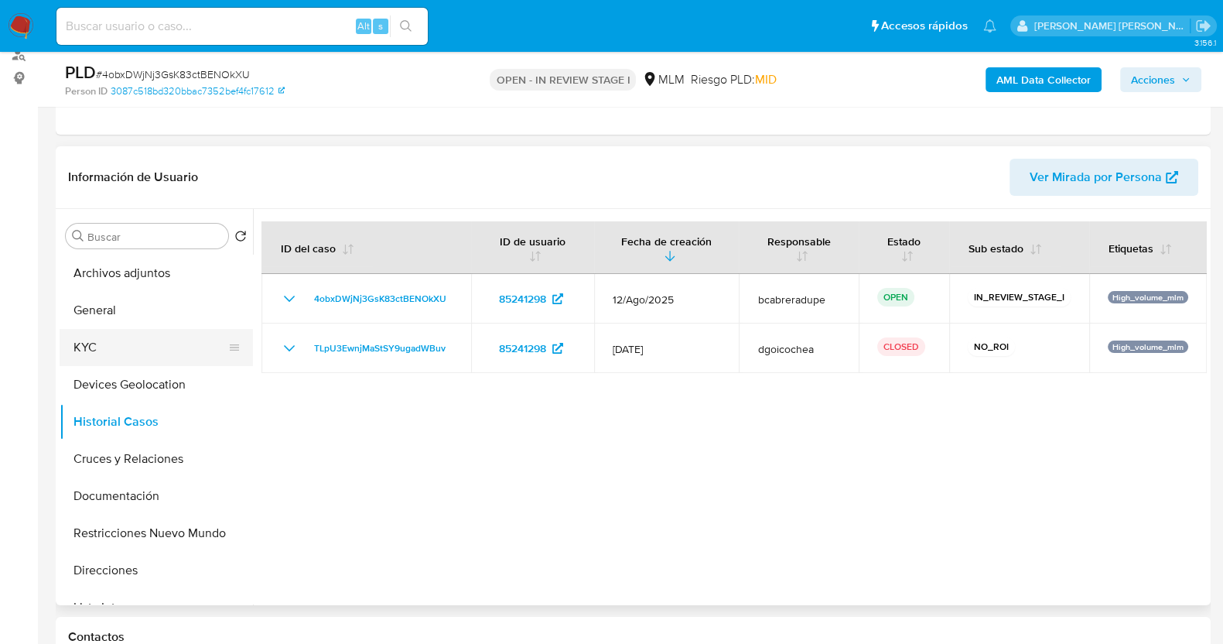
click at [146, 343] on button "KYC" at bounding box center [150, 347] width 181 height 37
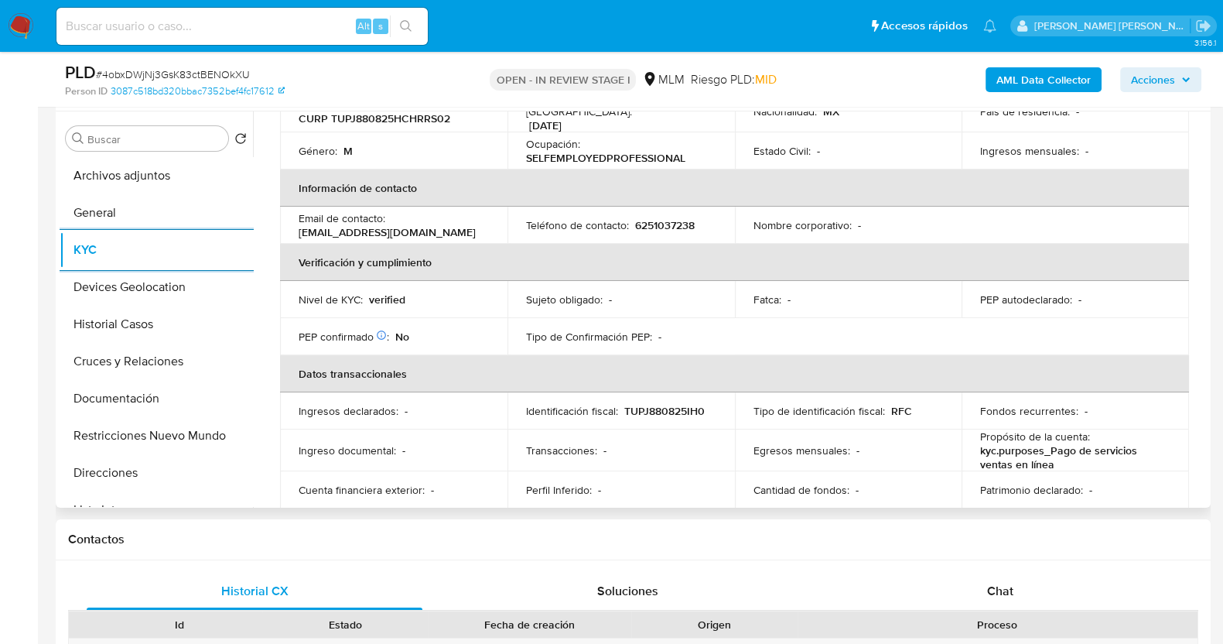
scroll to position [290, 0]
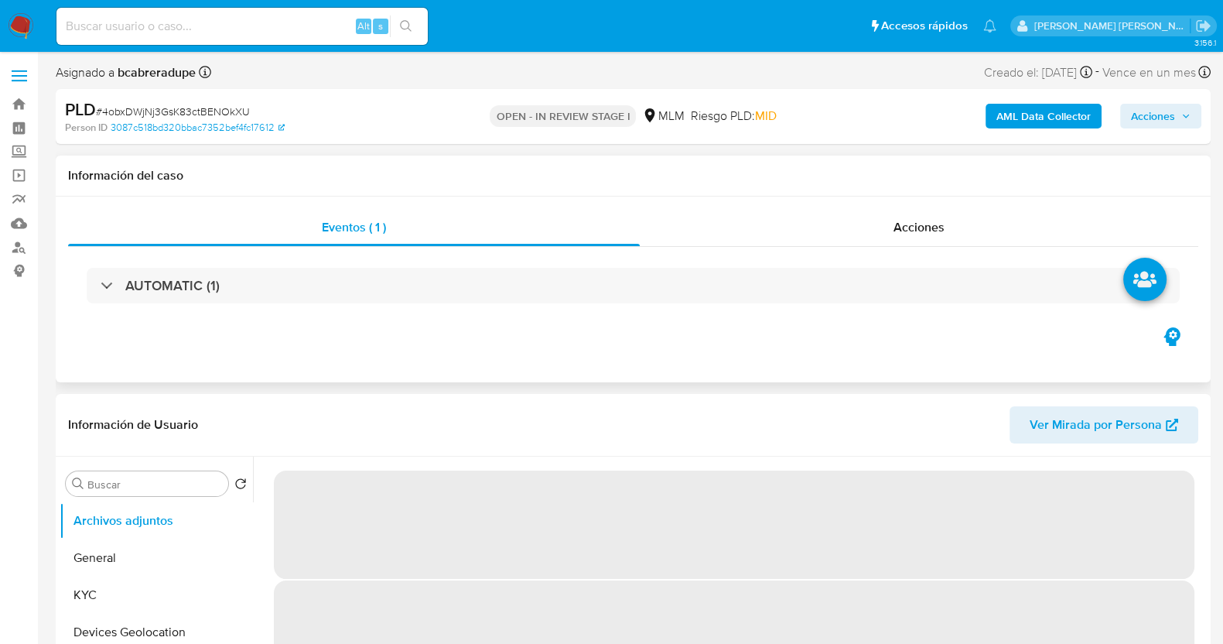
select select "10"
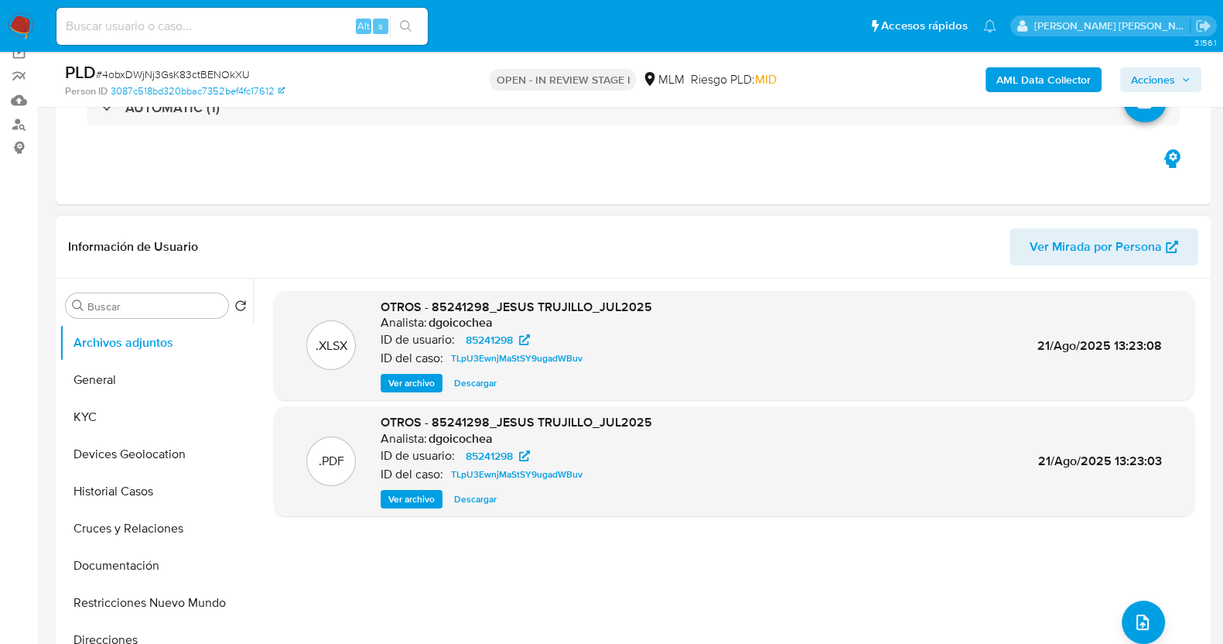
scroll to position [193, 0]
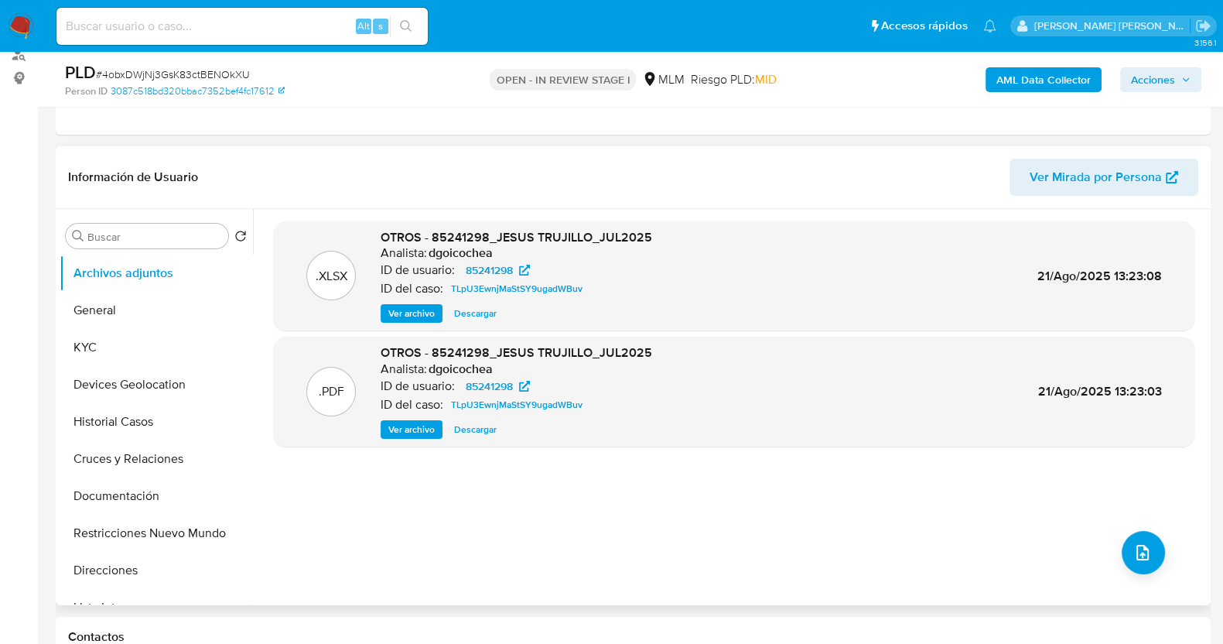
click at [472, 426] on span "Descargar" at bounding box center [475, 429] width 43 height 15
click at [170, 340] on button "KYC" at bounding box center [150, 347] width 181 height 37
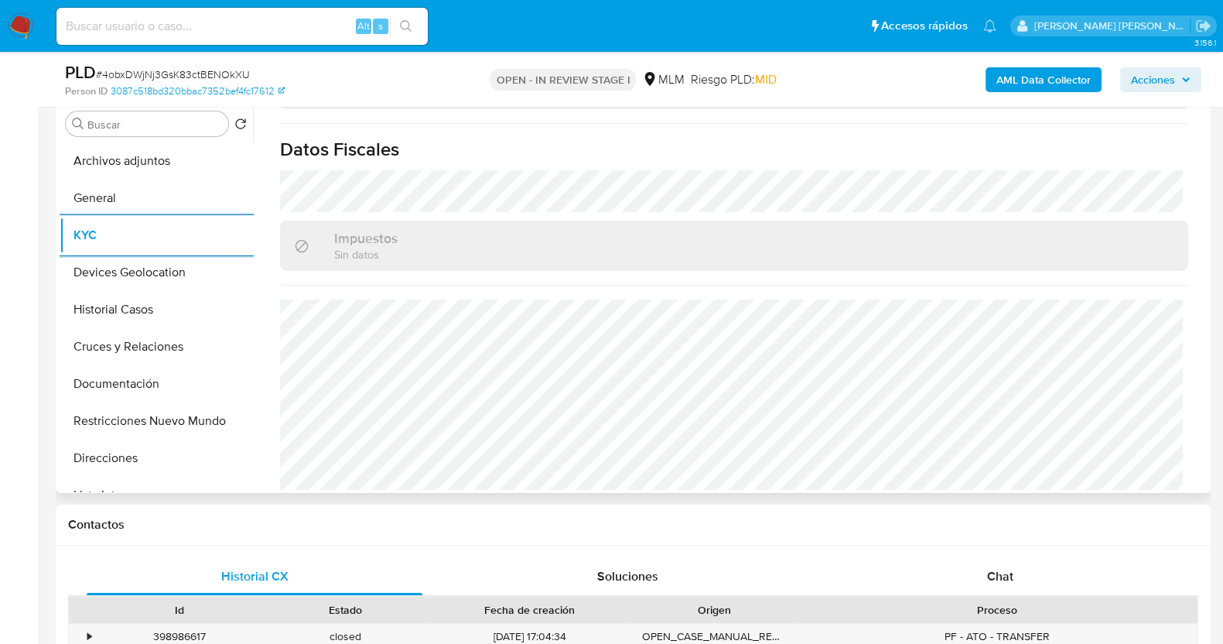
scroll to position [335, 0]
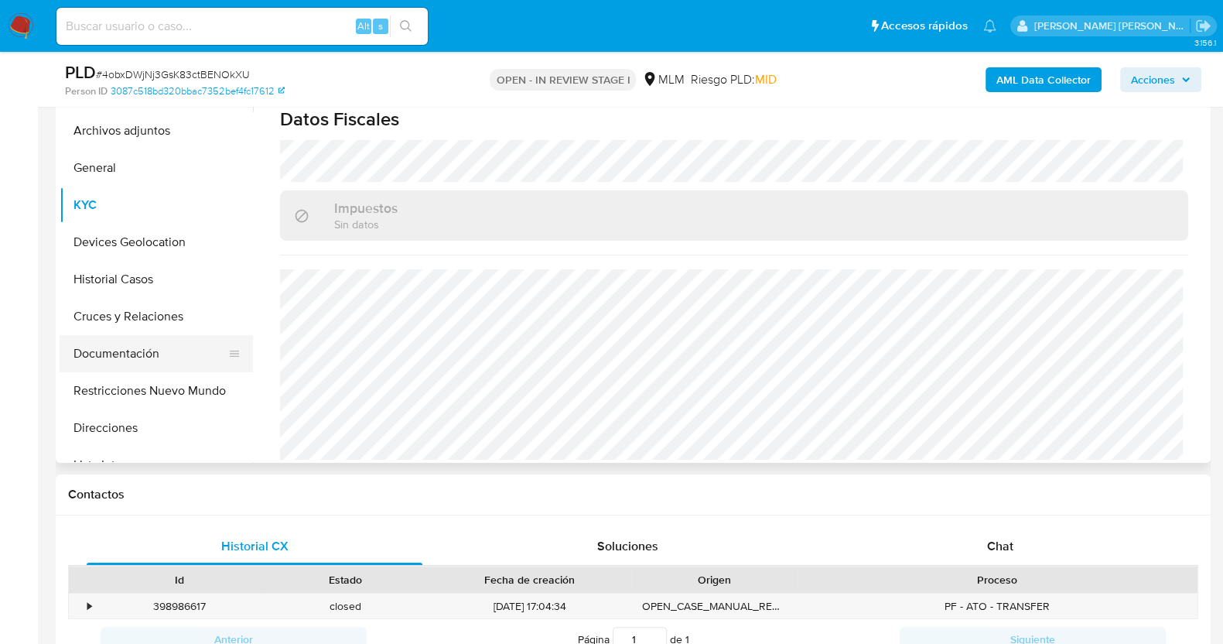
drag, startPoint x: 113, startPoint y: 347, endPoint x: 152, endPoint y: 343, distance: 39.7
click at [114, 347] on button "Documentación" at bounding box center [150, 353] width 181 height 37
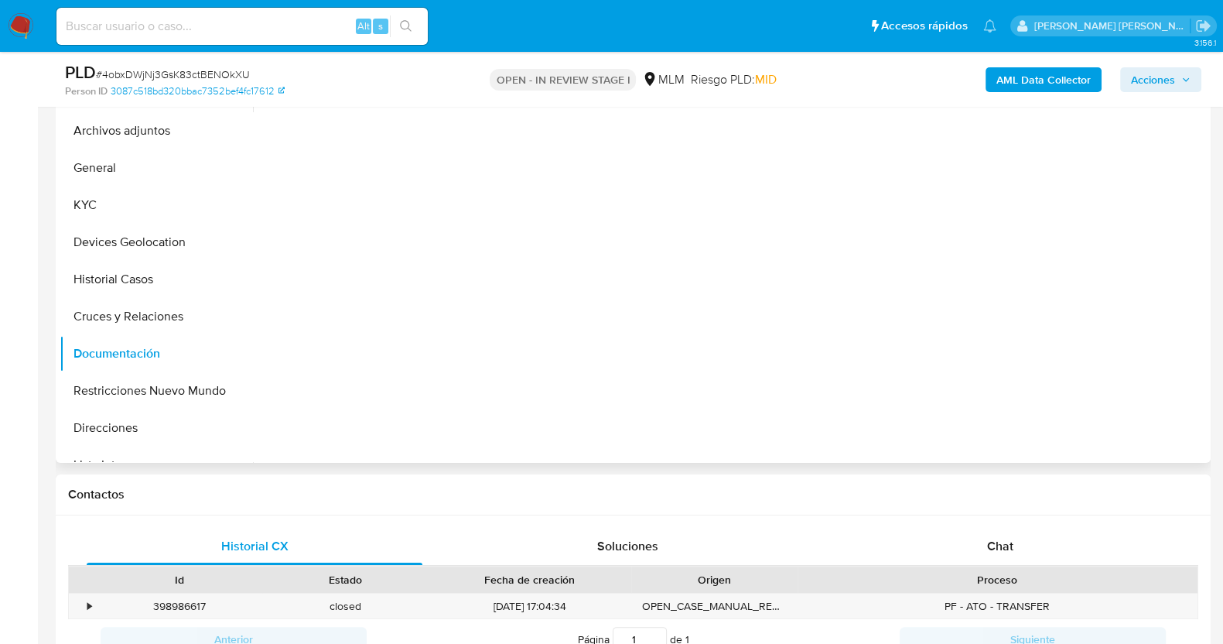
scroll to position [0, 0]
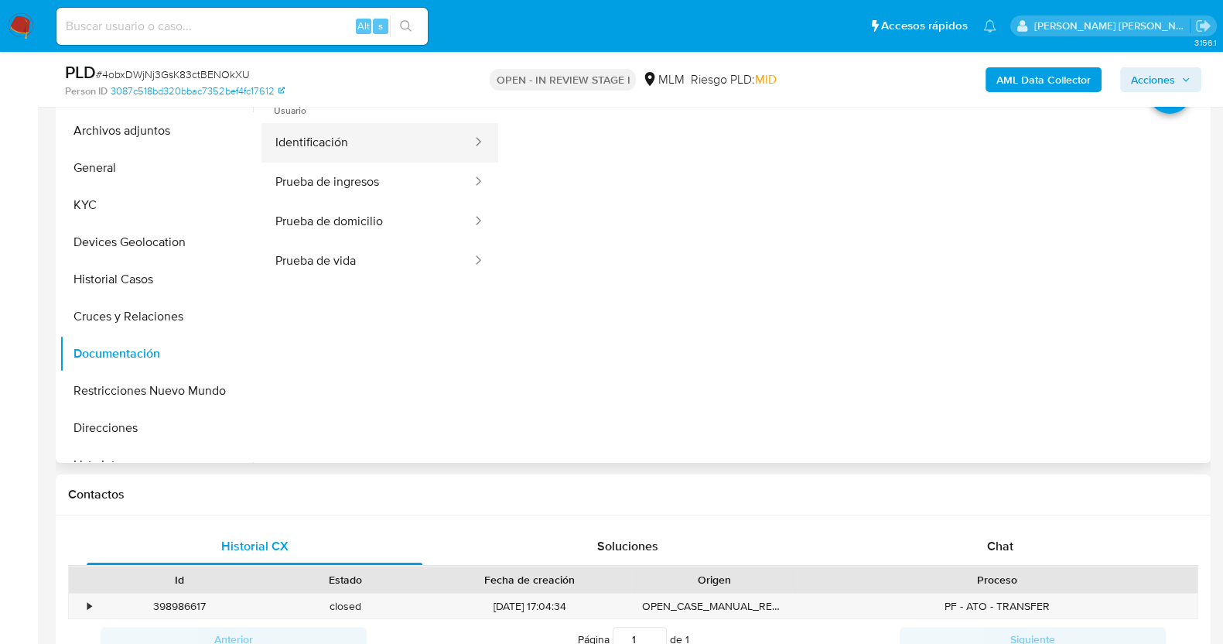
click at [352, 139] on button "Identificación" at bounding box center [367, 142] width 212 height 39
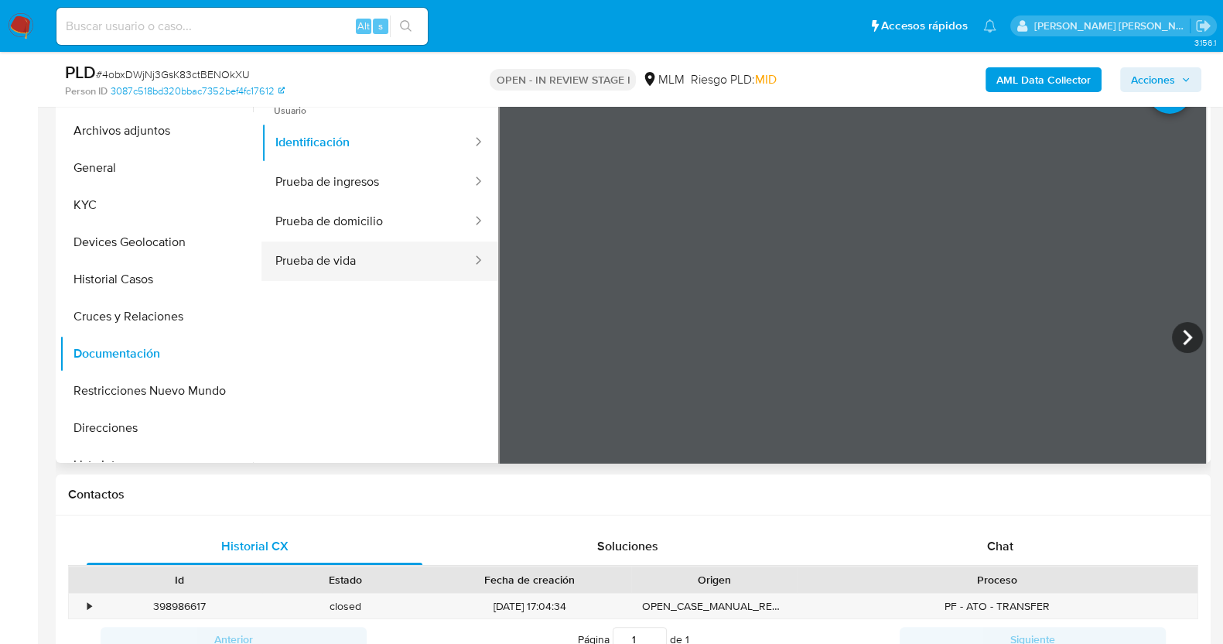
click at [353, 257] on button "Prueba de vida" at bounding box center [367, 260] width 212 height 39
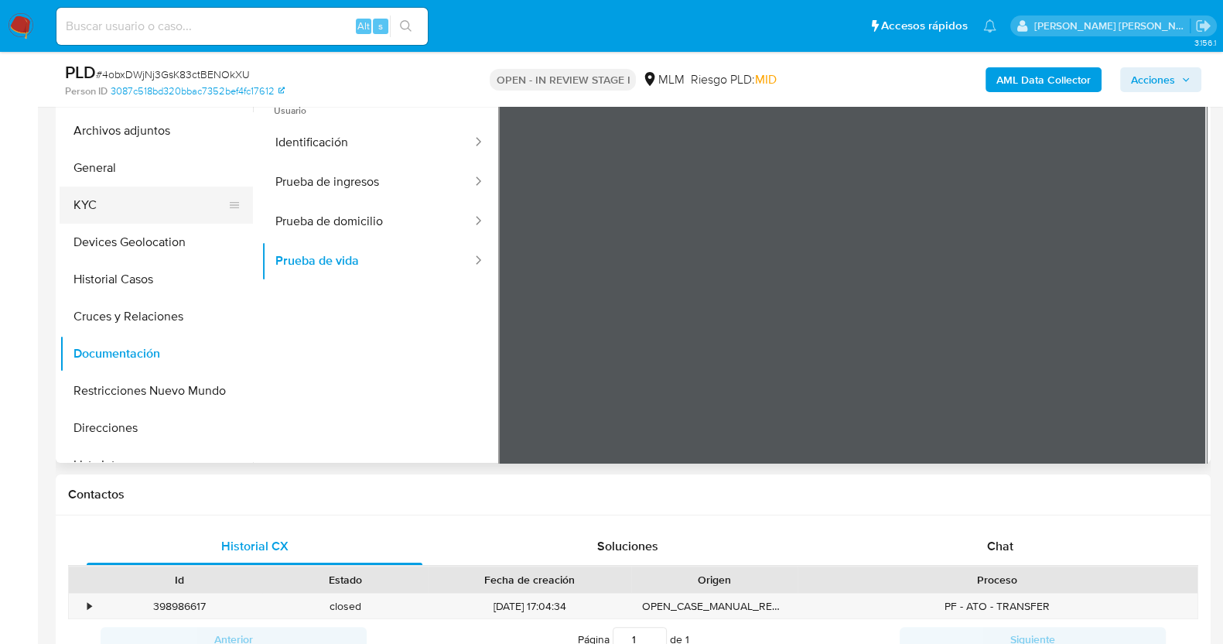
click at [88, 209] on button "KYC" at bounding box center [150, 204] width 181 height 37
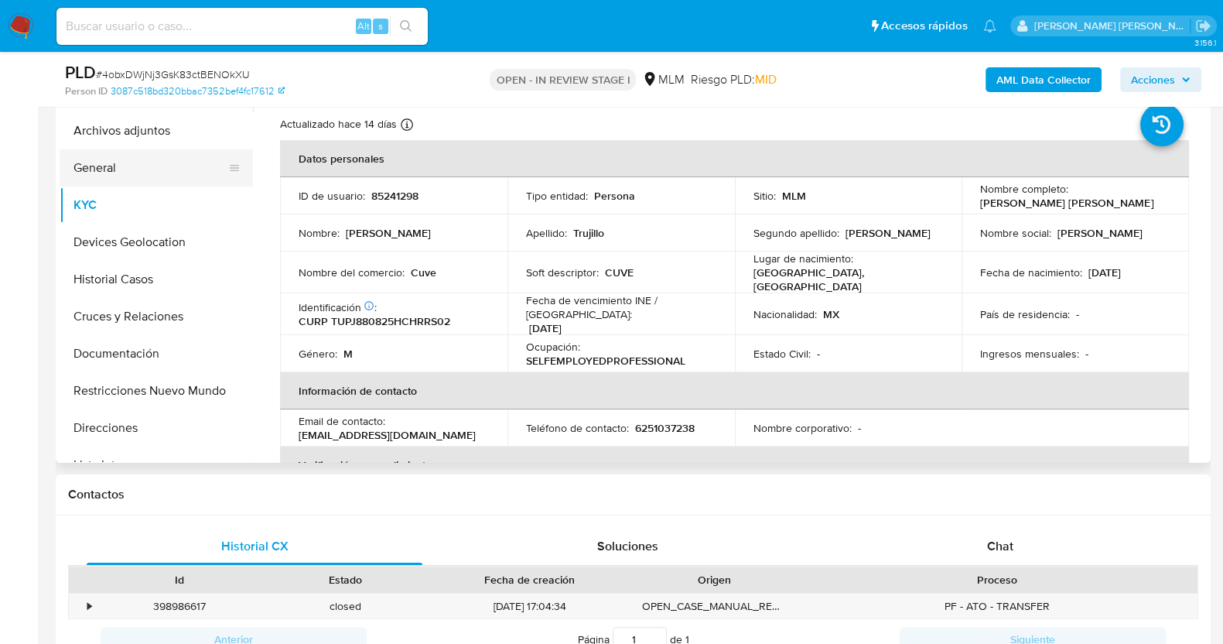
click at [131, 169] on button "General" at bounding box center [150, 167] width 181 height 37
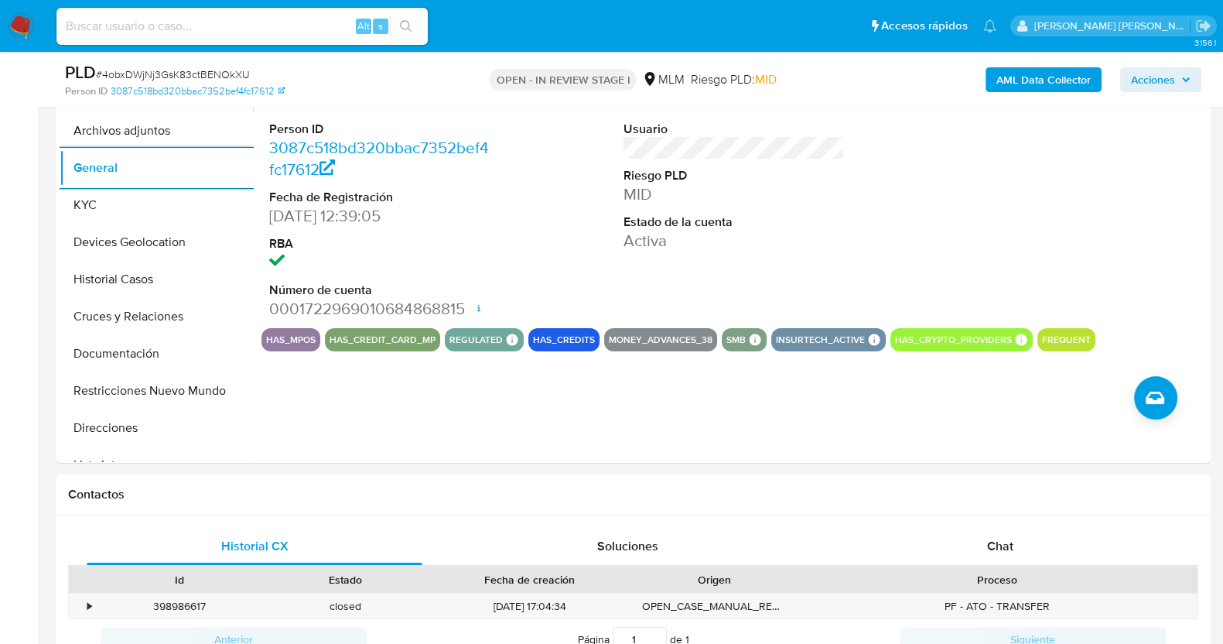
click at [184, 71] on span "# 4obxDWjNj3GsK83ctBENOkXU" at bounding box center [173, 74] width 154 height 15
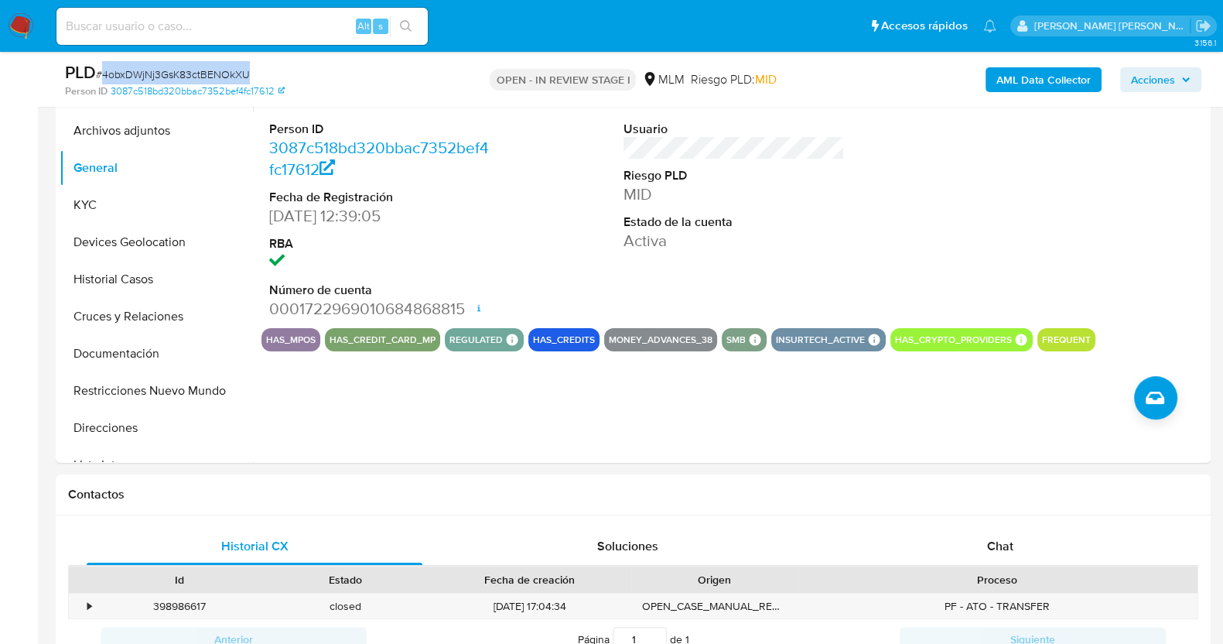
click at [184, 71] on span "# 4obxDWjNj3GsK83ctBENOkXU" at bounding box center [173, 74] width 154 height 15
copy span "4obxDWjNj3GsK83ctBENOkXU"
click at [149, 244] on button "Devices Geolocation" at bounding box center [150, 242] width 181 height 37
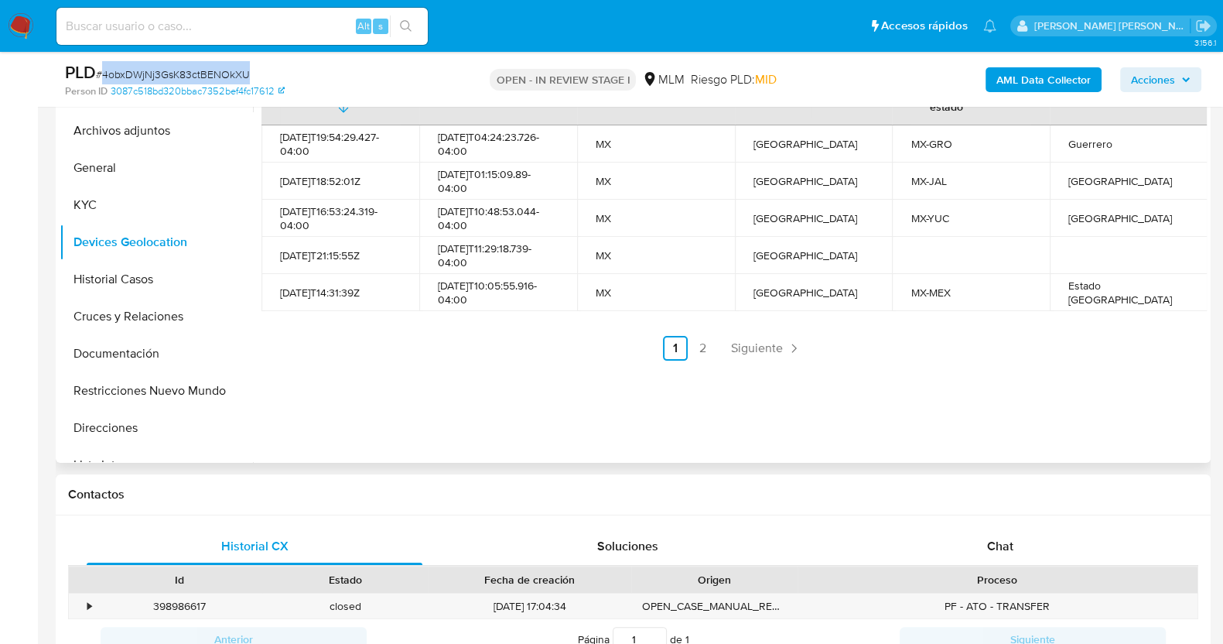
scroll to position [238, 0]
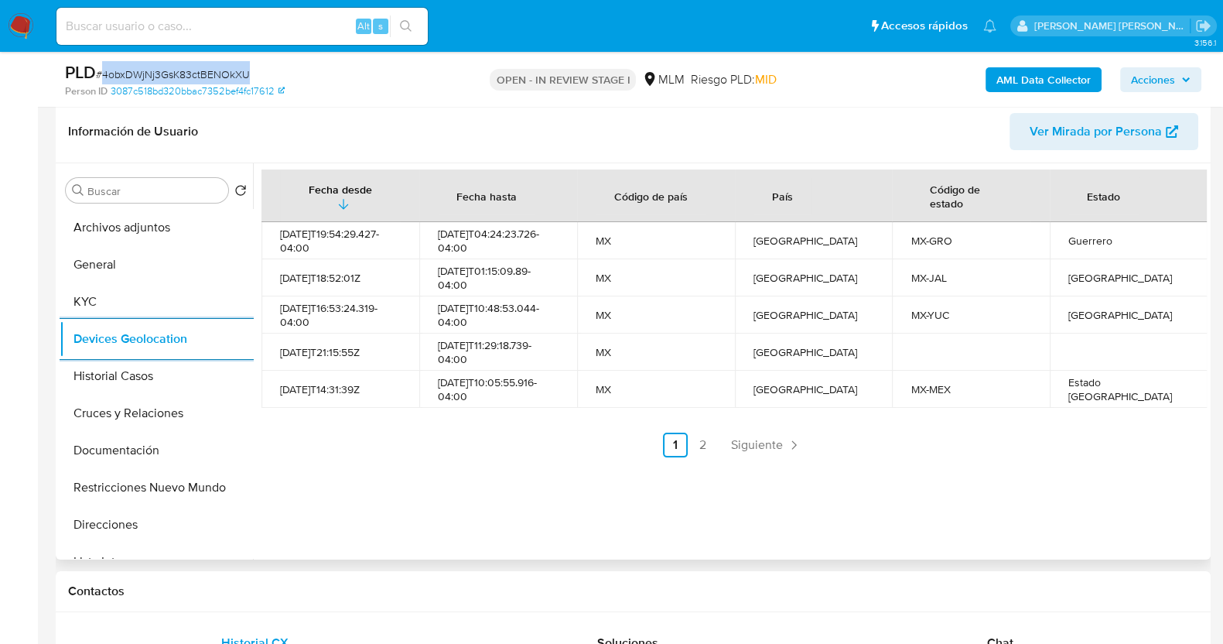
click at [757, 439] on span "Siguiente" at bounding box center [757, 445] width 52 height 12
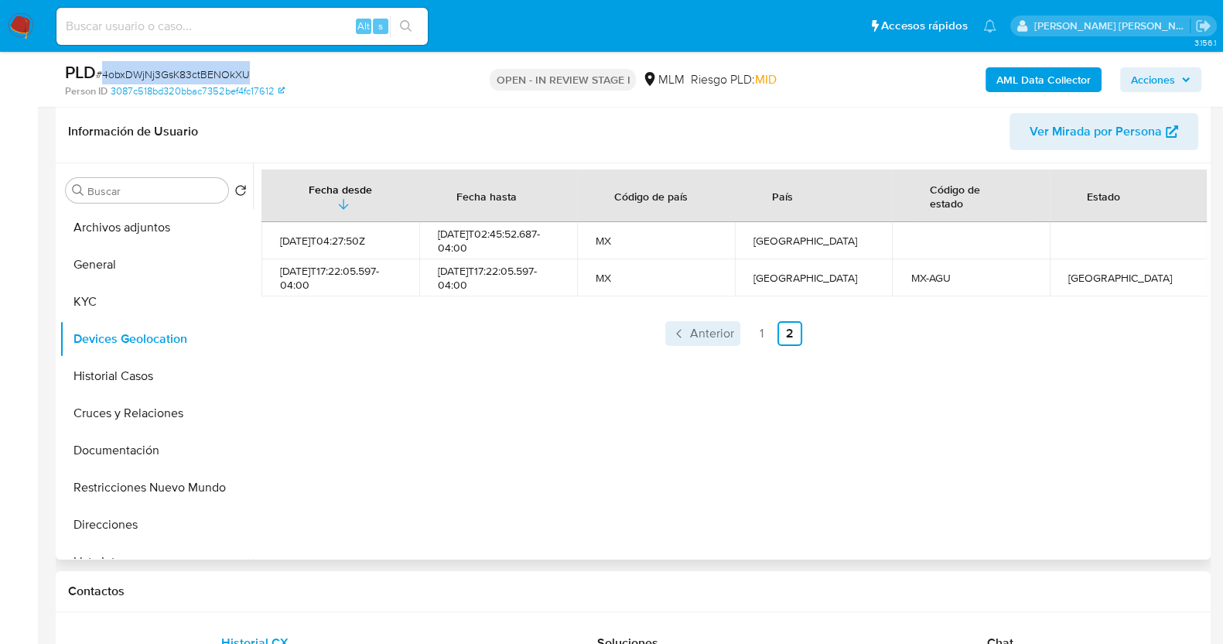
click at [697, 327] on span "Anterior" at bounding box center [712, 333] width 44 height 12
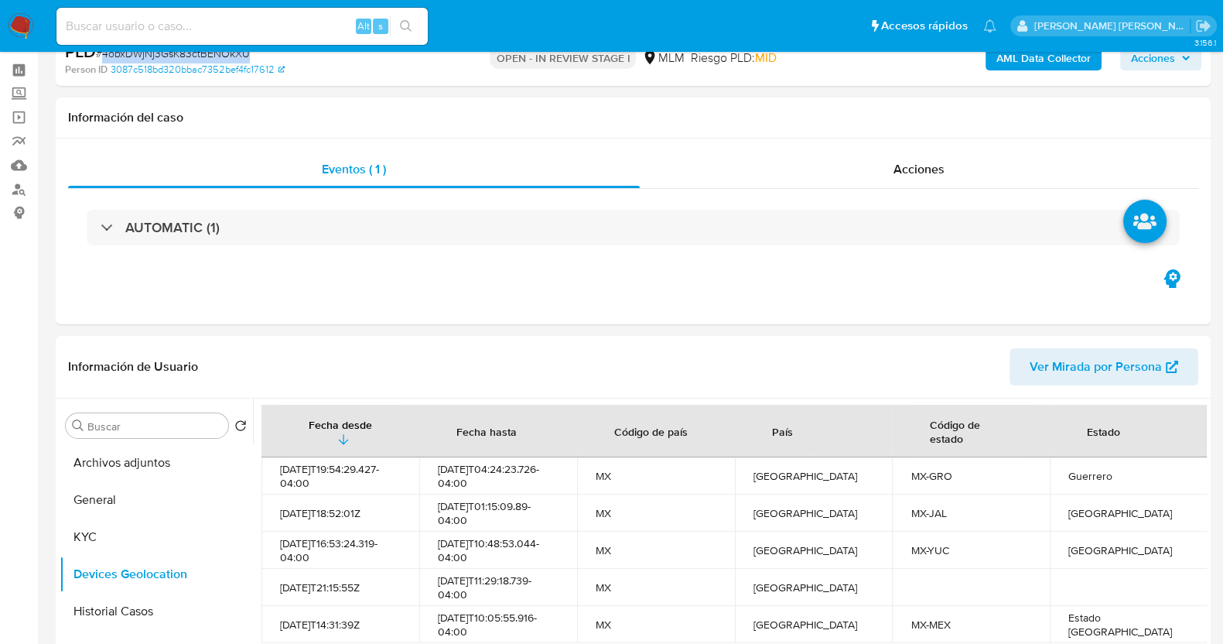
scroll to position [0, 0]
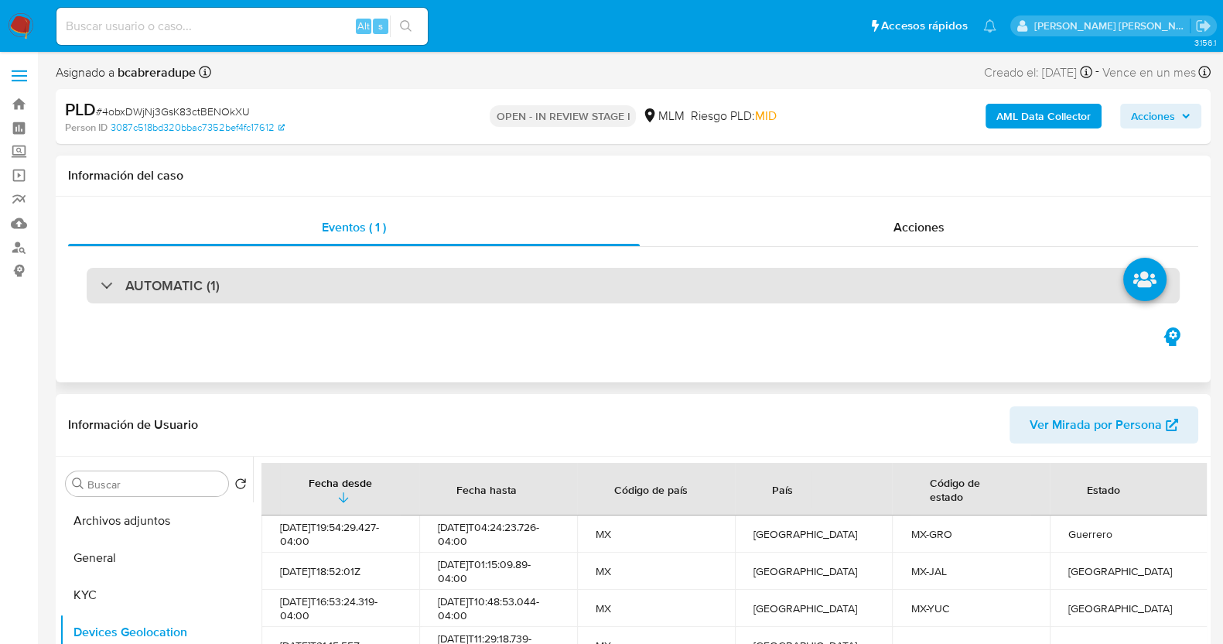
click at [124, 279] on div "AUTOMATIC (1)" at bounding box center [160, 285] width 119 height 17
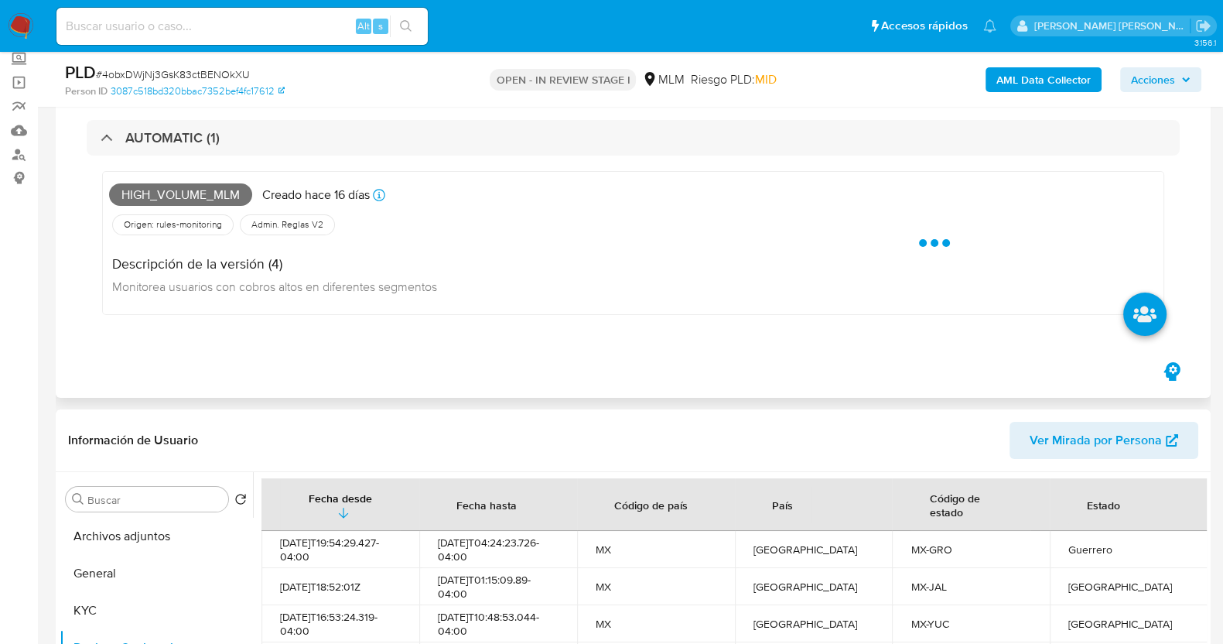
scroll to position [96, 0]
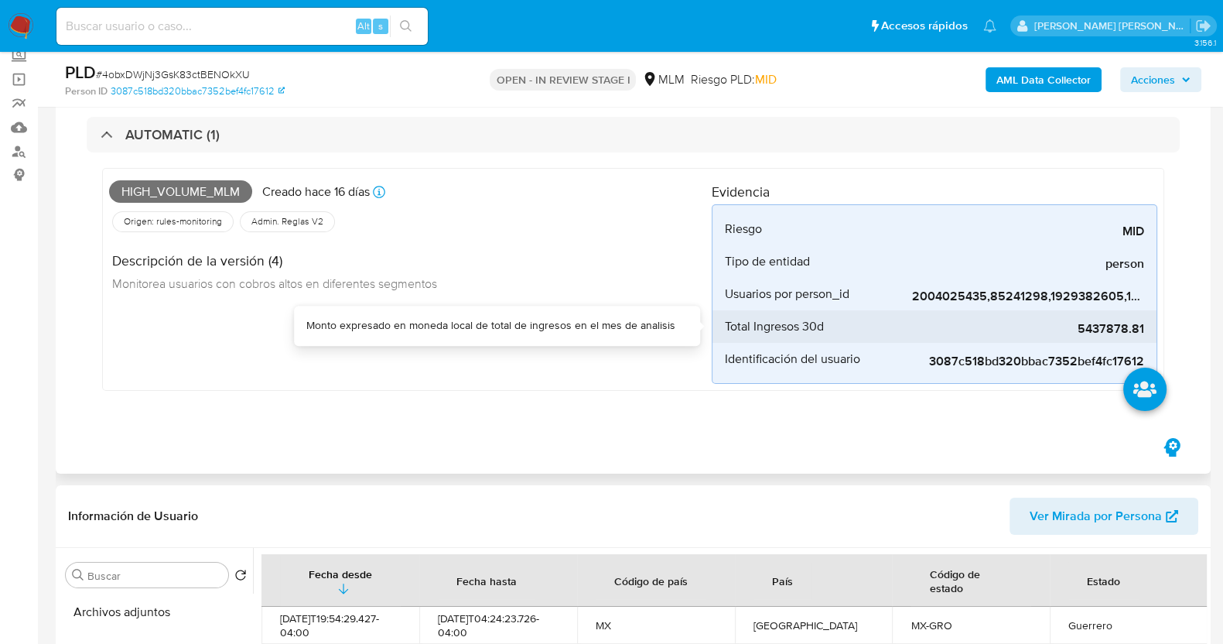
drag, startPoint x: 1075, startPoint y: 329, endPoint x: 1155, endPoint y: 332, distance: 79.7
click at [1155, 332] on li "Total Ingresos 30d 5437878.81" at bounding box center [935, 326] width 444 height 32
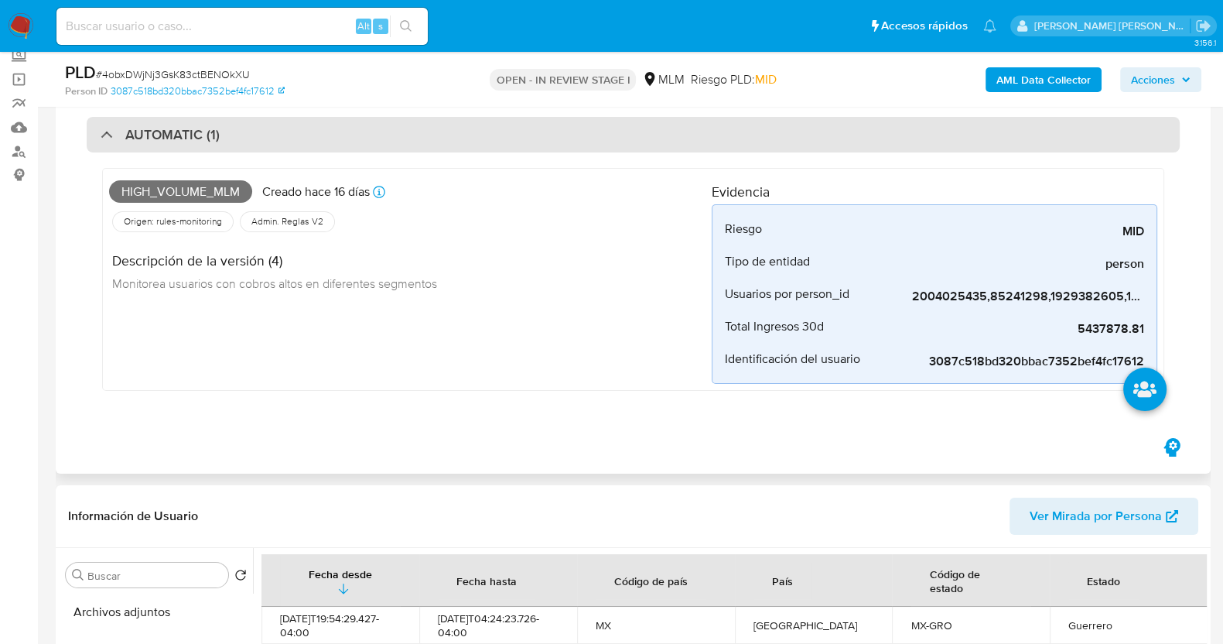
click at [111, 139] on div "AUTOMATIC (1)" at bounding box center [160, 134] width 119 height 17
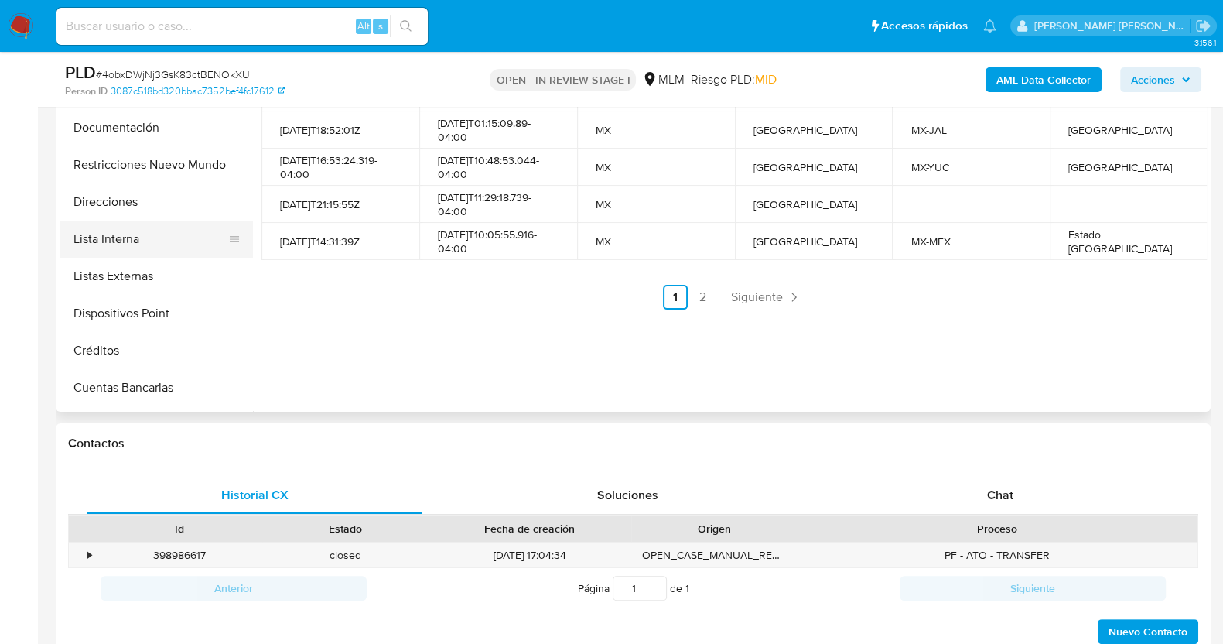
scroll to position [193, 0]
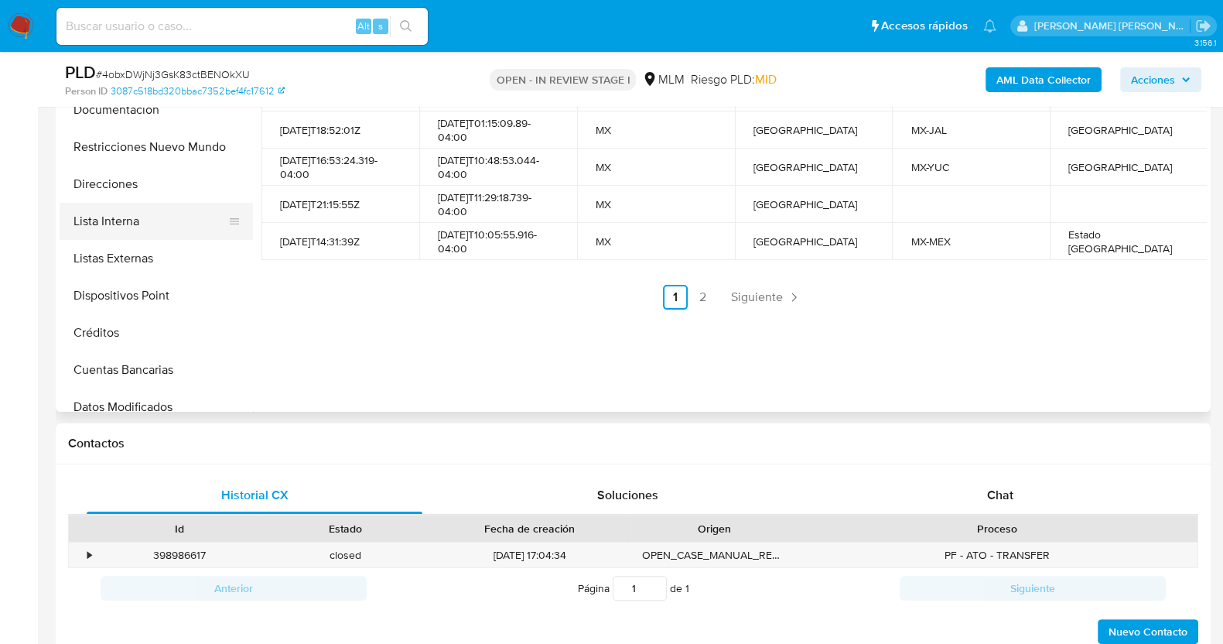
click at [142, 220] on button "Lista Interna" at bounding box center [150, 221] width 181 height 37
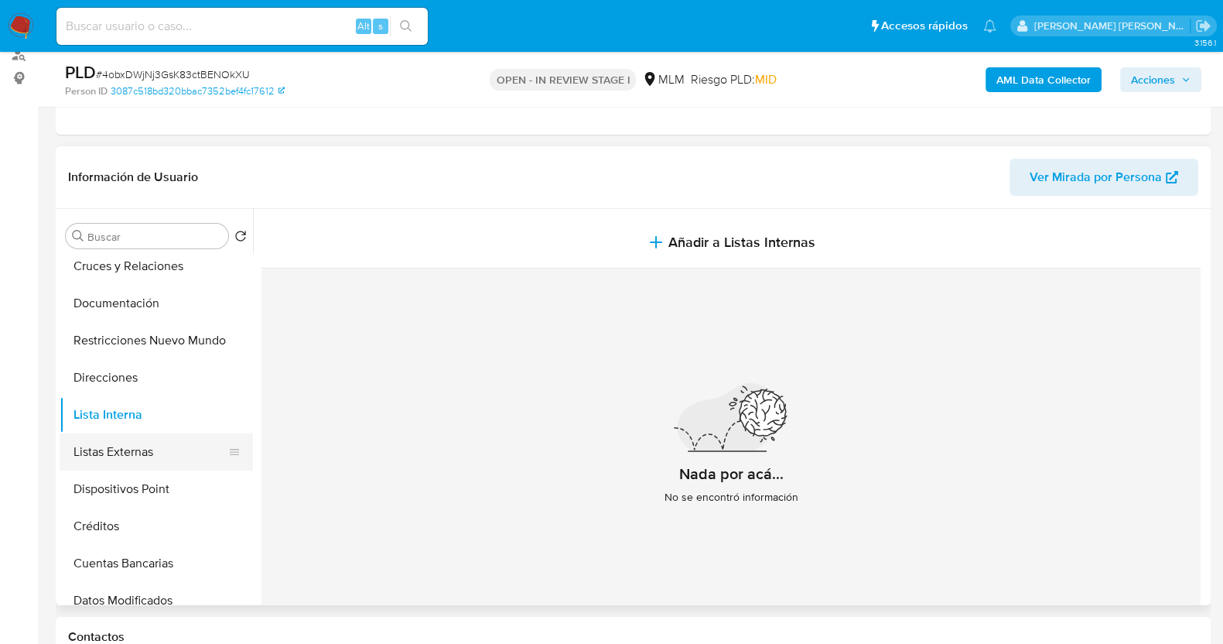
click at [138, 438] on button "Listas Externas" at bounding box center [150, 451] width 181 height 37
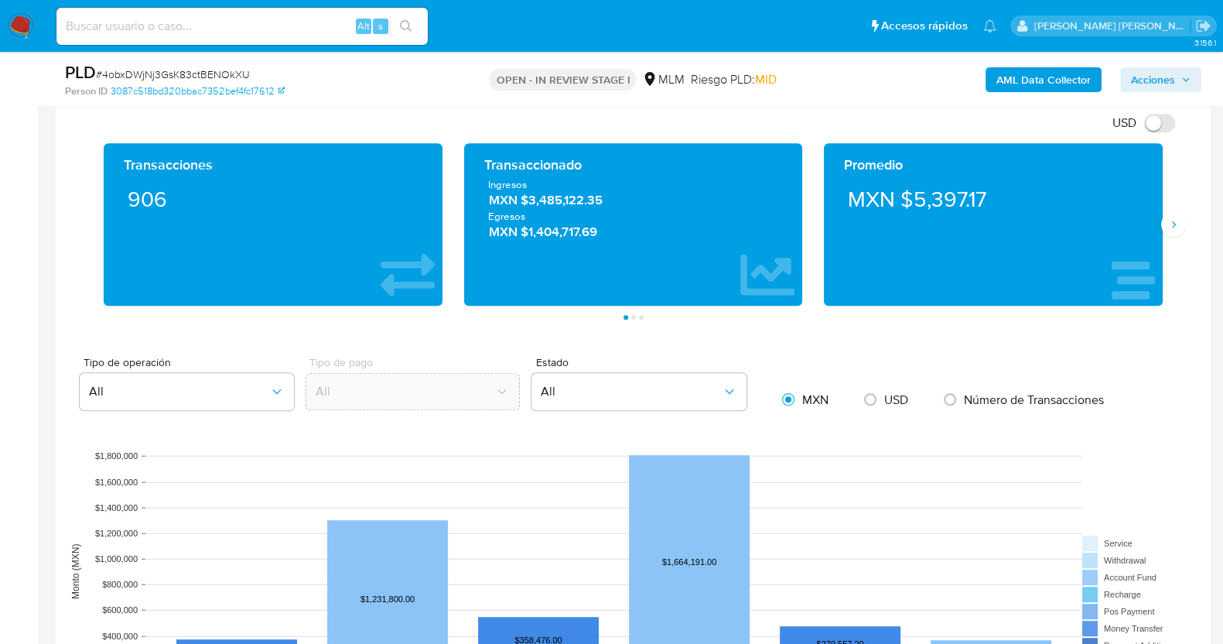
scroll to position [1010, 0]
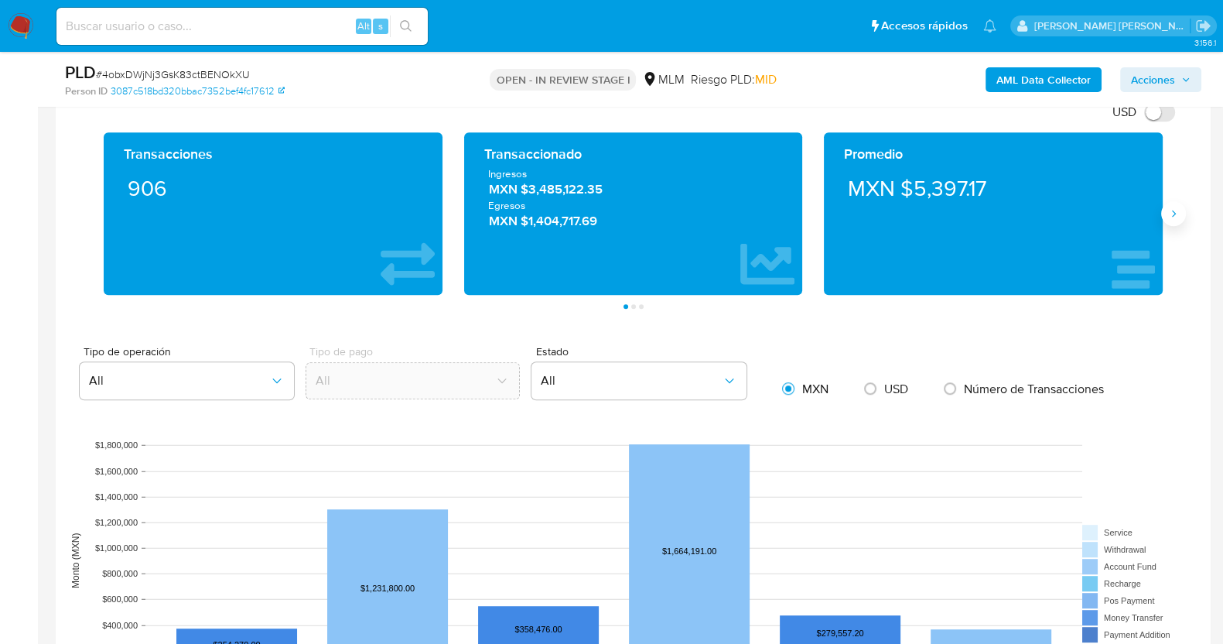
click at [1164, 216] on button "Siguiente" at bounding box center [1173, 213] width 25 height 25
